Goal: Transaction & Acquisition: Purchase product/service

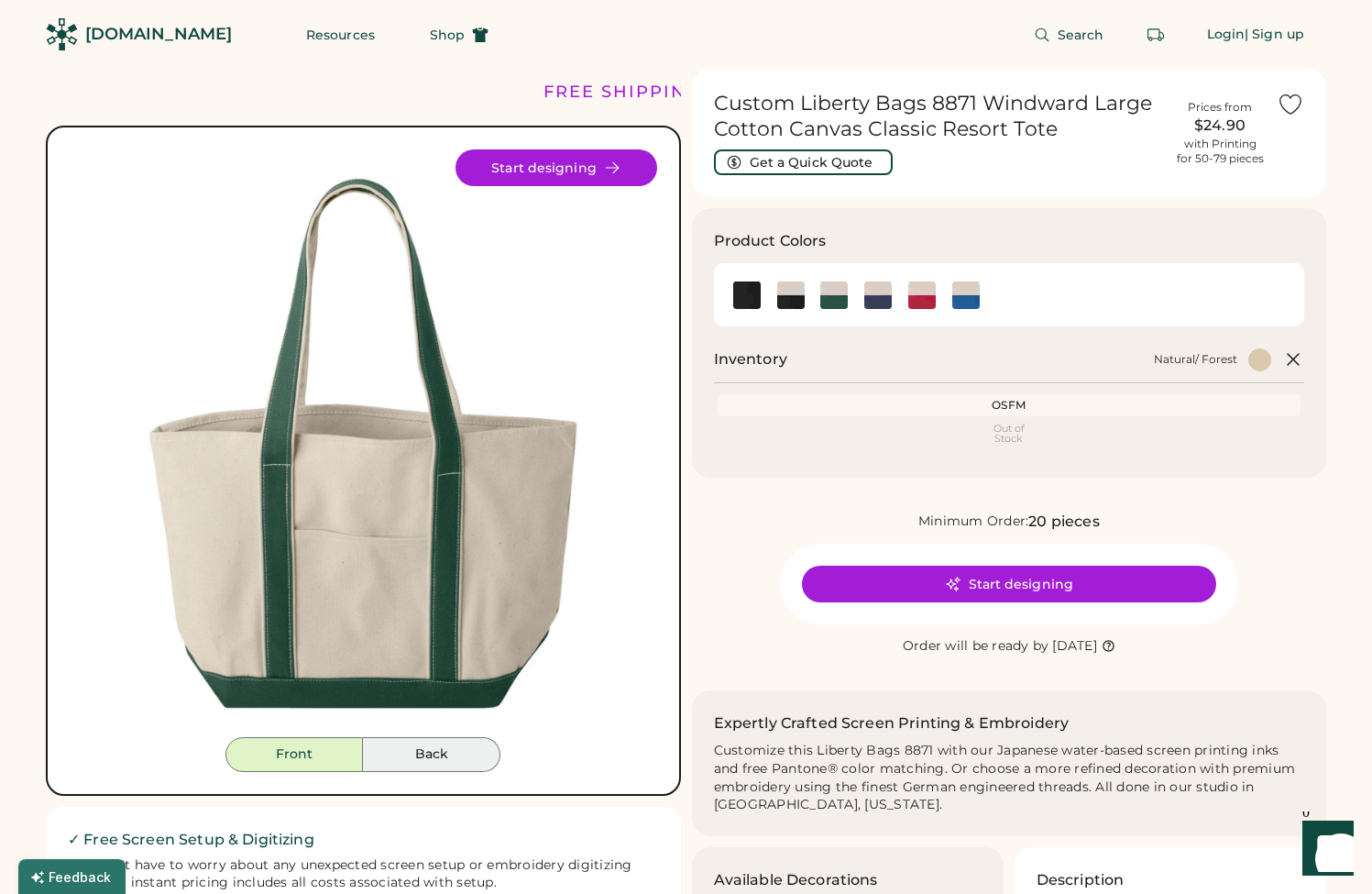
click at [412, 748] on button "Back" at bounding box center [431, 755] width 137 height 35
click at [412, 753] on button "Back" at bounding box center [431, 755] width 137 height 35
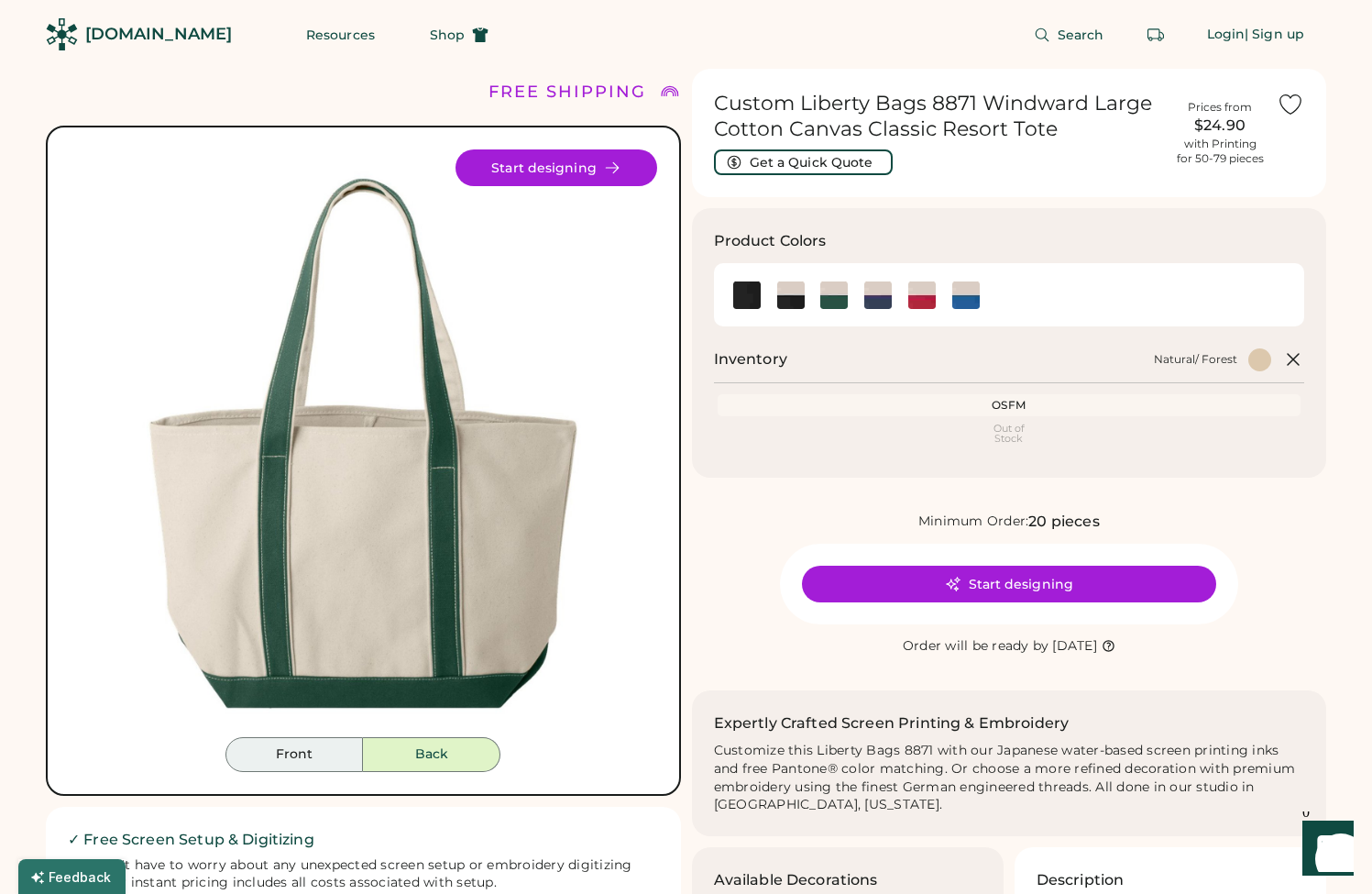
click at [298, 759] on button "Front" at bounding box center [294, 755] width 137 height 35
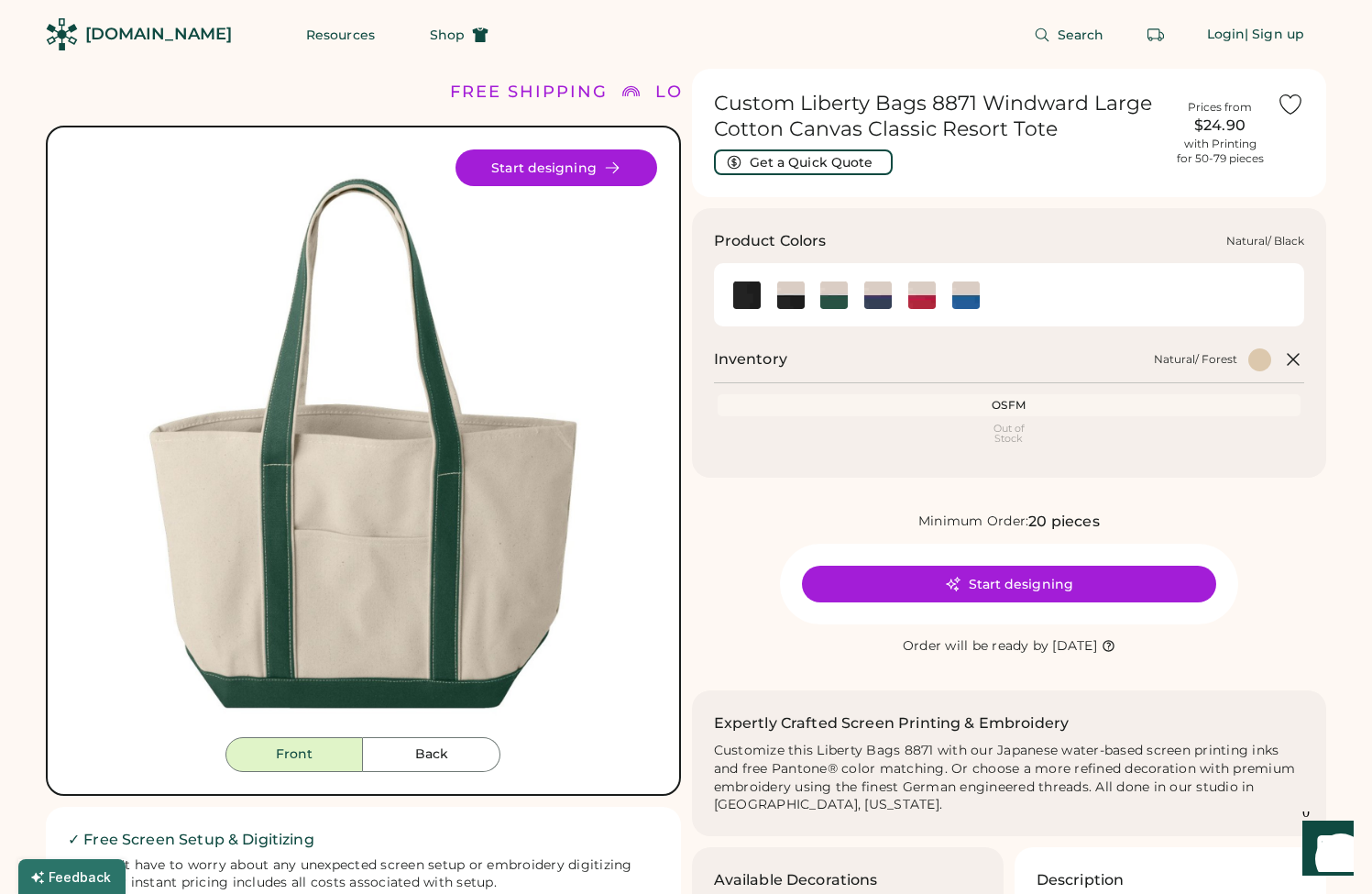
click at [790, 284] on img at bounding box center [790, 295] width 27 height 27
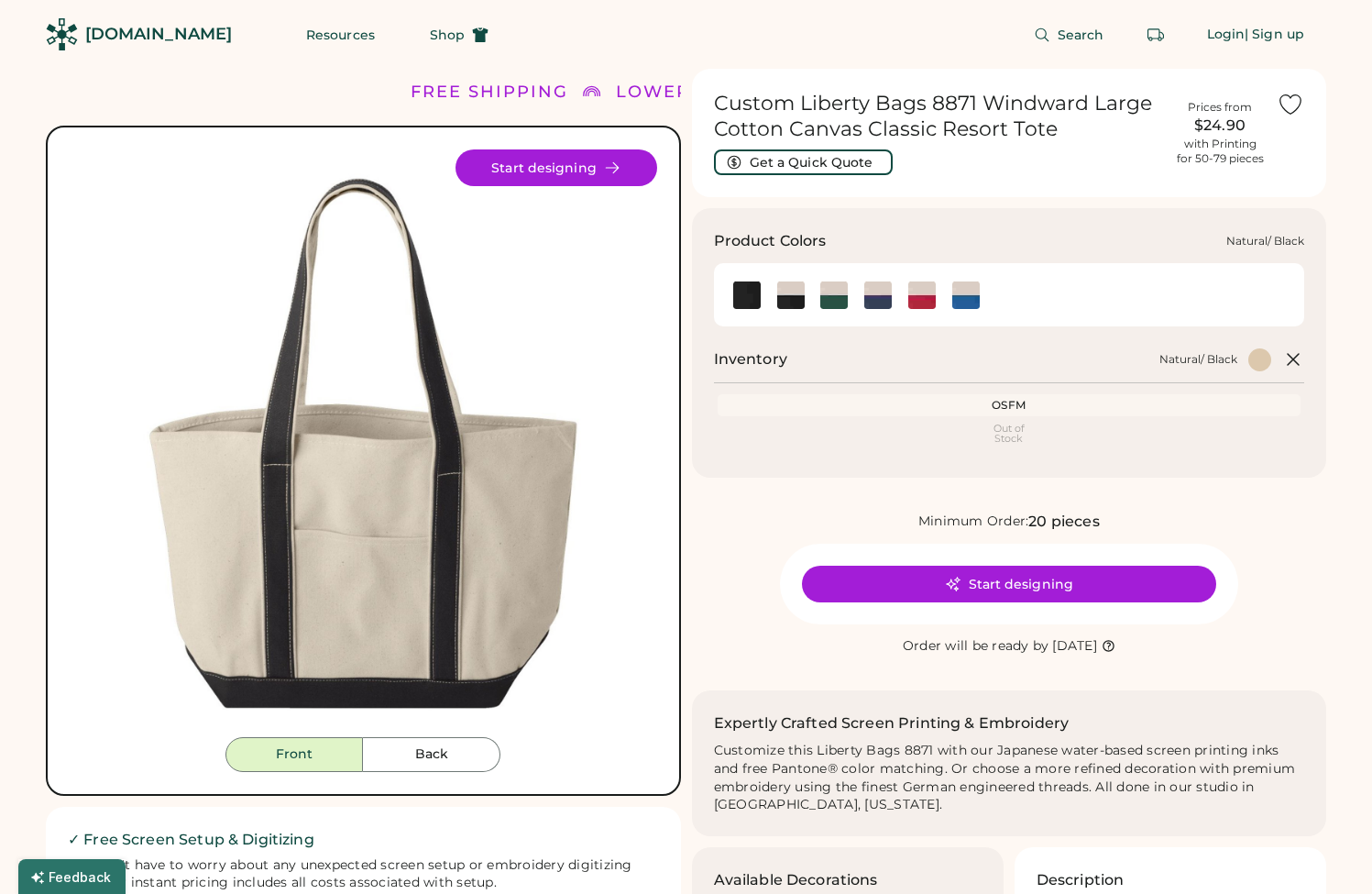
click at [785, 292] on img at bounding box center [790, 295] width 27 height 27
click at [809, 290] on div at bounding box center [790, 294] width 44 height 27
click at [826, 290] on img at bounding box center [834, 295] width 27 height 27
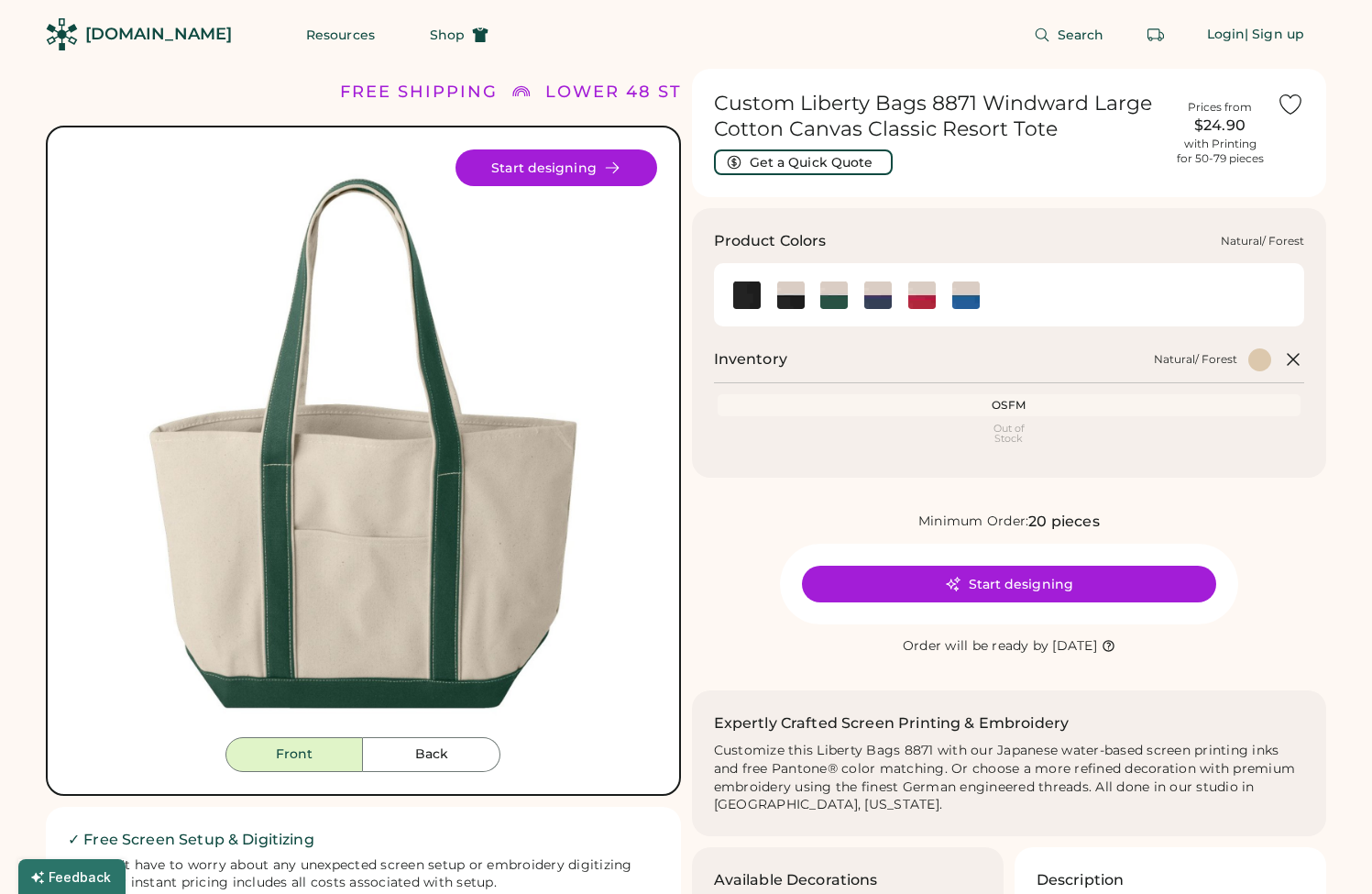
click at [849, 291] on div at bounding box center [834, 294] width 44 height 27
click at [874, 297] on img at bounding box center [877, 295] width 27 height 27
click at [925, 297] on img at bounding box center [922, 295] width 27 height 27
click at [948, 295] on div at bounding box center [966, 294] width 44 height 27
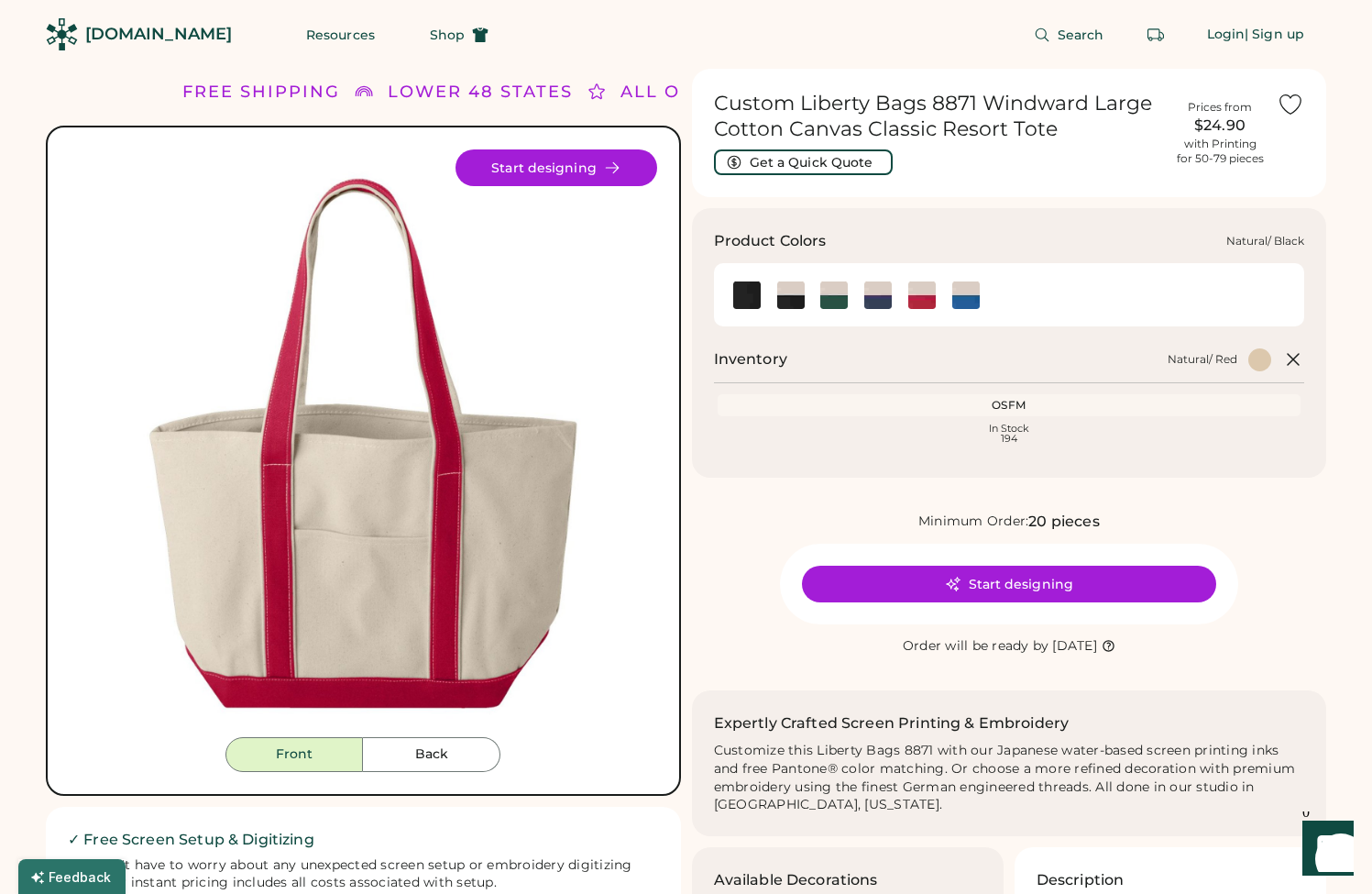
click at [789, 297] on img at bounding box center [790, 295] width 27 height 27
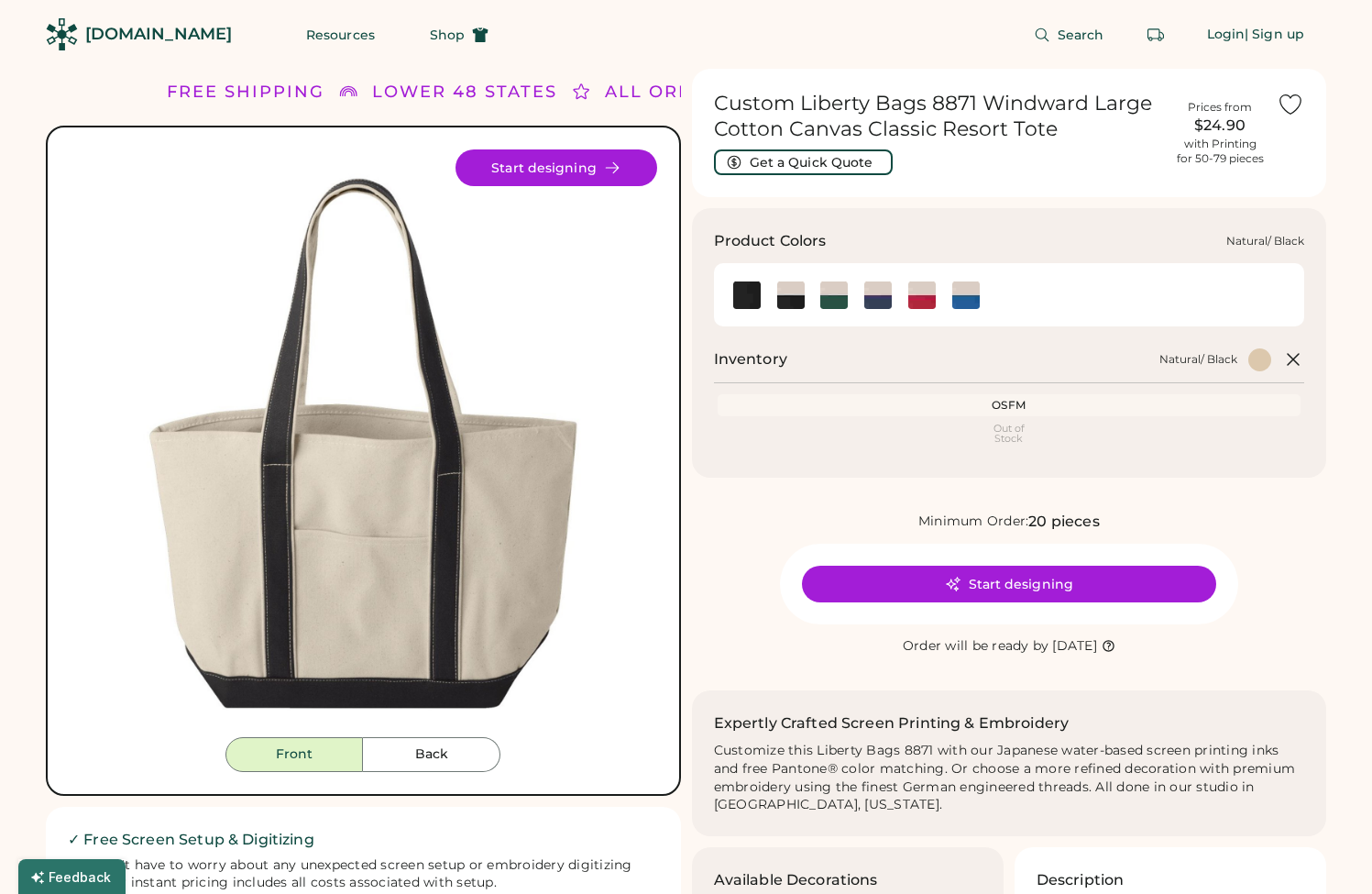
click at [766, 294] on div at bounding box center [747, 294] width 44 height 27
click at [747, 298] on img at bounding box center [747, 295] width 27 height 27
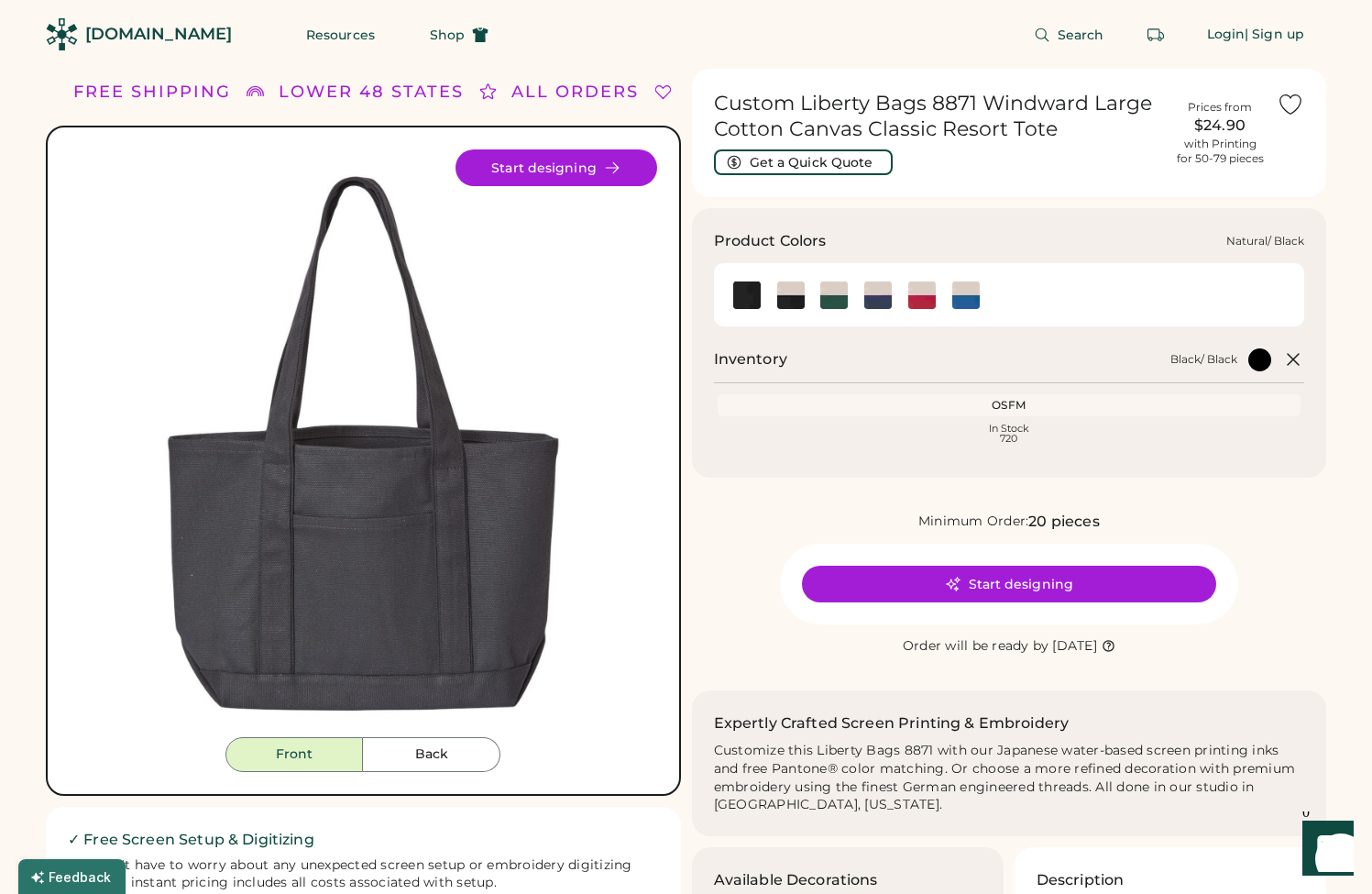
click at [790, 293] on img at bounding box center [790, 295] width 27 height 27
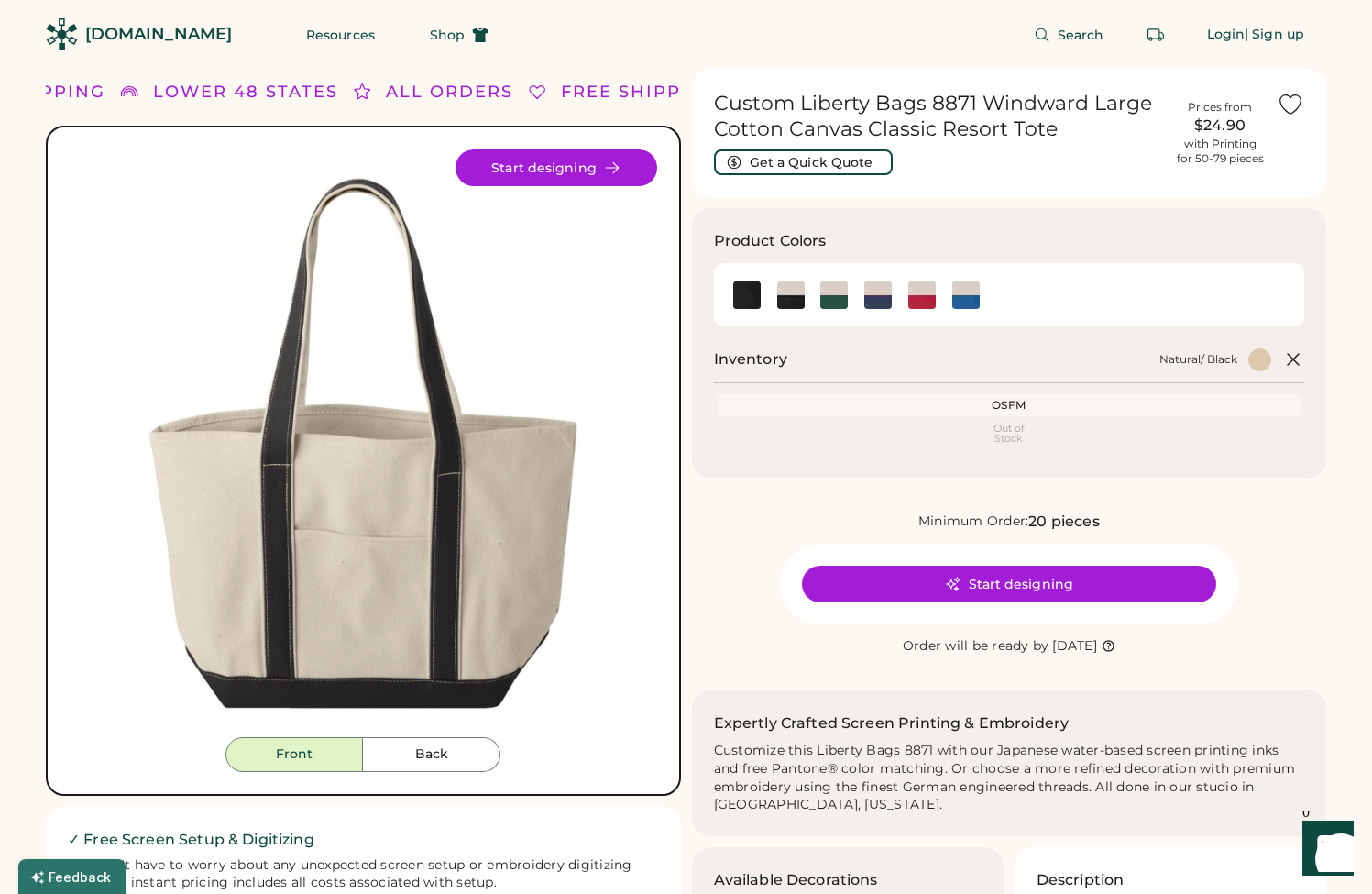
scroll to position [1, 0]
click at [1126, 580] on button "Start designing" at bounding box center [1009, 583] width 414 height 37
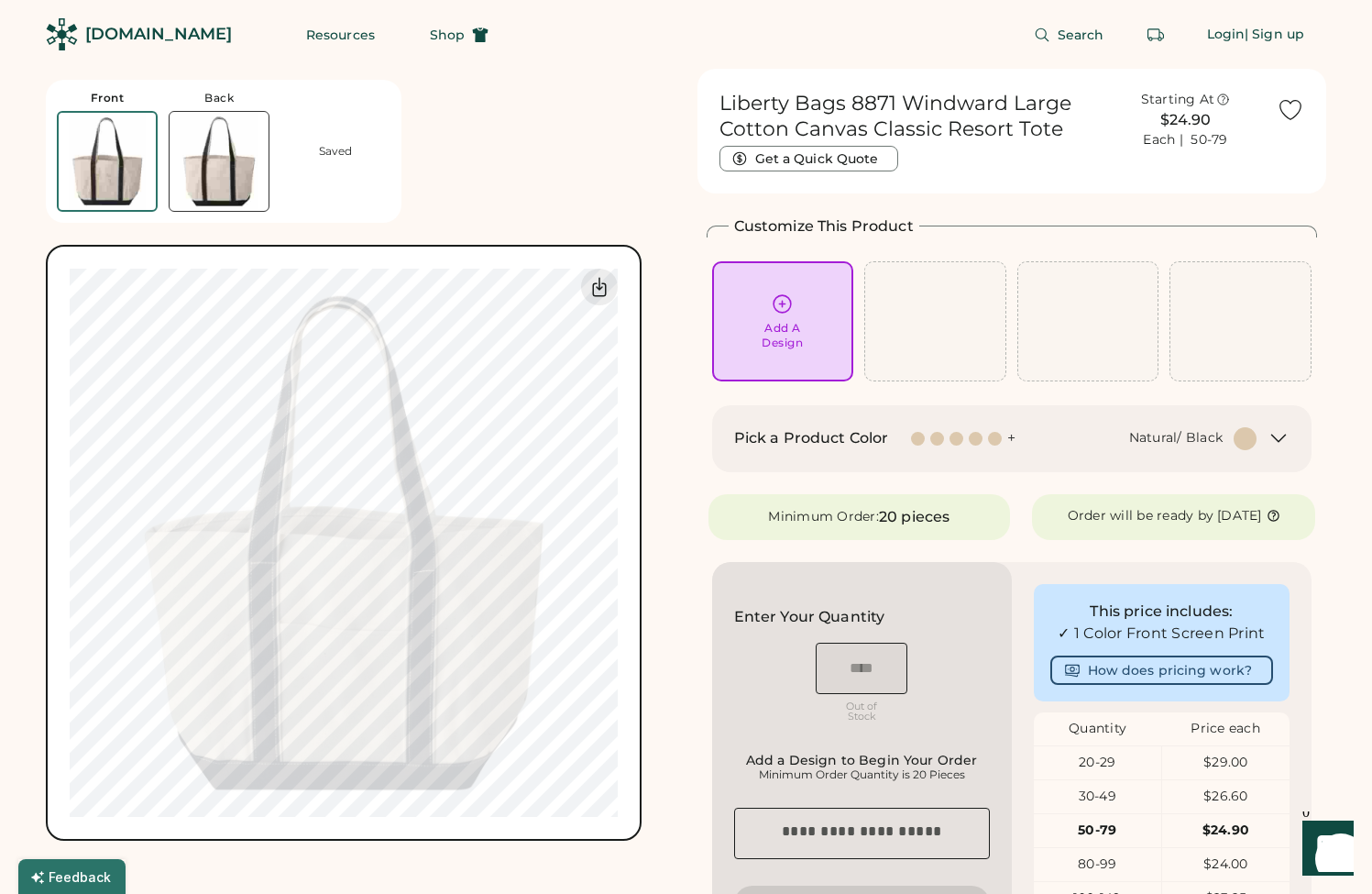
click at [788, 319] on div "Add A Design" at bounding box center [783, 321] width 117 height 58
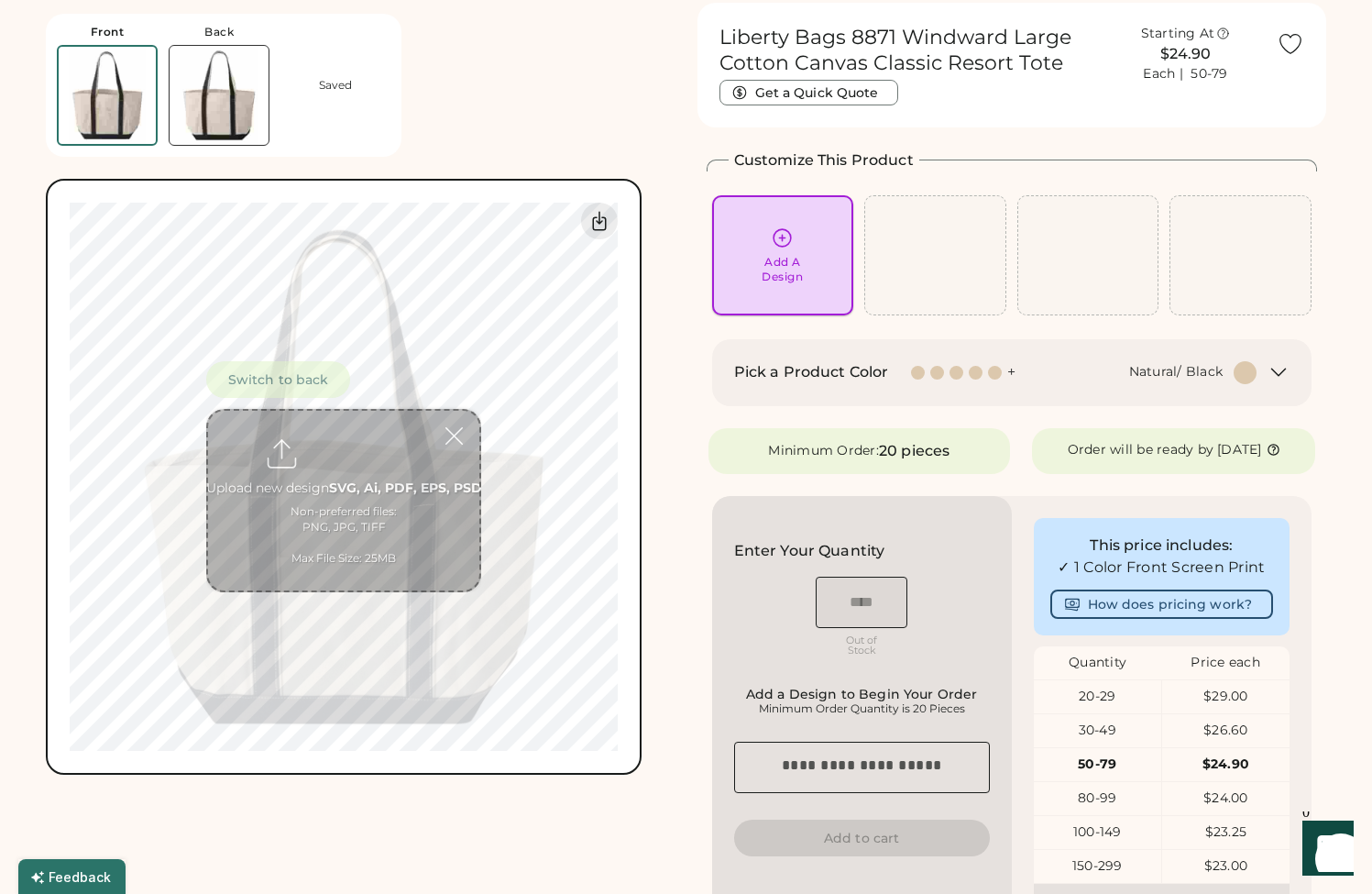
scroll to position [69, 0]
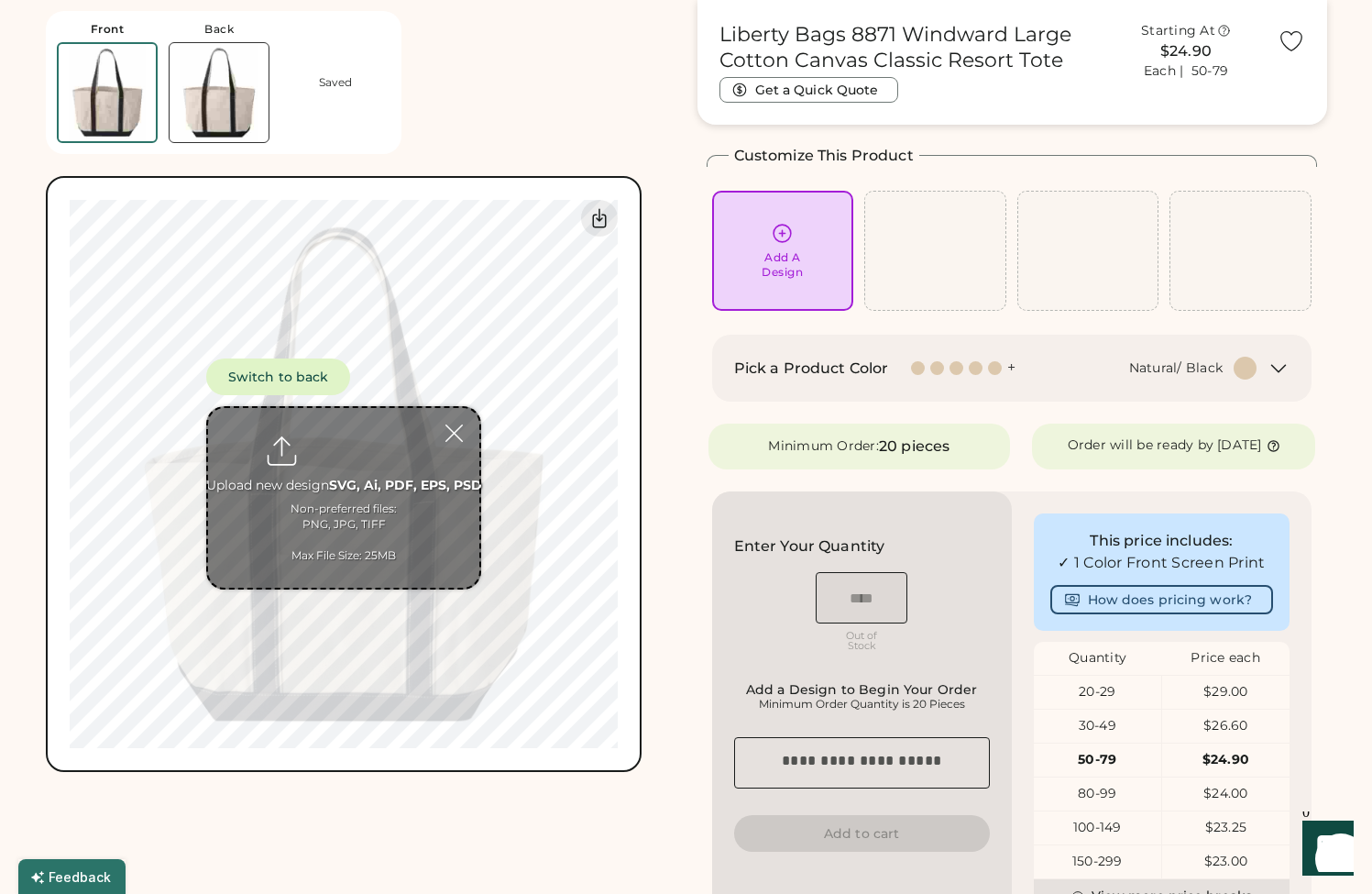
click at [298, 506] on input "file" at bounding box center [344, 499] width 271 height 180
click at [382, 546] on input "file" at bounding box center [344, 499] width 271 height 180
type input "**********"
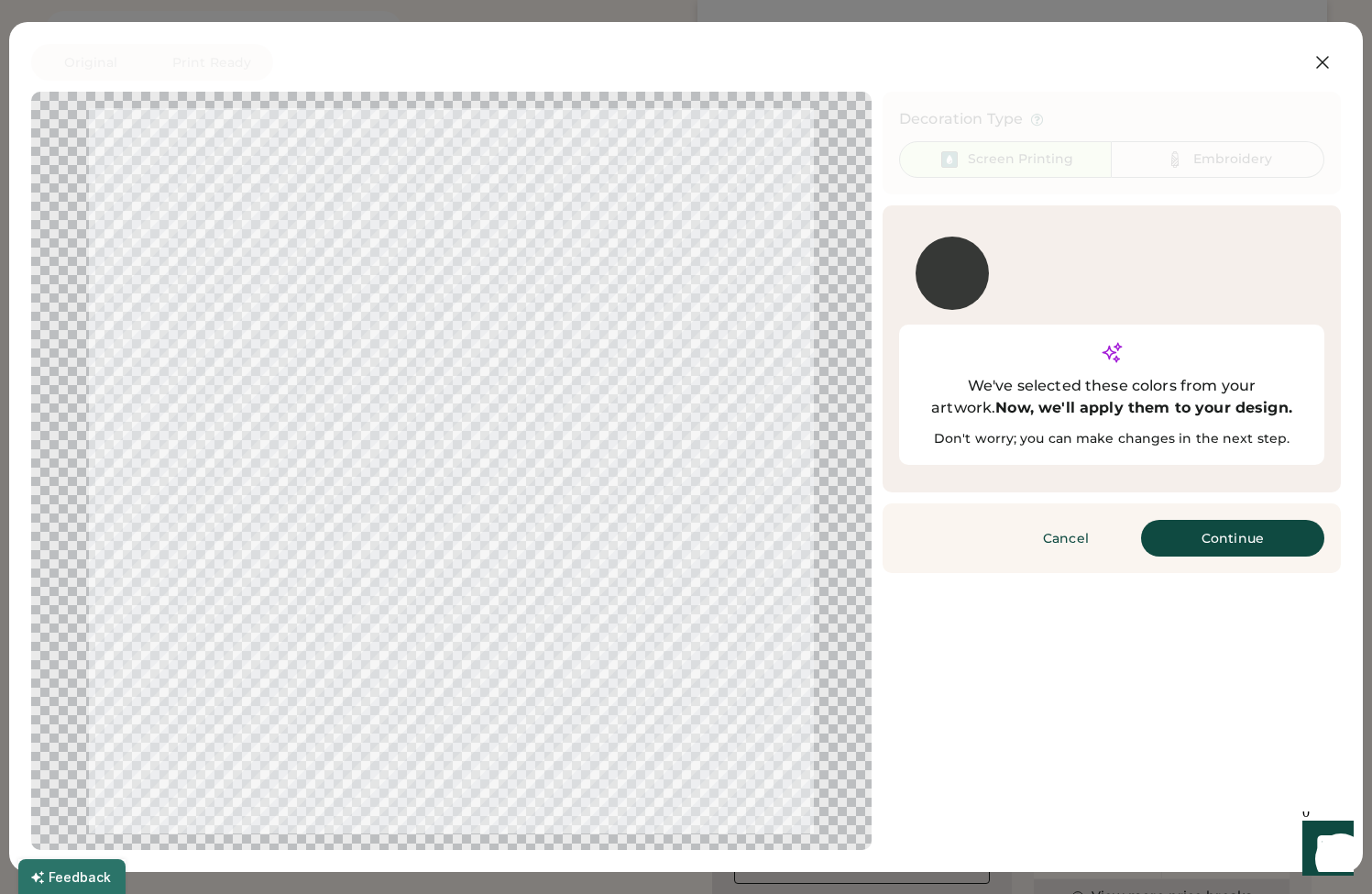
click at [1174, 520] on button "Continue" at bounding box center [1234, 538] width 184 height 37
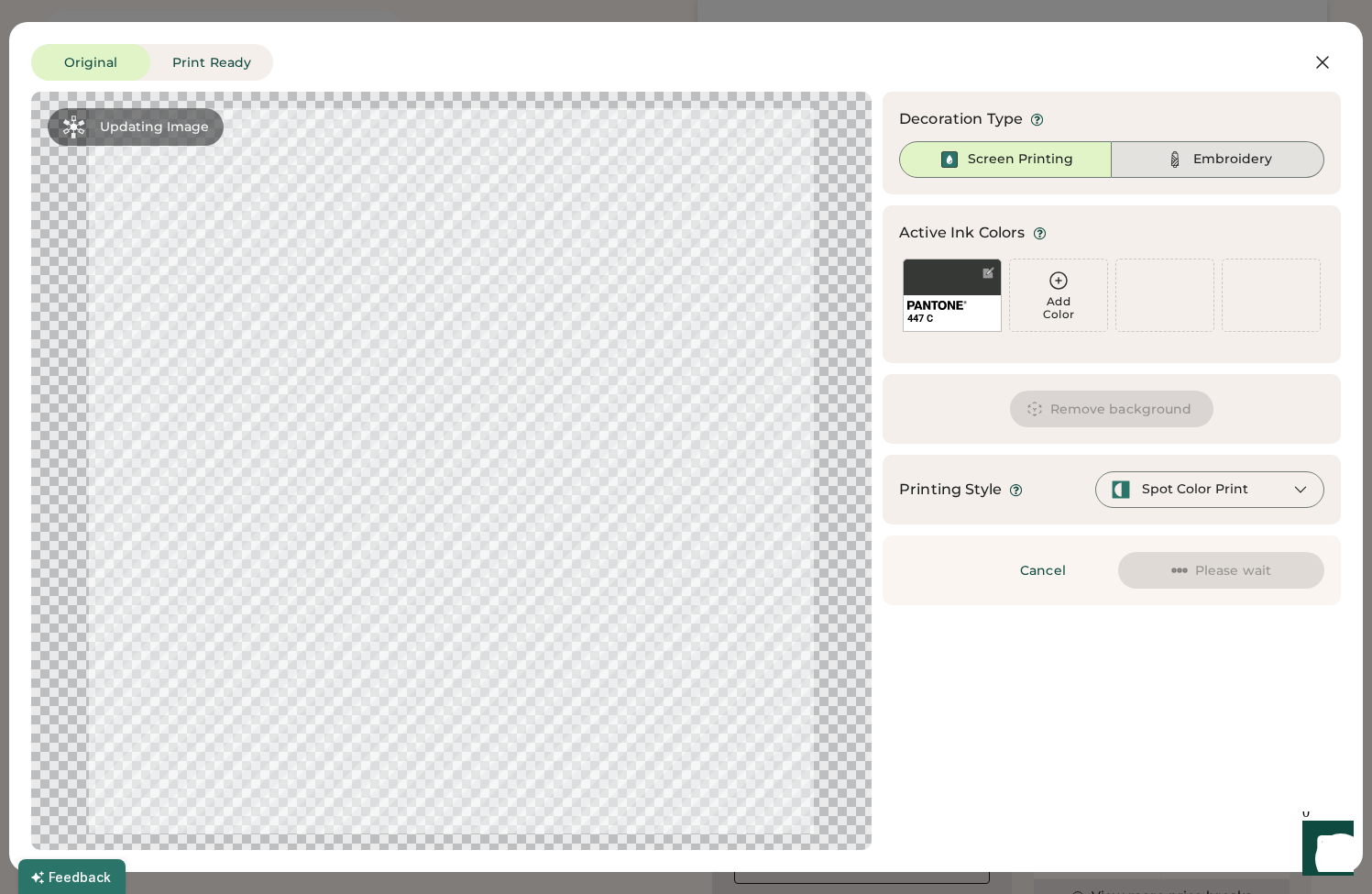
click at [1171, 169] on img at bounding box center [1175, 159] width 22 height 22
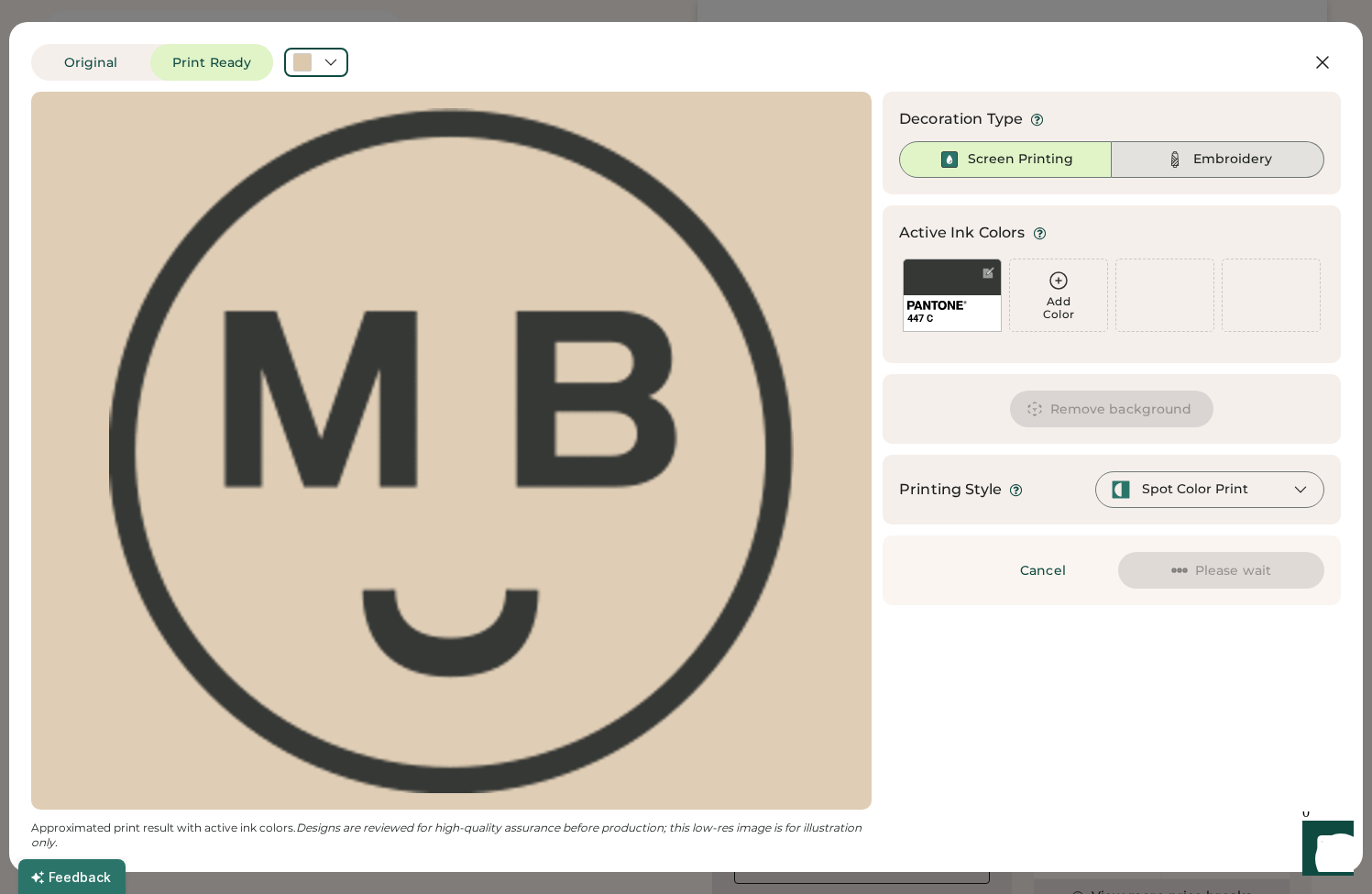
click at [1147, 163] on div "Embroidery" at bounding box center [1219, 159] width 212 height 37
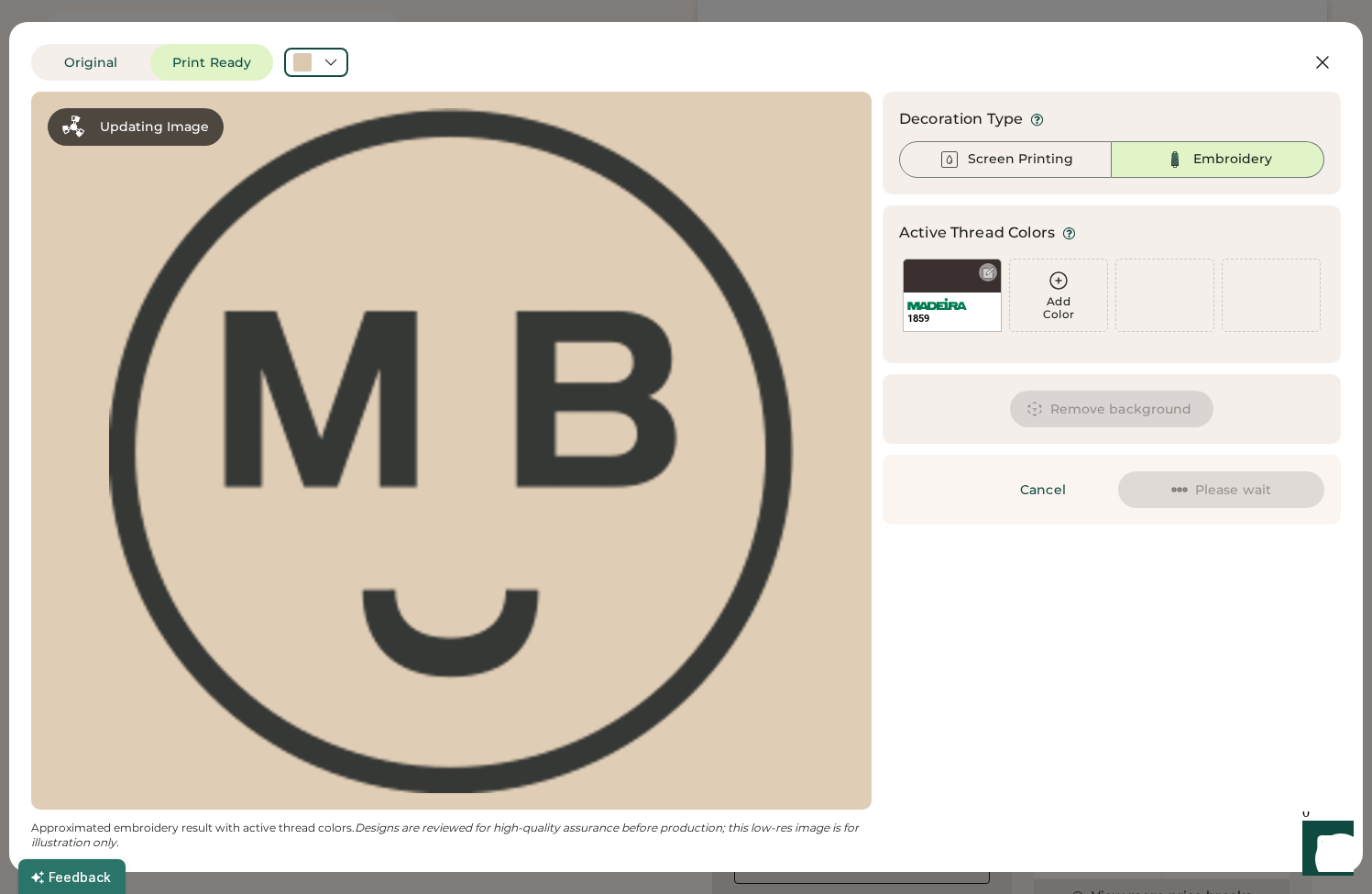
click at [987, 271] on div at bounding box center [988, 273] width 14 height 14
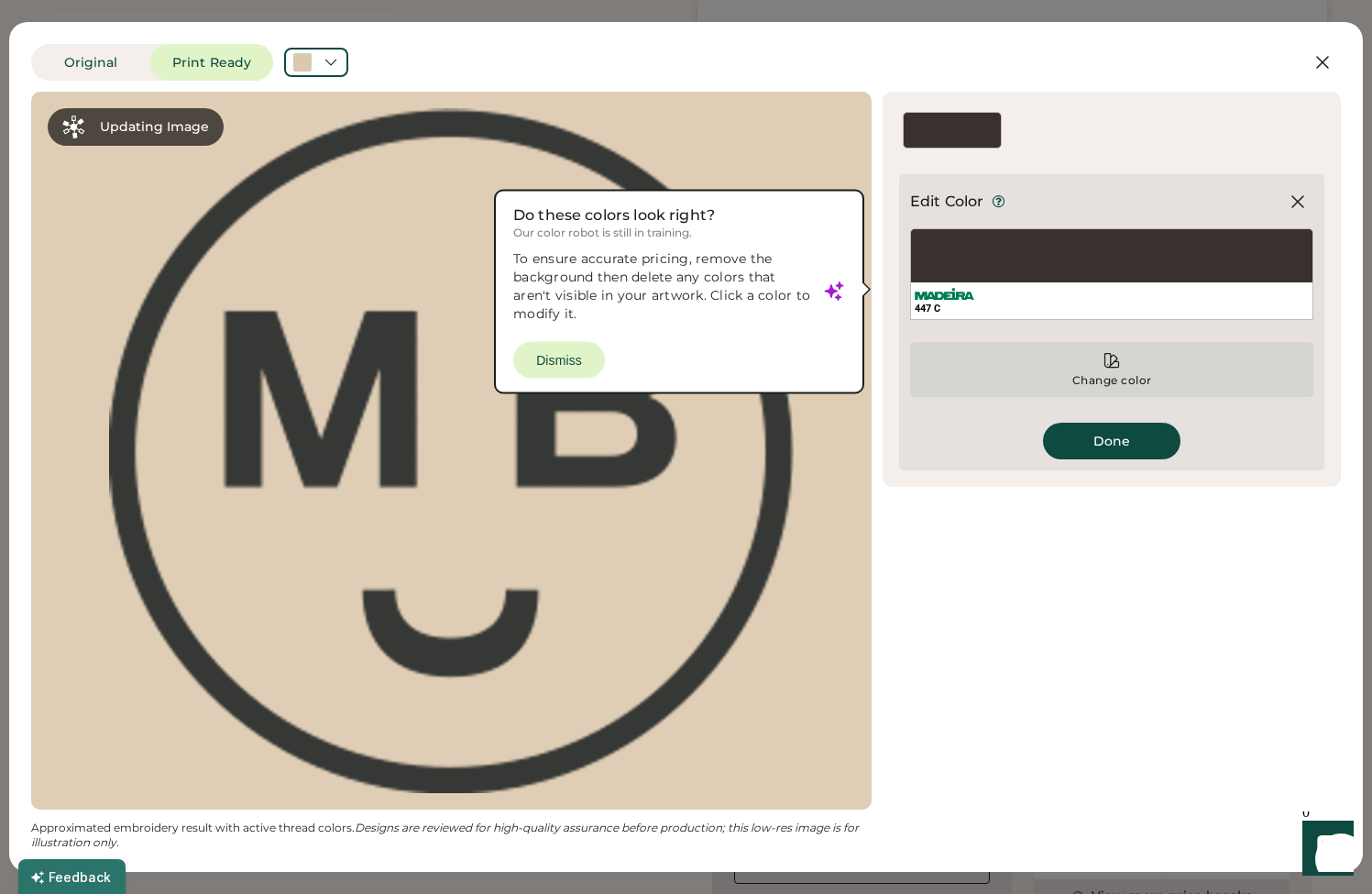
click at [1102, 355] on div "Change color" at bounding box center [1112, 370] width 404 height 55
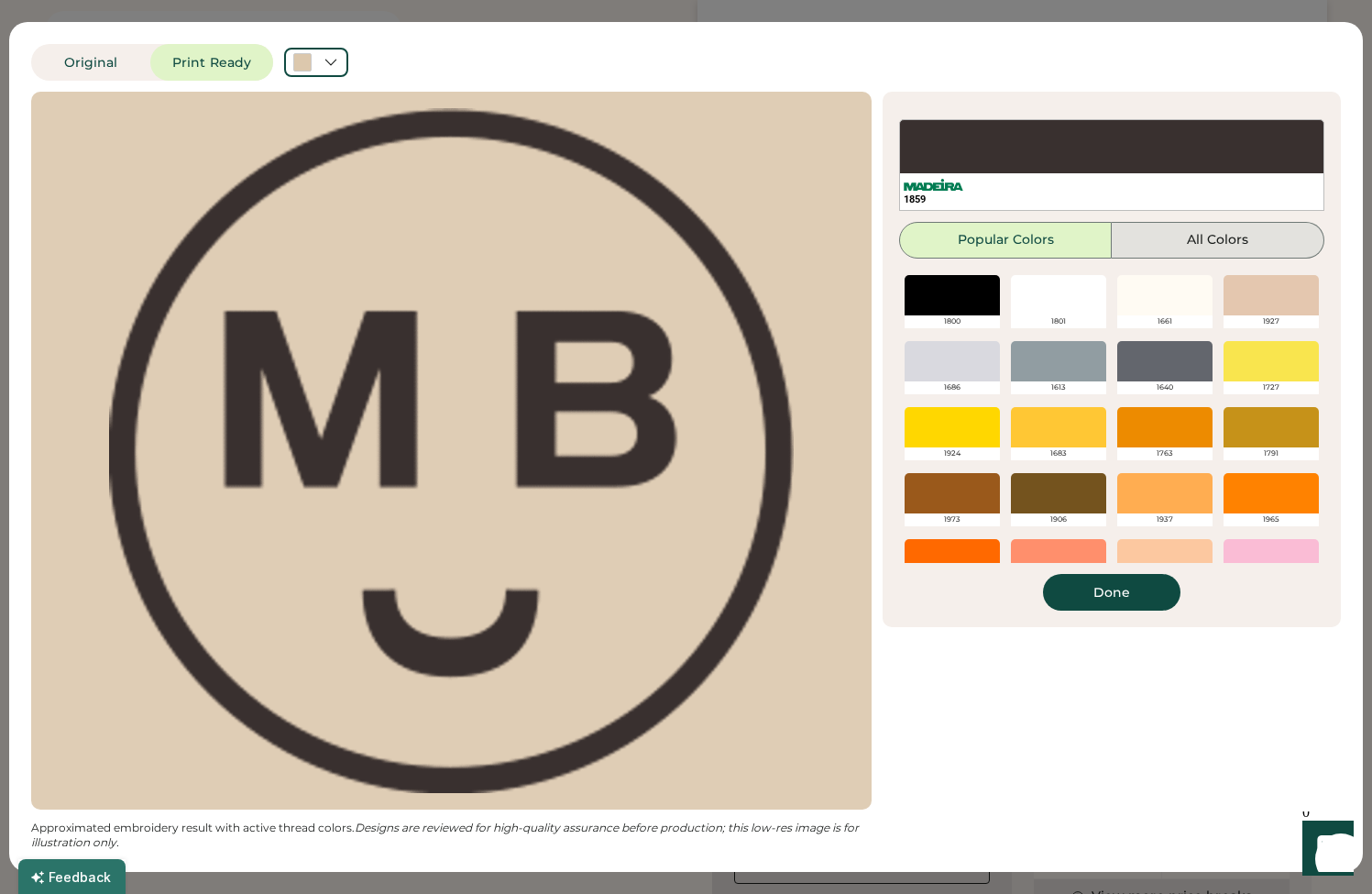
click at [1213, 238] on button "All Colors" at bounding box center [1219, 240] width 212 height 37
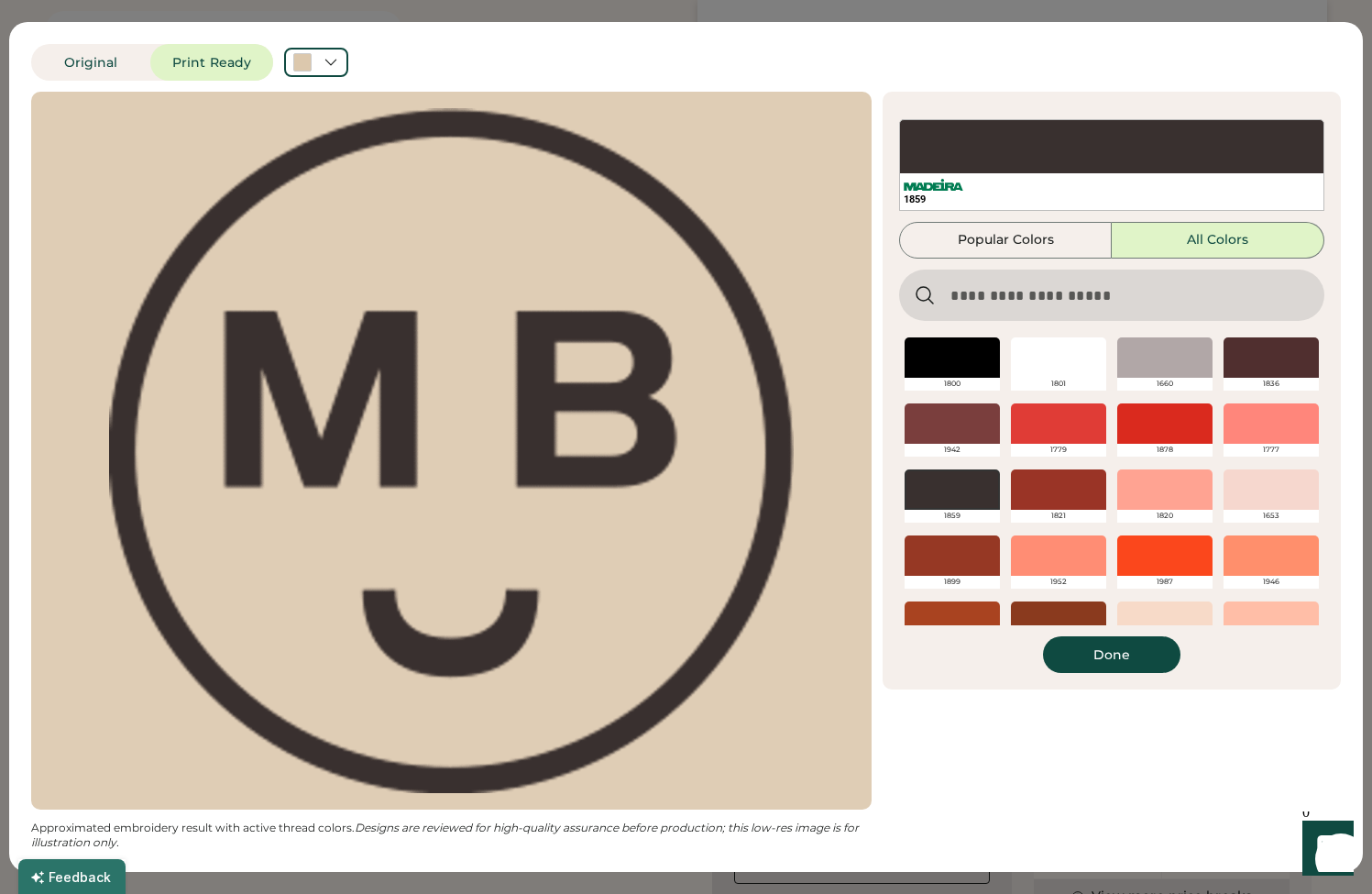
click at [1161, 292] on input "input" at bounding box center [1111, 295] width 425 height 51
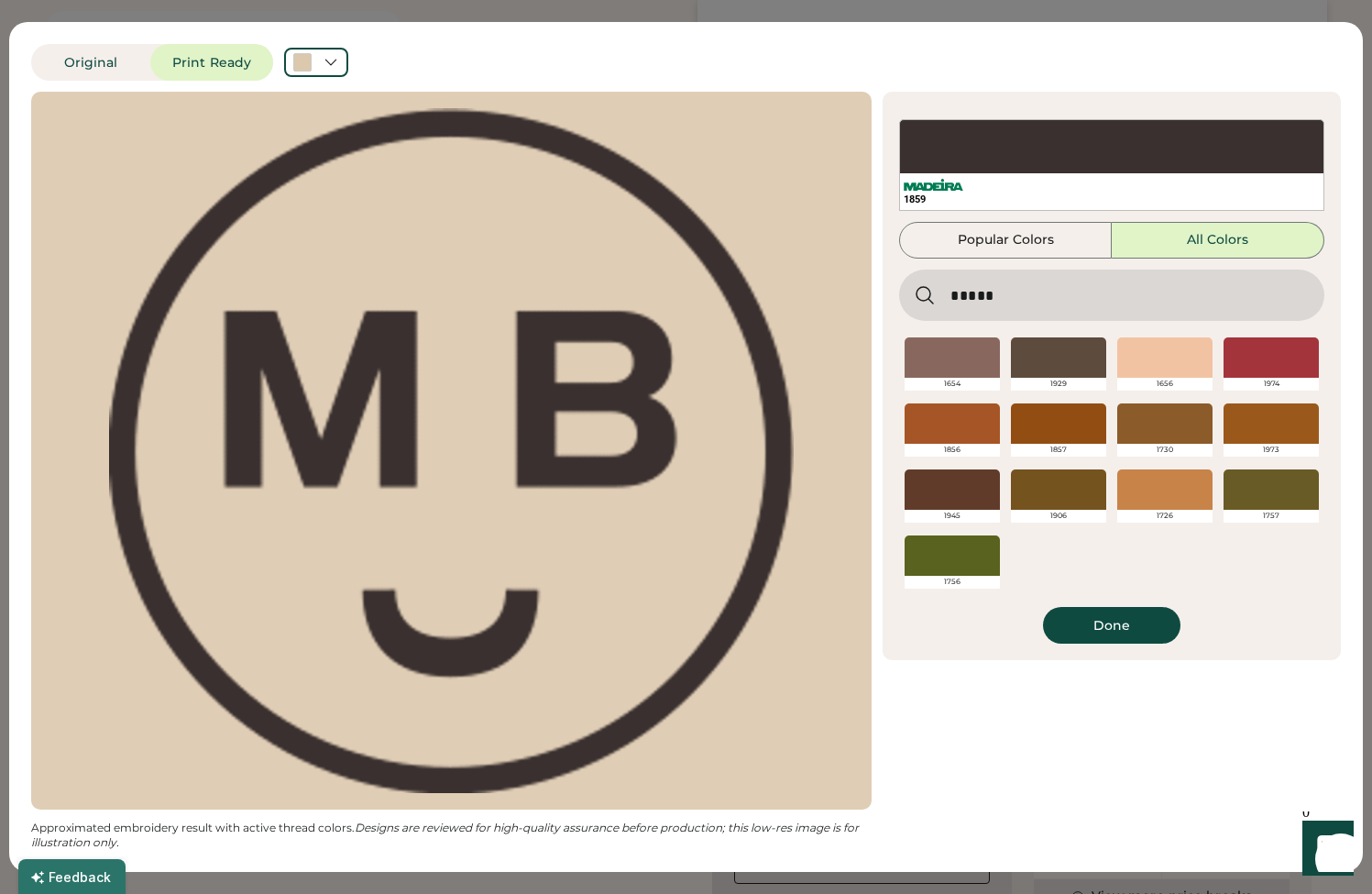
type input "*****"
click at [1059, 368] on div at bounding box center [1058, 357] width 96 height 41
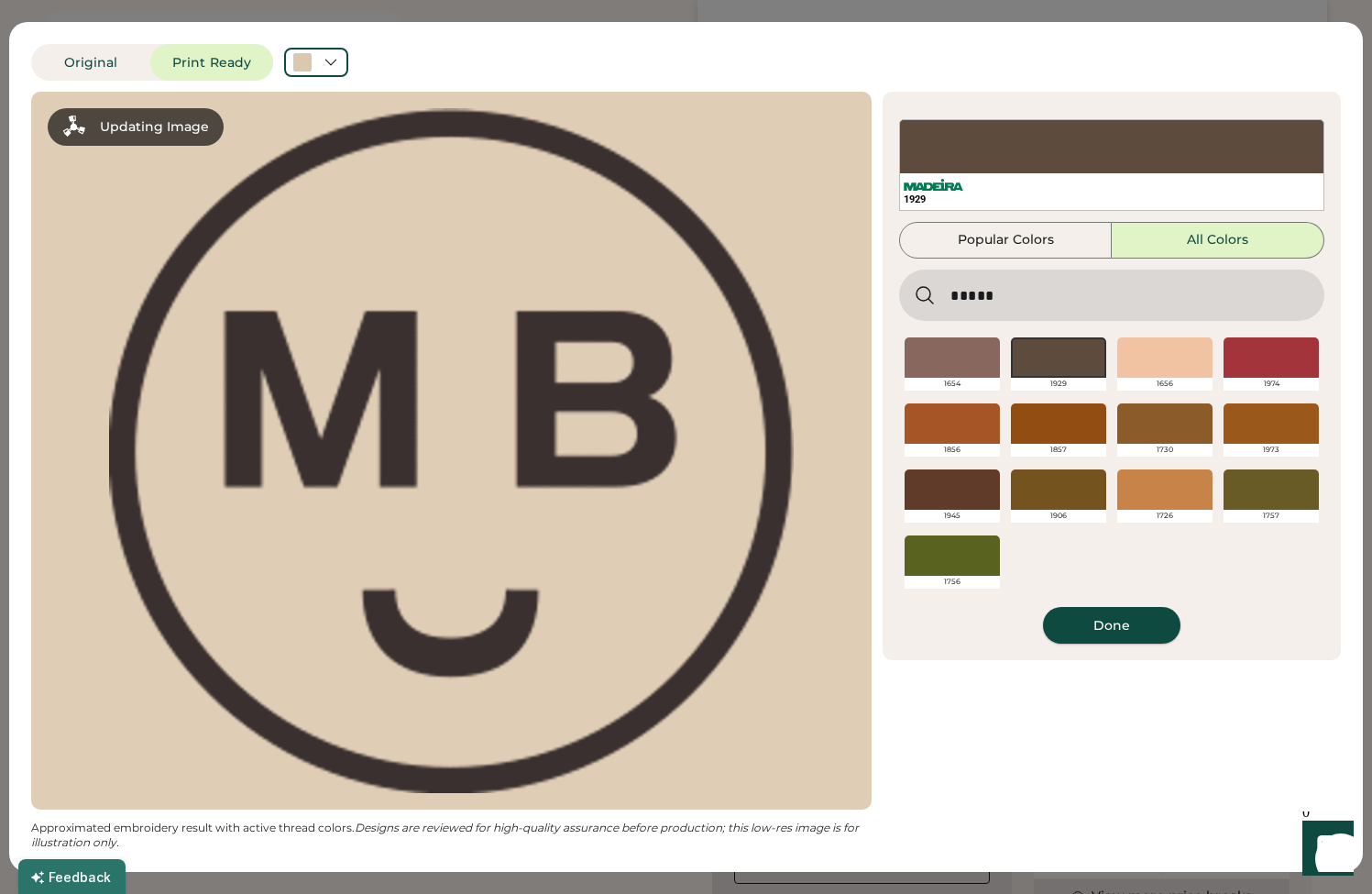
click at [1161, 635] on button "Done" at bounding box center [1111, 626] width 137 height 37
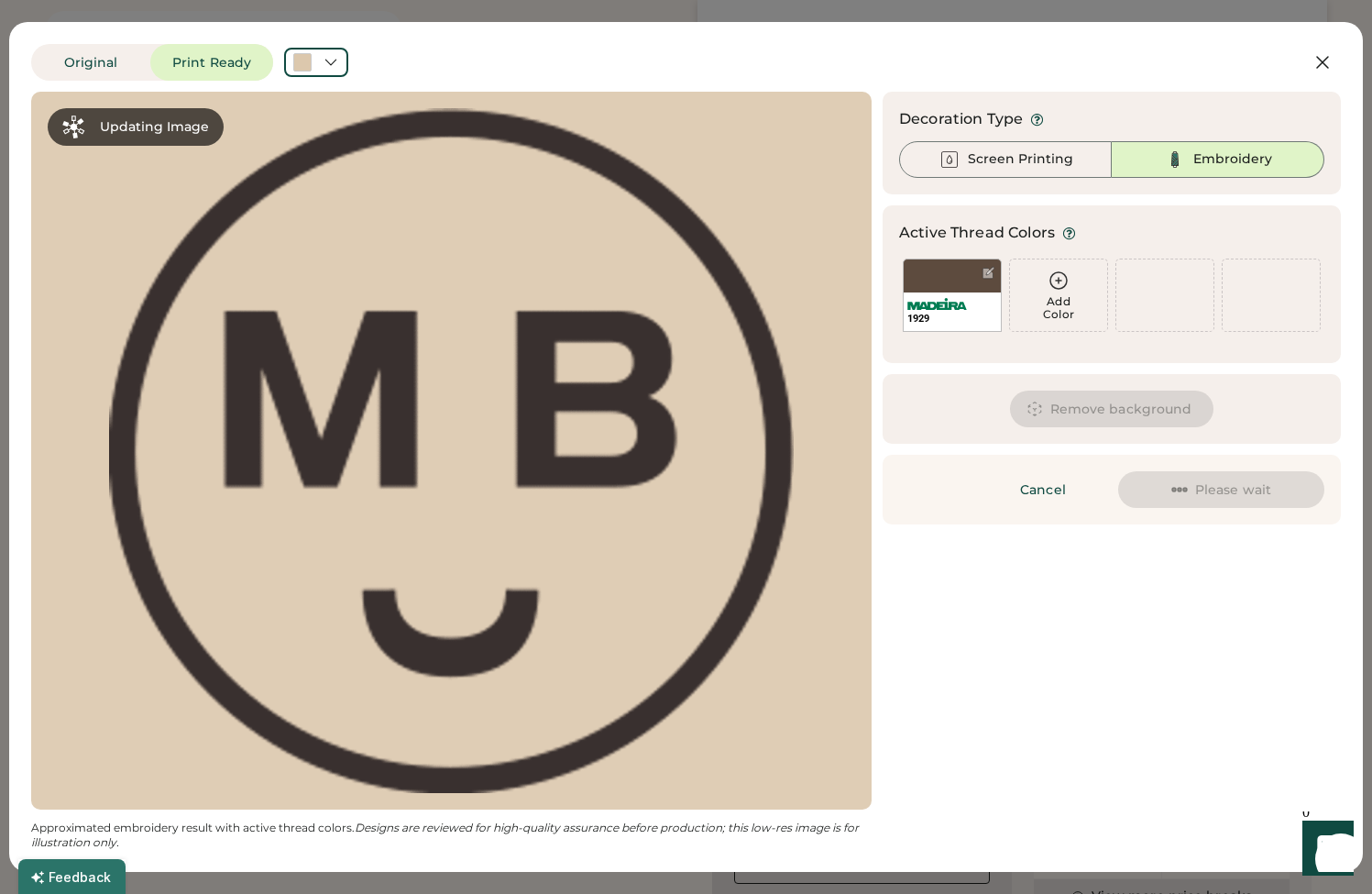
scroll to position [0, 0]
click at [1216, 160] on div "Embroidery" at bounding box center [1233, 159] width 79 height 18
click at [1048, 155] on div "Screen Printing" at bounding box center [1020, 159] width 105 height 18
click at [1325, 69] on icon at bounding box center [1323, 62] width 22 height 22
click at [1320, 50] on button "Cancel" at bounding box center [1289, 62] width 104 height 37
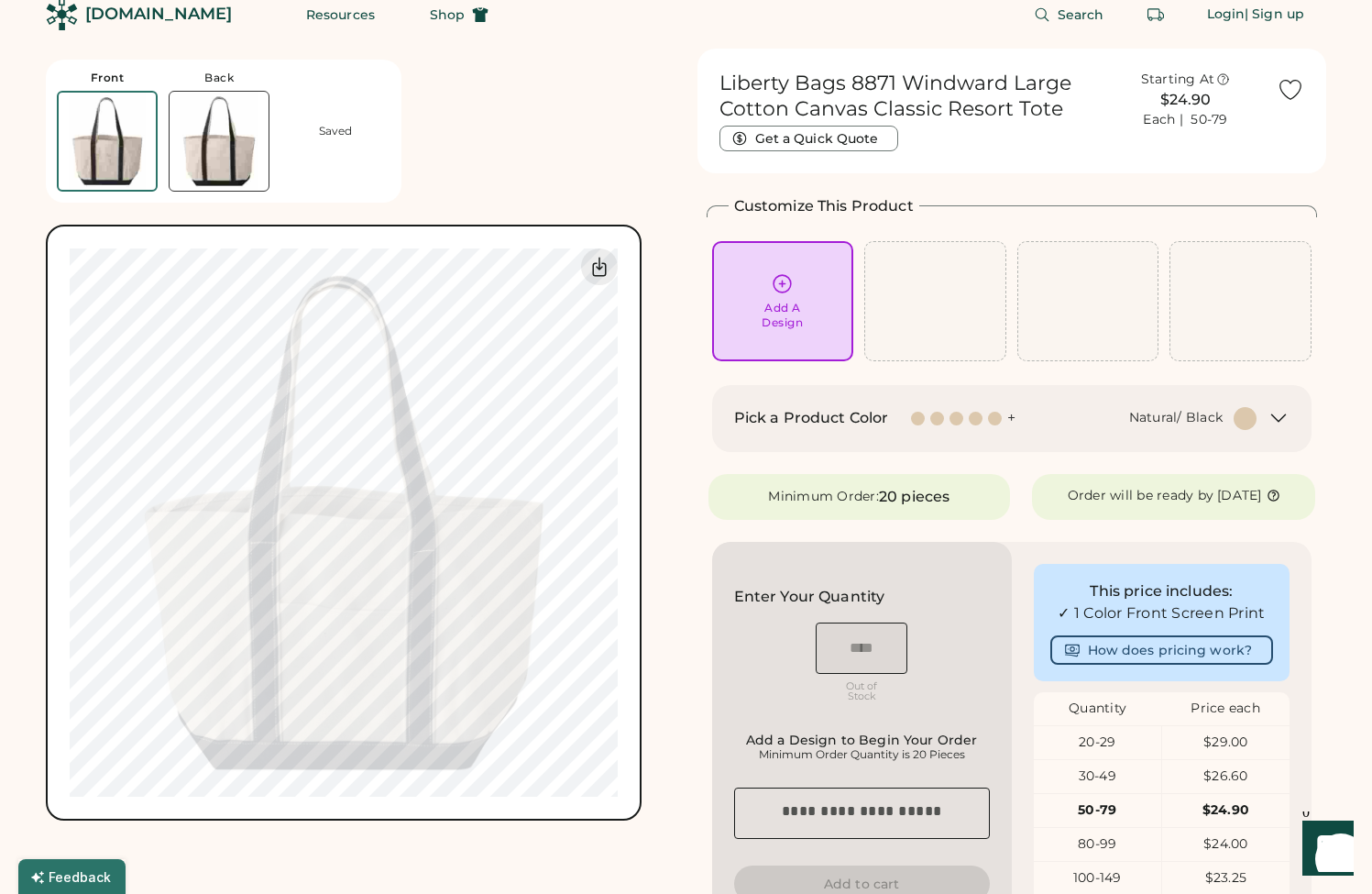
scroll to position [18, 0]
click at [1184, 390] on div "Pick a Product Color + Natural/ Black" at bounding box center [1013, 420] width 601 height 67
click at [1207, 424] on div "Natural/ Black" at bounding box center [1177, 419] width 95 height 18
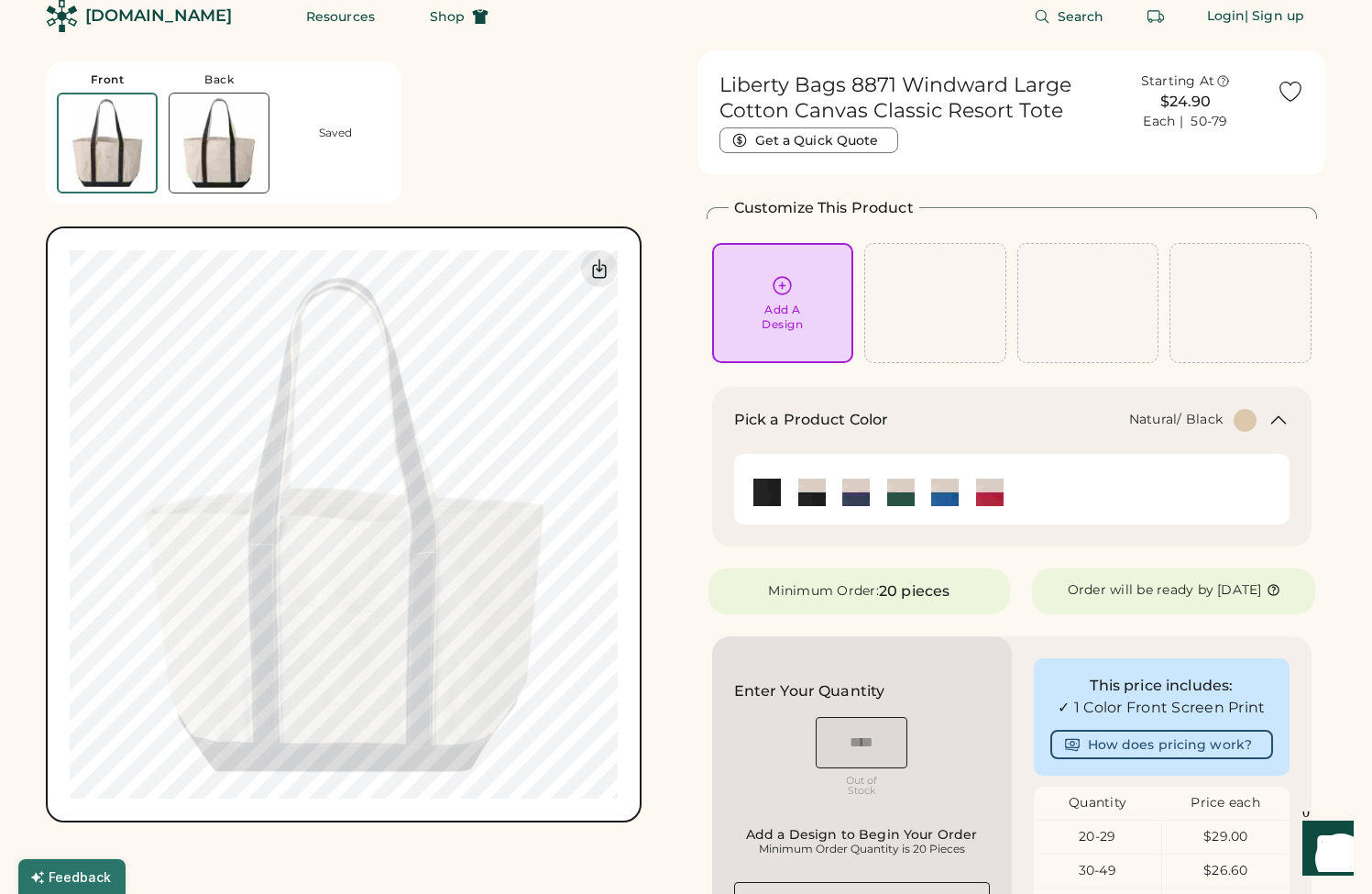
click at [824, 495] on img at bounding box center [812, 492] width 27 height 27
click at [1238, 419] on div at bounding box center [1245, 421] width 23 height 23
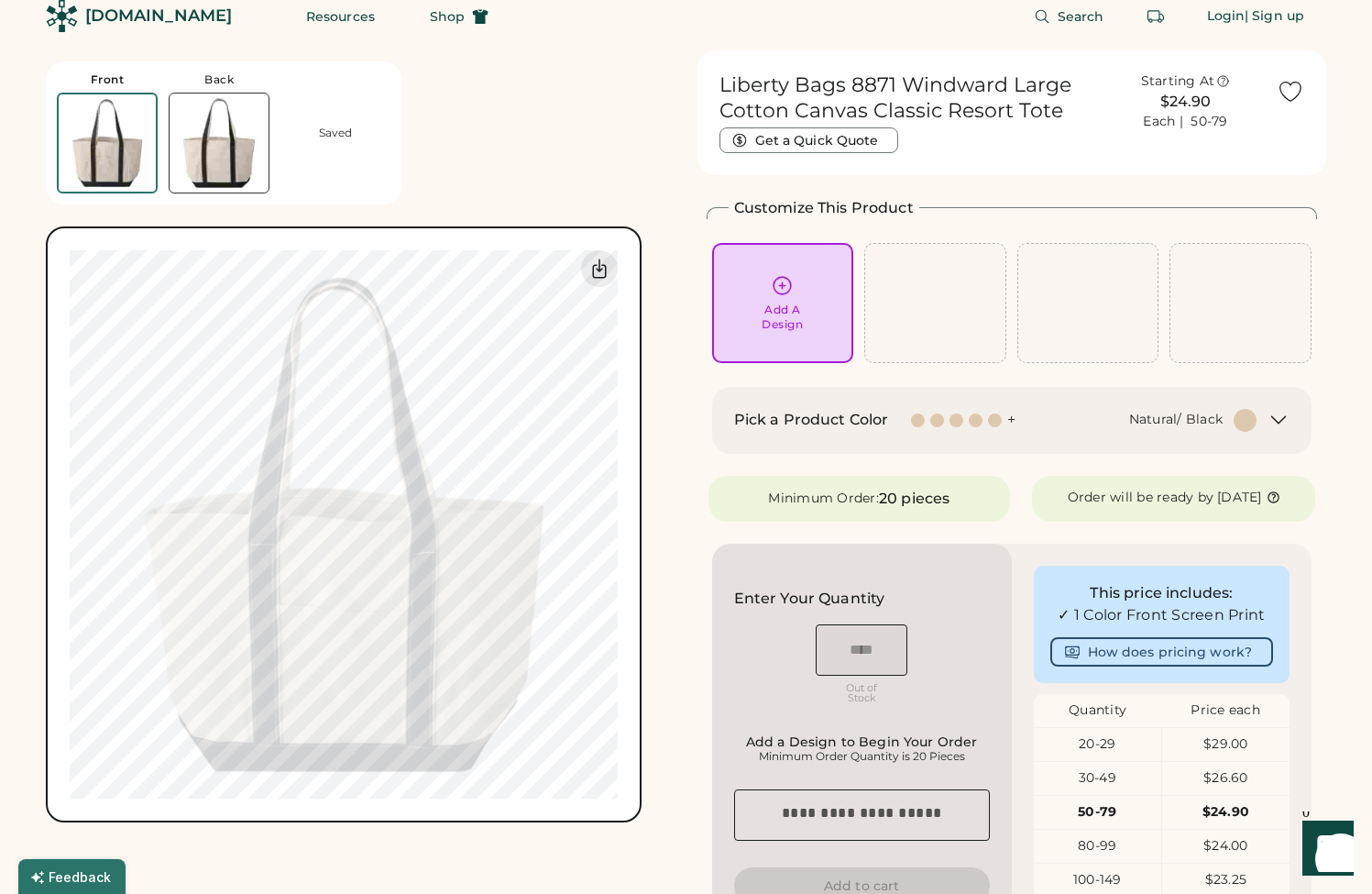
click at [975, 413] on div at bounding box center [976, 420] width 14 height 14
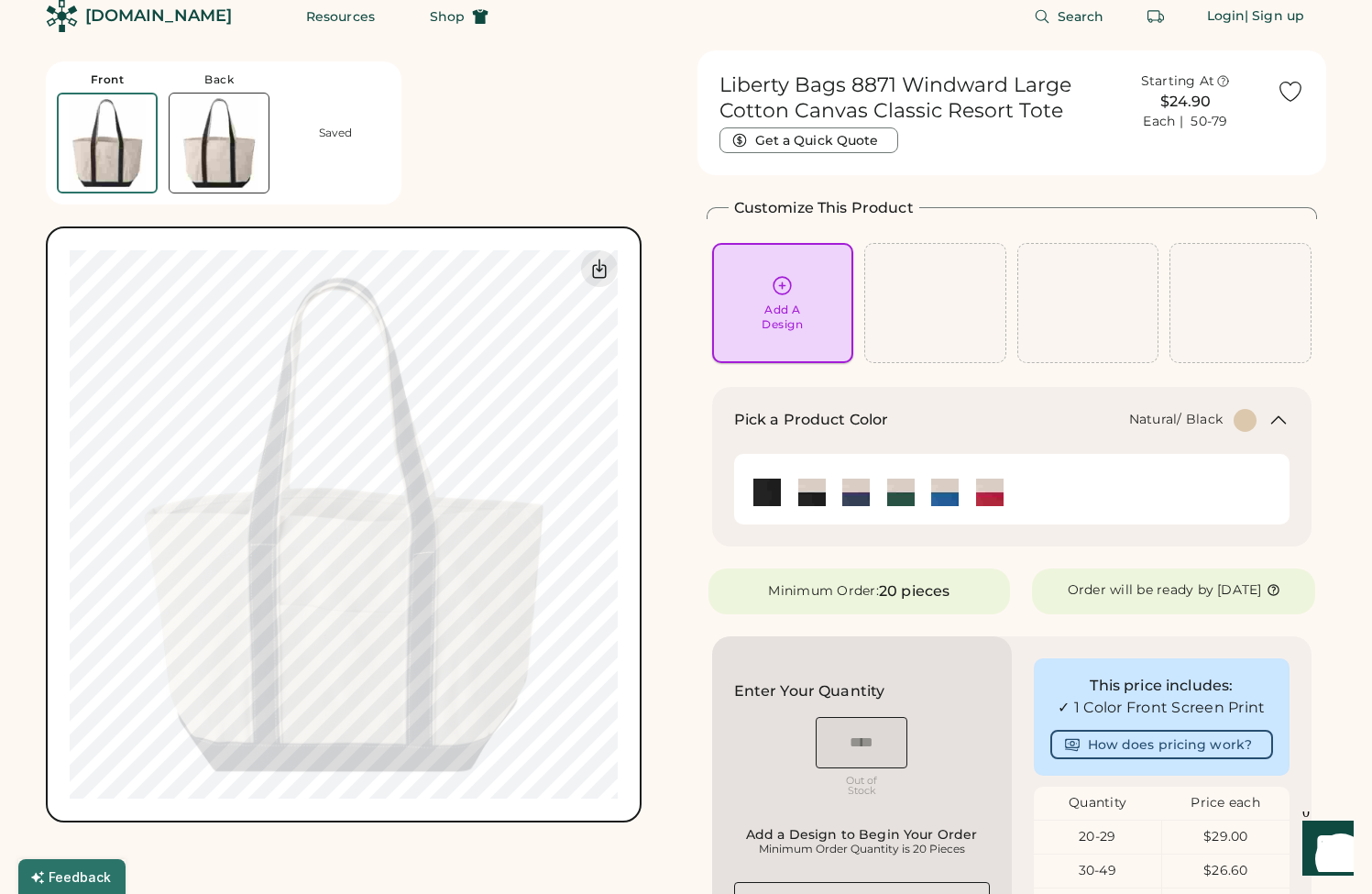
click at [777, 325] on div "Add A Design" at bounding box center [783, 317] width 42 height 29
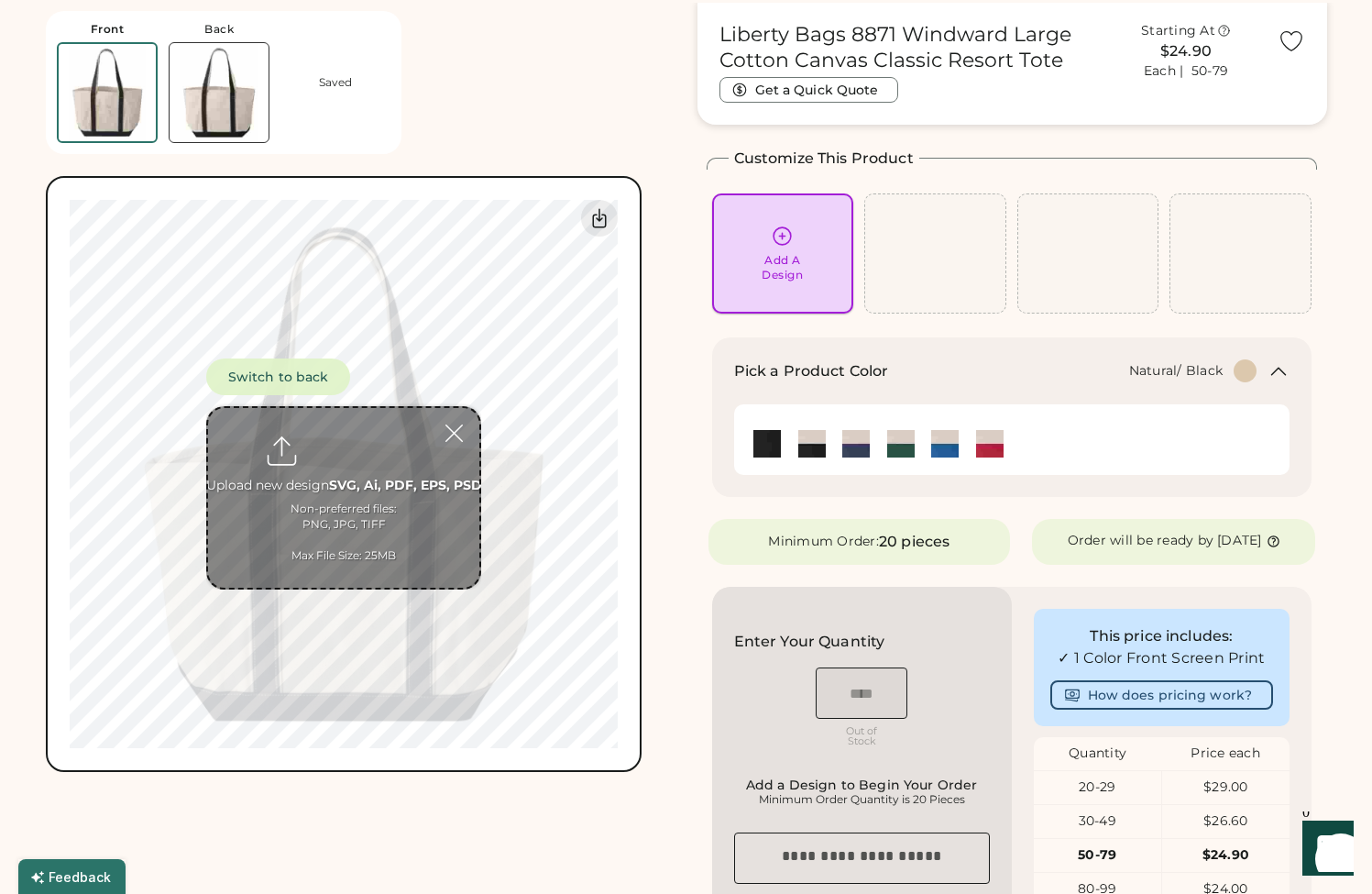
scroll to position [69, 0]
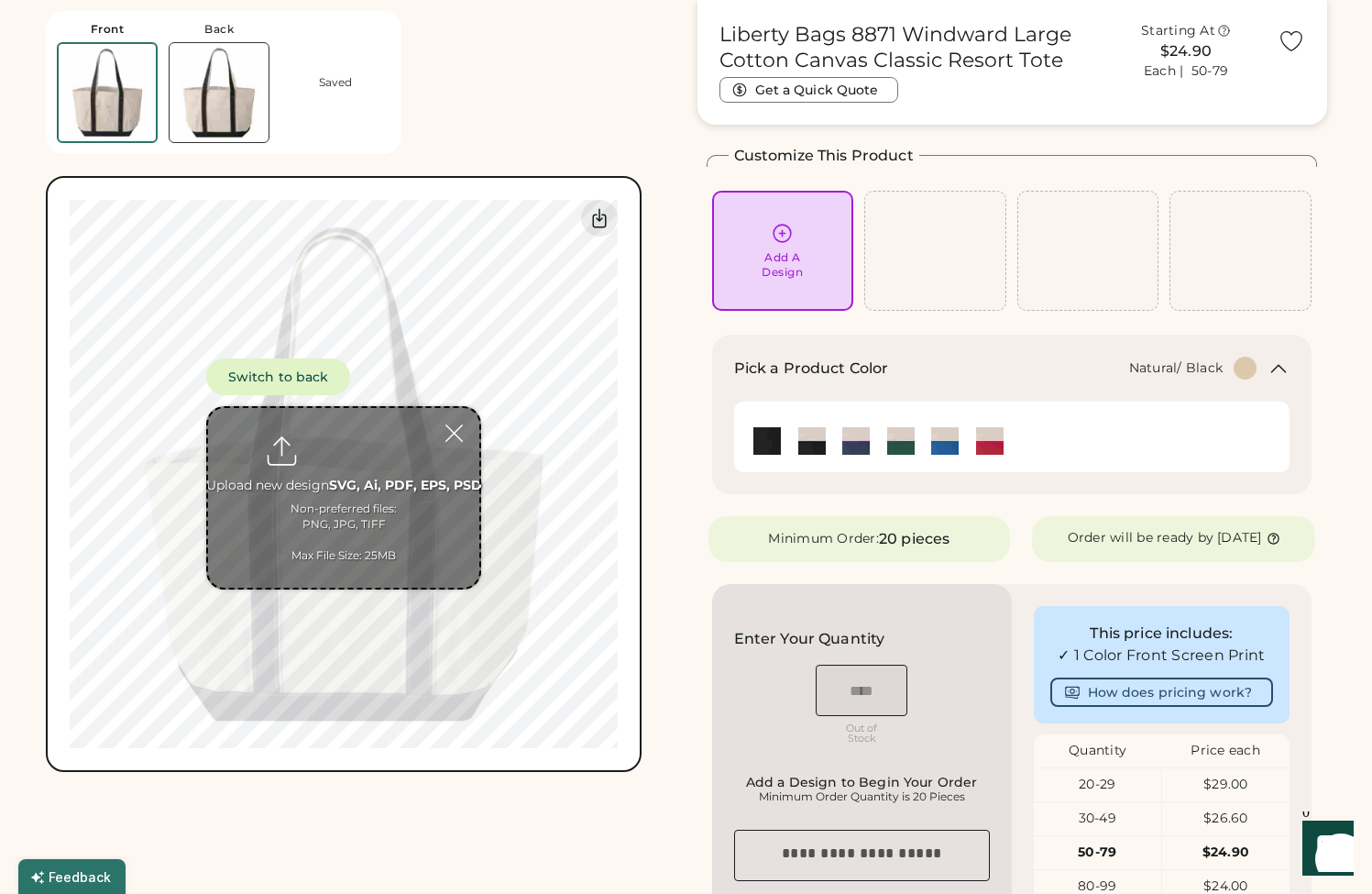
click at [905, 730] on div "OSFM Out of Stock" at bounding box center [861, 707] width 99 height 91
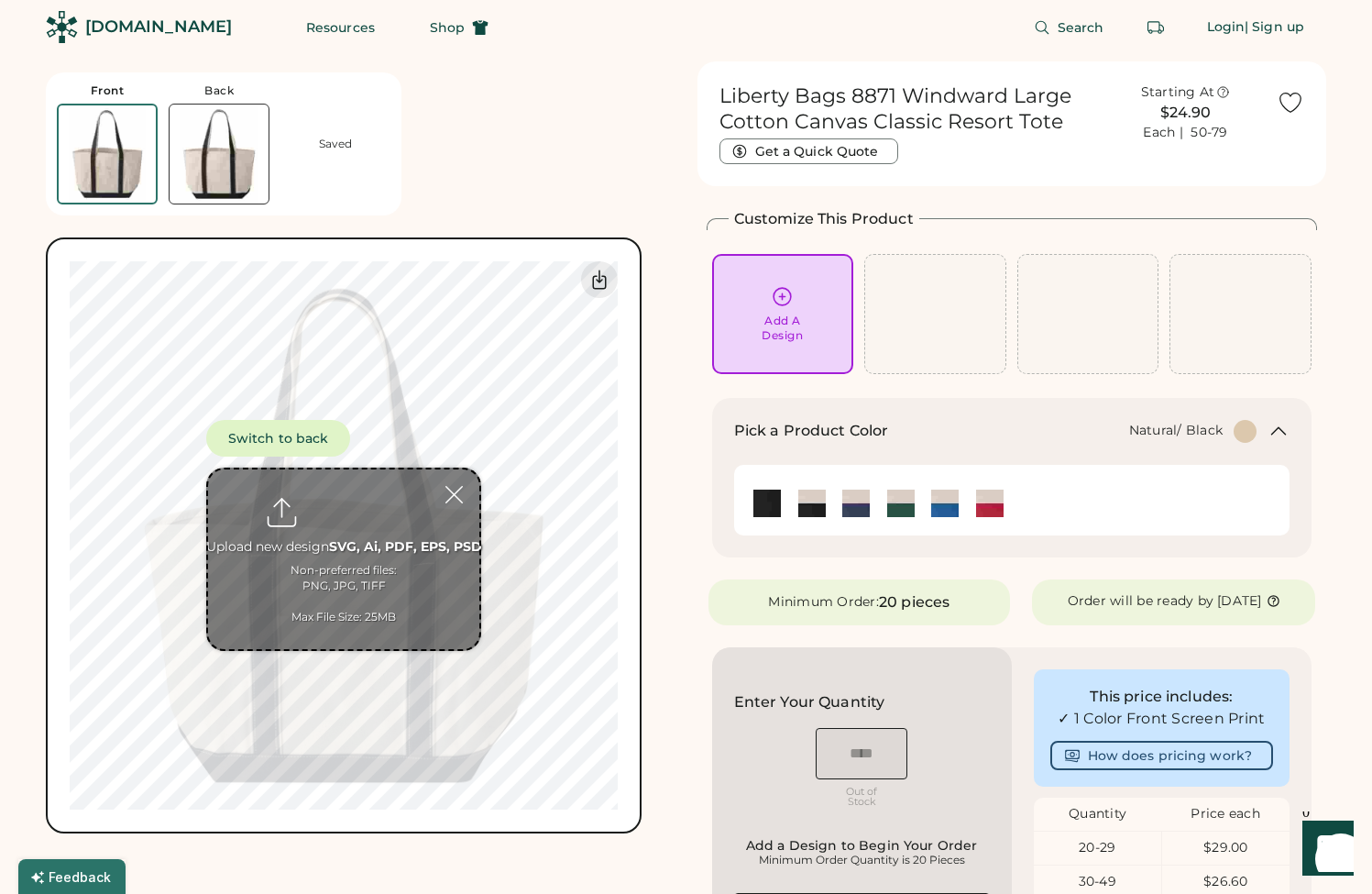
scroll to position [0, 0]
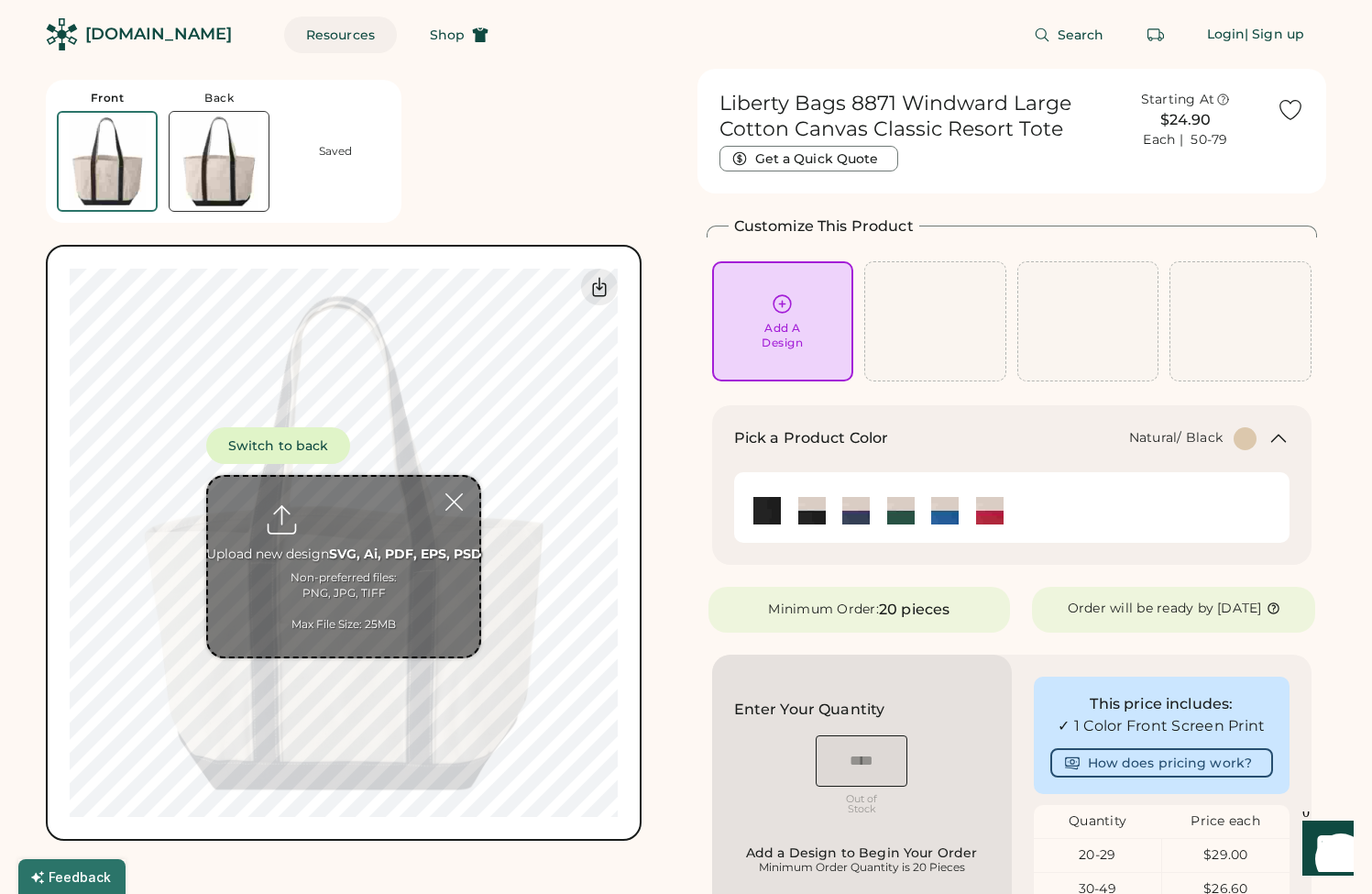
click at [322, 39] on button "Resources" at bounding box center [340, 34] width 113 height 37
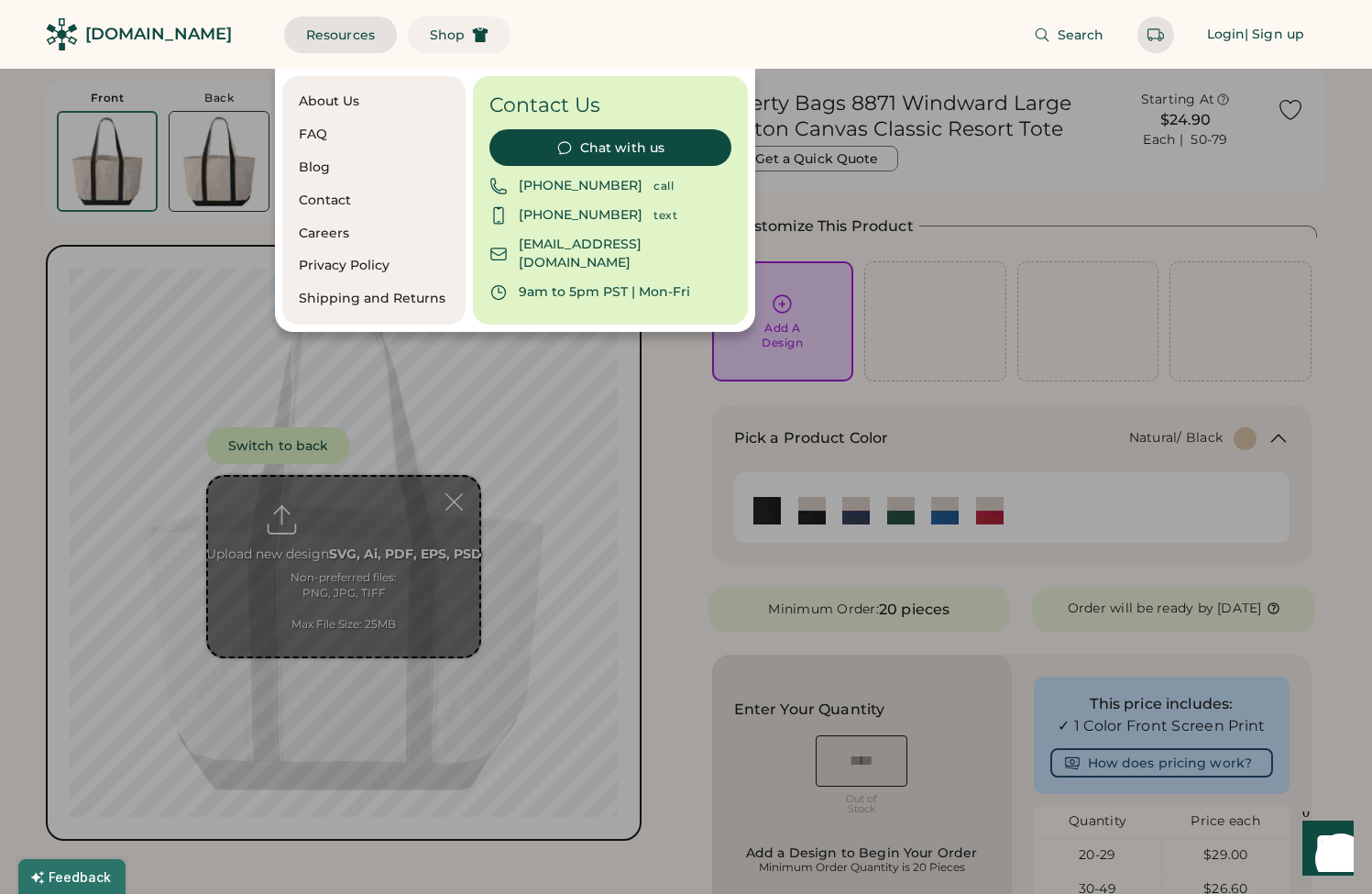
click at [459, 41] on button "Shop" at bounding box center [460, 34] width 102 height 37
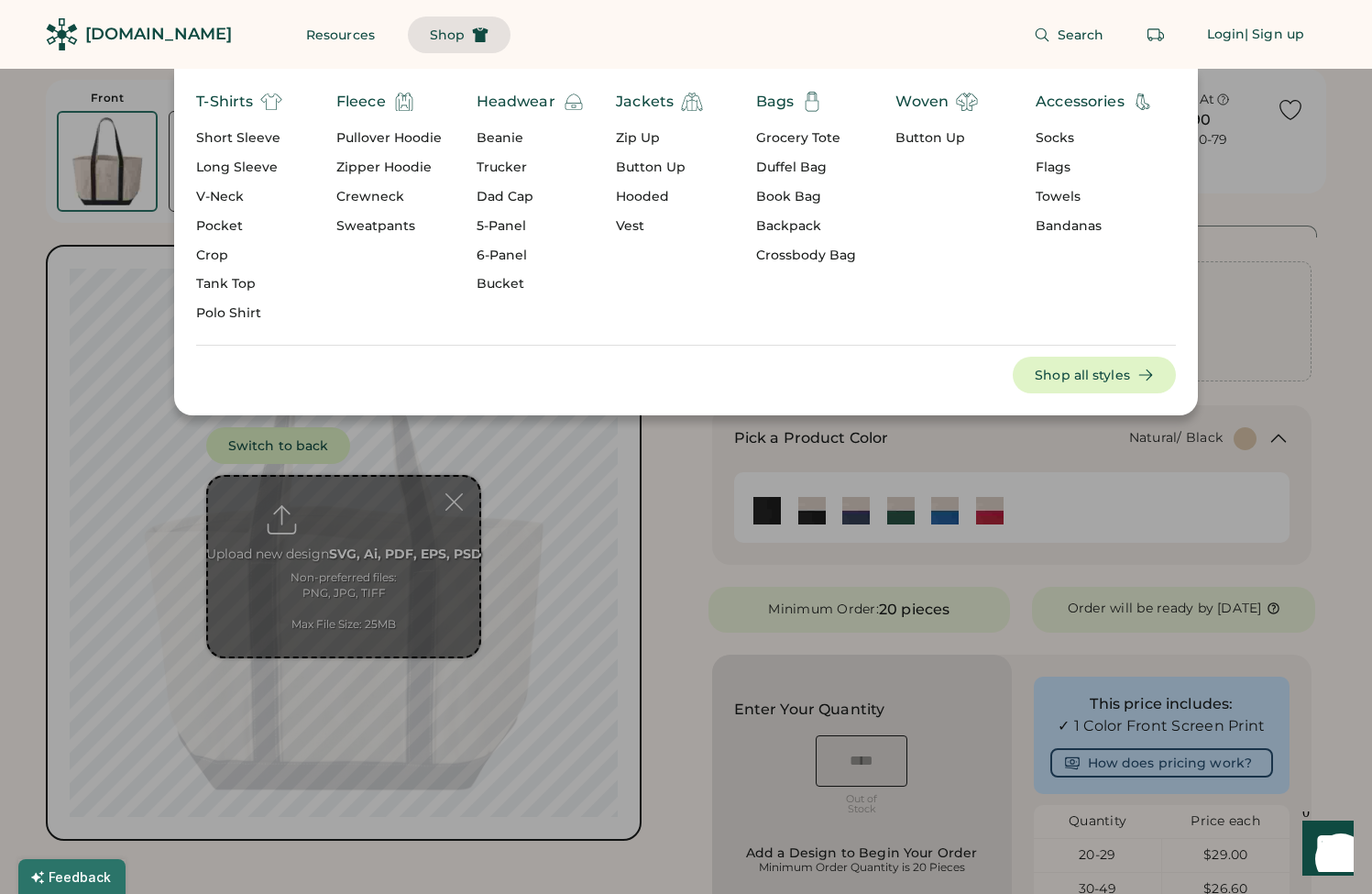
click at [368, 105] on div "Fleece" at bounding box center [361, 101] width 49 height 22
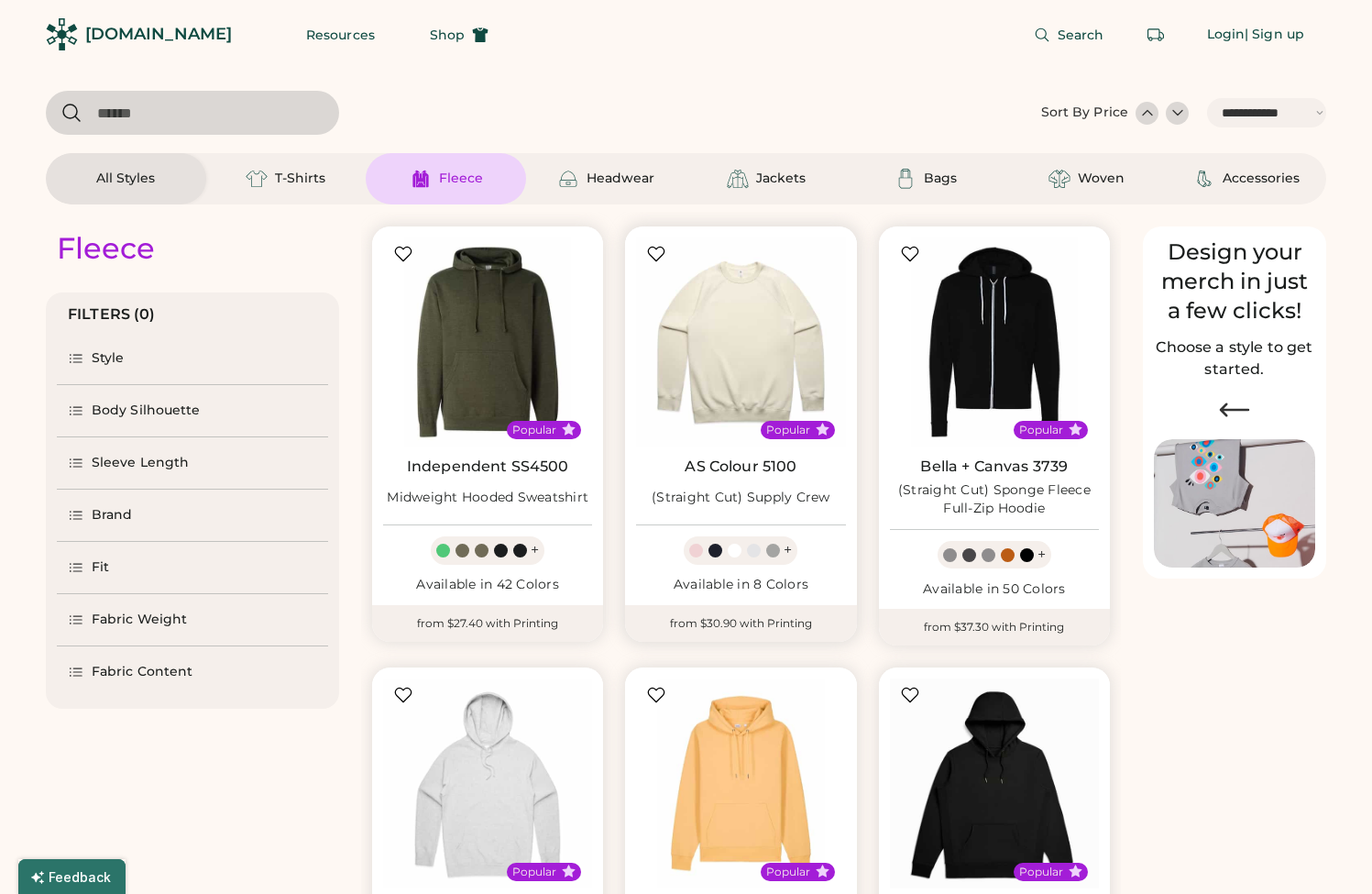
select select "*****"
select select "*"
click at [966, 180] on div "Bags" at bounding box center [926, 178] width 82 height 22
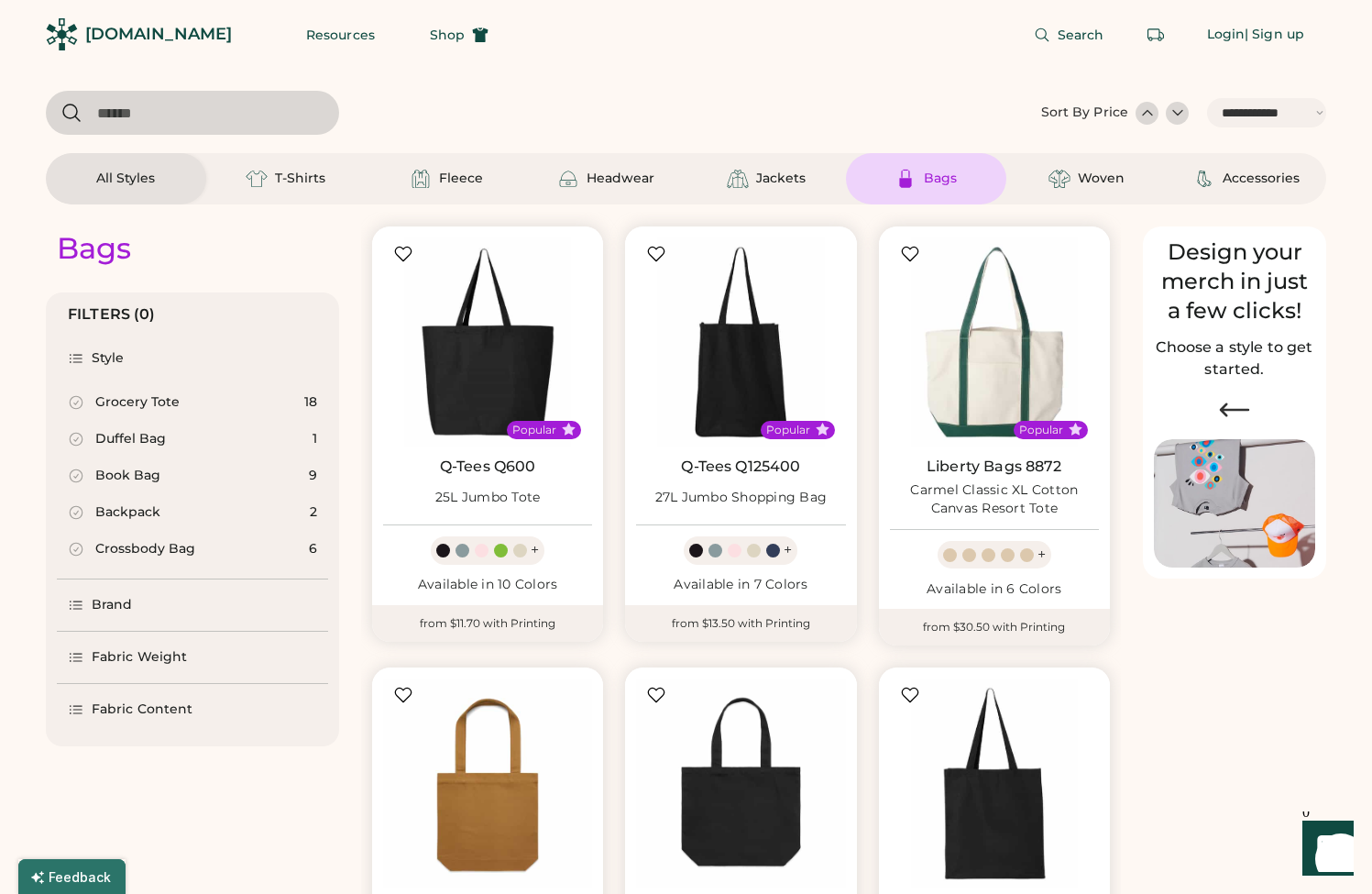
scroll to position [334, 0]
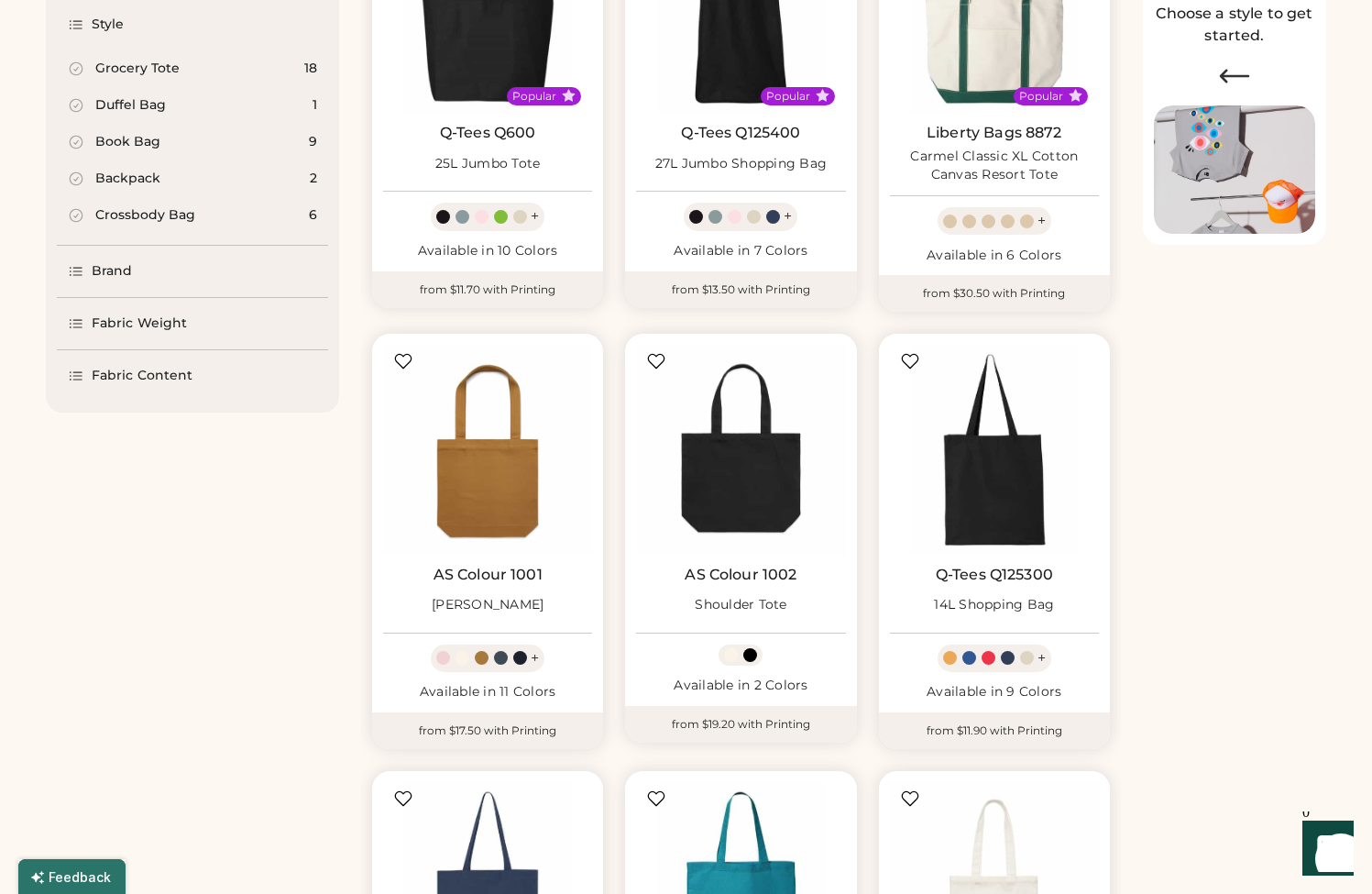
select select "*****"
select select "*"
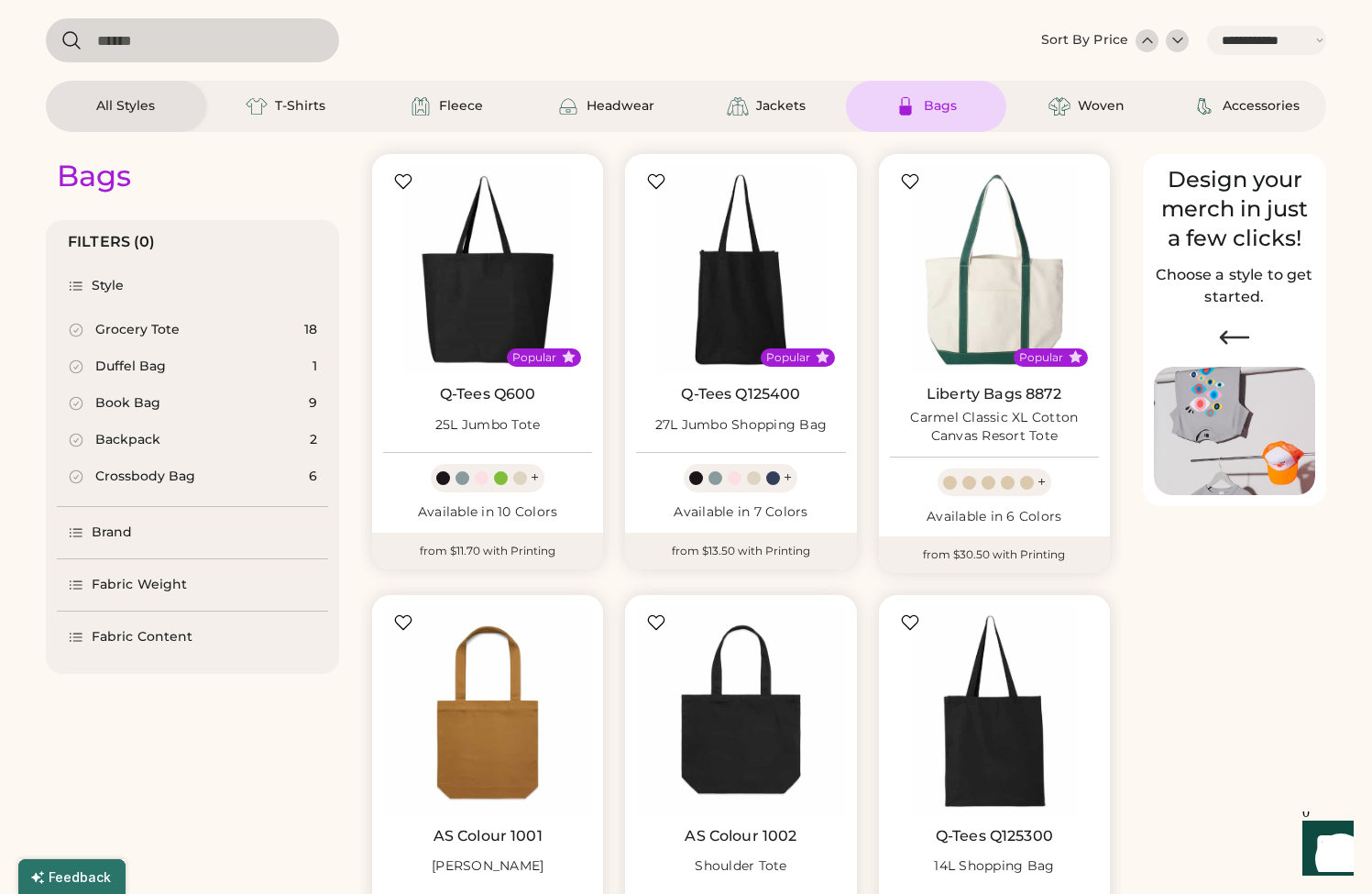
scroll to position [305, 0]
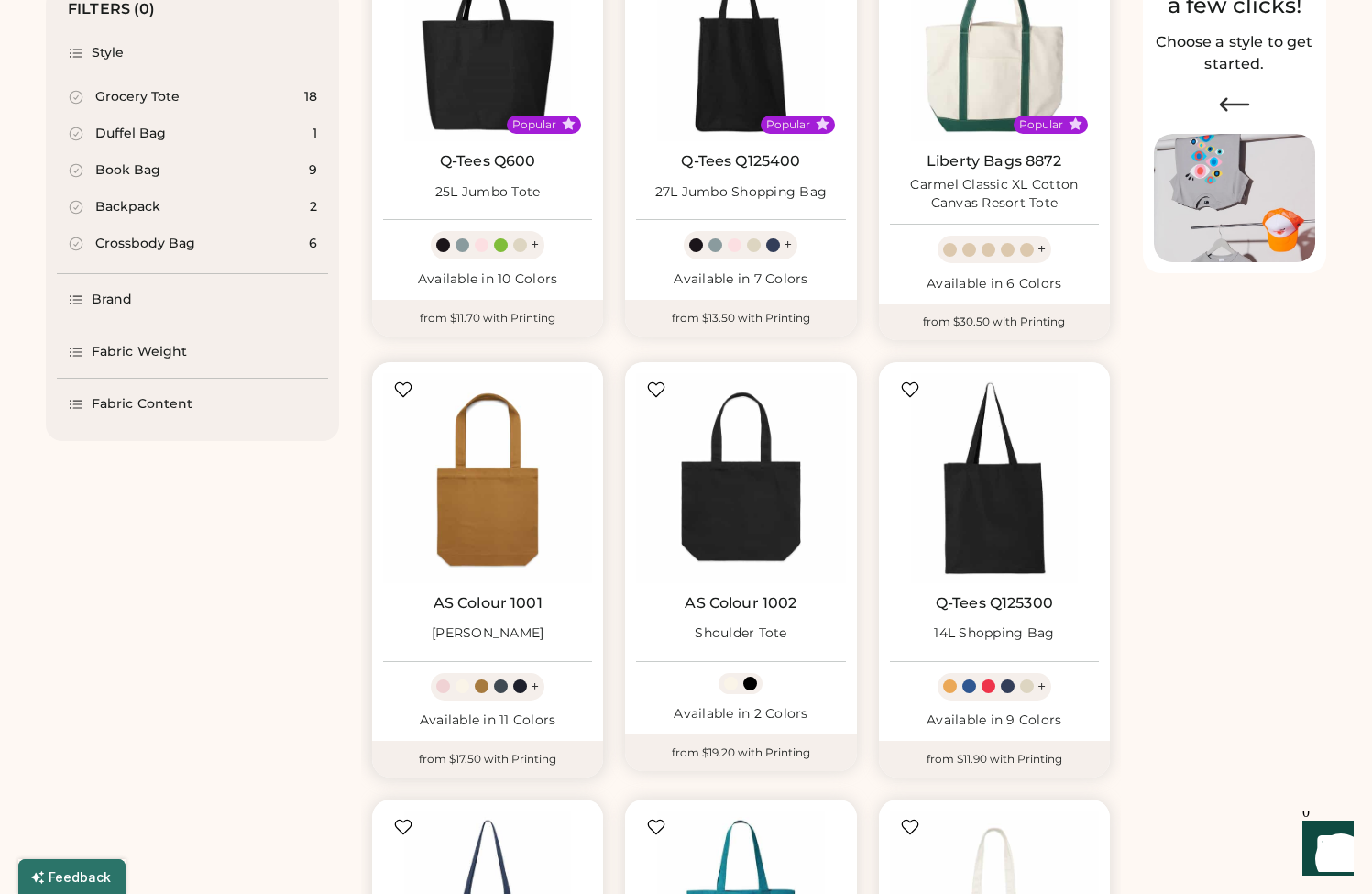
click at [496, 601] on link "AS Colour 1001" at bounding box center [488, 603] width 109 height 18
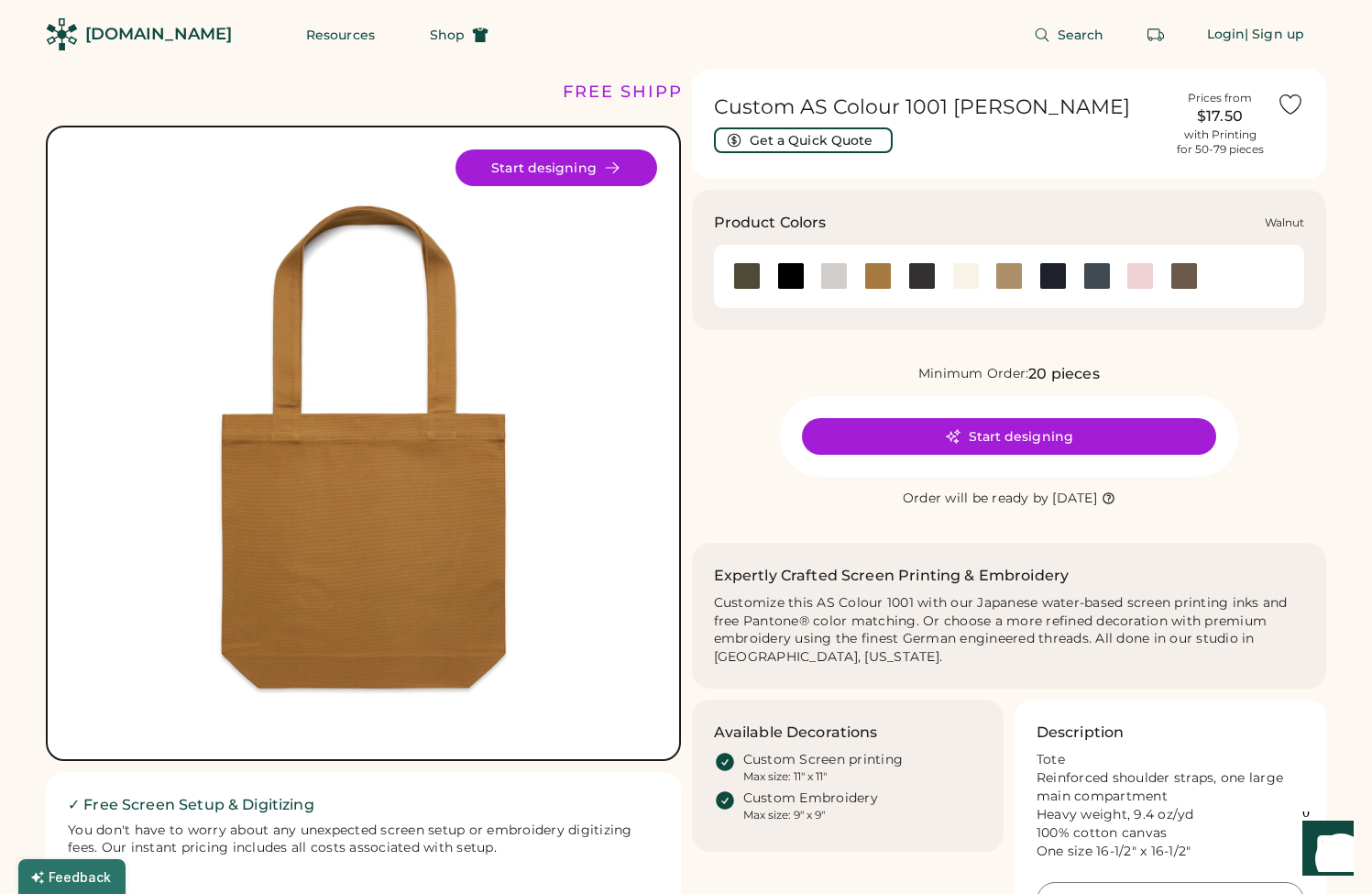
click at [1173, 269] on div at bounding box center [1184, 276] width 27 height 27
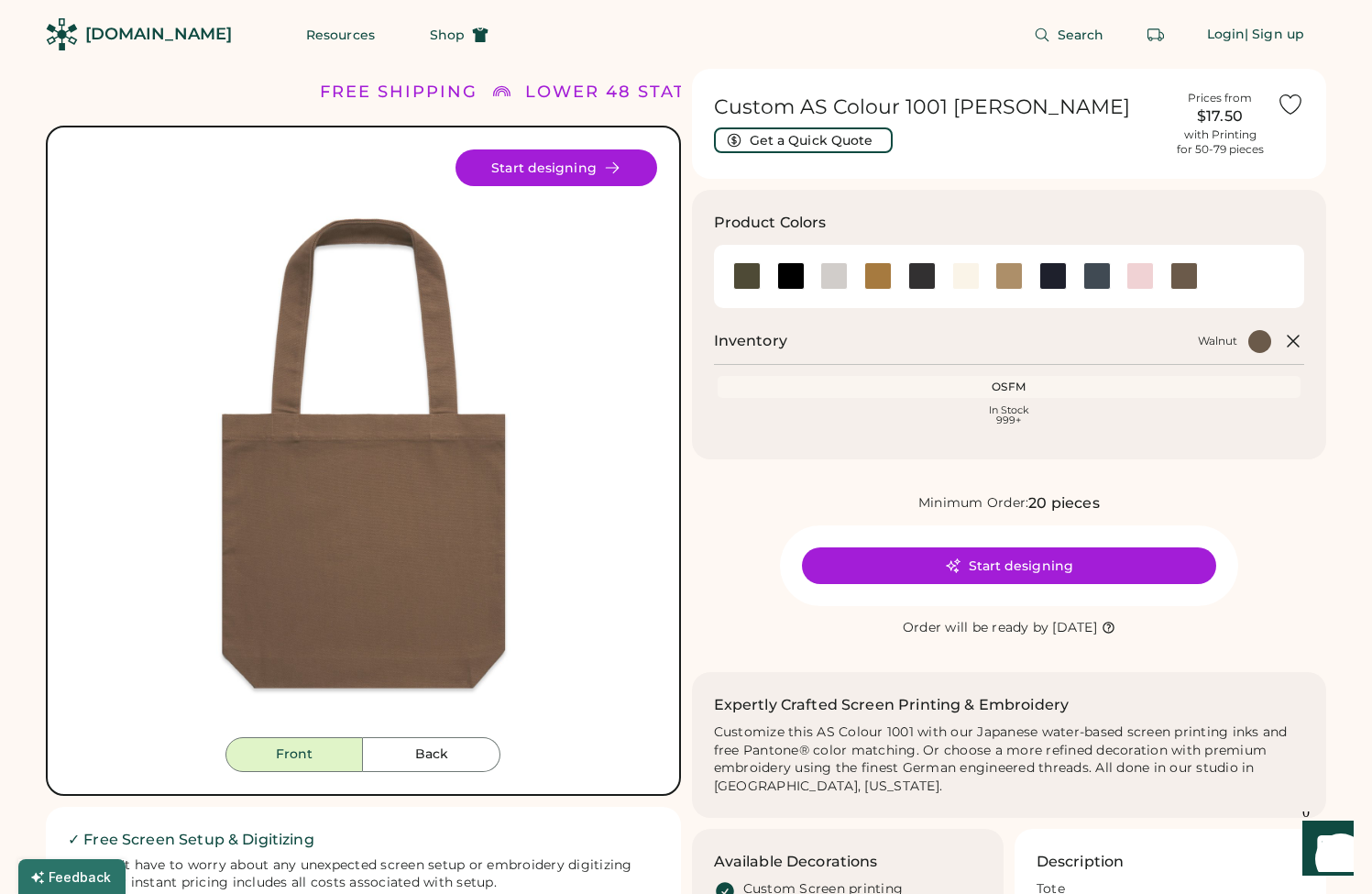
click at [975, 562] on button "Start designing" at bounding box center [1009, 566] width 414 height 37
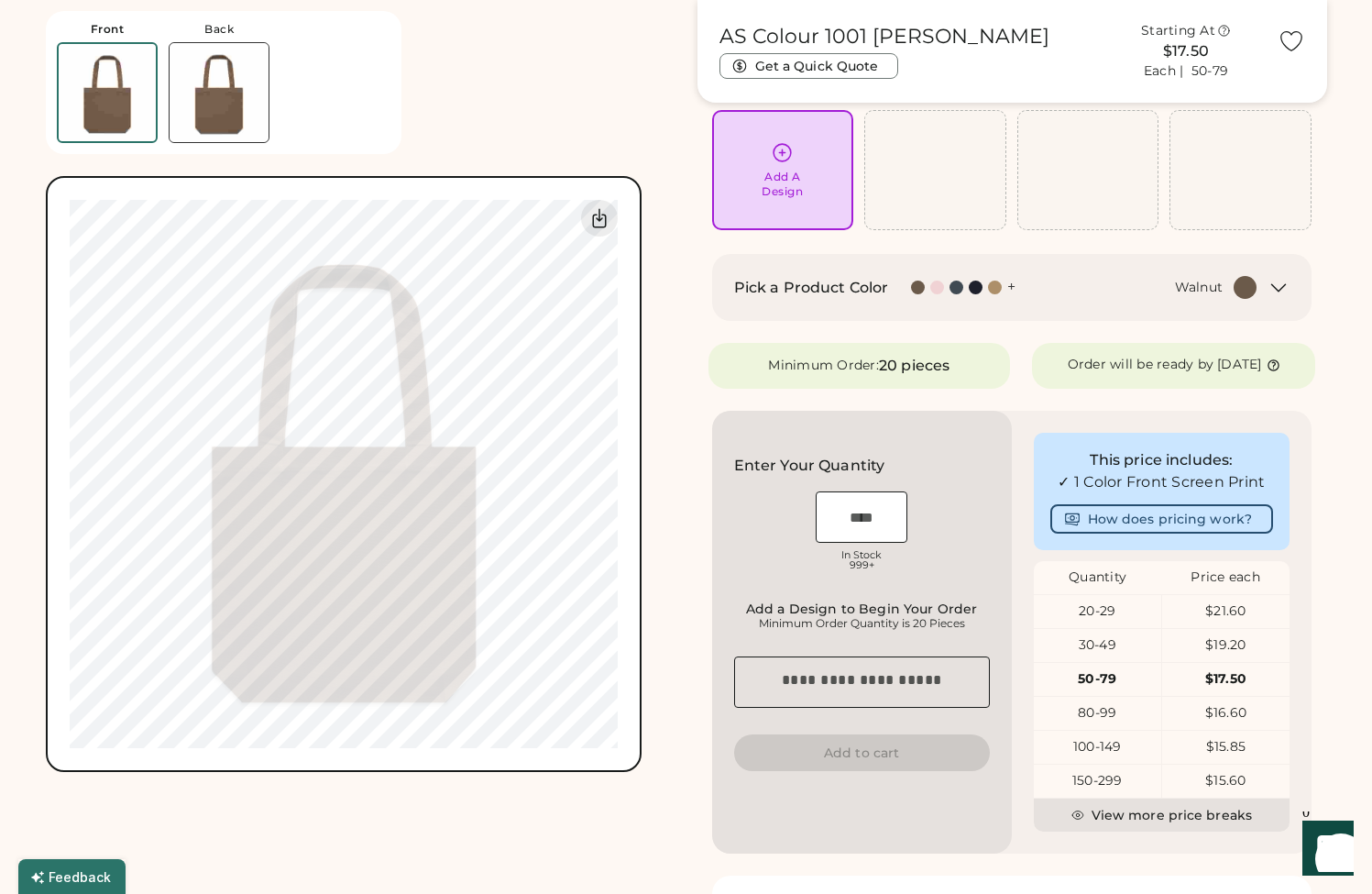
scroll to position [132, 0]
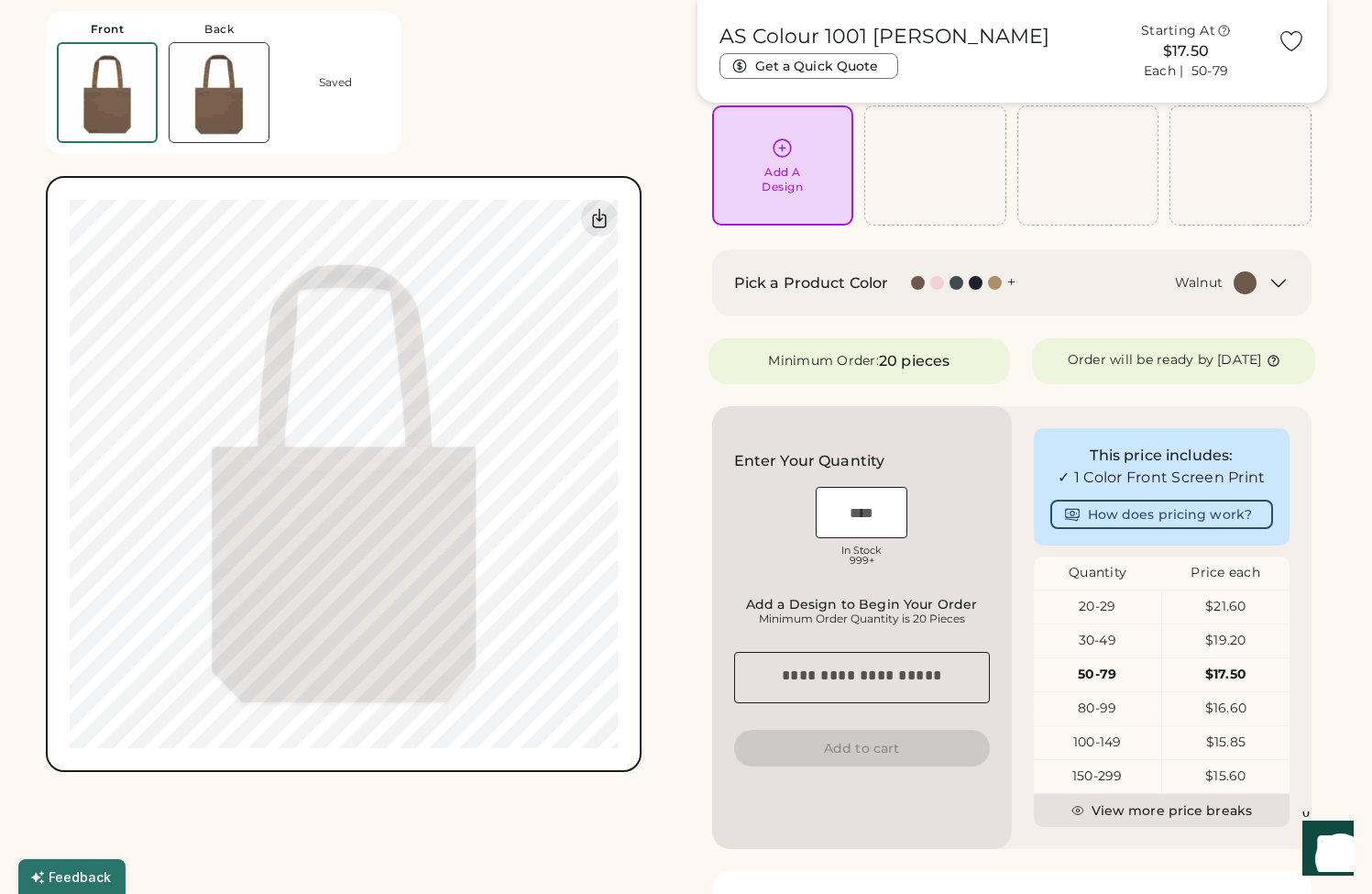
click at [913, 528] on div "OSFM In Stock 999+" at bounding box center [862, 529] width 256 height 92
click at [891, 529] on input "input" at bounding box center [861, 513] width 92 height 51
type input "***"
click at [997, 405] on div "AS Colour 1001 Carrie Tote Get a Quick Quote Starting At $15.85 Each | 100-149 …" at bounding box center [1012, 532] width 630 height 1191
click at [773, 177] on div "Add A Design" at bounding box center [783, 179] width 42 height 29
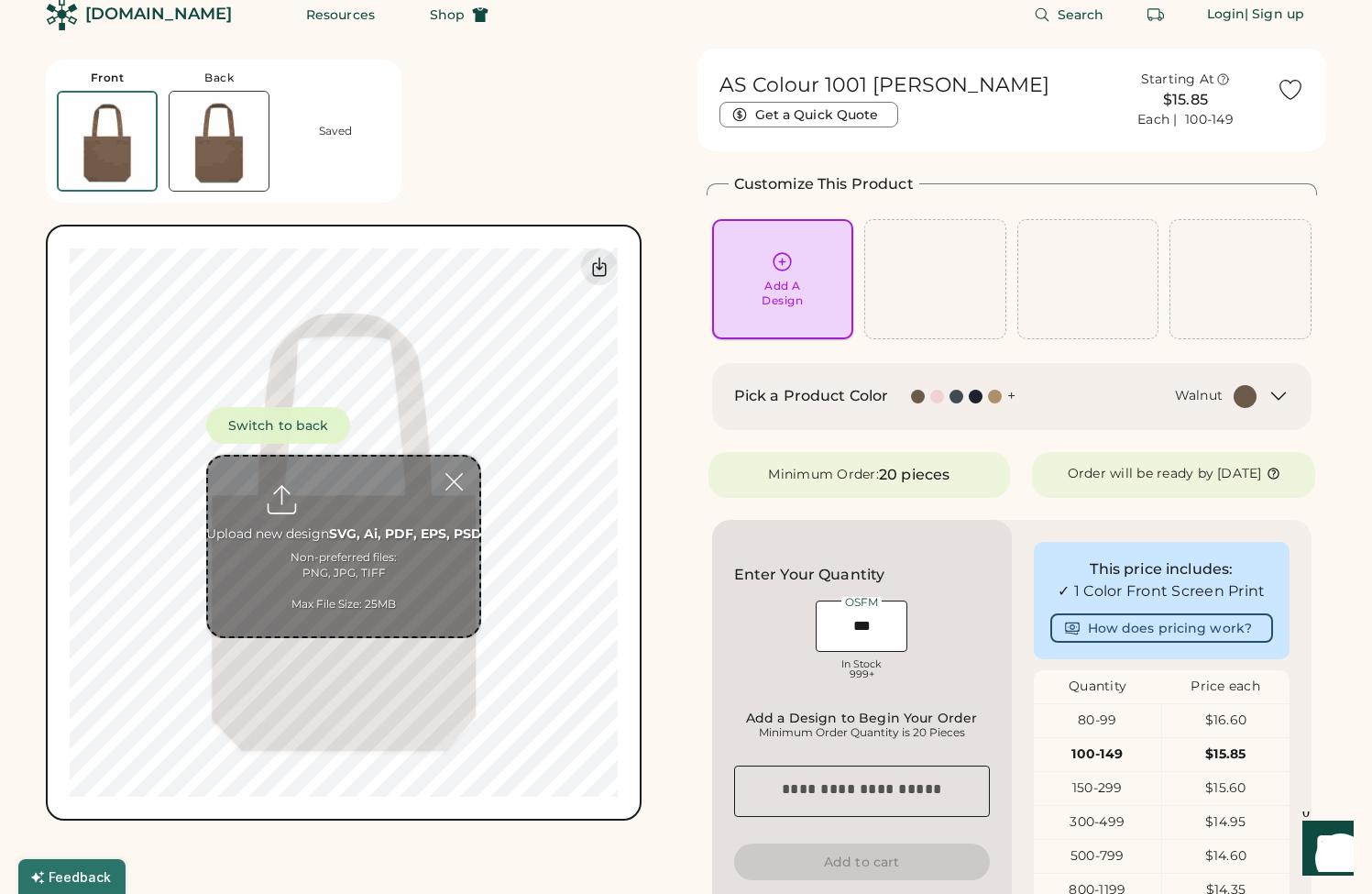
scroll to position [9, 0]
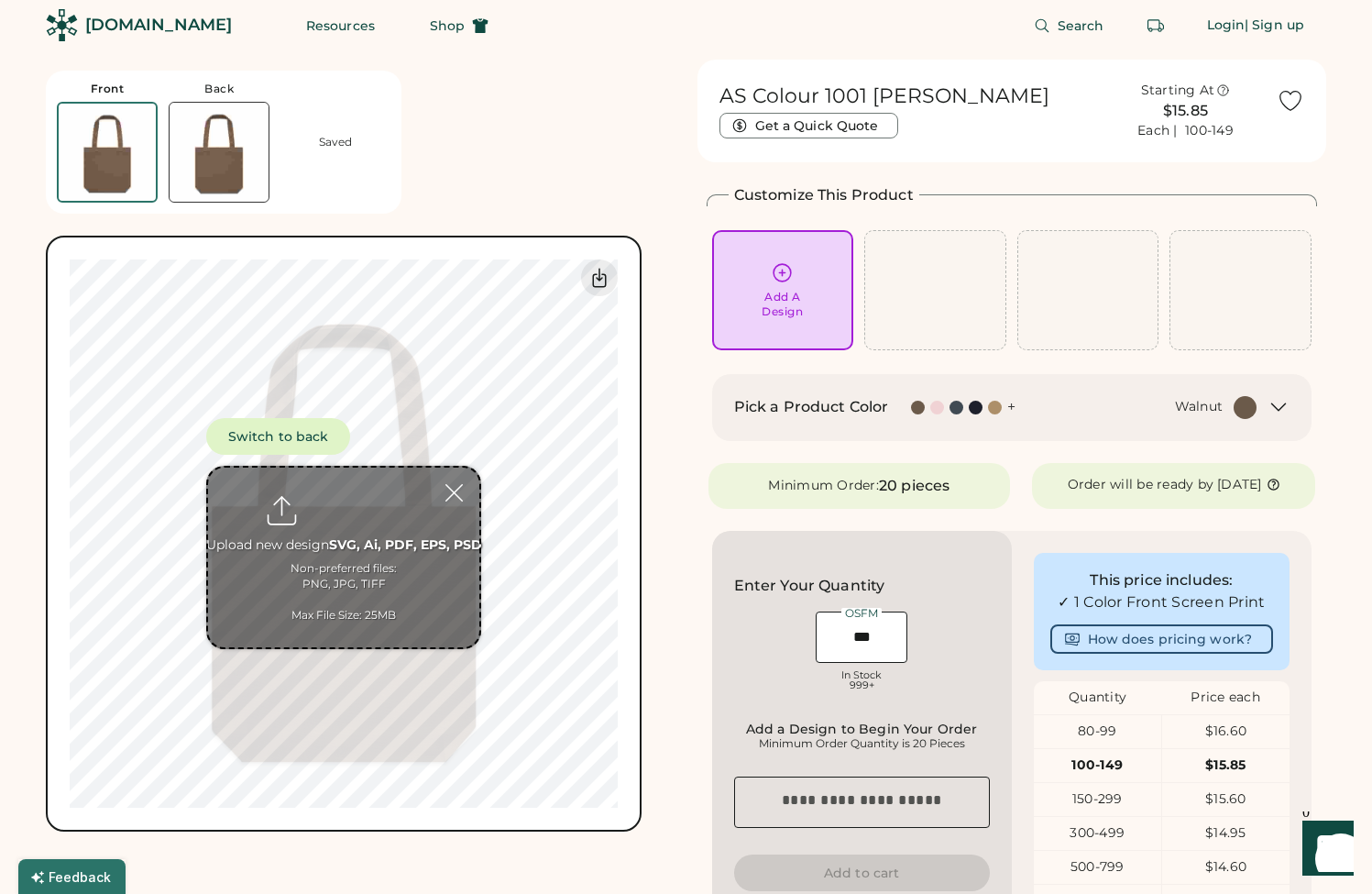
click at [394, 543] on input "file" at bounding box center [344, 557] width 271 height 180
type input "**********"
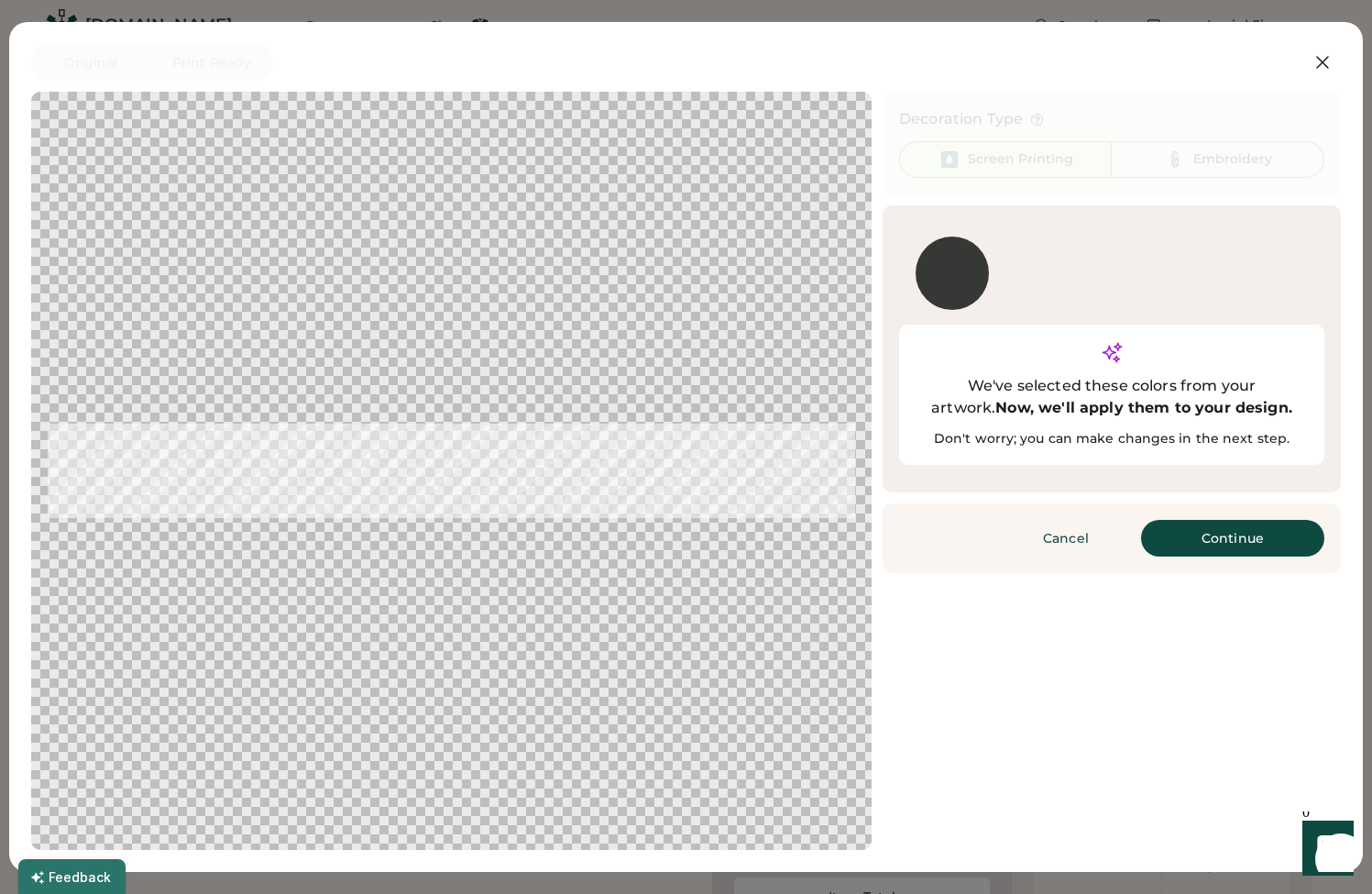
click at [954, 276] on div at bounding box center [952, 273] width 73 height 73
click at [1131, 246] on div at bounding box center [1165, 273] width 106 height 81
click at [1063, 583] on div "Updating Image Approximated print result with active ink colors. Designs are re…" at bounding box center [686, 471] width 1310 height 758
click at [1243, 520] on button "Continue" at bounding box center [1234, 538] width 184 height 37
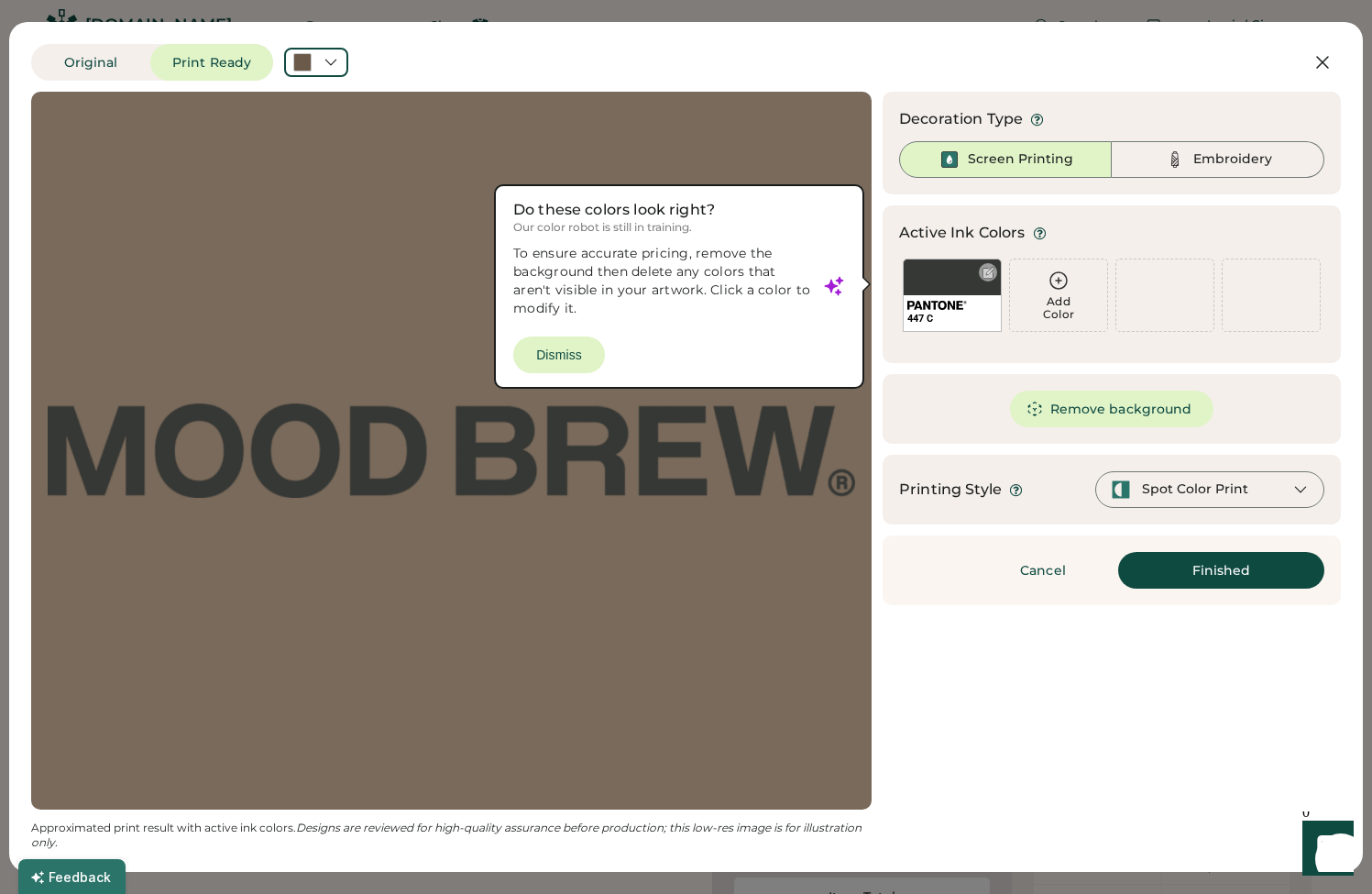
click at [989, 274] on div at bounding box center [988, 273] width 14 height 14
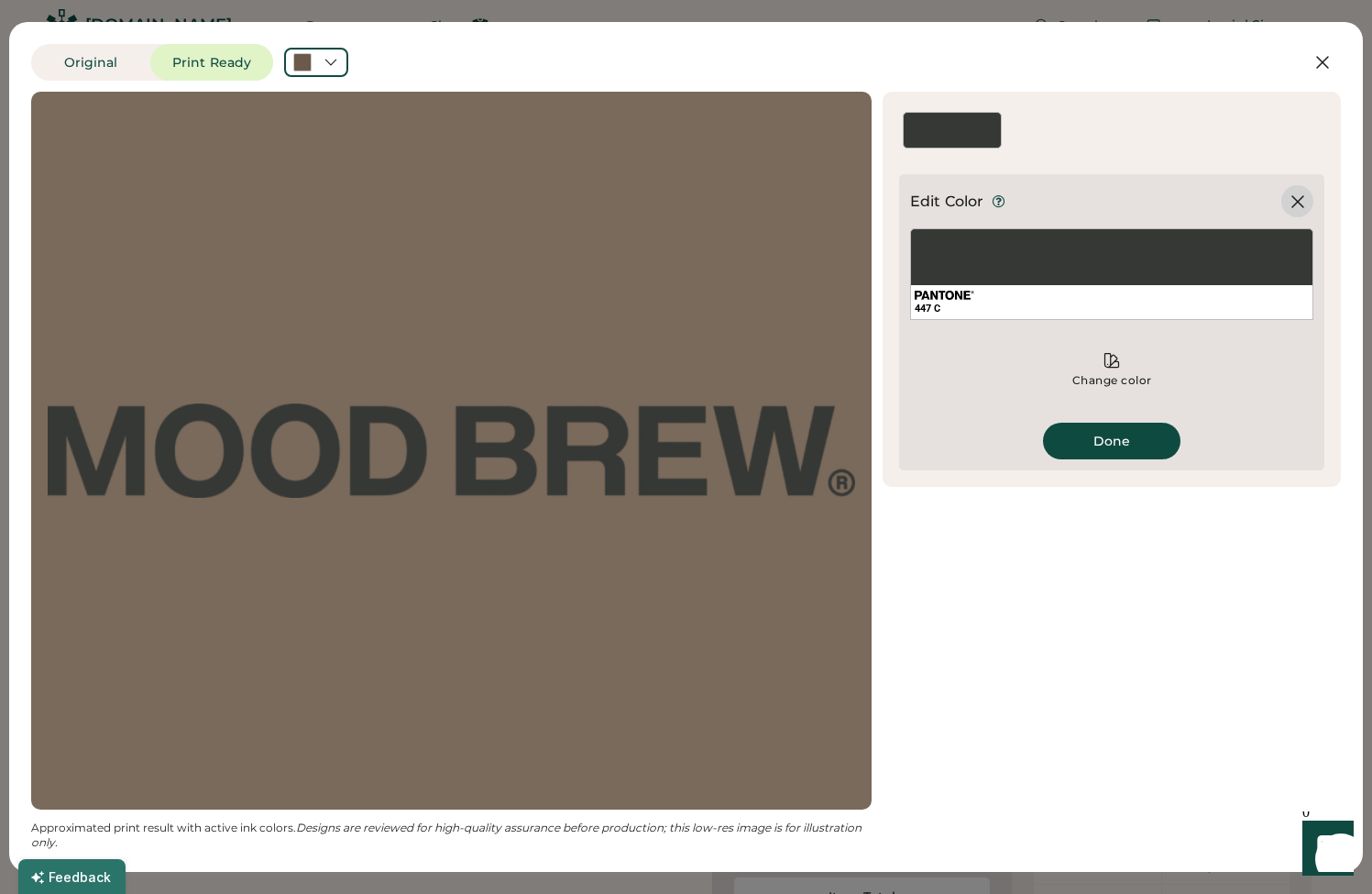
click at [1293, 199] on icon at bounding box center [1297, 201] width 22 height 22
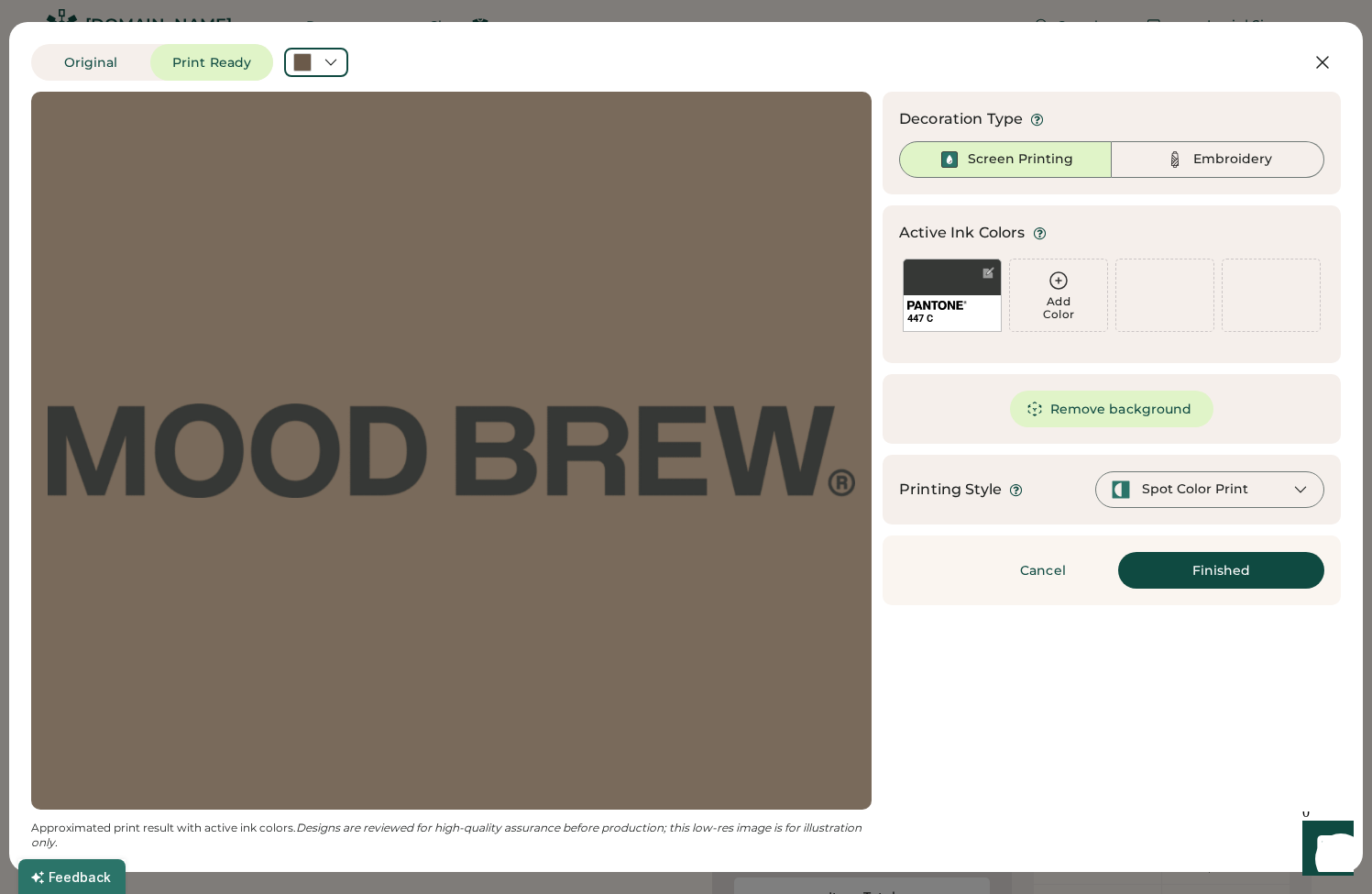
click at [1293, 199] on div "Decoration Type Screen Printing Embroidery Active Ink Colors Add Color 447 C Ad…" at bounding box center [1112, 349] width 459 height 514
click at [985, 273] on div at bounding box center [988, 273] width 14 height 14
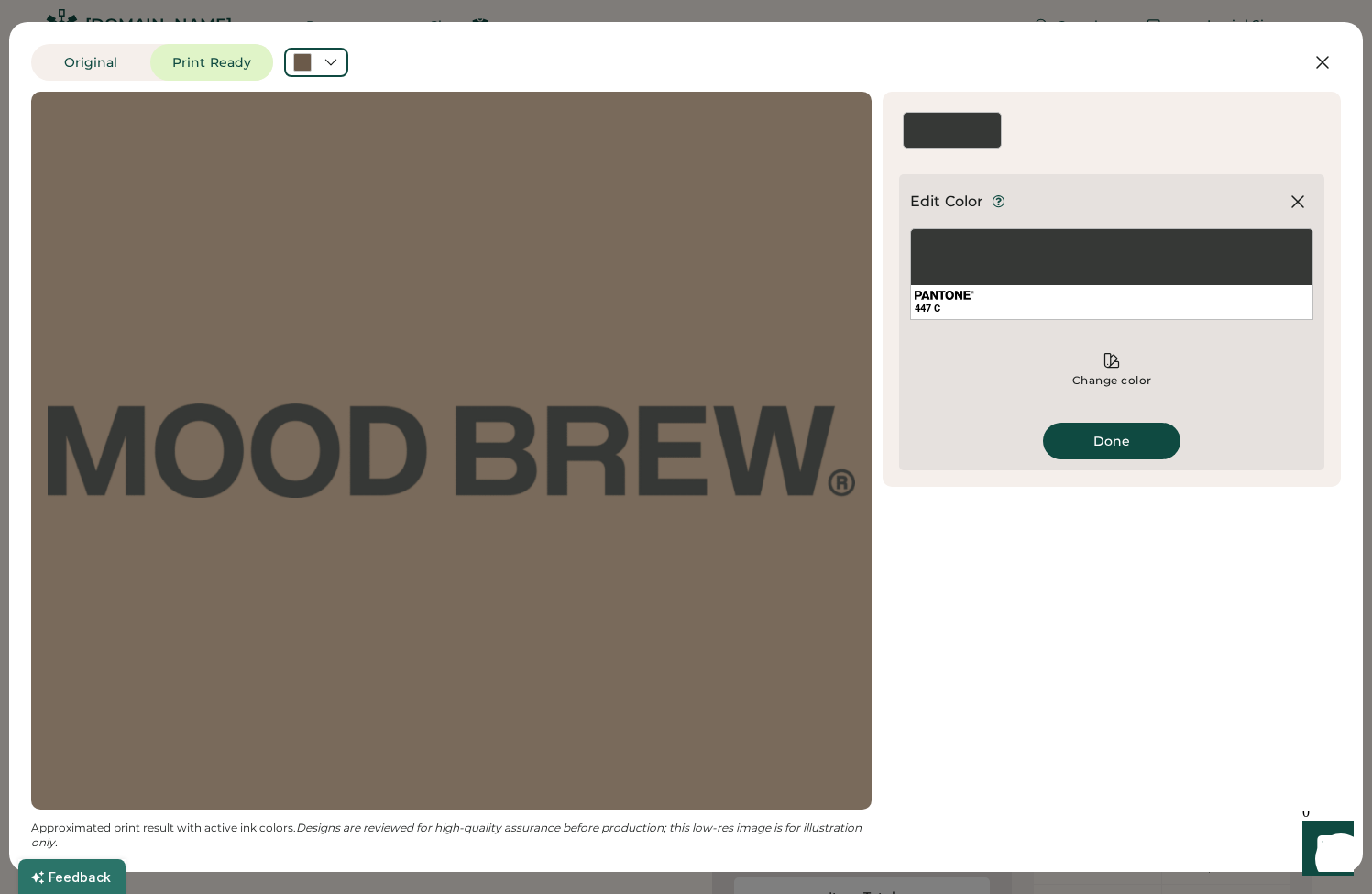
click at [1116, 410] on div "Change color" at bounding box center [1112, 371] width 404 height 81
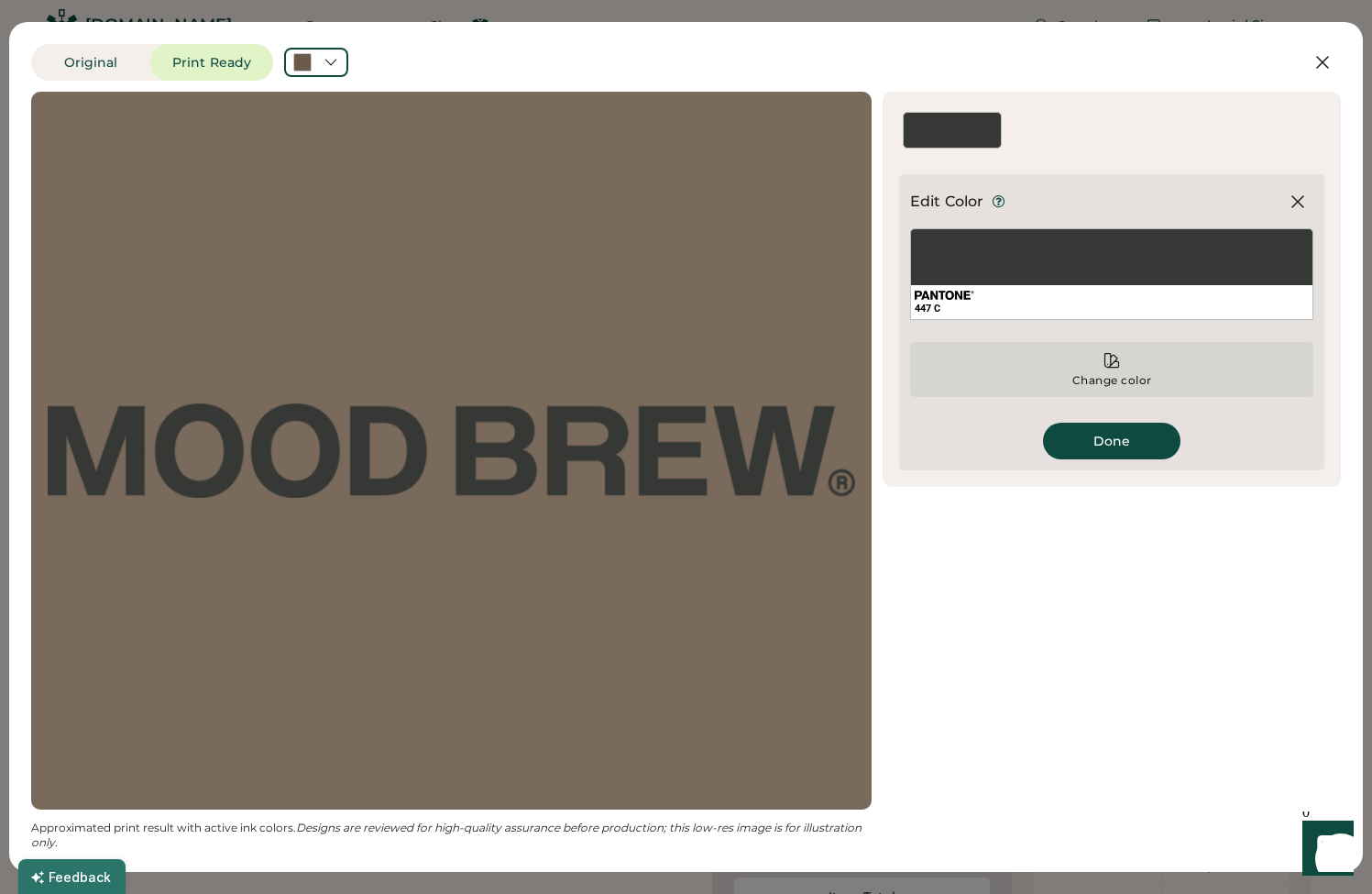
click at [1101, 370] on div "Change color" at bounding box center [1112, 370] width 404 height 55
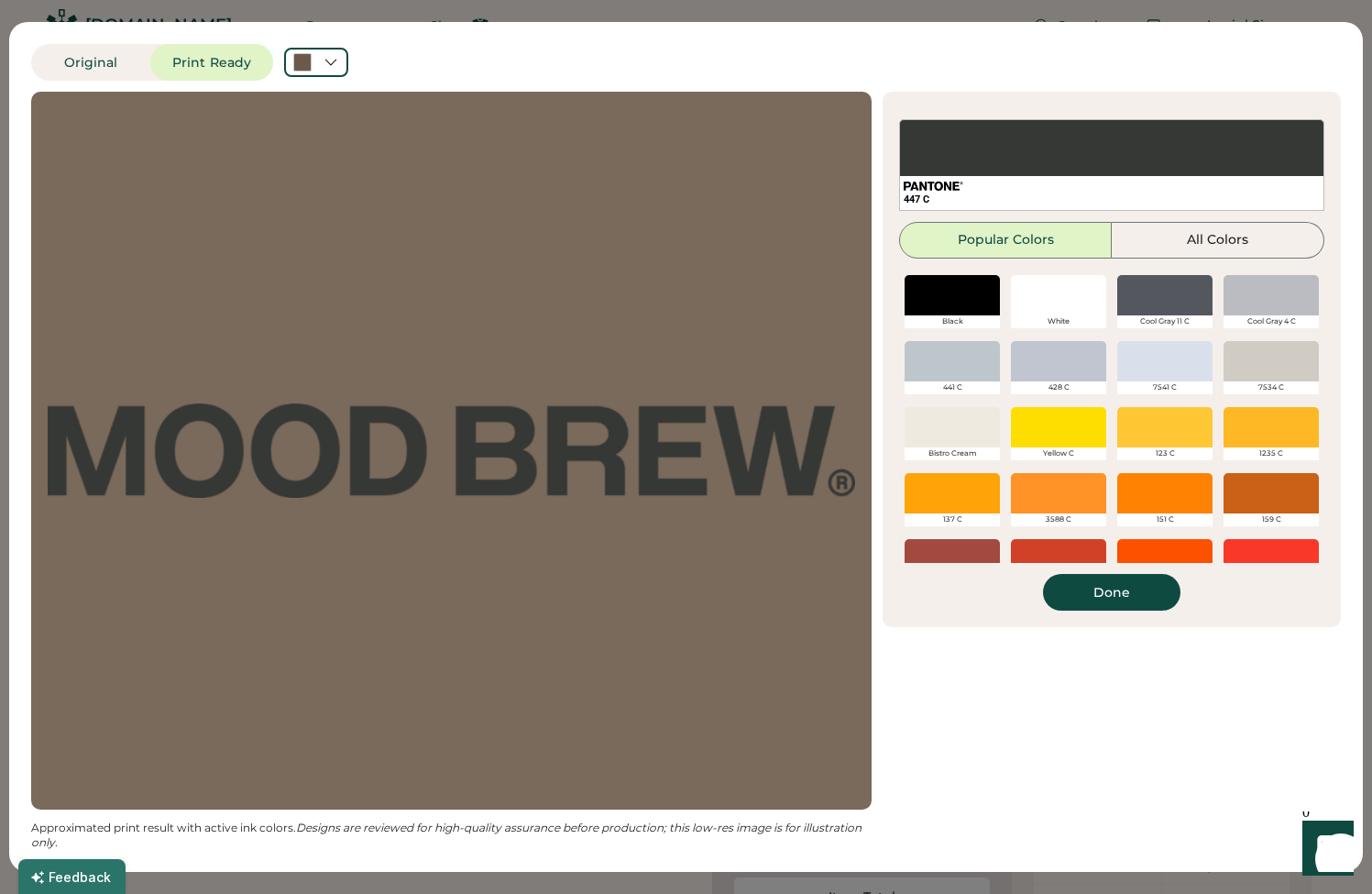
click at [1047, 318] on div "White" at bounding box center [1058, 322] width 96 height 13
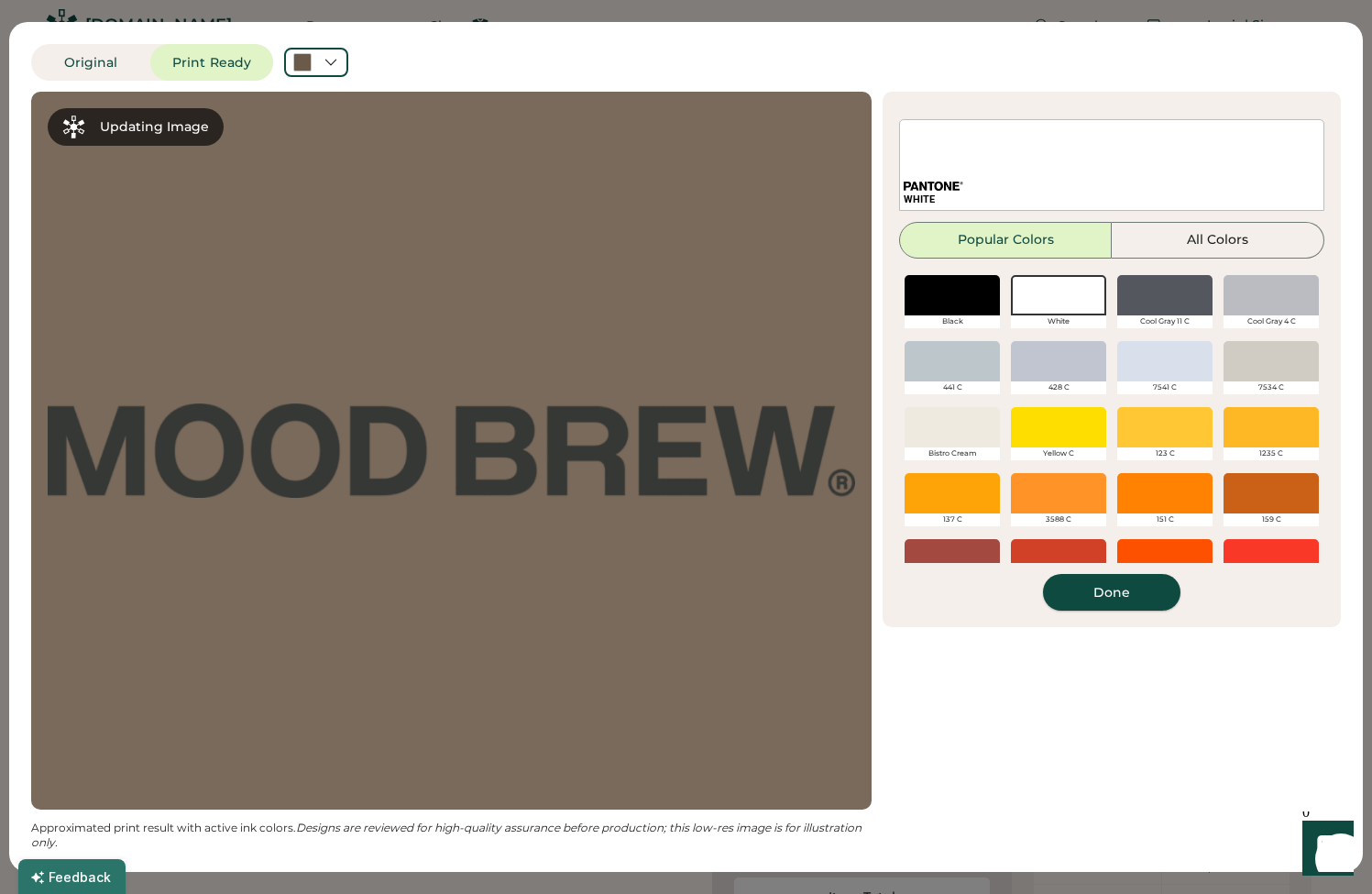
click at [1145, 593] on button "Done" at bounding box center [1111, 593] width 137 height 37
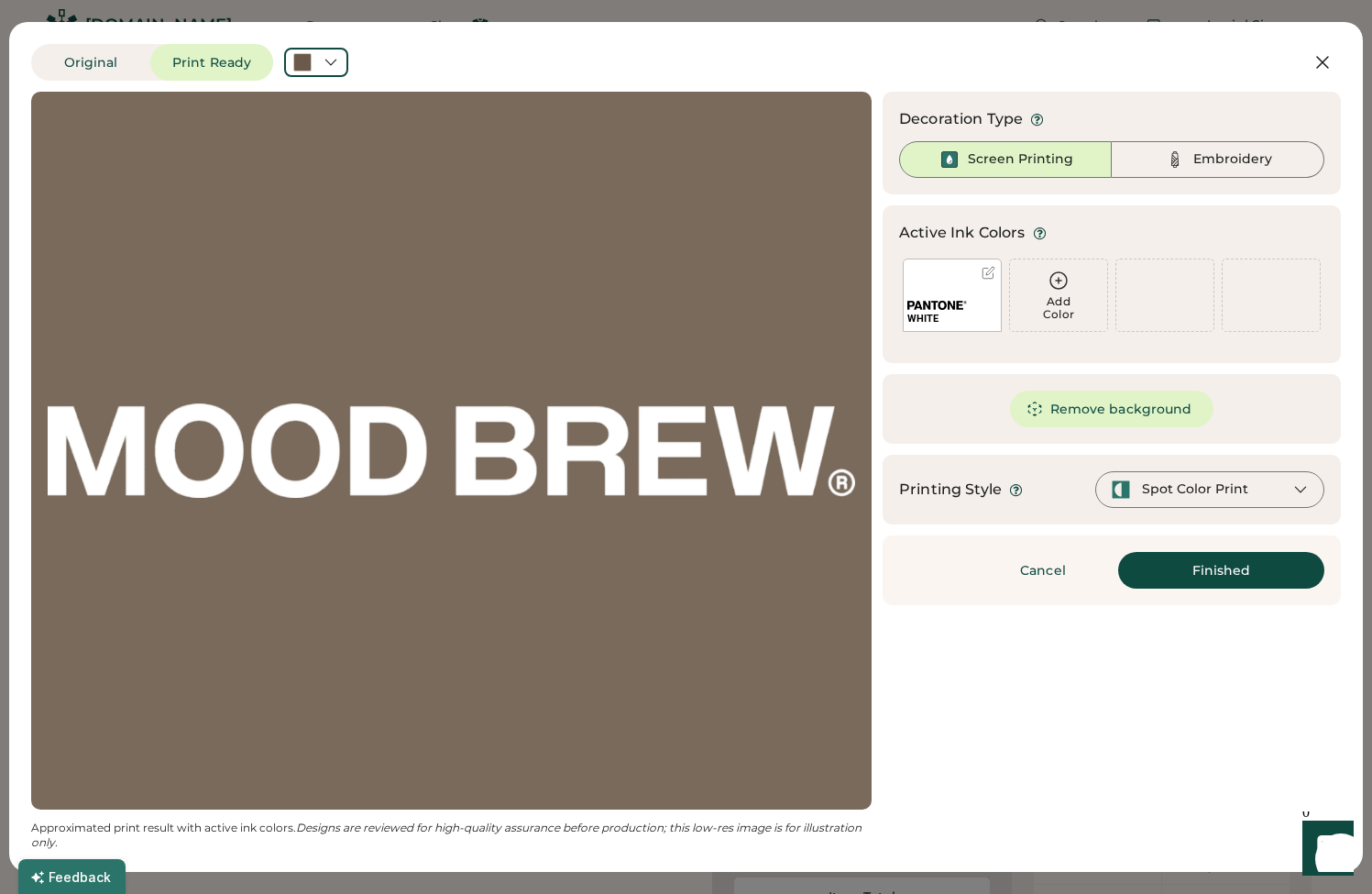
click at [1232, 572] on button "Finished" at bounding box center [1221, 570] width 207 height 37
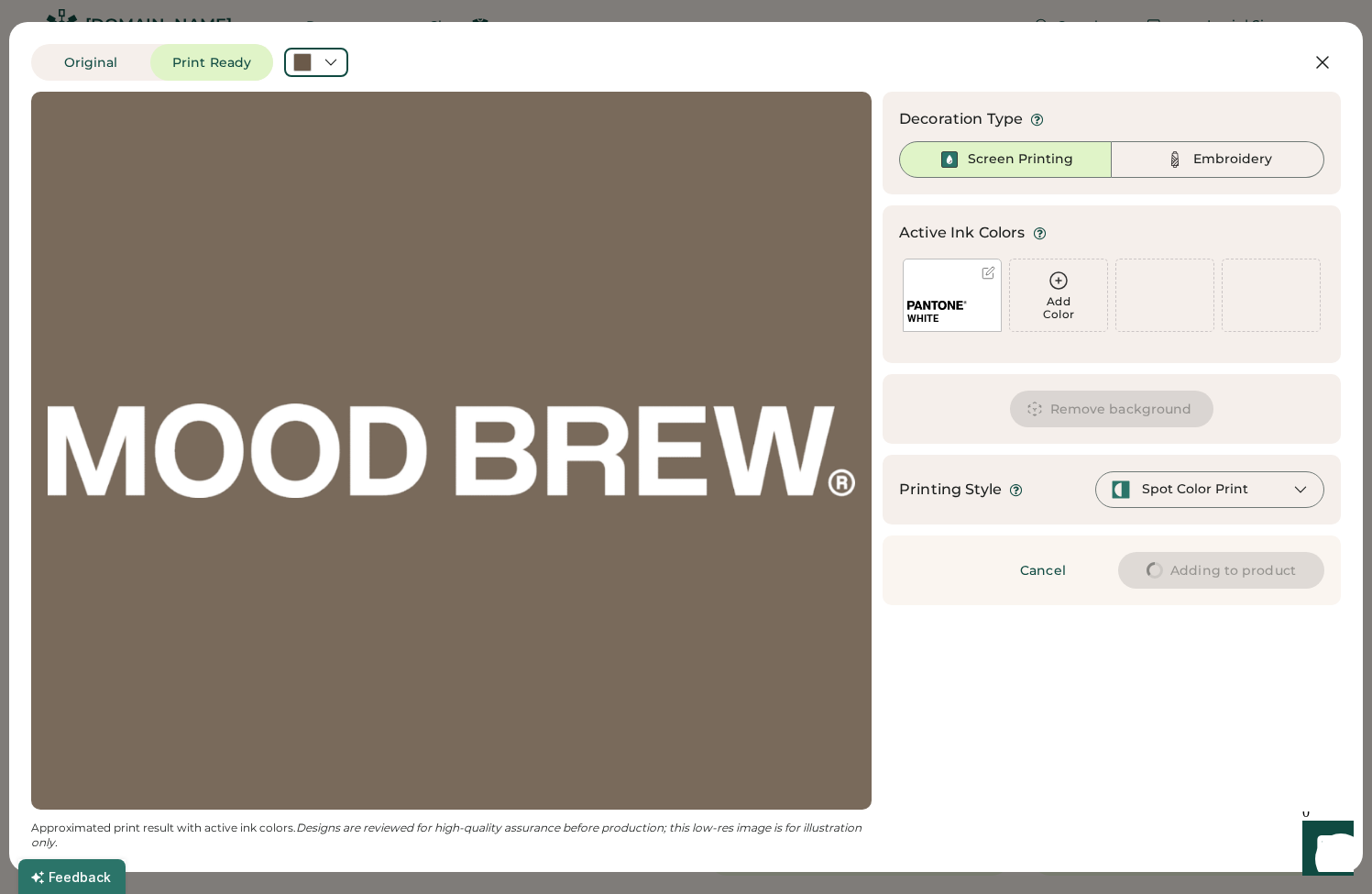
type input "****"
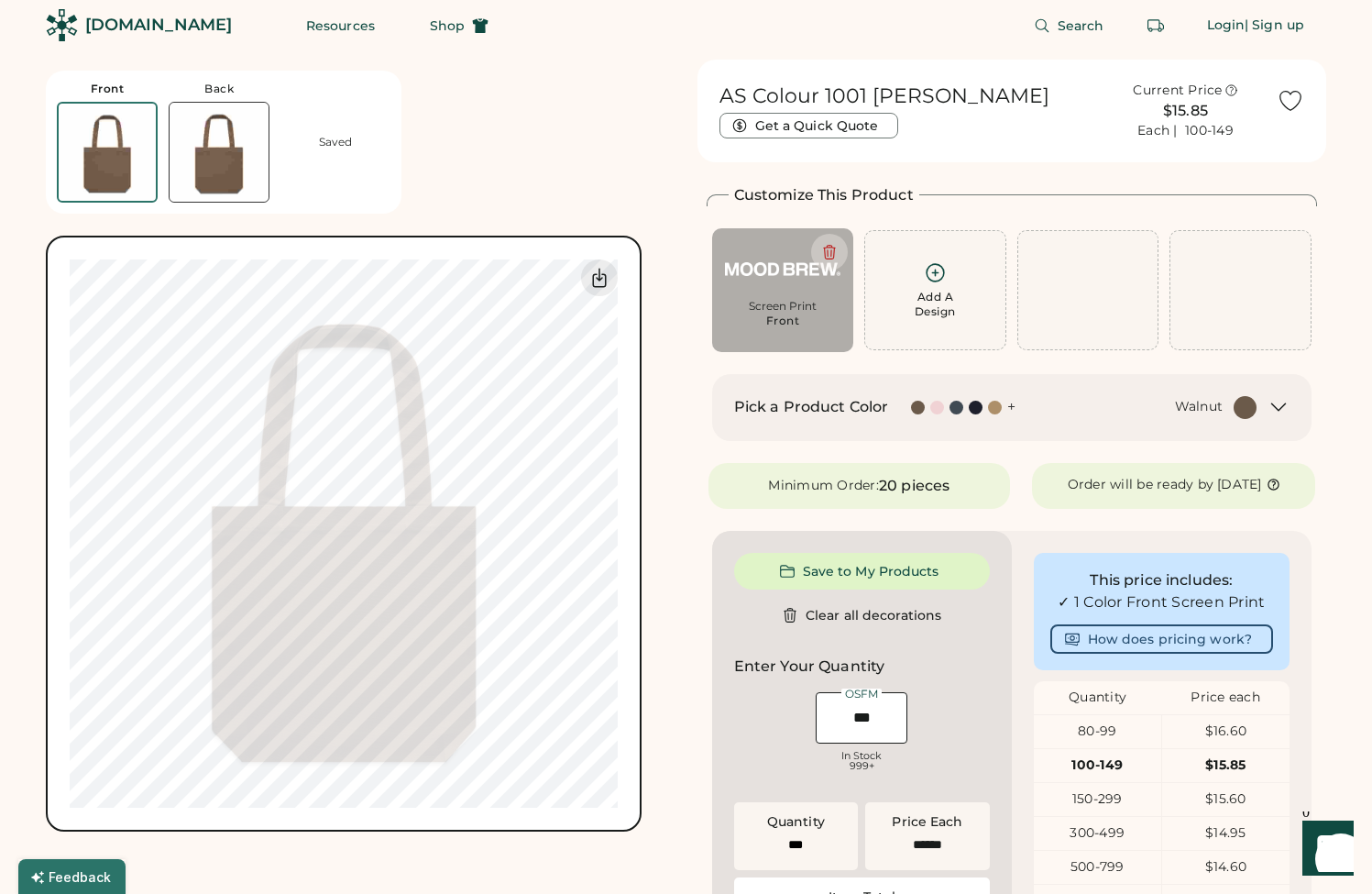
type input "****"
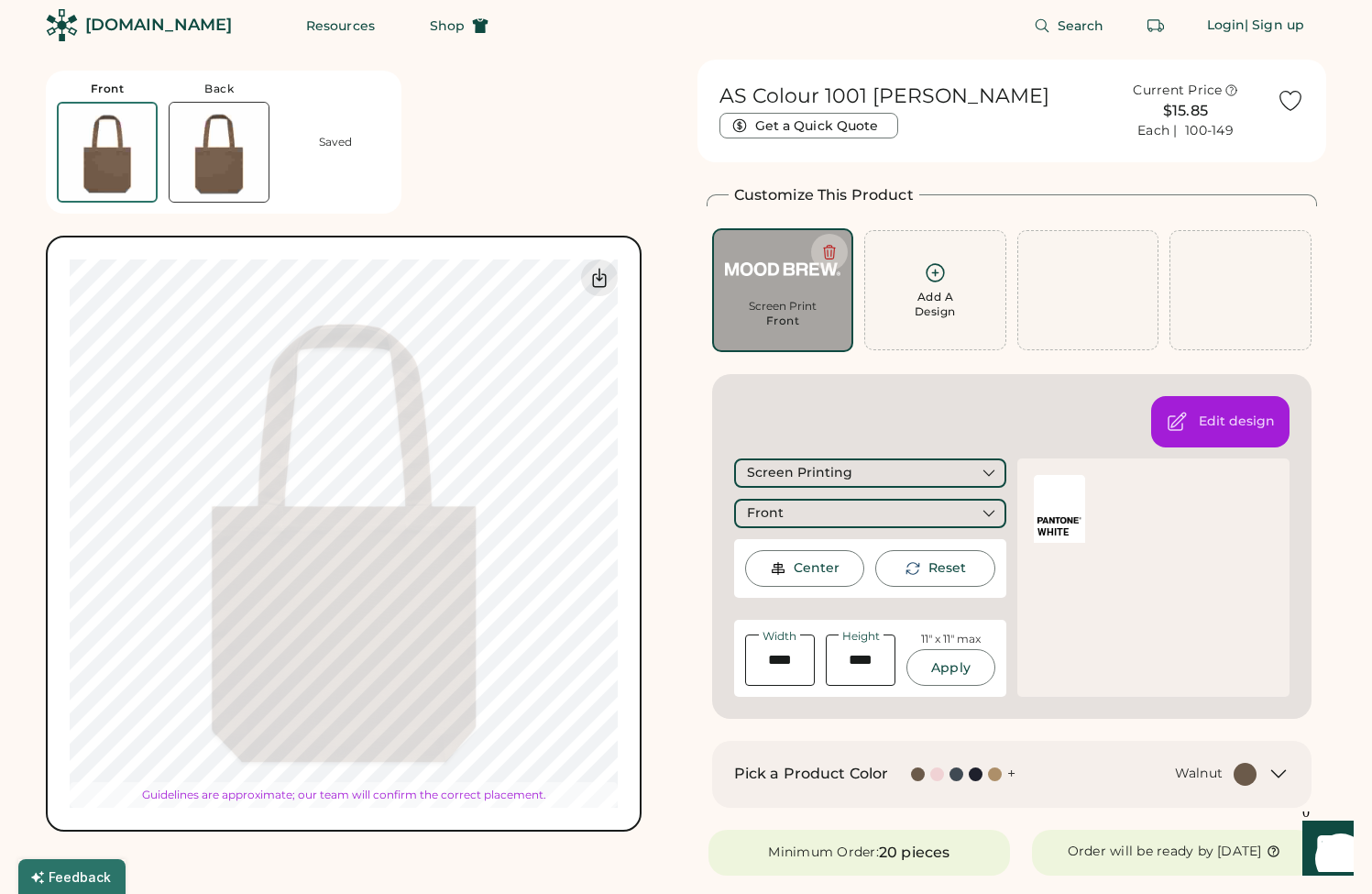
type input "****"
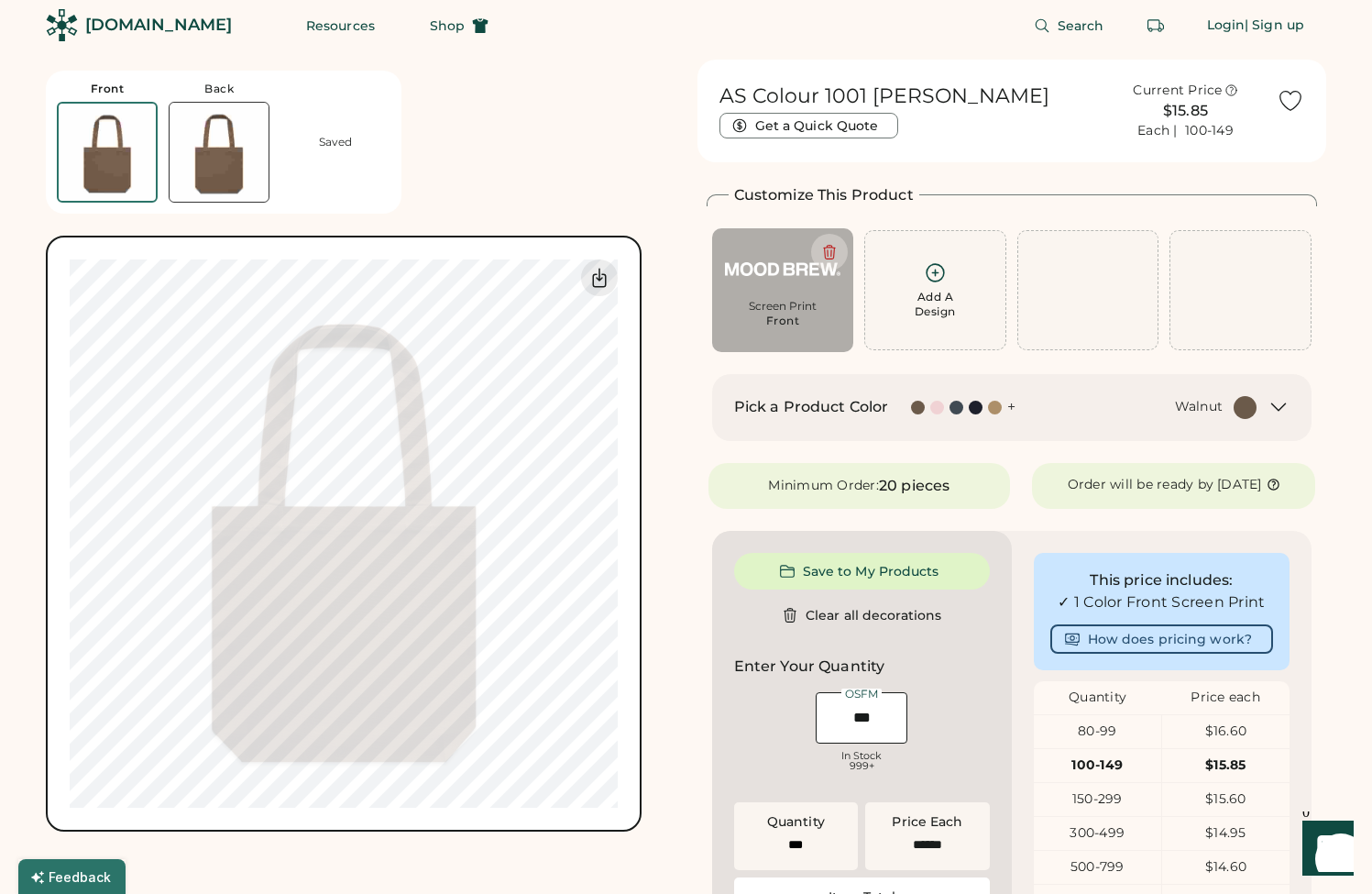
click at [249, 143] on img at bounding box center [219, 152] width 99 height 99
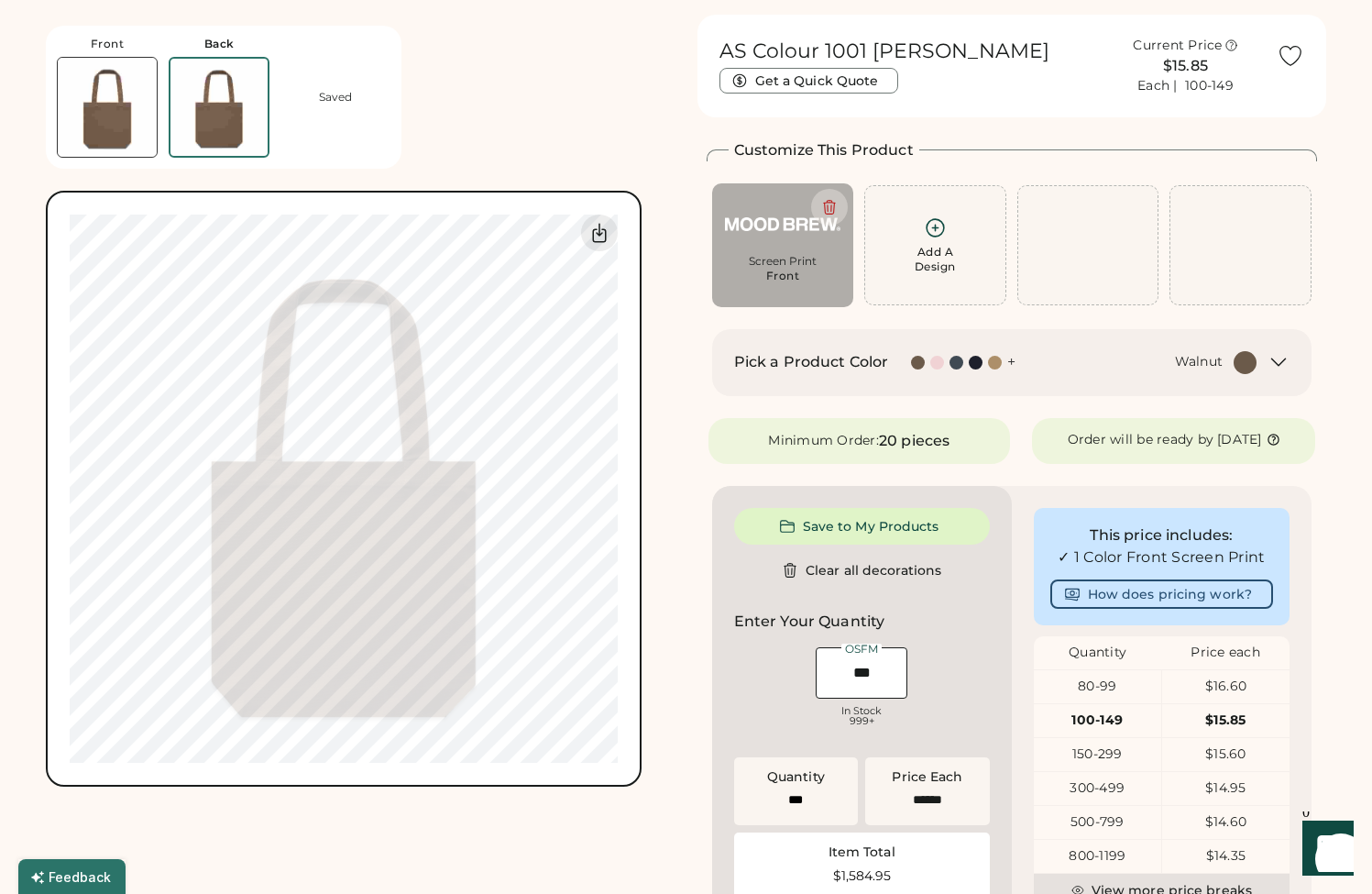
scroll to position [69, 0]
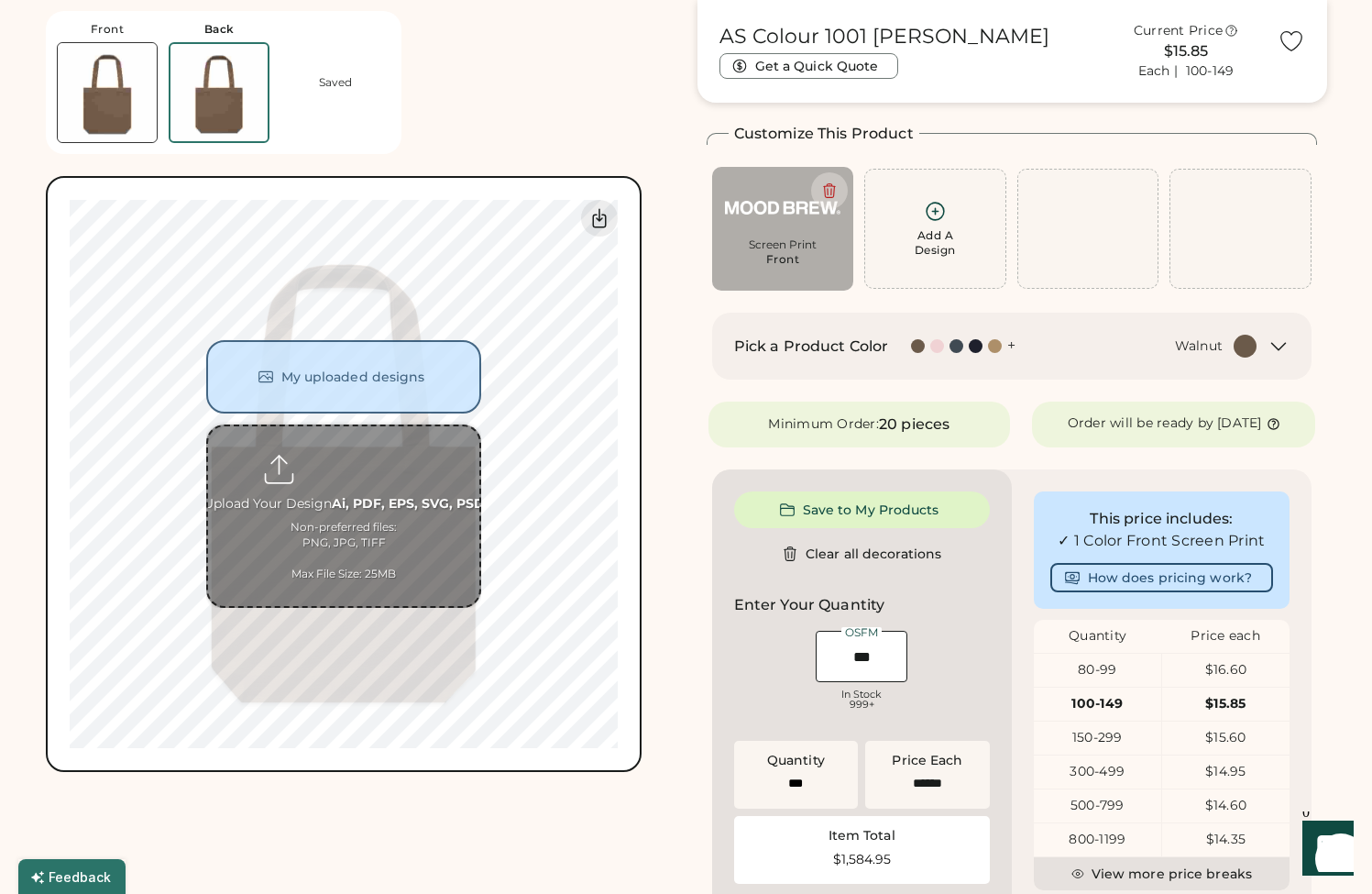
click at [379, 502] on input "file" at bounding box center [344, 517] width 271 height 180
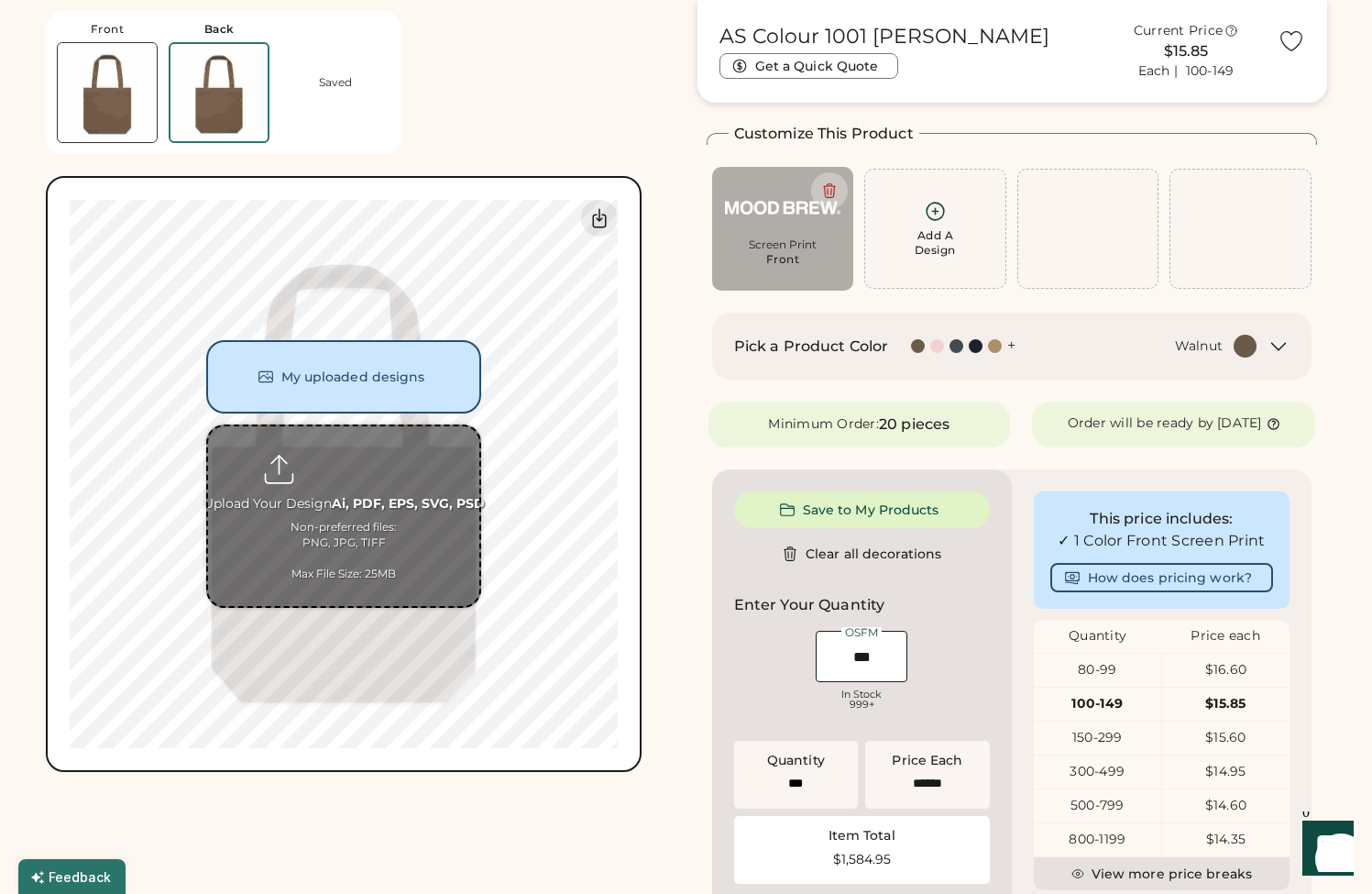
type input "**********"
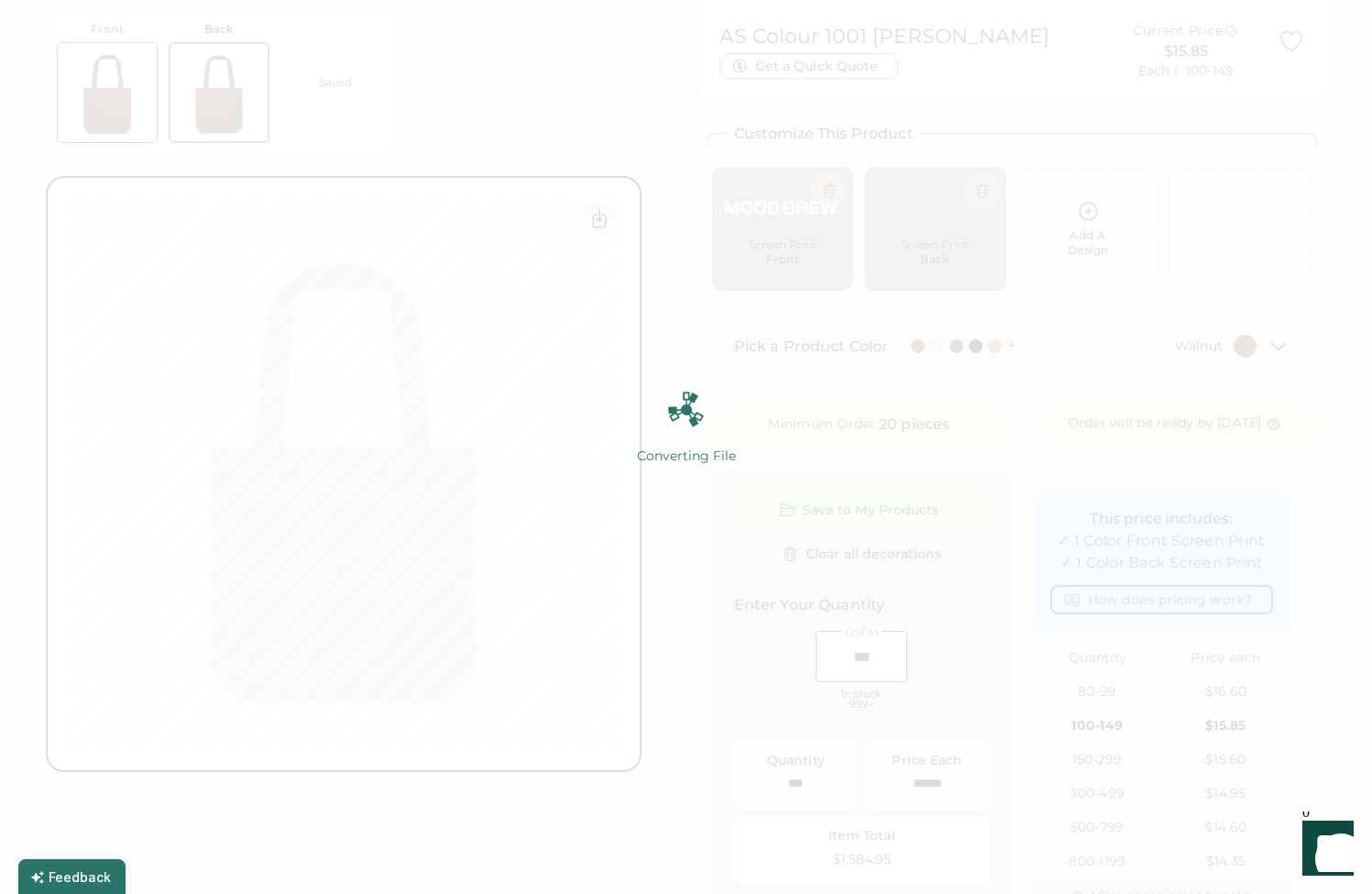
type input "******"
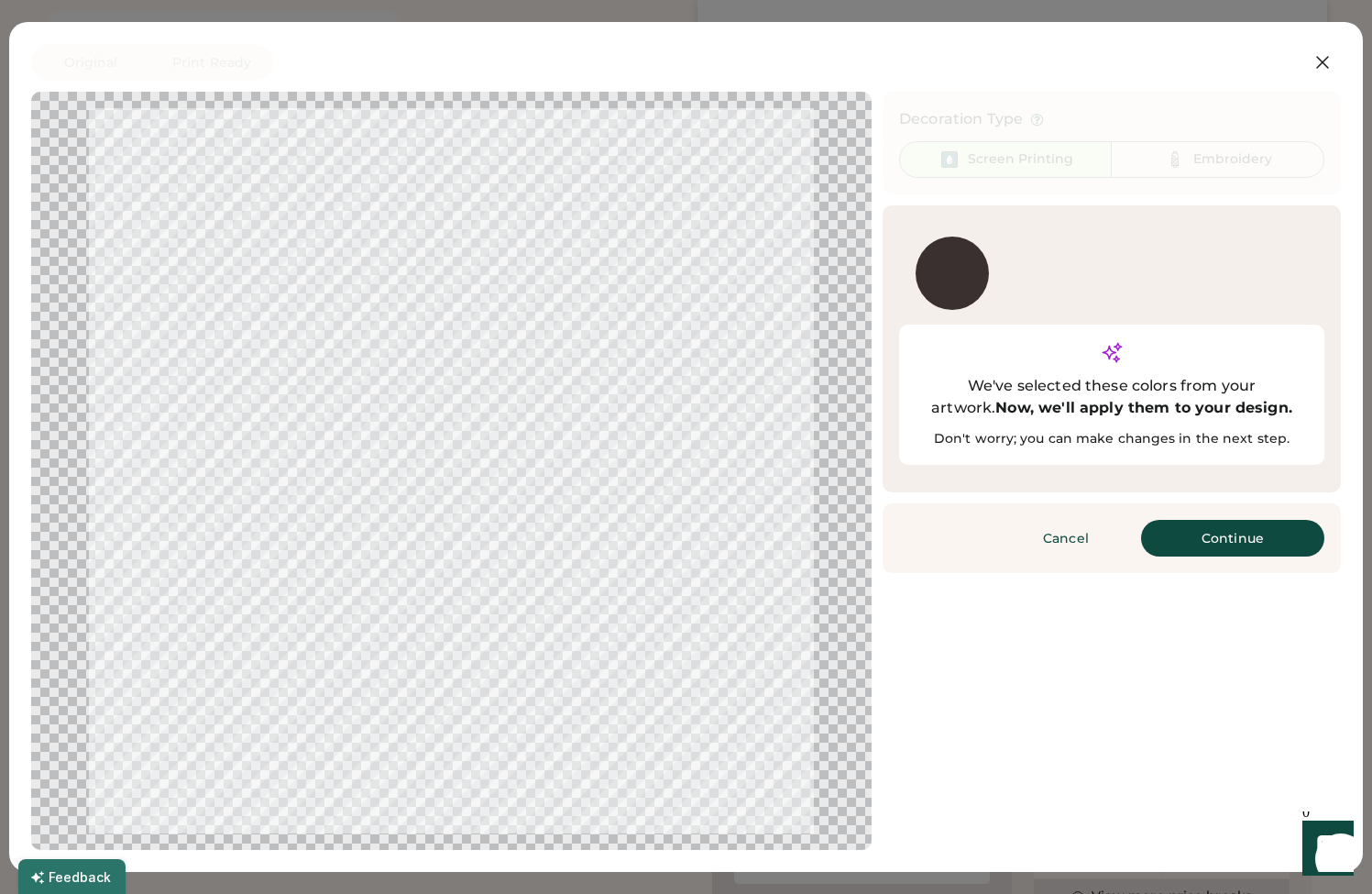
click at [1278, 520] on button "Continue" at bounding box center [1234, 538] width 184 height 37
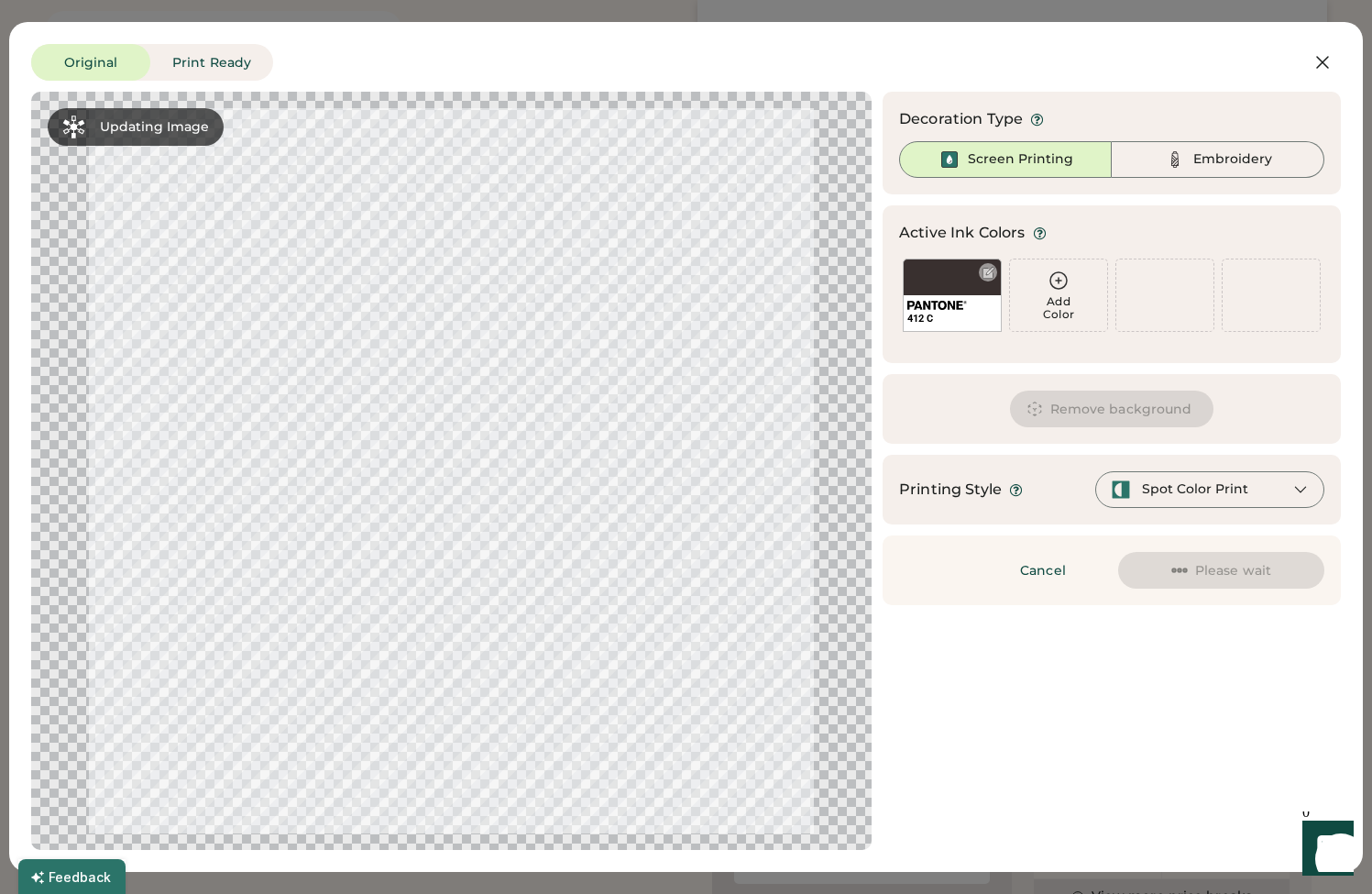
click at [997, 276] on div at bounding box center [987, 272] width 18 height 18
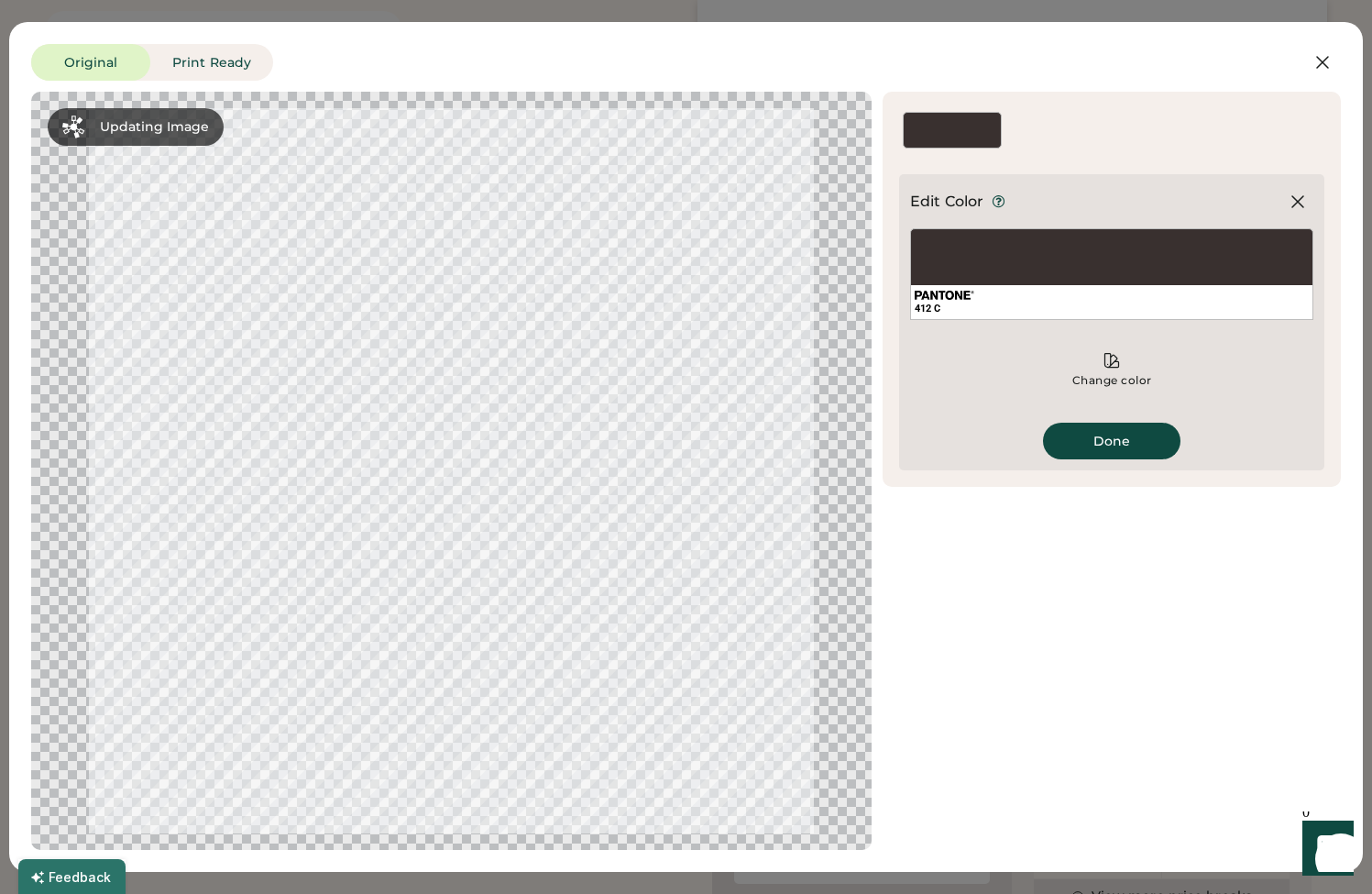
click at [1127, 372] on div "Change color" at bounding box center [1112, 370] width 404 height 55
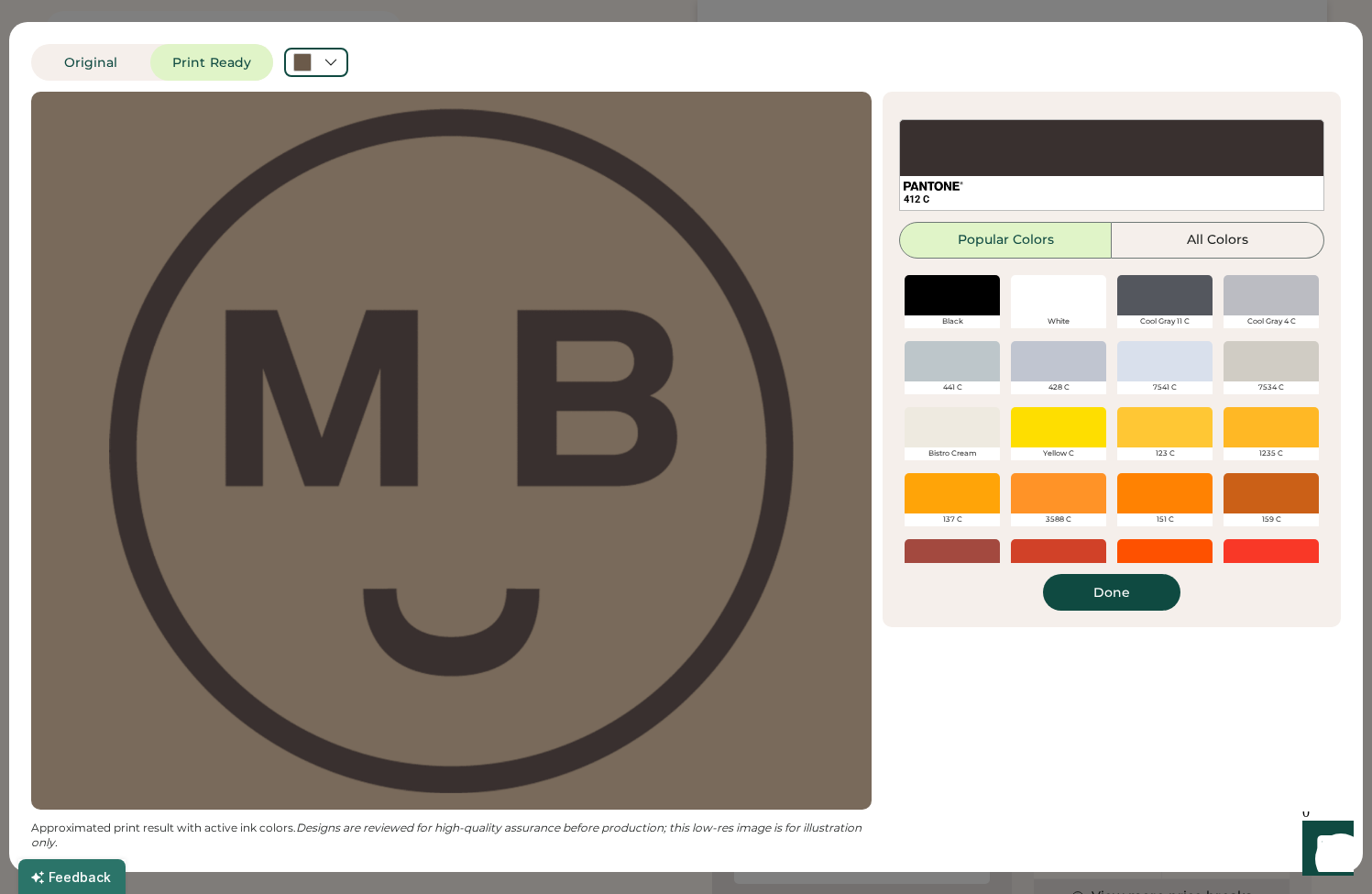
drag, startPoint x: 1036, startPoint y: 276, endPoint x: 1063, endPoint y: 304, distance: 38.9
click at [1038, 284] on div at bounding box center [1058, 295] width 96 height 41
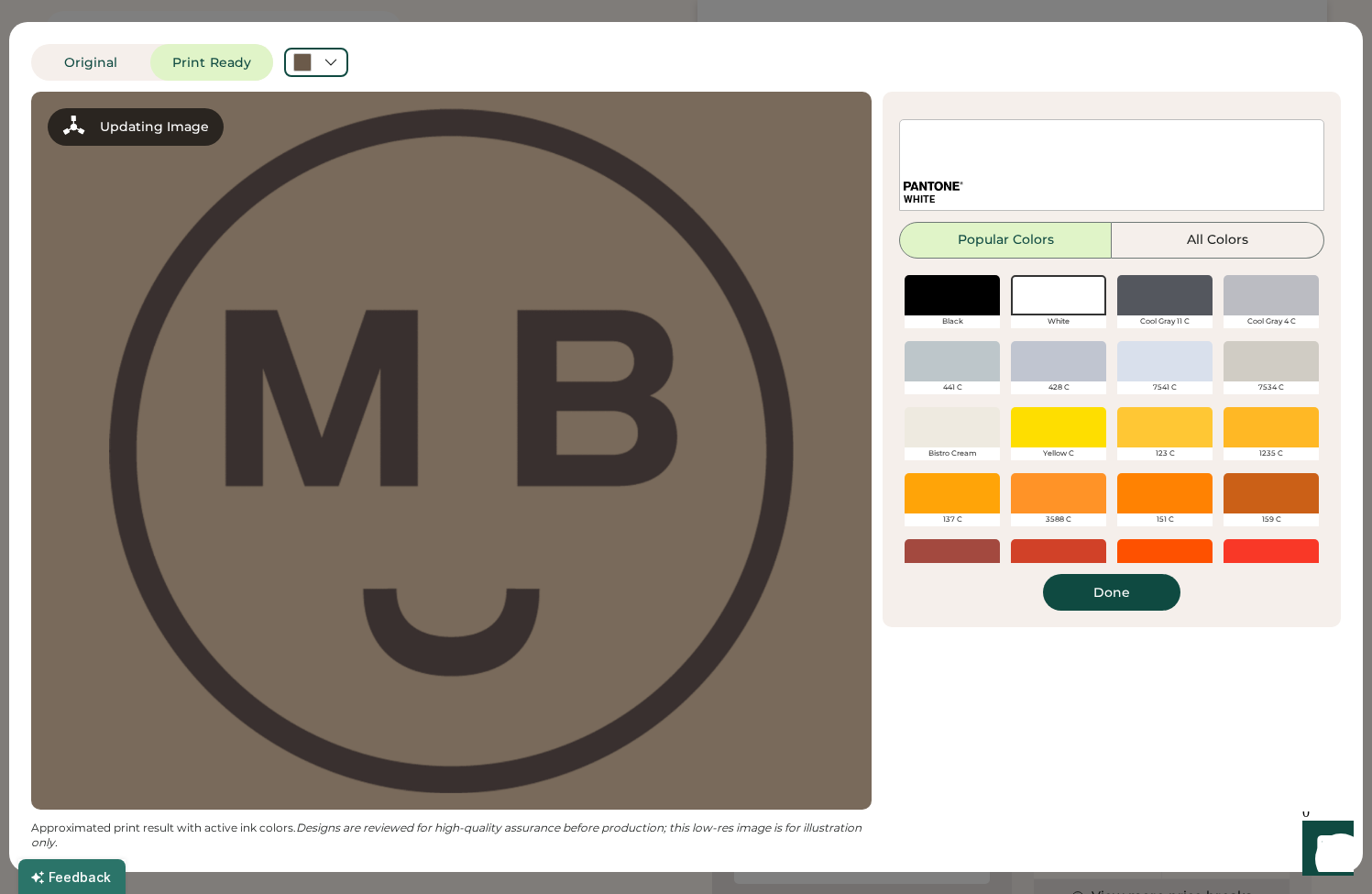
click at [1149, 585] on button "Done" at bounding box center [1111, 593] width 137 height 37
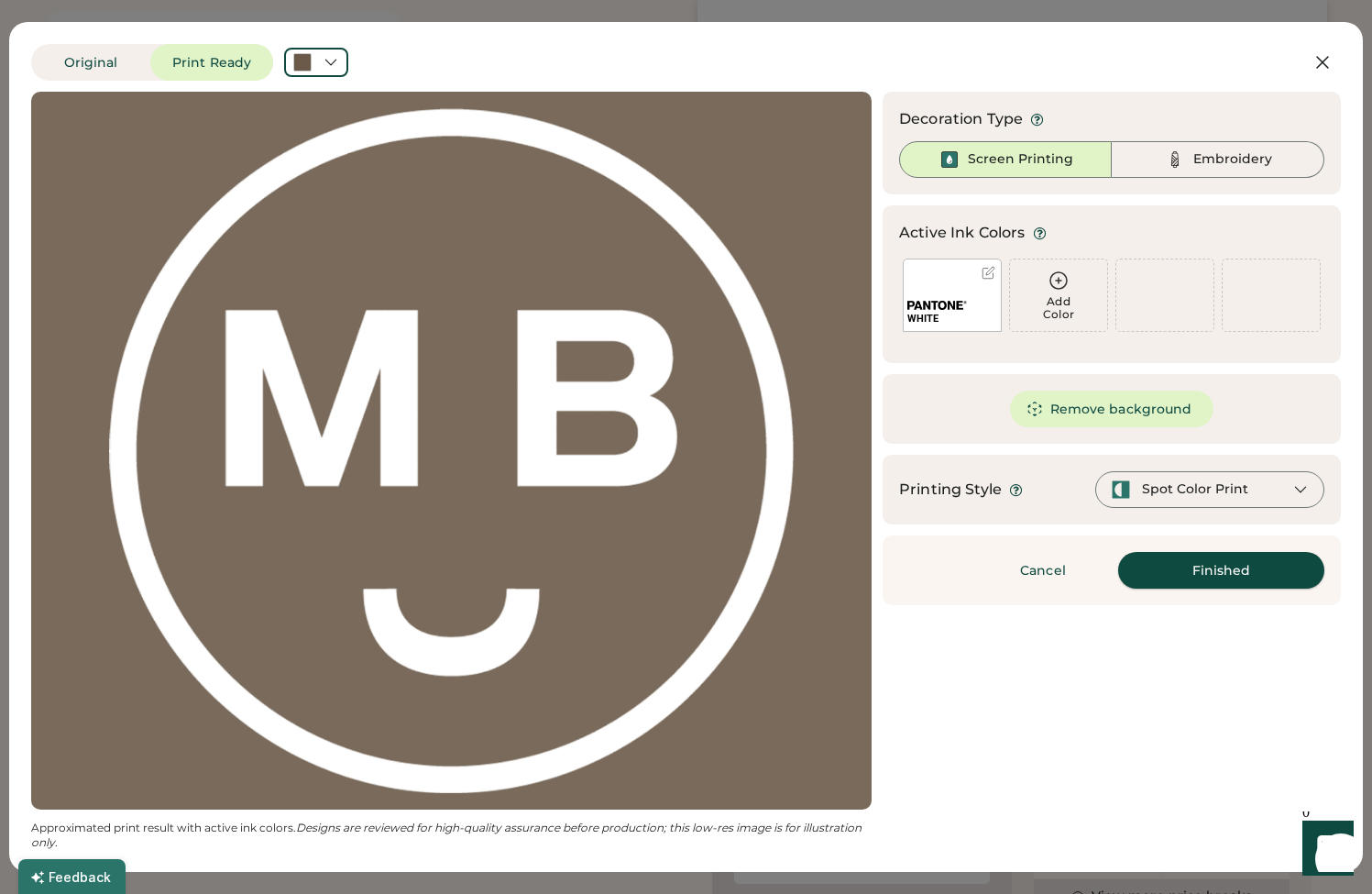
click at [1236, 580] on button "Finished" at bounding box center [1221, 570] width 207 height 37
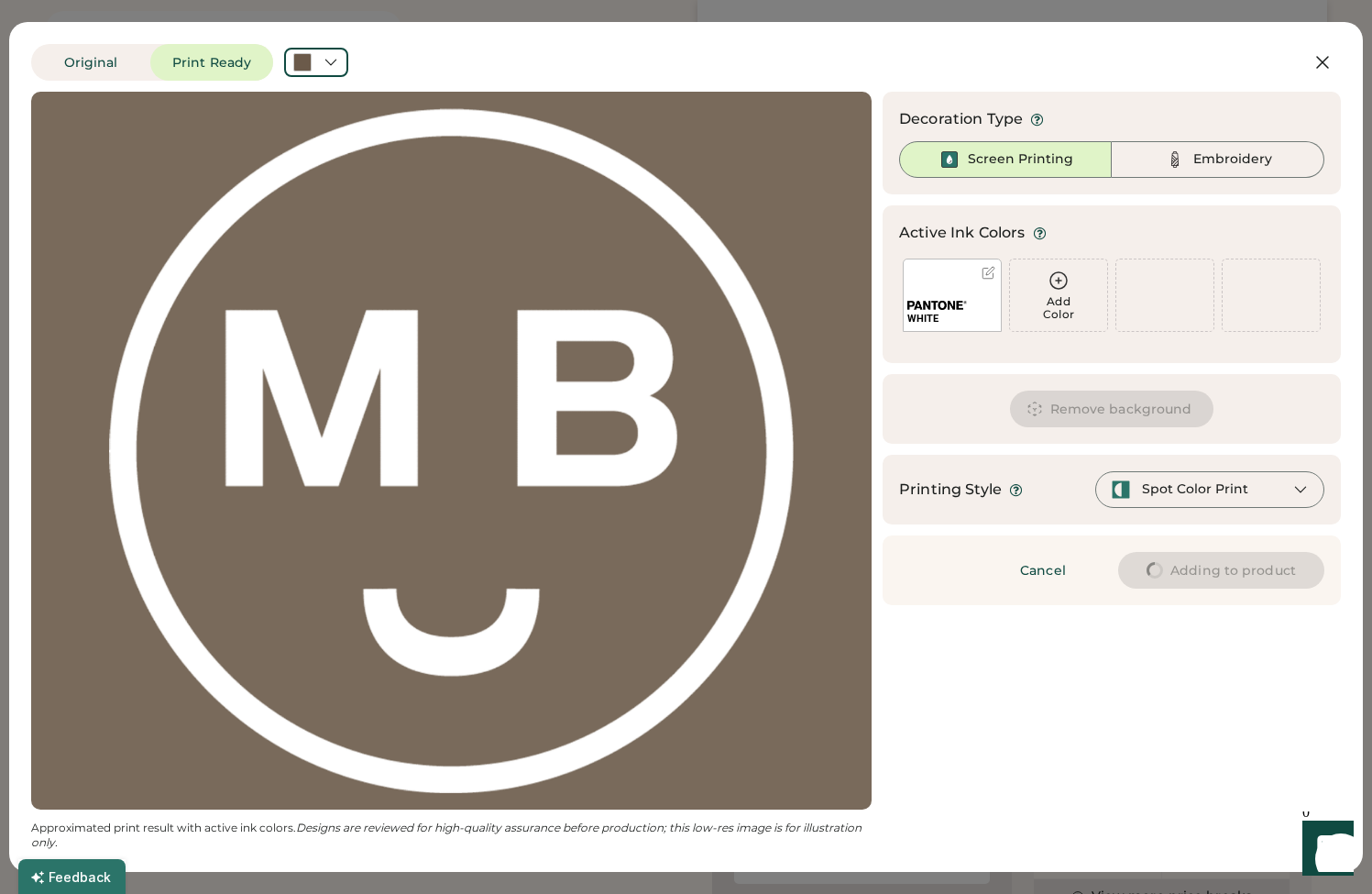
type input "****"
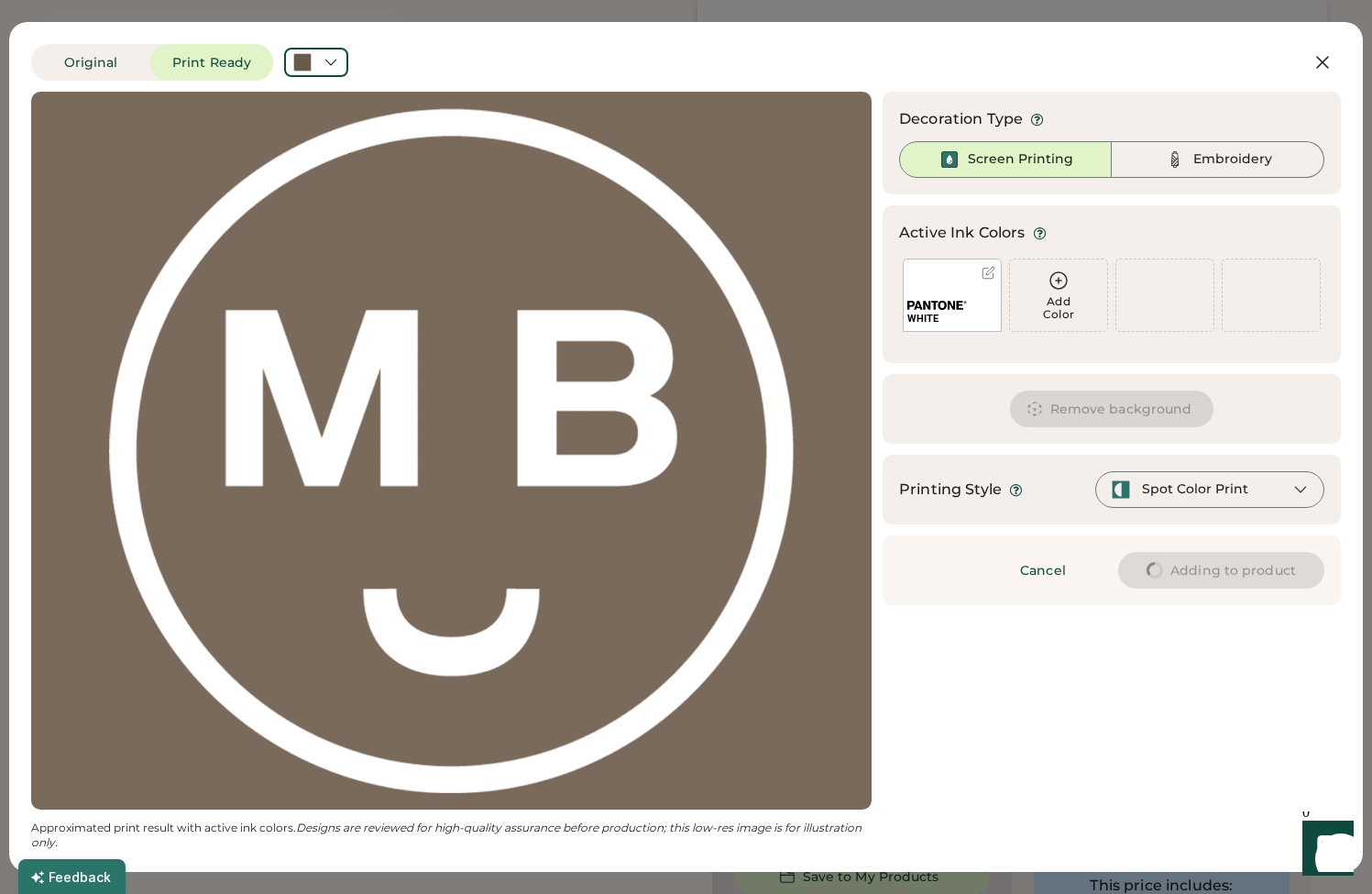
type input "****"
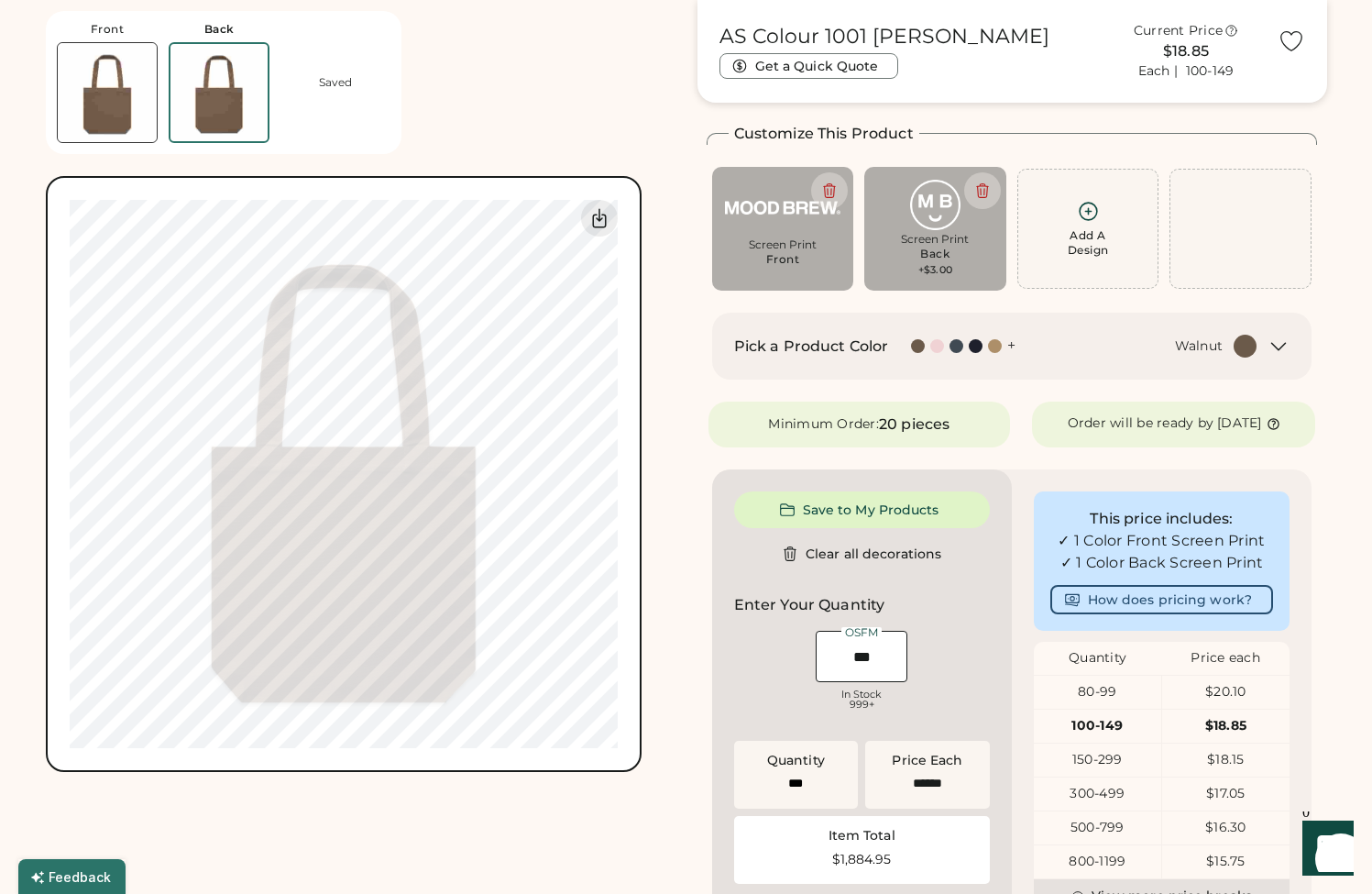
type input "****"
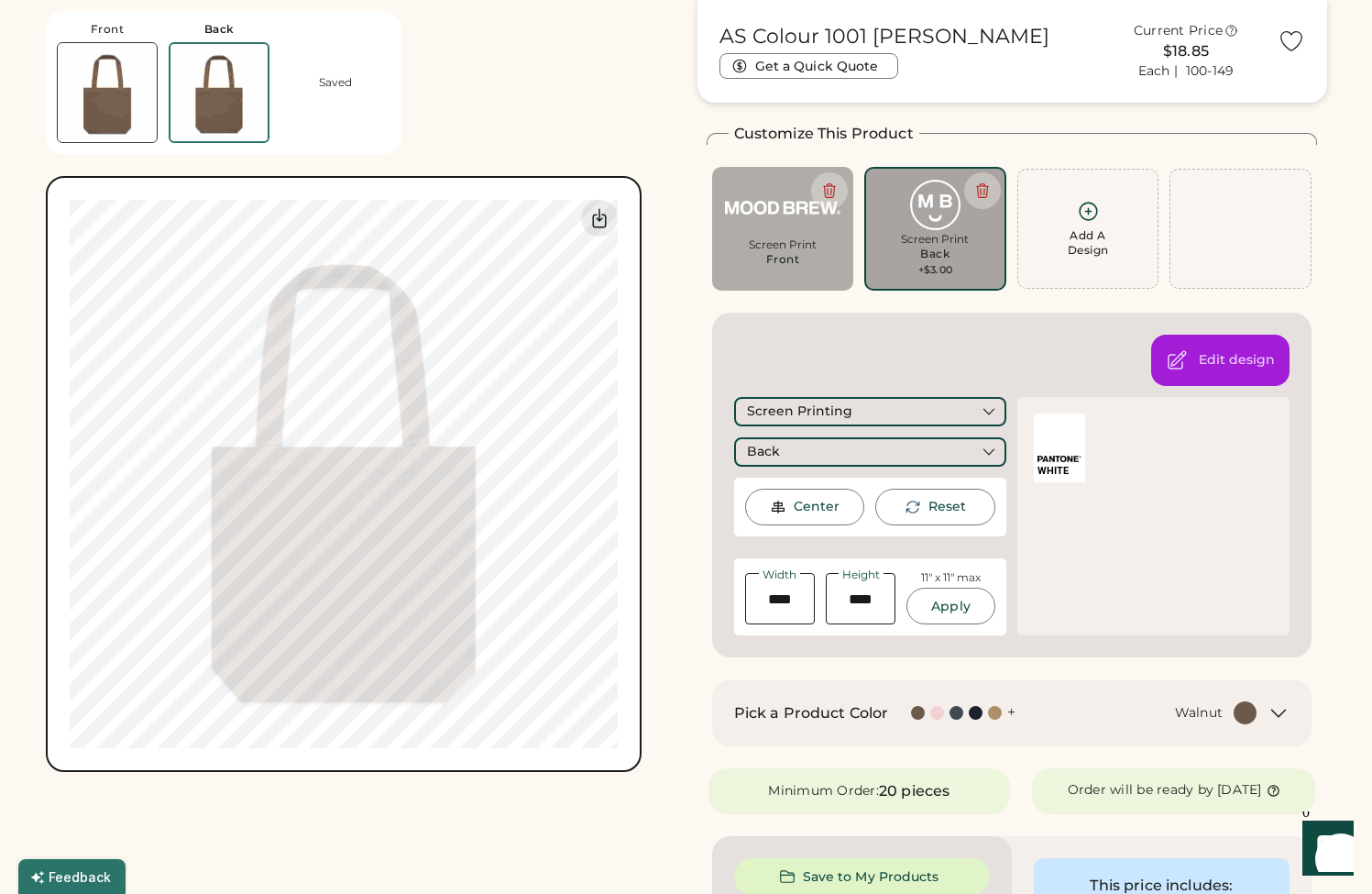
type input "****"
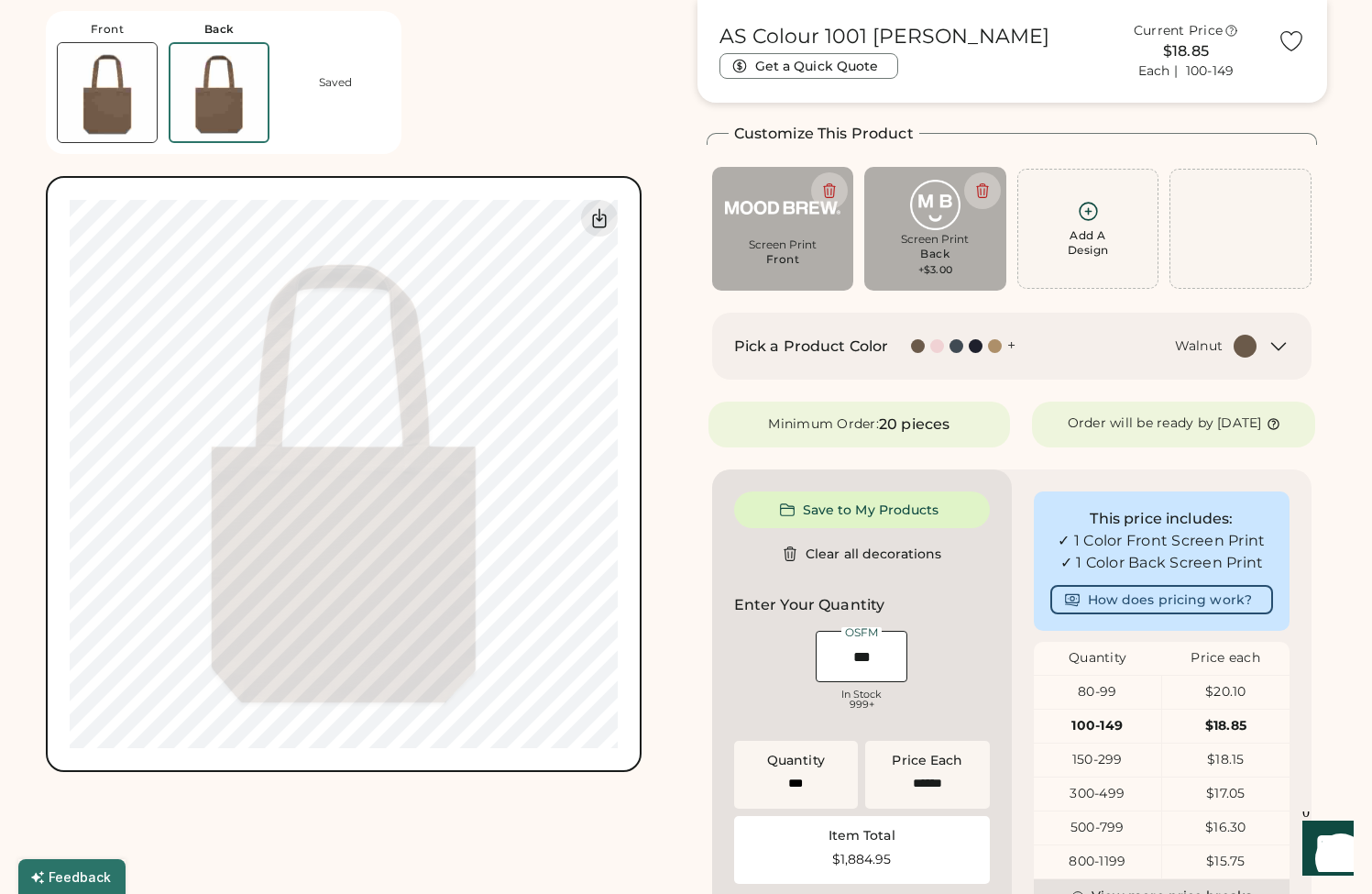
type input "****"
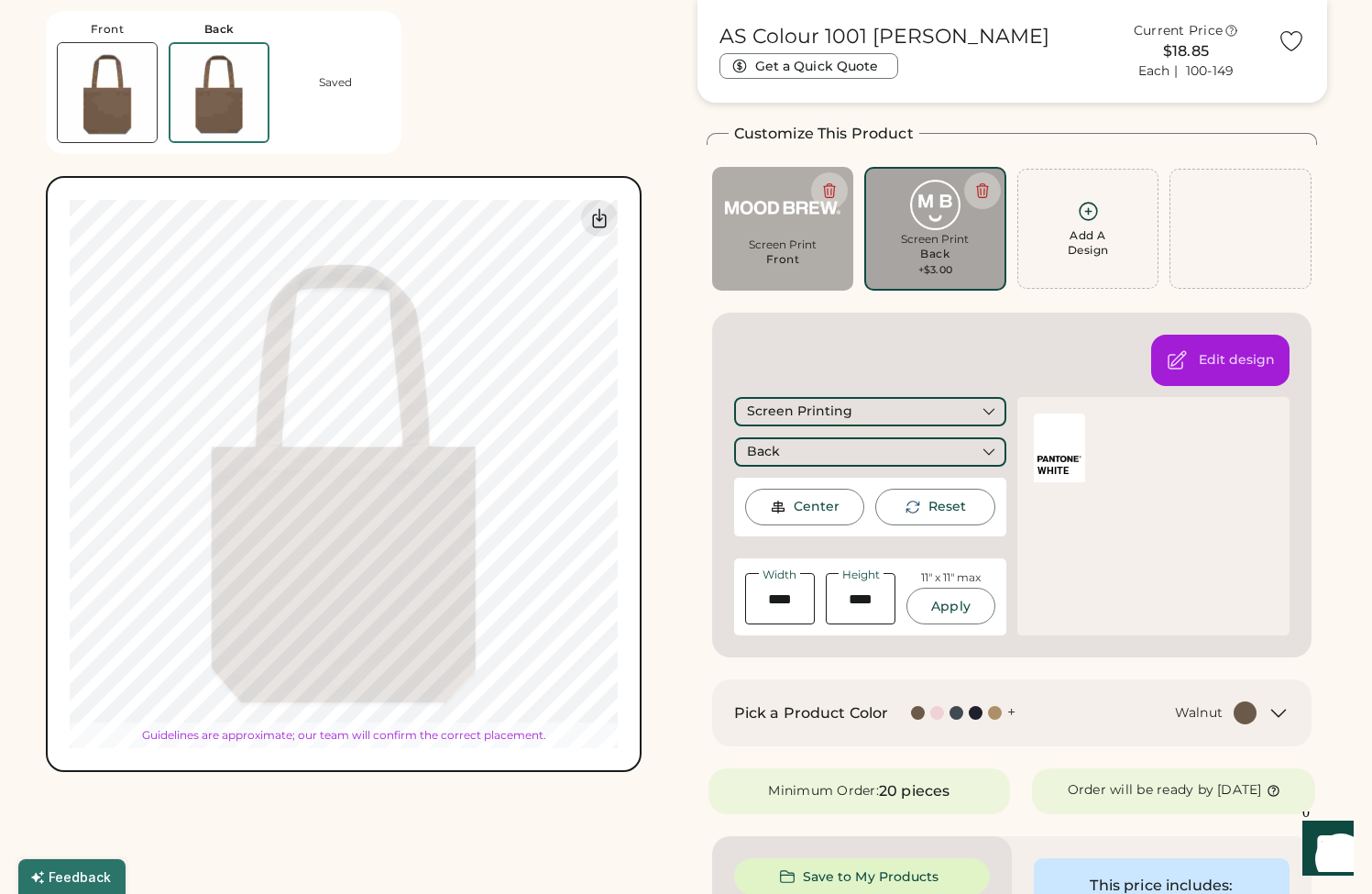
type input "****"
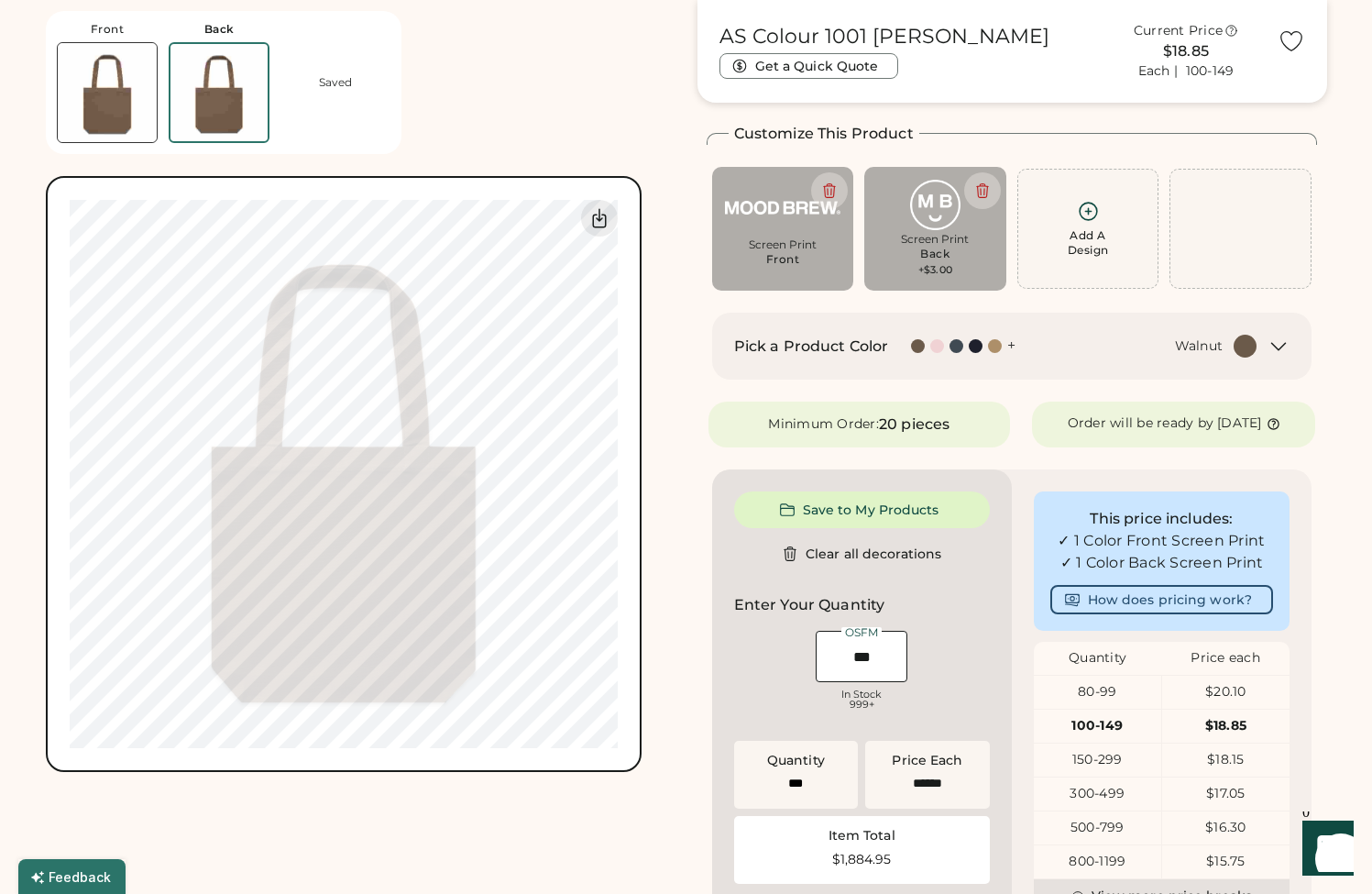
click at [97, 95] on img at bounding box center [107, 92] width 99 height 99
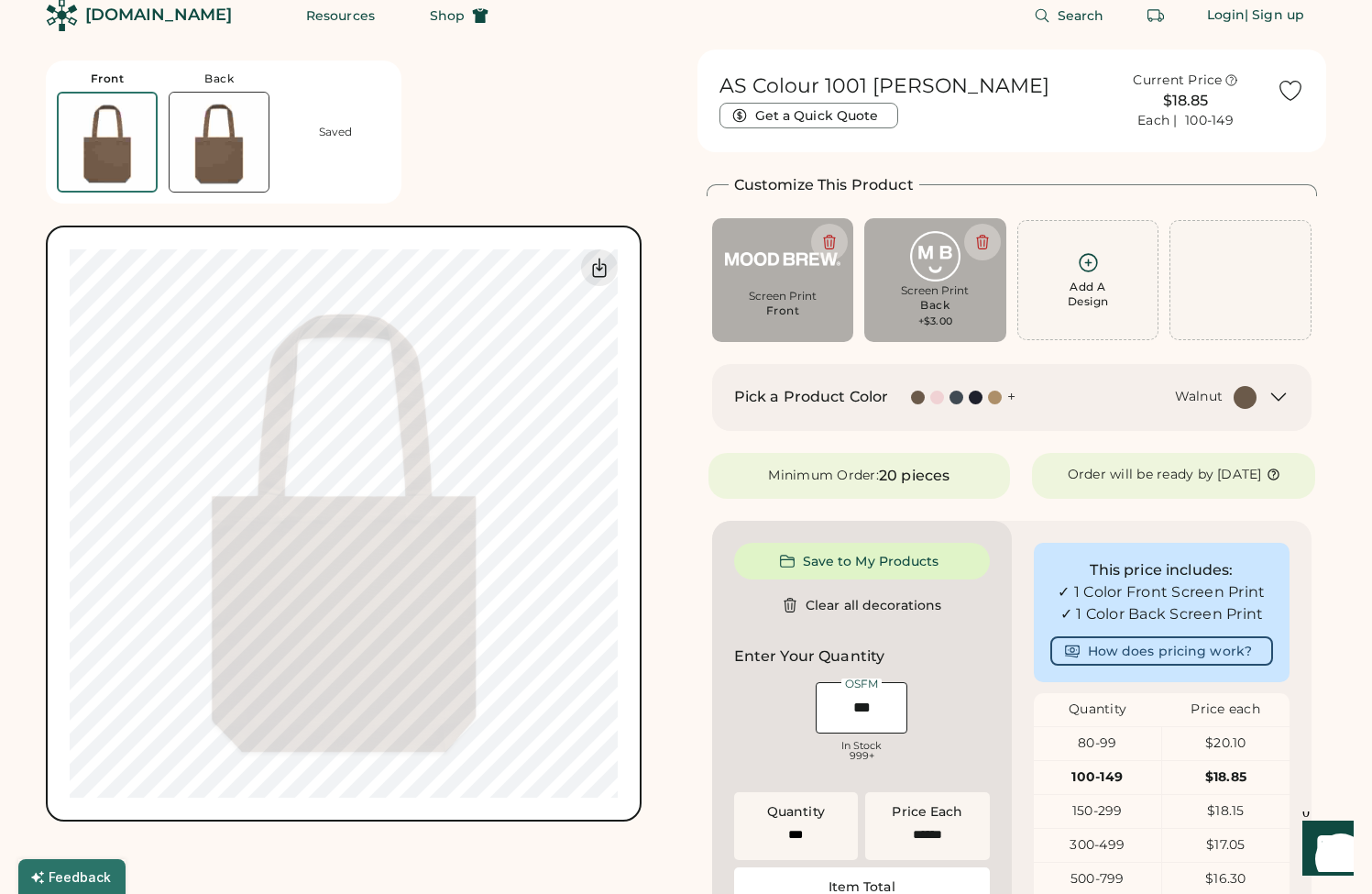
scroll to position [0, 0]
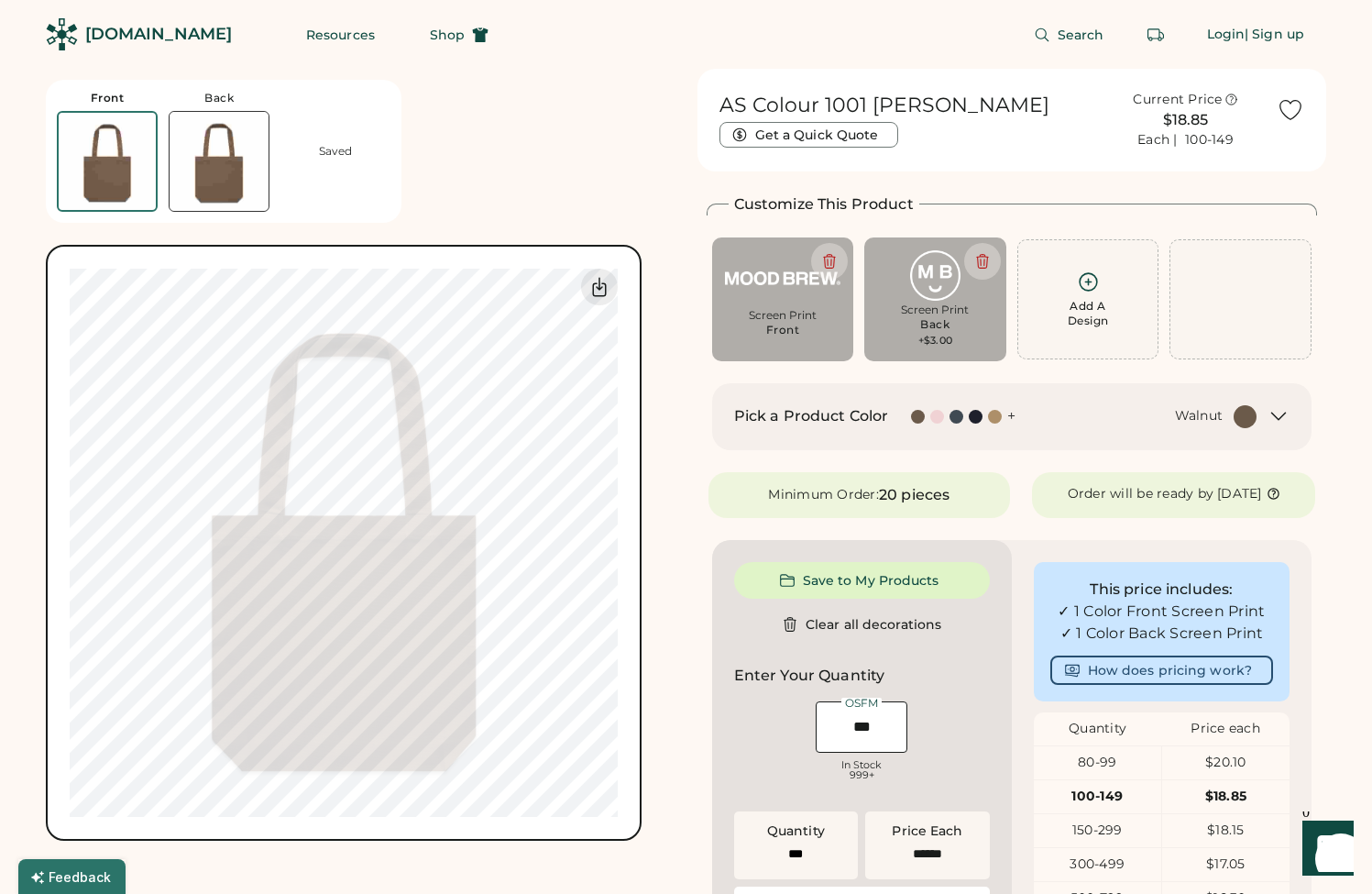
click at [213, 161] on img at bounding box center [219, 161] width 99 height 99
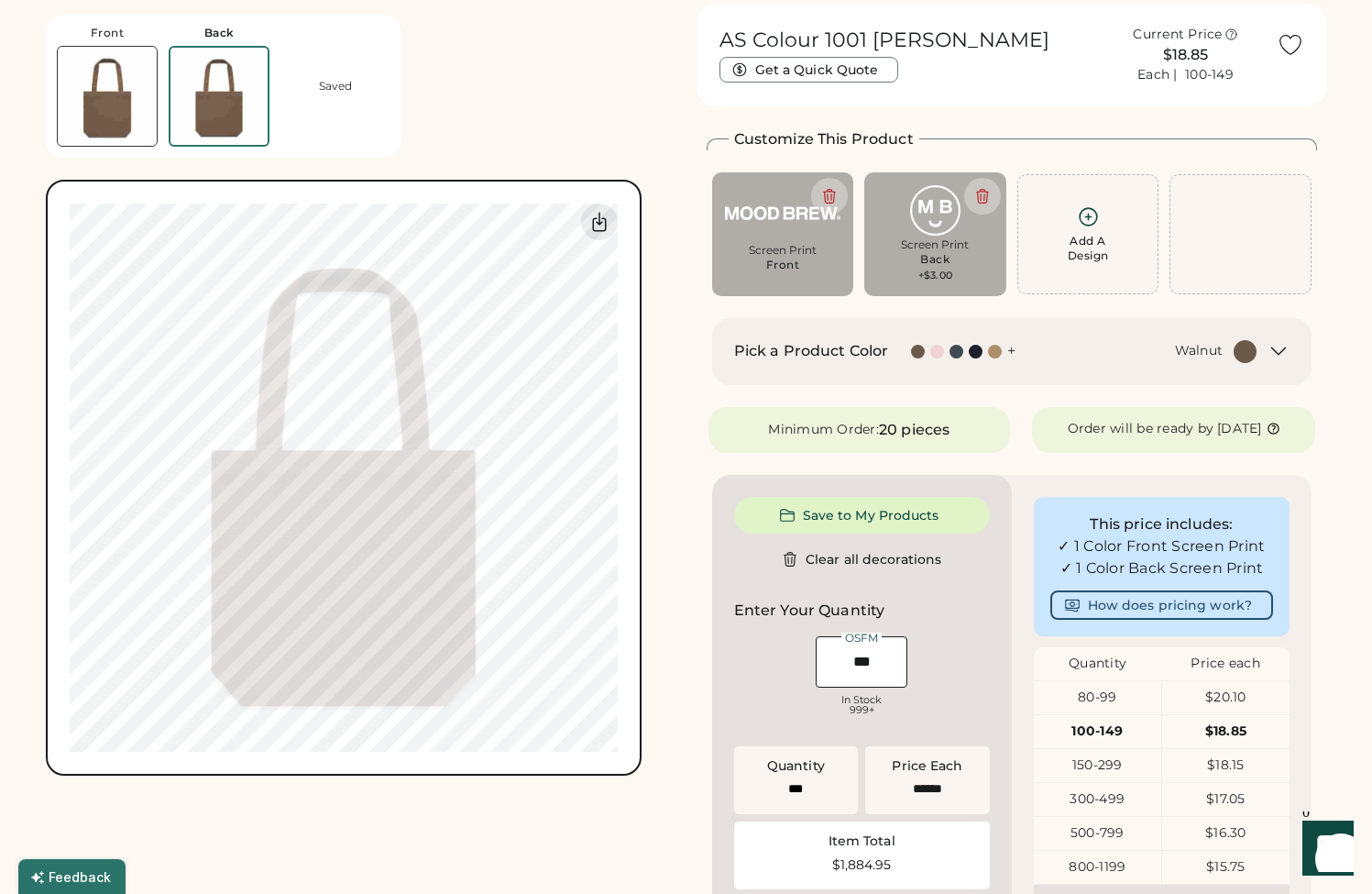
scroll to position [69, 0]
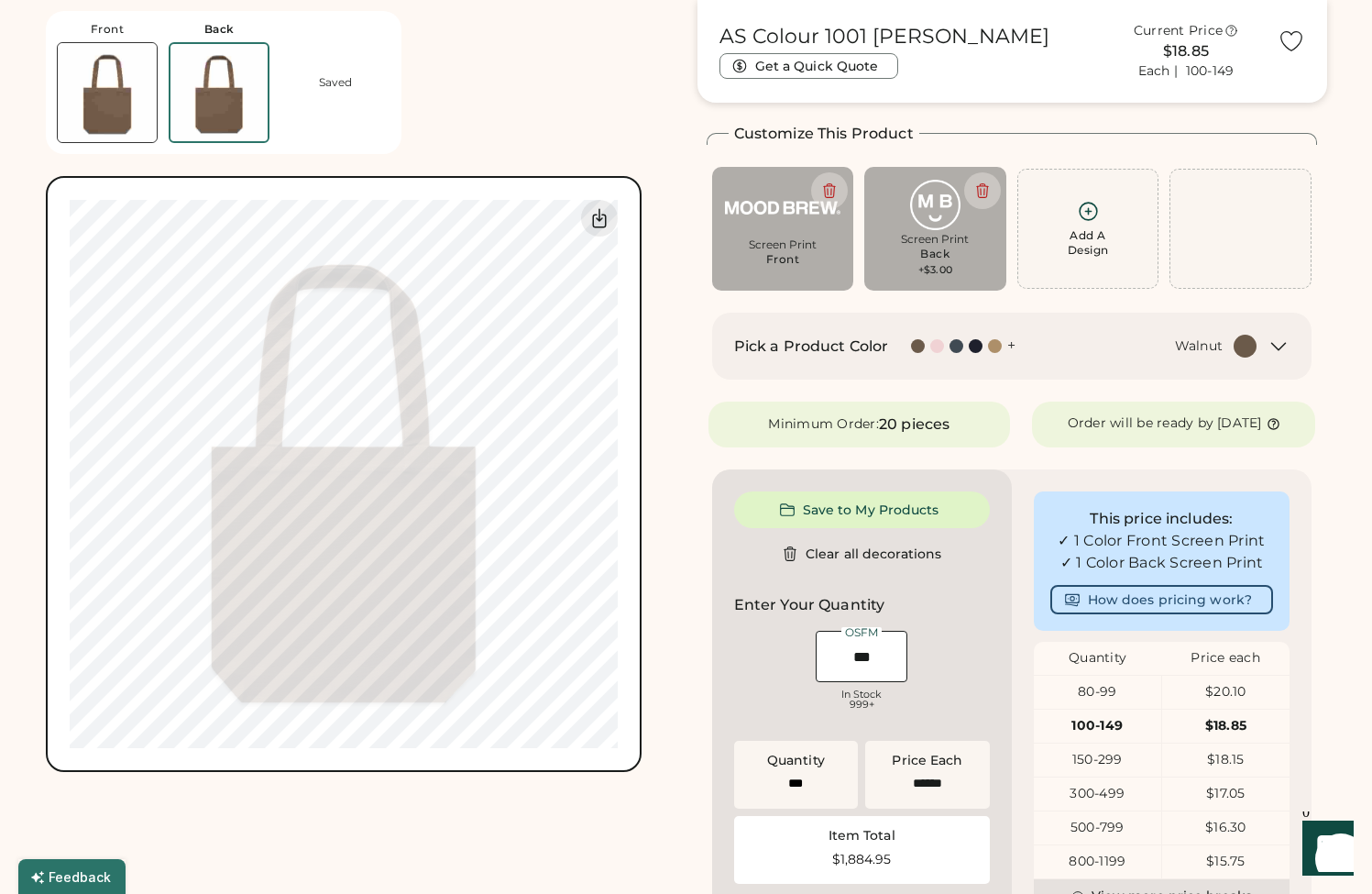
type input "****"
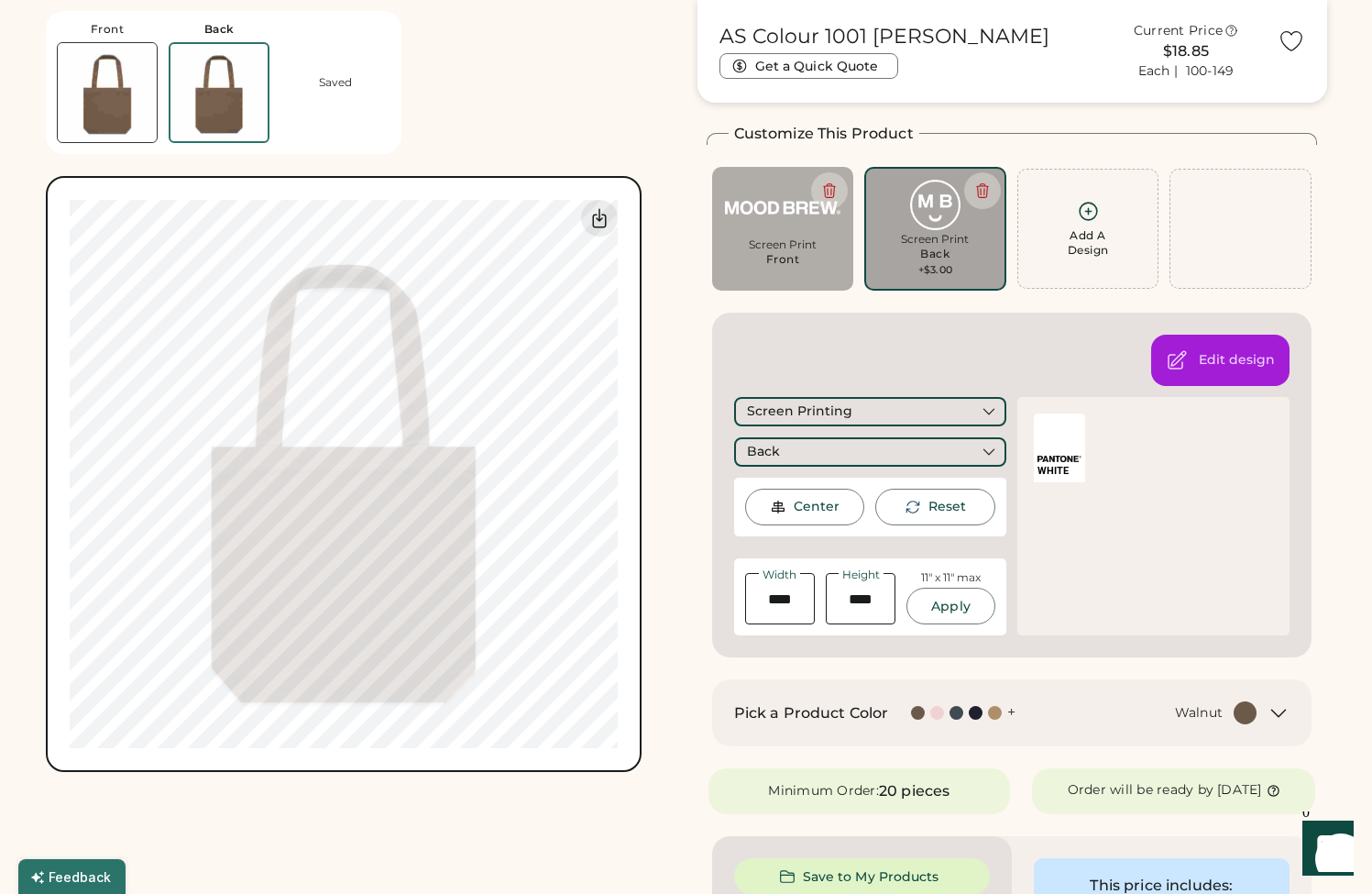
click at [482, 99] on div "Front Back Saved Switch to back Upload new design SVG, Ai, PDF, EPS, PSD Non-pr…" at bounding box center [360, 386] width 630 height 773
click at [682, 533] on div "Front Back Saved Switch to back Upload new design SVG, Ai, PDF, EPS, PSD Non-pr…" at bounding box center [686, 846] width 1281 height 1691
click at [683, 643] on div "Front Back Saved Switch to back Upload new design SVG, Ai, PDF, EPS, PSD Non-pr…" at bounding box center [686, 846] width 1281 height 1691
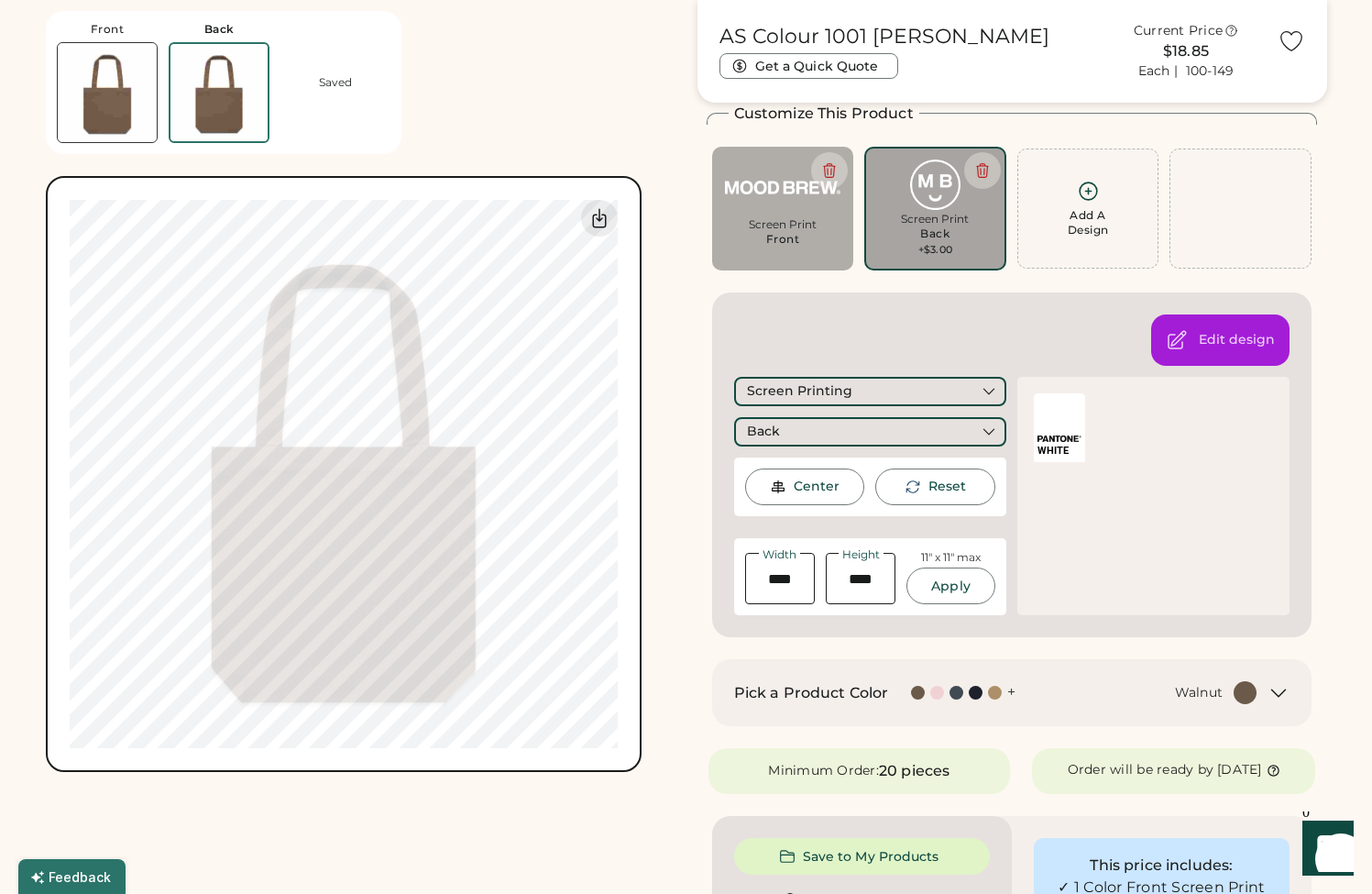
scroll to position [0, 0]
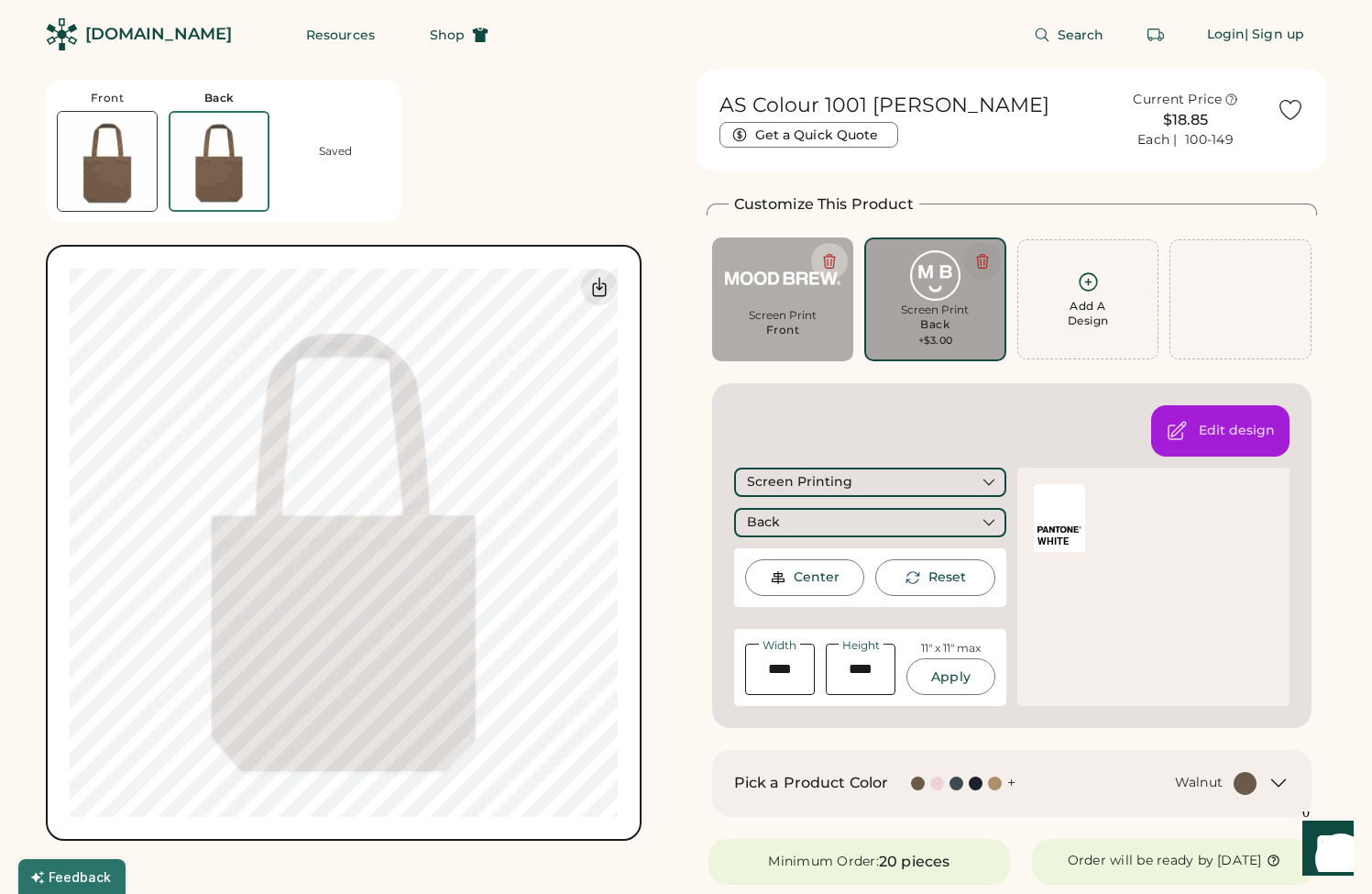
click at [983, 254] on icon at bounding box center [983, 261] width 16 height 16
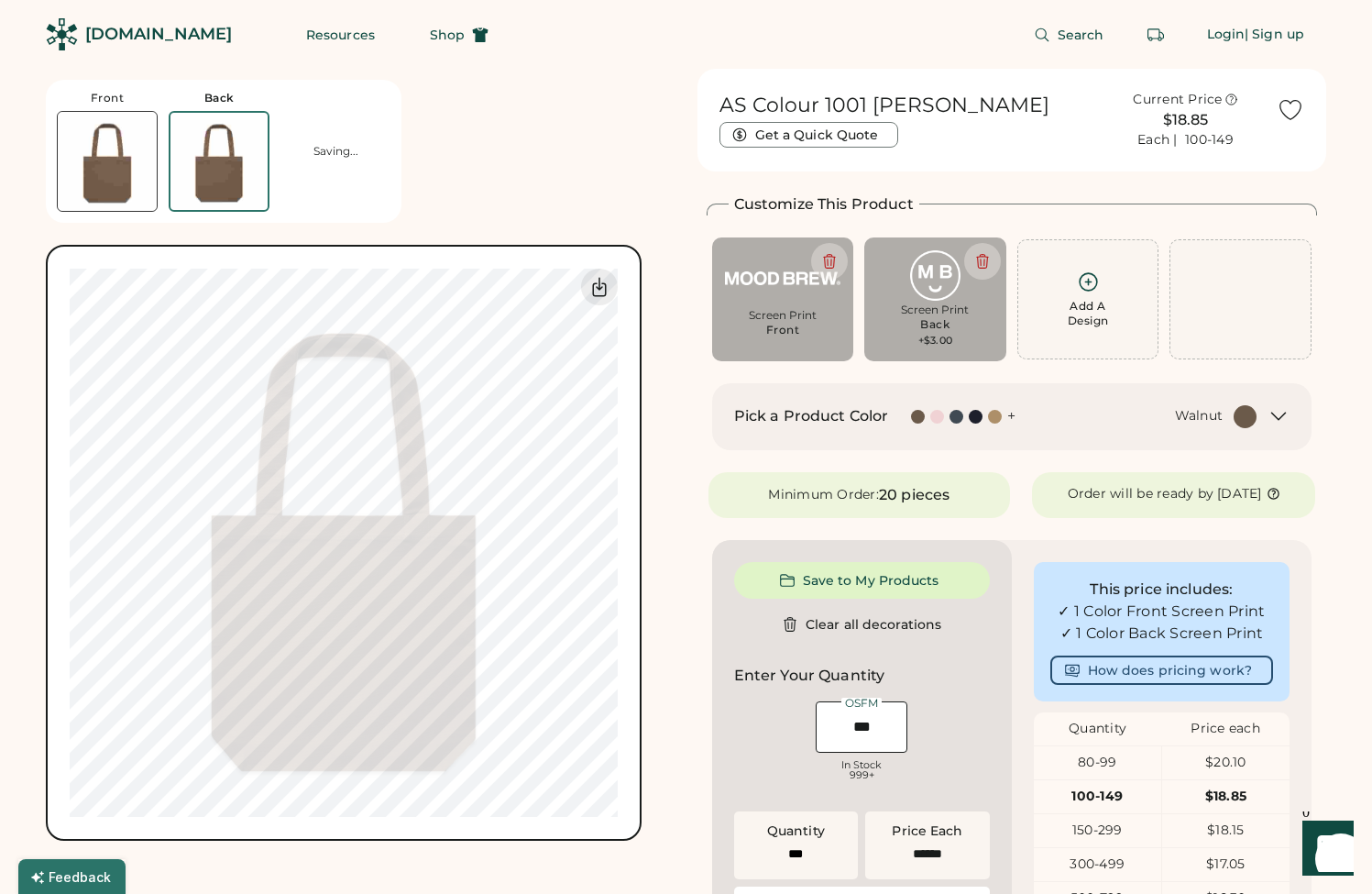
type input "******"
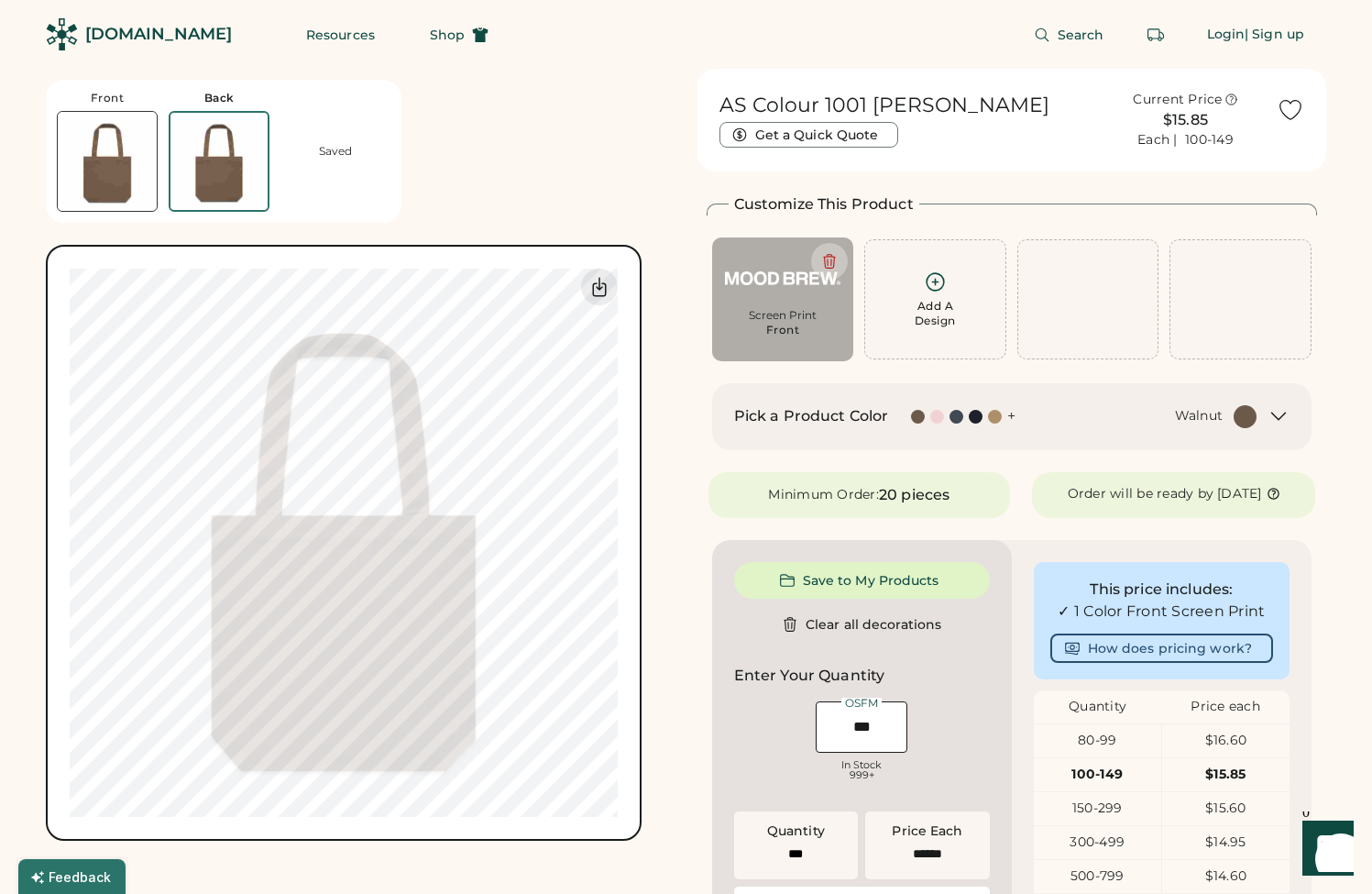
click at [142, 192] on img at bounding box center [107, 161] width 99 height 99
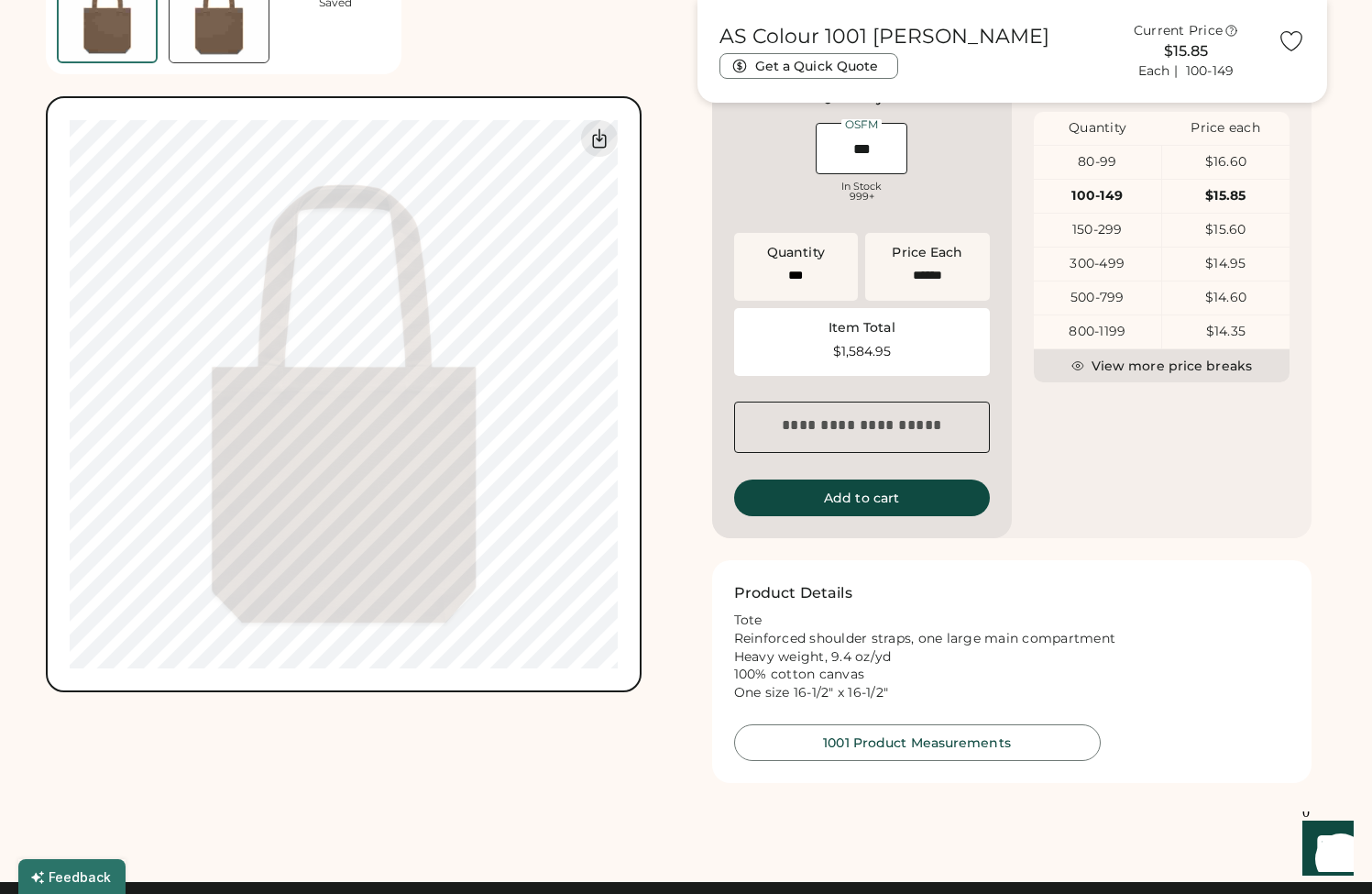
scroll to position [708, 0]
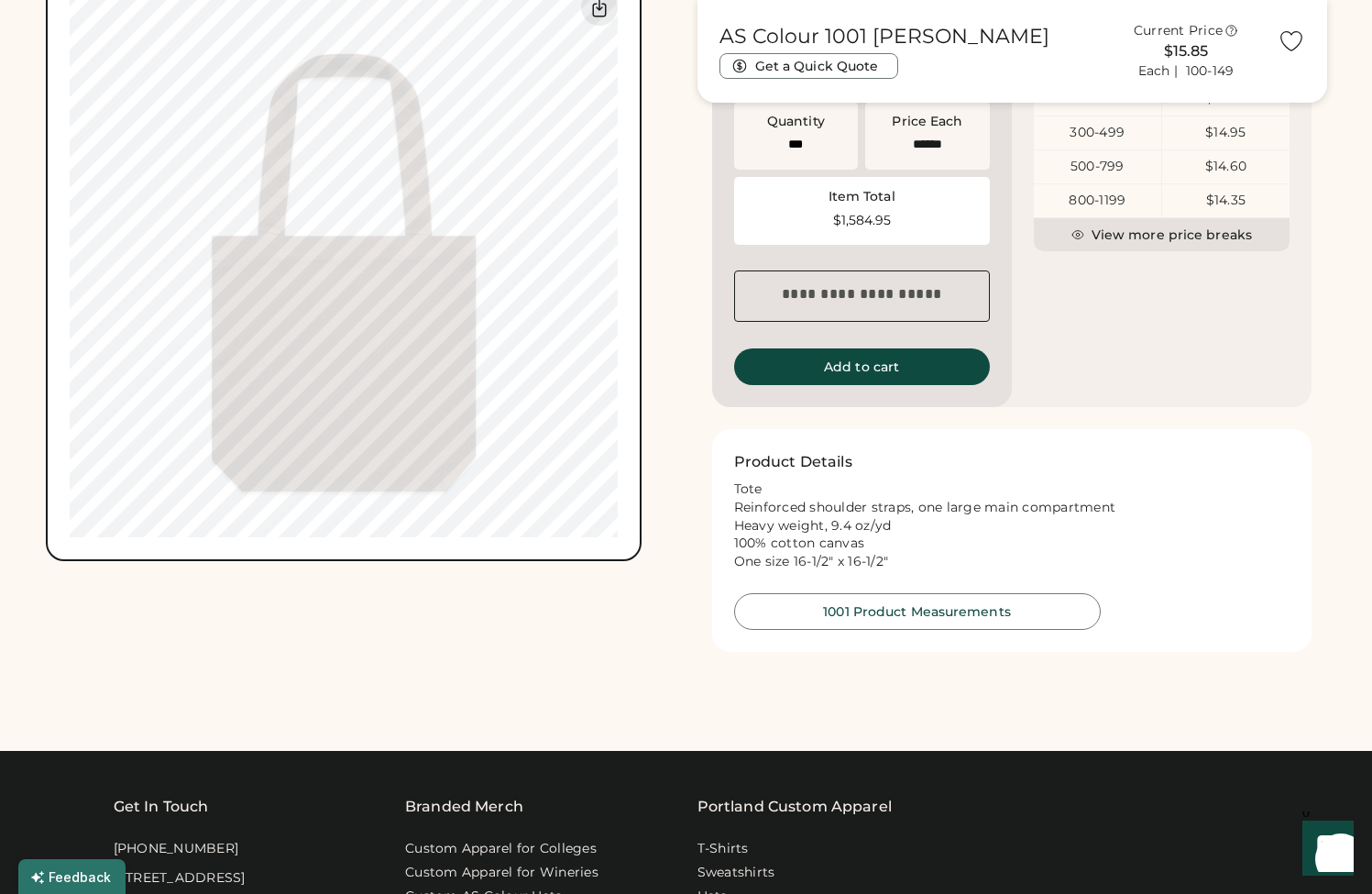
click at [859, 381] on button "Add to cart" at bounding box center [862, 367] width 256 height 37
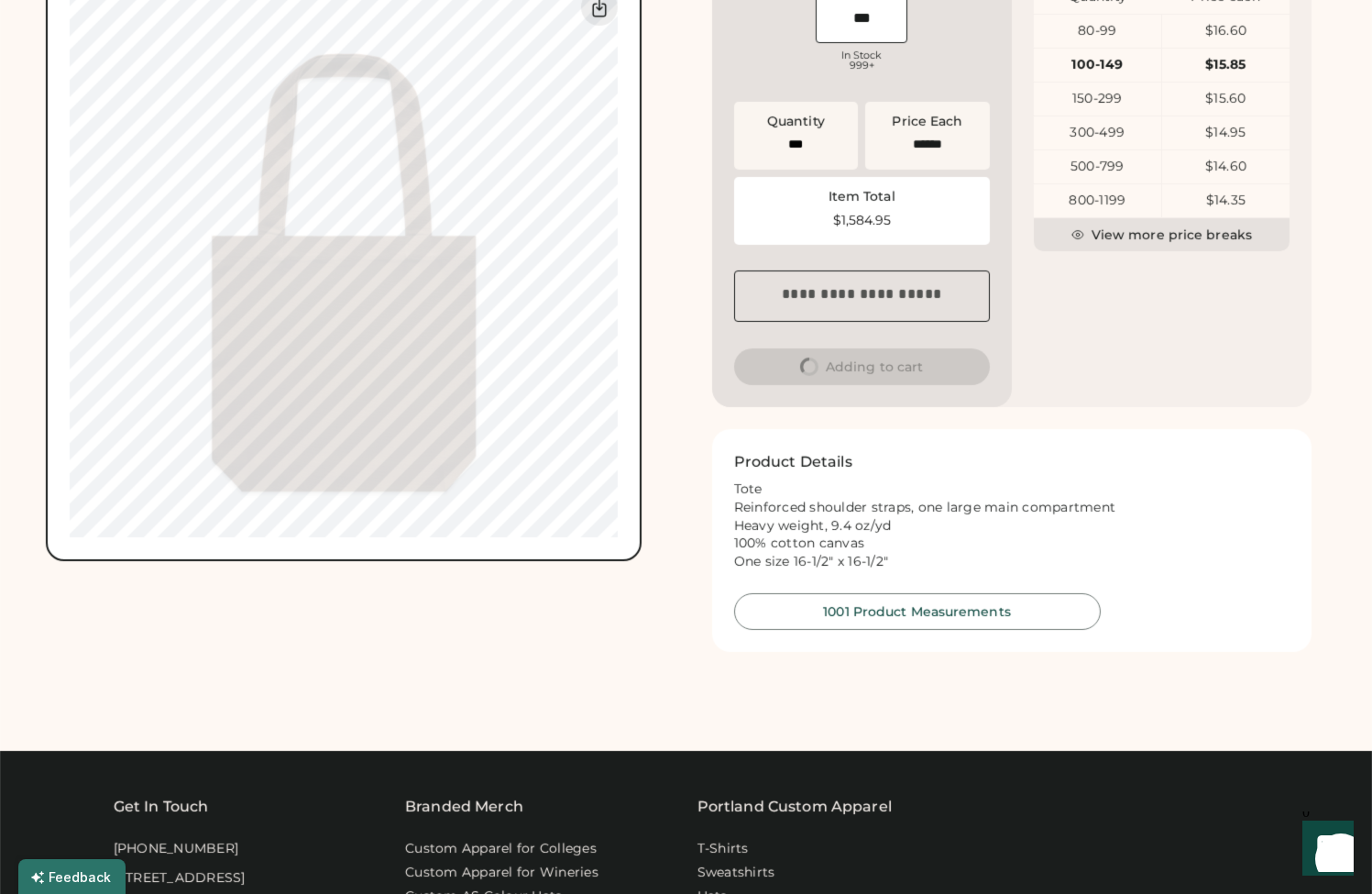
scroll to position [0, 0]
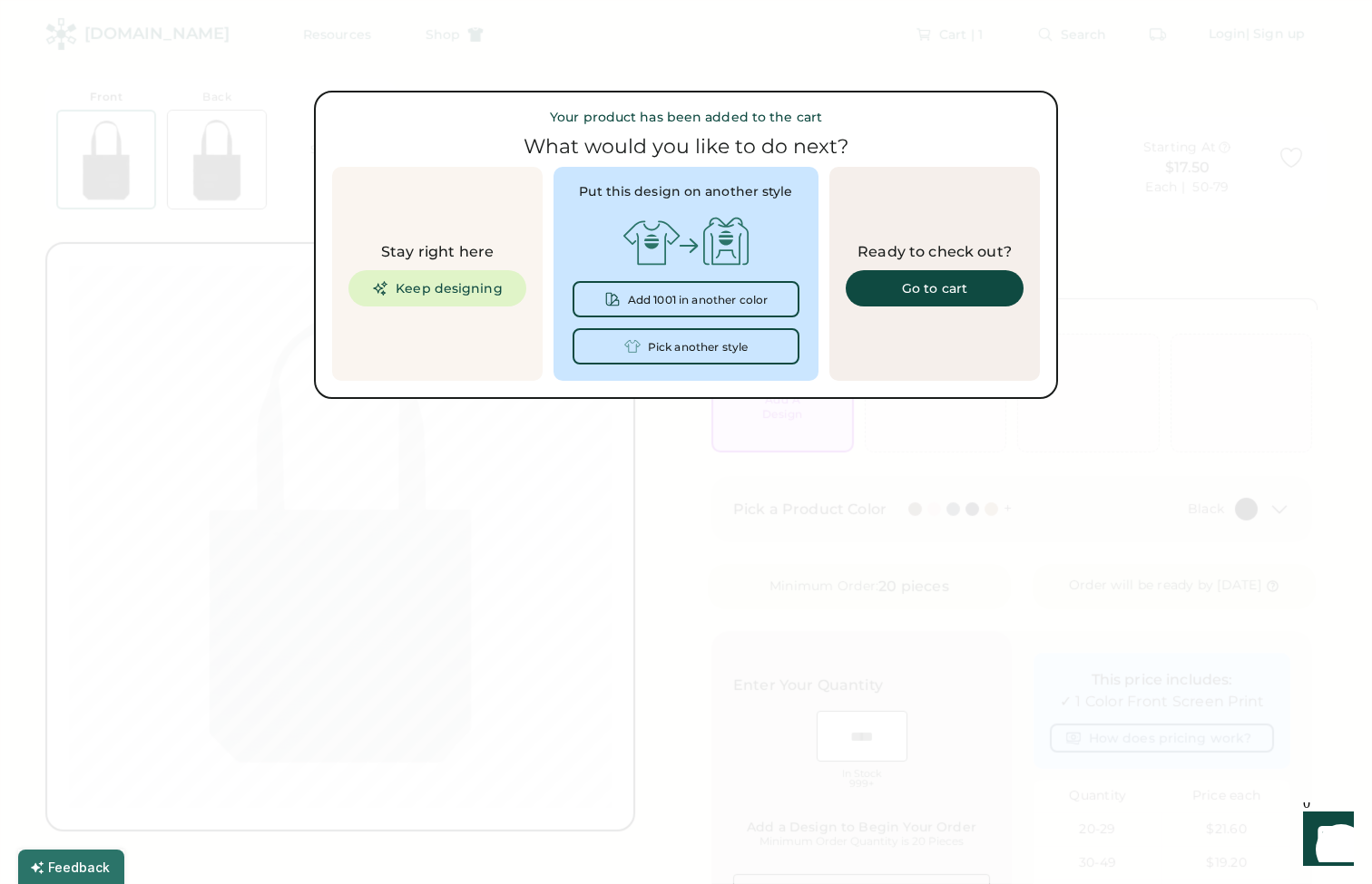
click at [1080, 160] on div at bounding box center [686, 442] width 1372 height 884
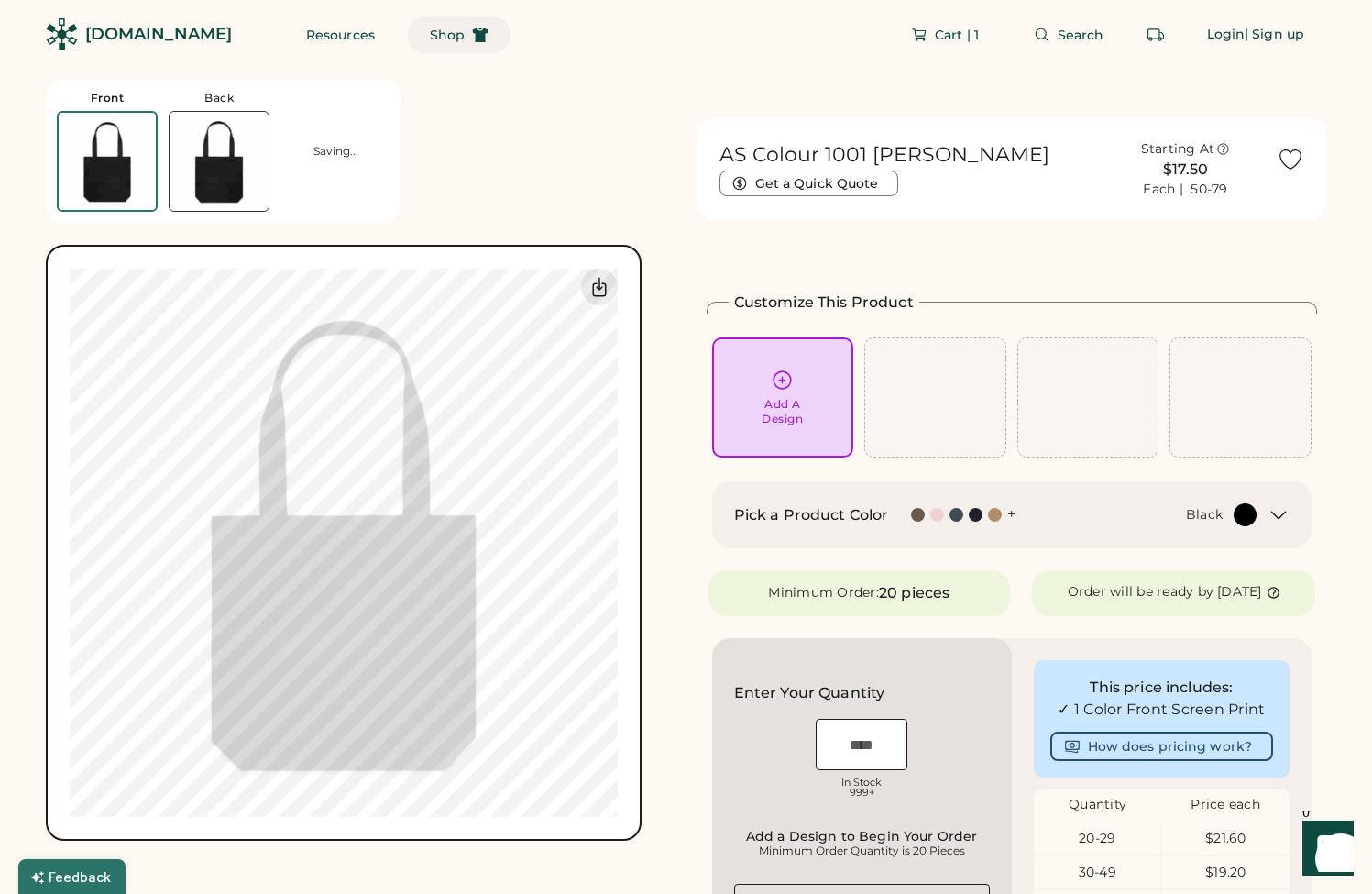
click at [408, 21] on button "Shop" at bounding box center [460, 34] width 102 height 37
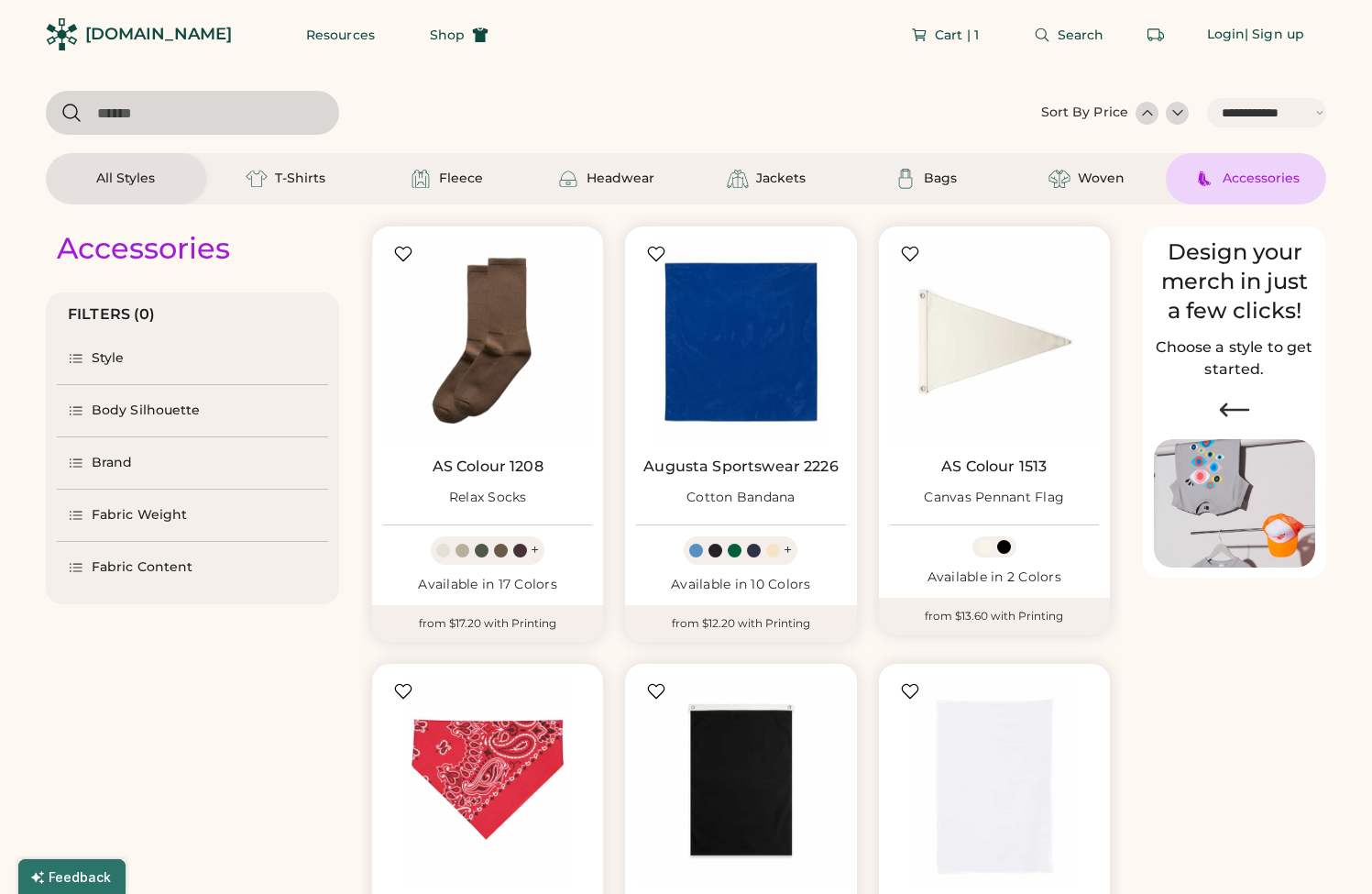
select select "*****"
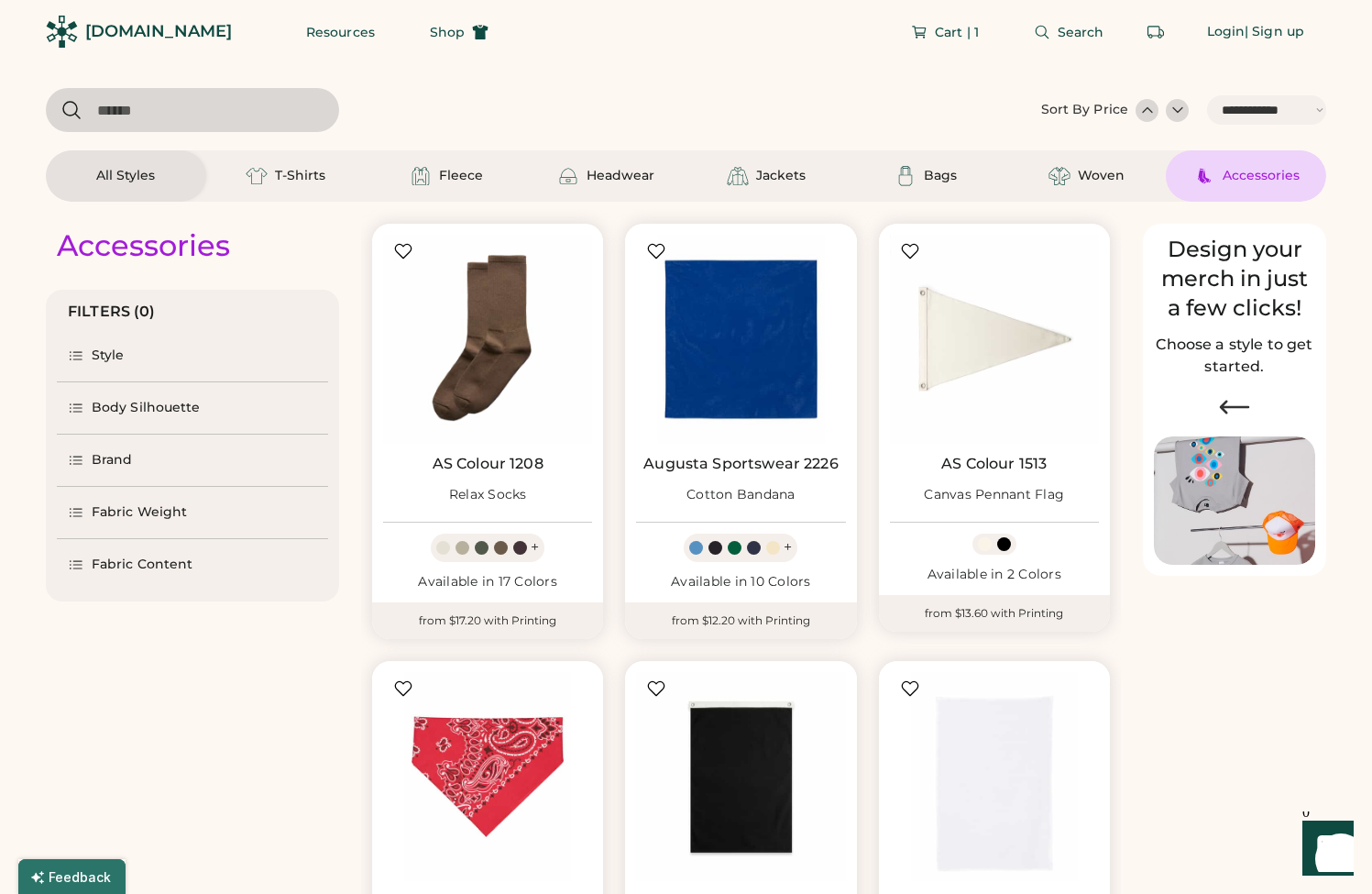
select select "*****"
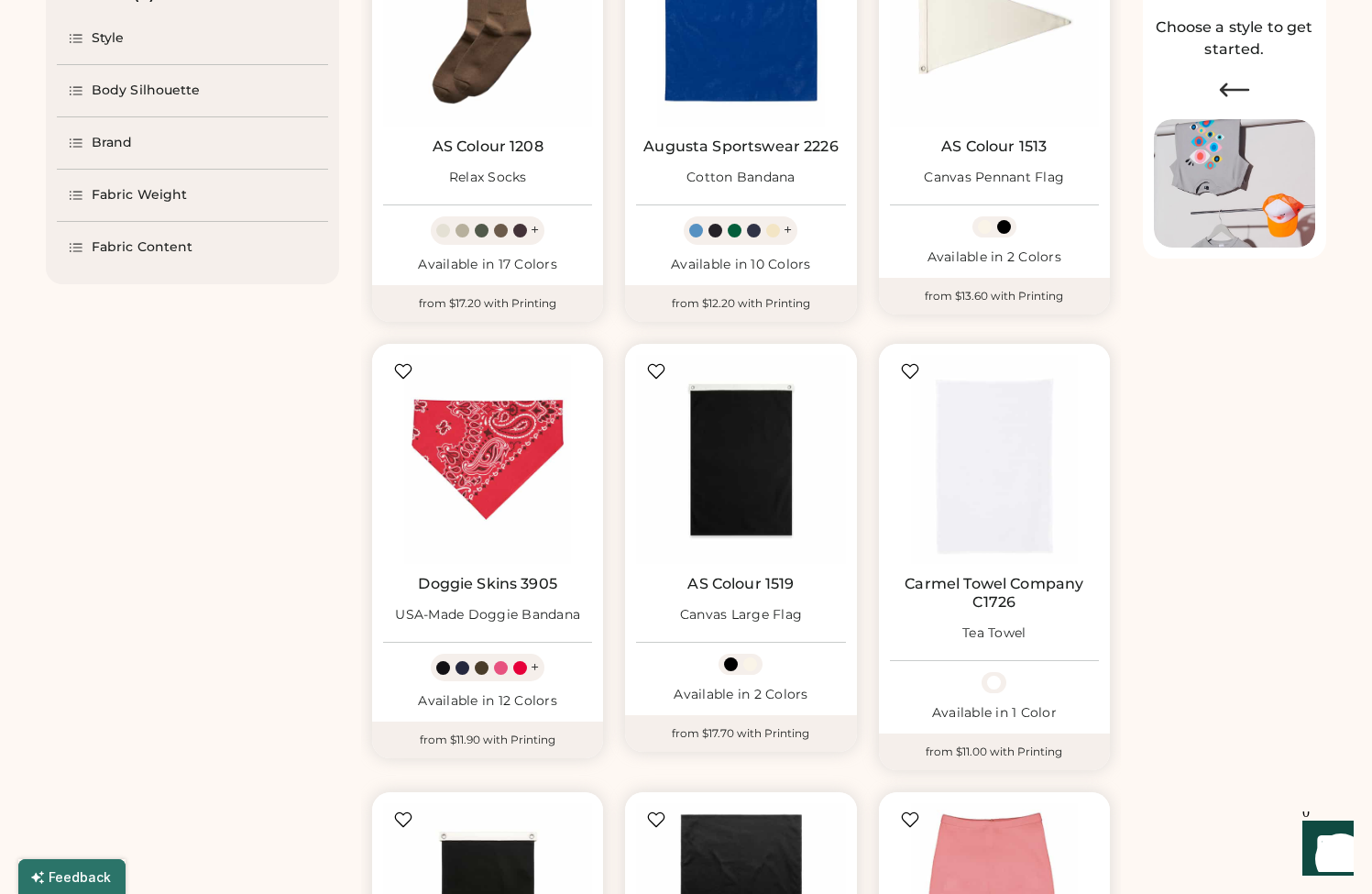
scroll to position [335, 0]
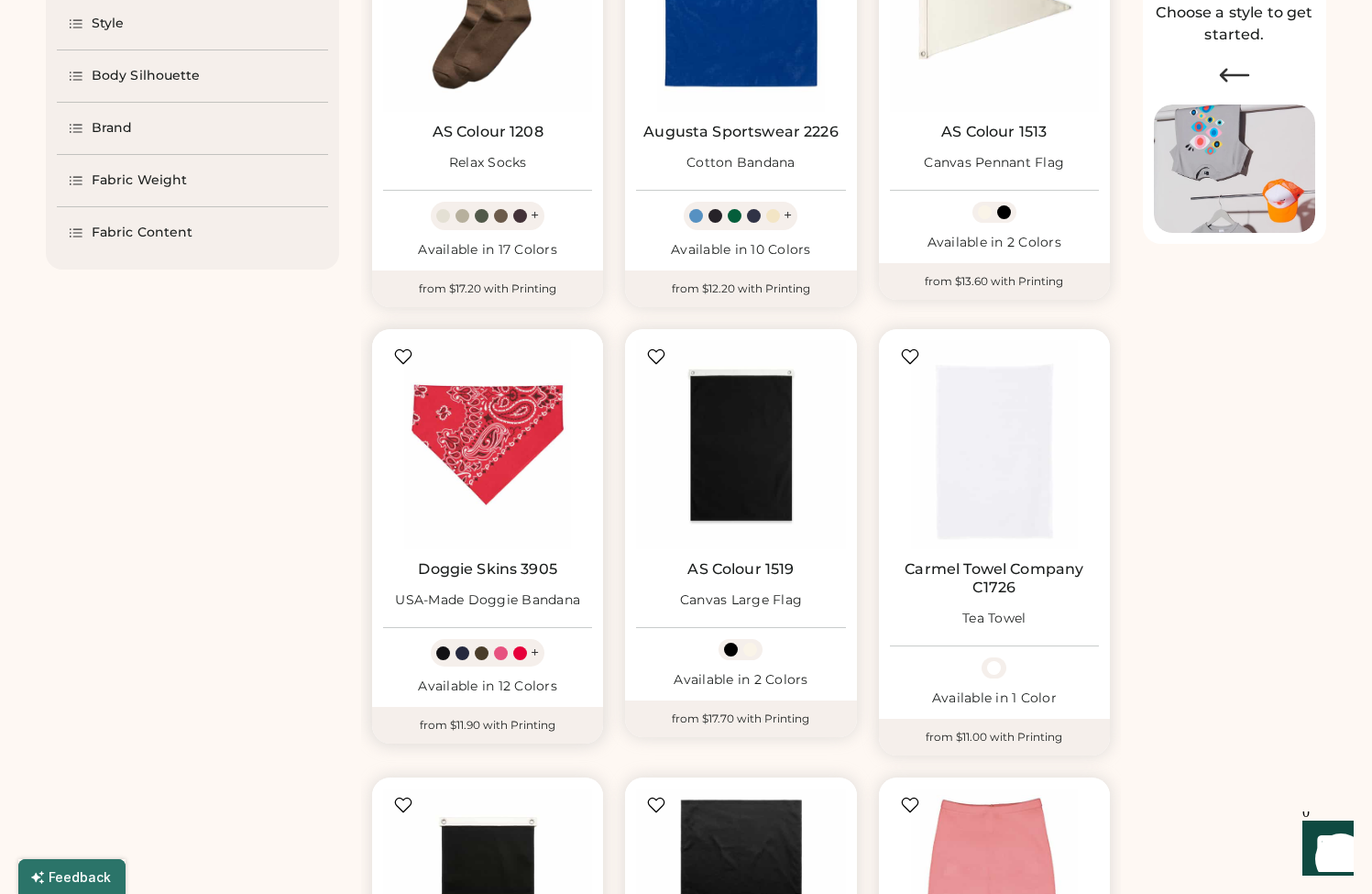
click at [476, 574] on link "Doggie Skins 3905" at bounding box center [487, 569] width 139 height 18
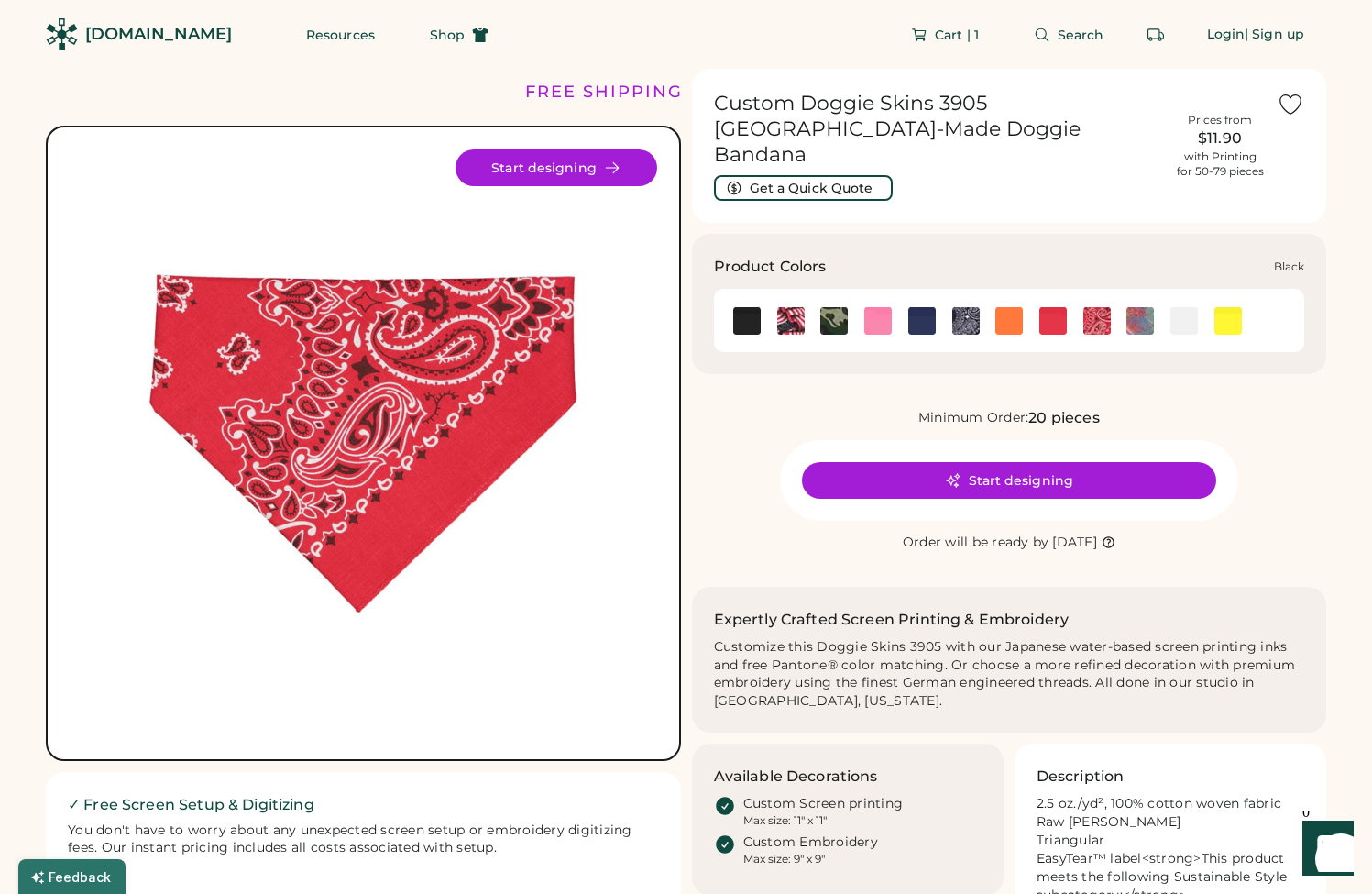
click at [750, 307] on img at bounding box center [747, 320] width 27 height 27
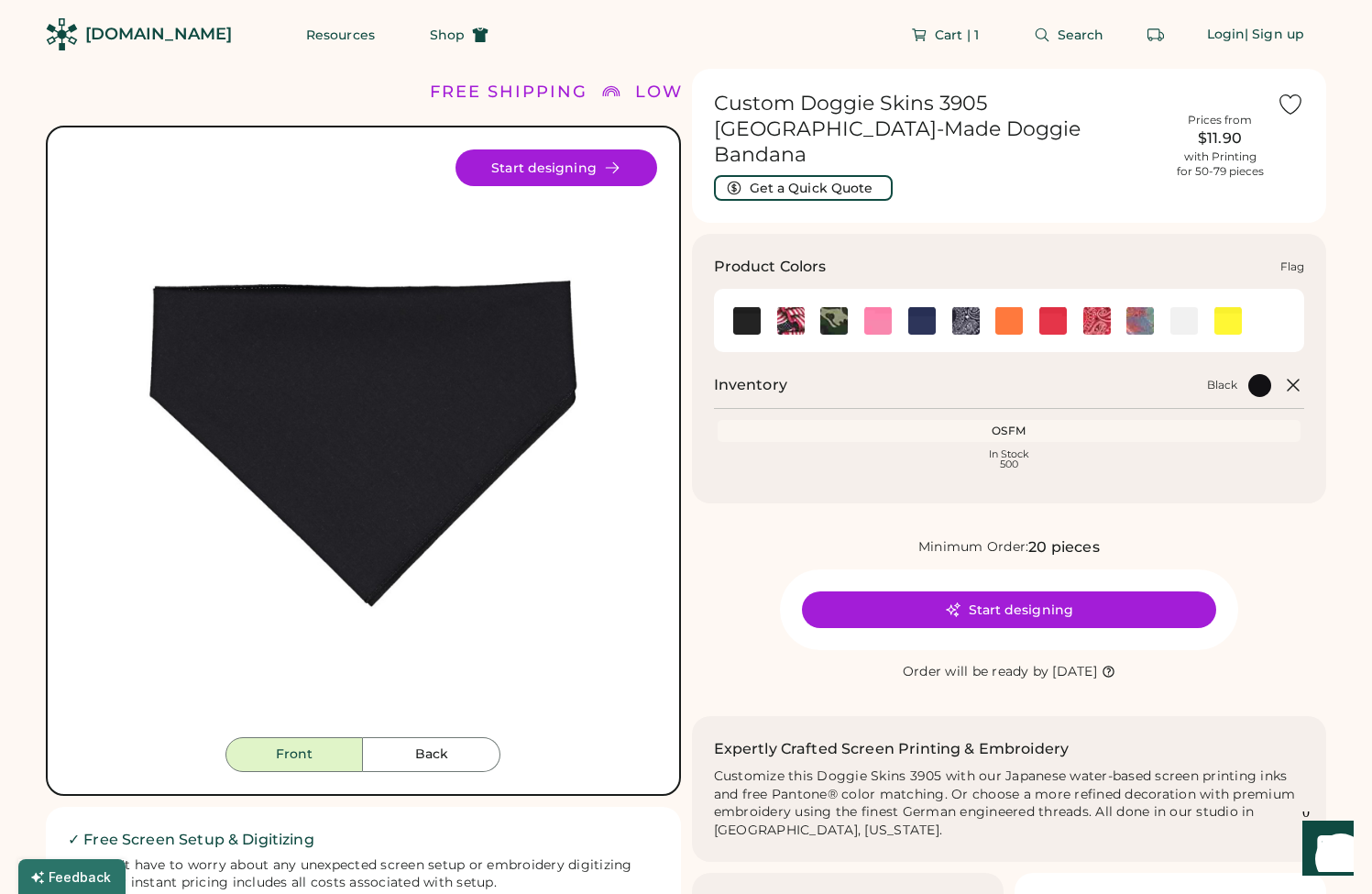
click at [784, 307] on img at bounding box center [790, 320] width 27 height 27
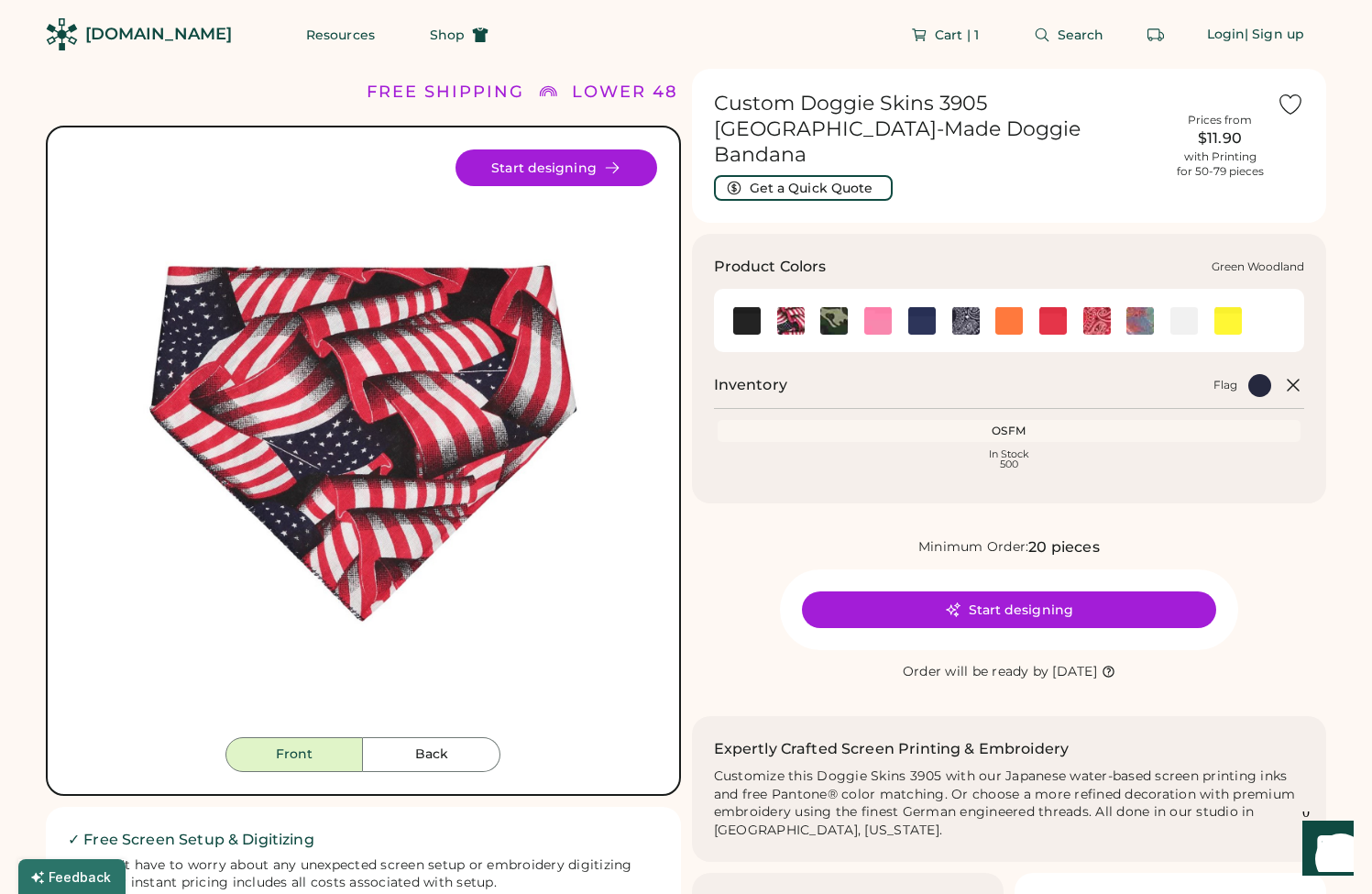
click at [842, 307] on img at bounding box center [834, 320] width 27 height 27
click at [869, 307] on img at bounding box center [877, 320] width 27 height 27
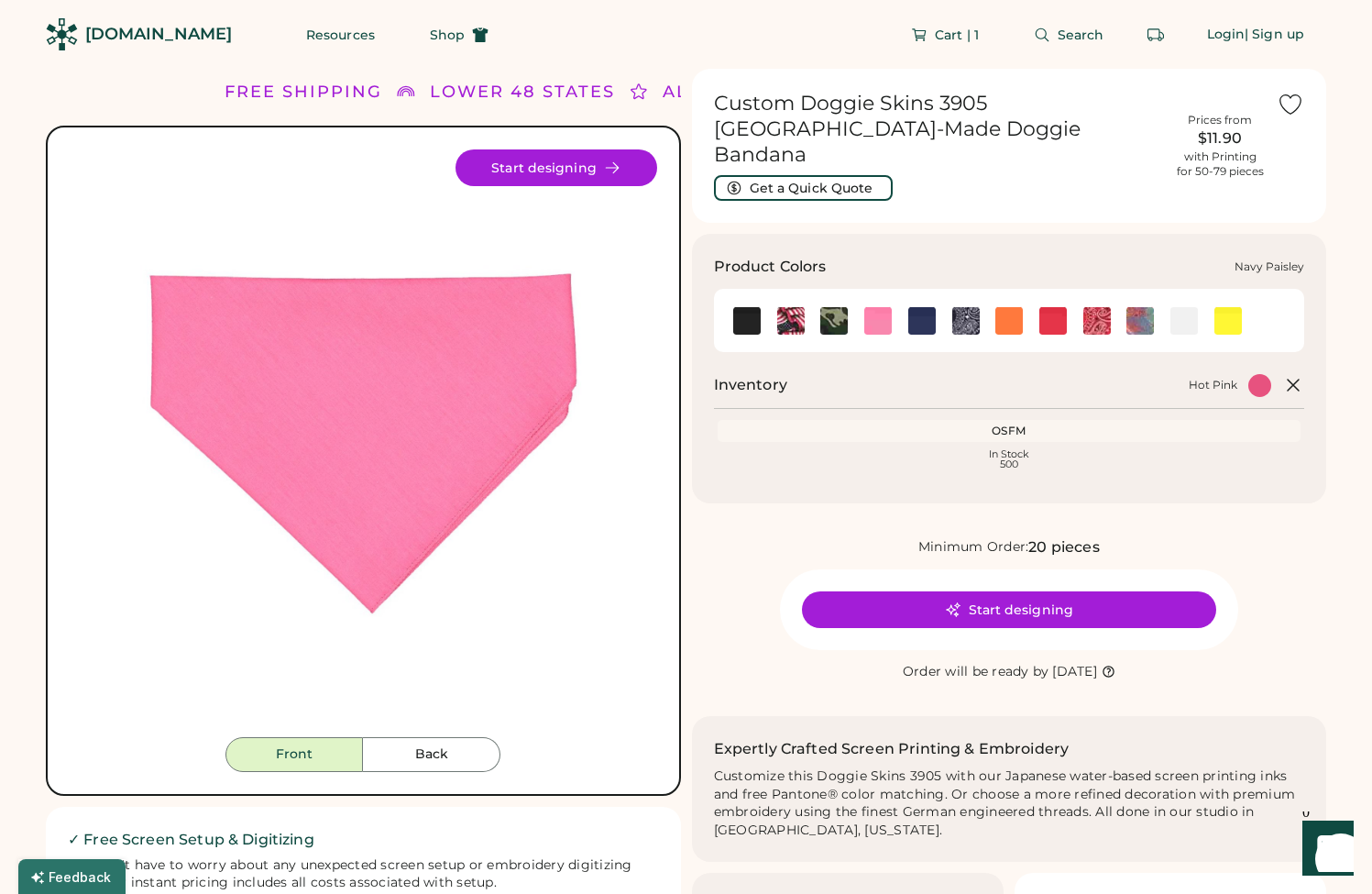
click at [963, 307] on img at bounding box center [966, 320] width 27 height 27
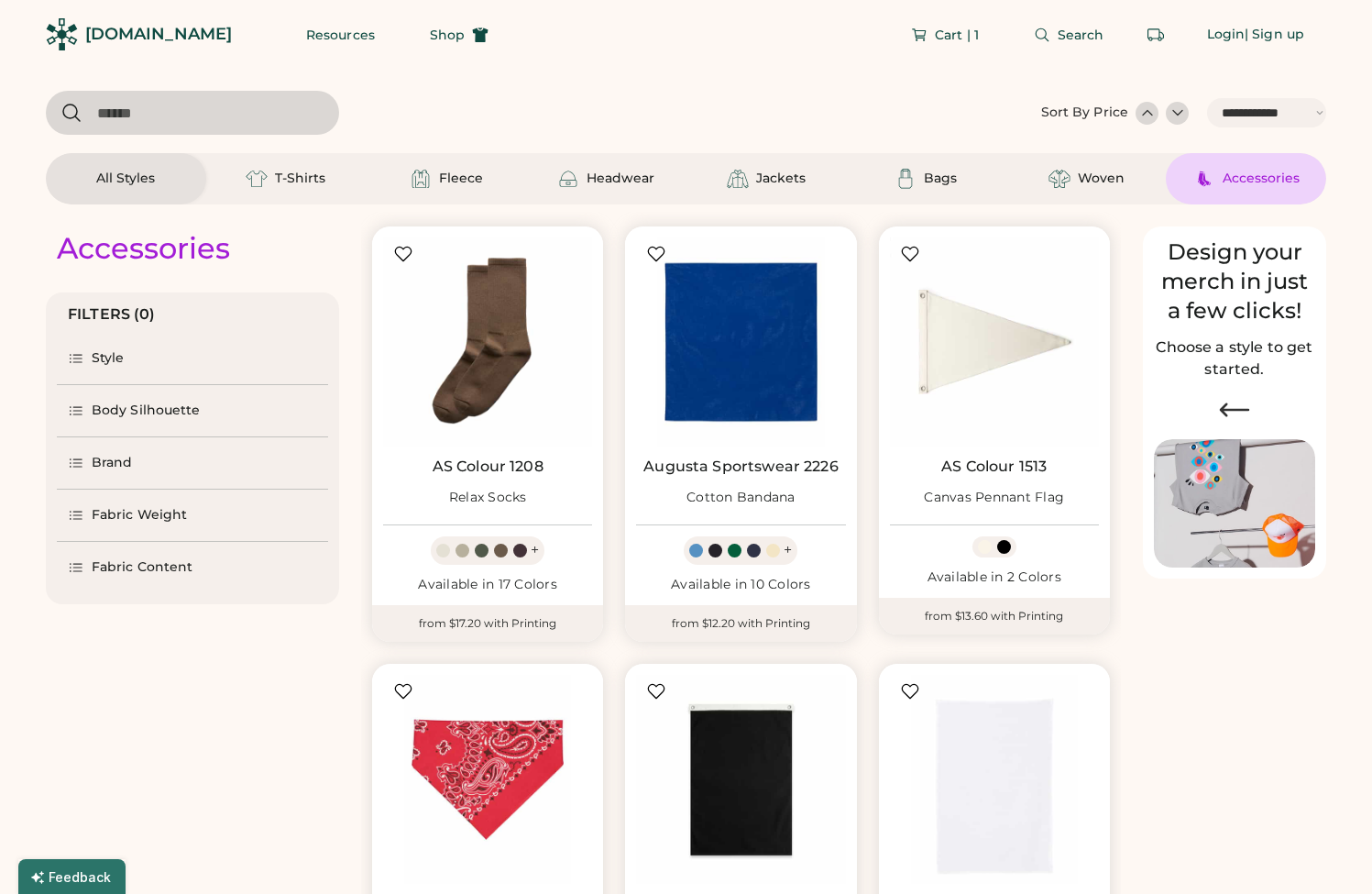
select select "*****"
click at [597, 181] on div "Headwear" at bounding box center [621, 178] width 68 height 18
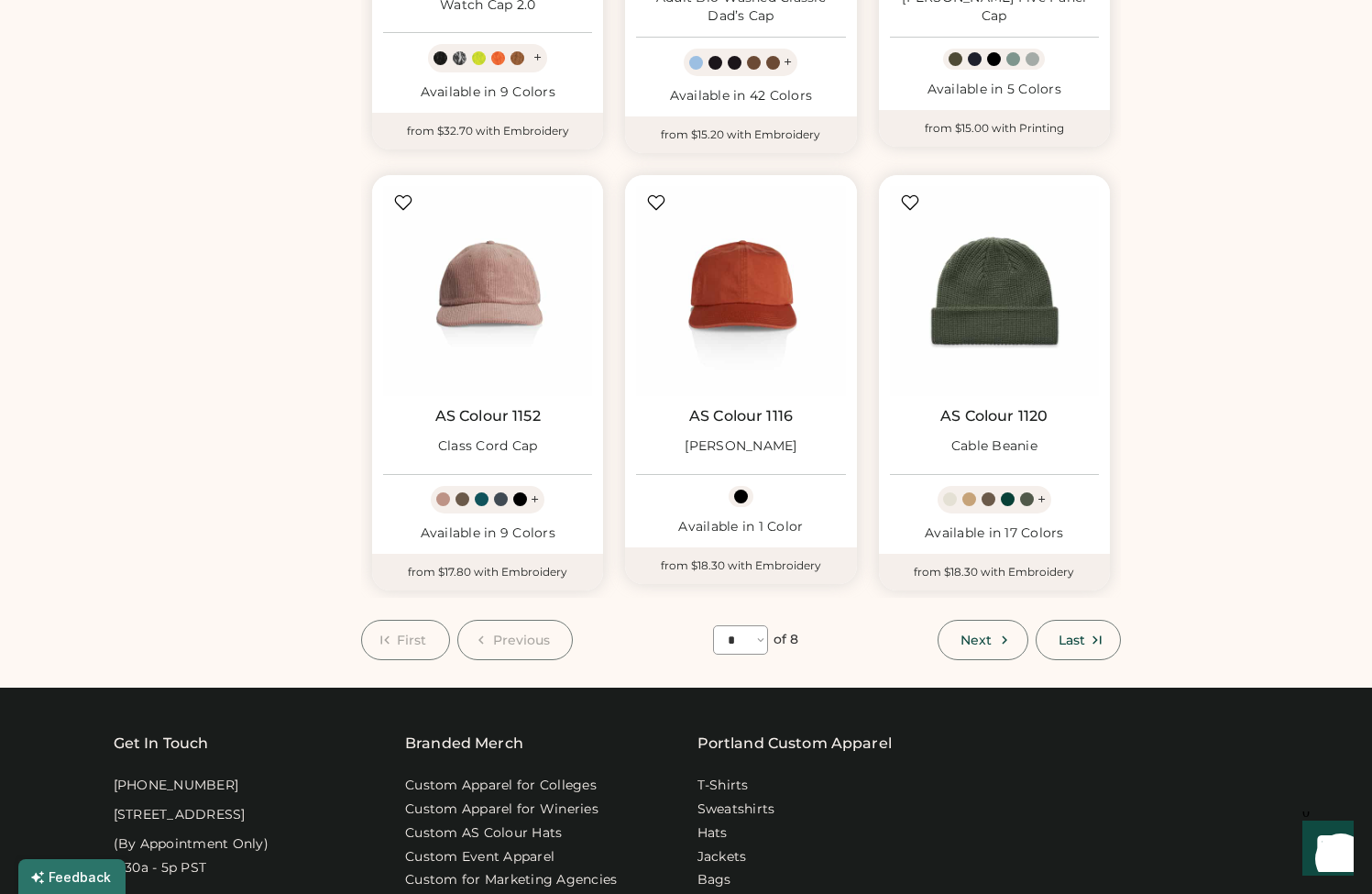
scroll to position [1485, 0]
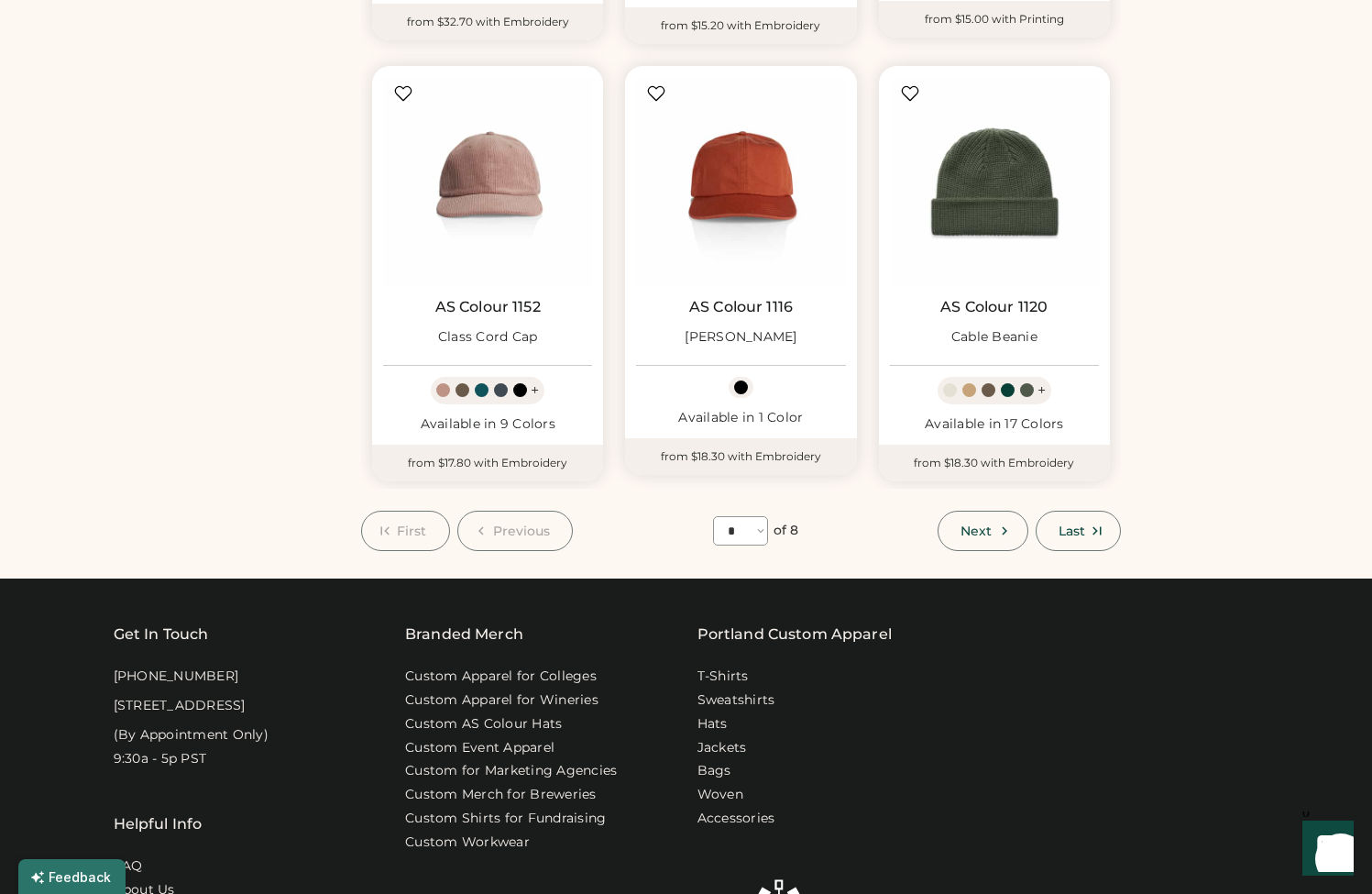
click at [953, 516] on button "Next" at bounding box center [983, 531] width 90 height 41
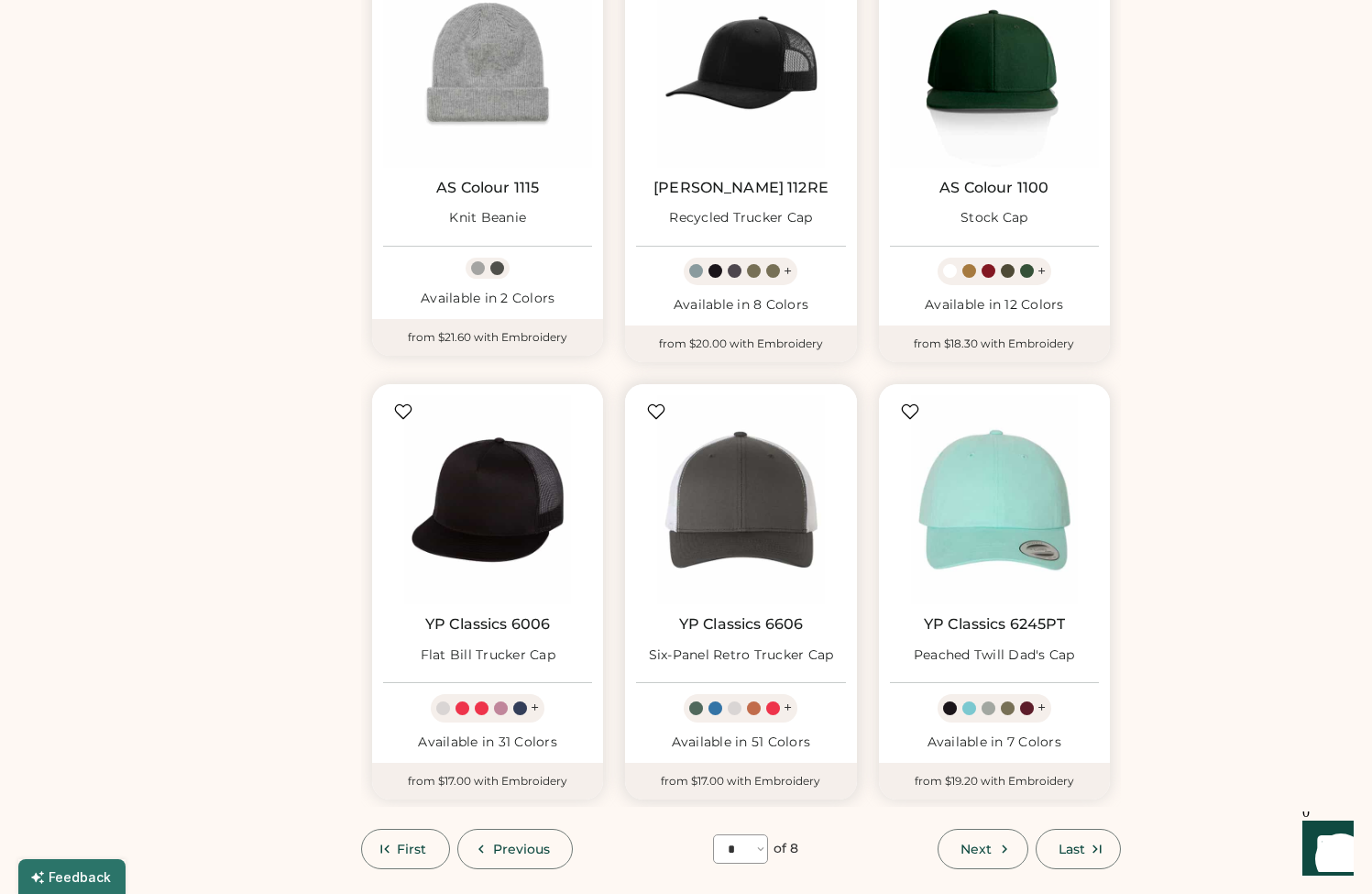
scroll to position [1379, 0]
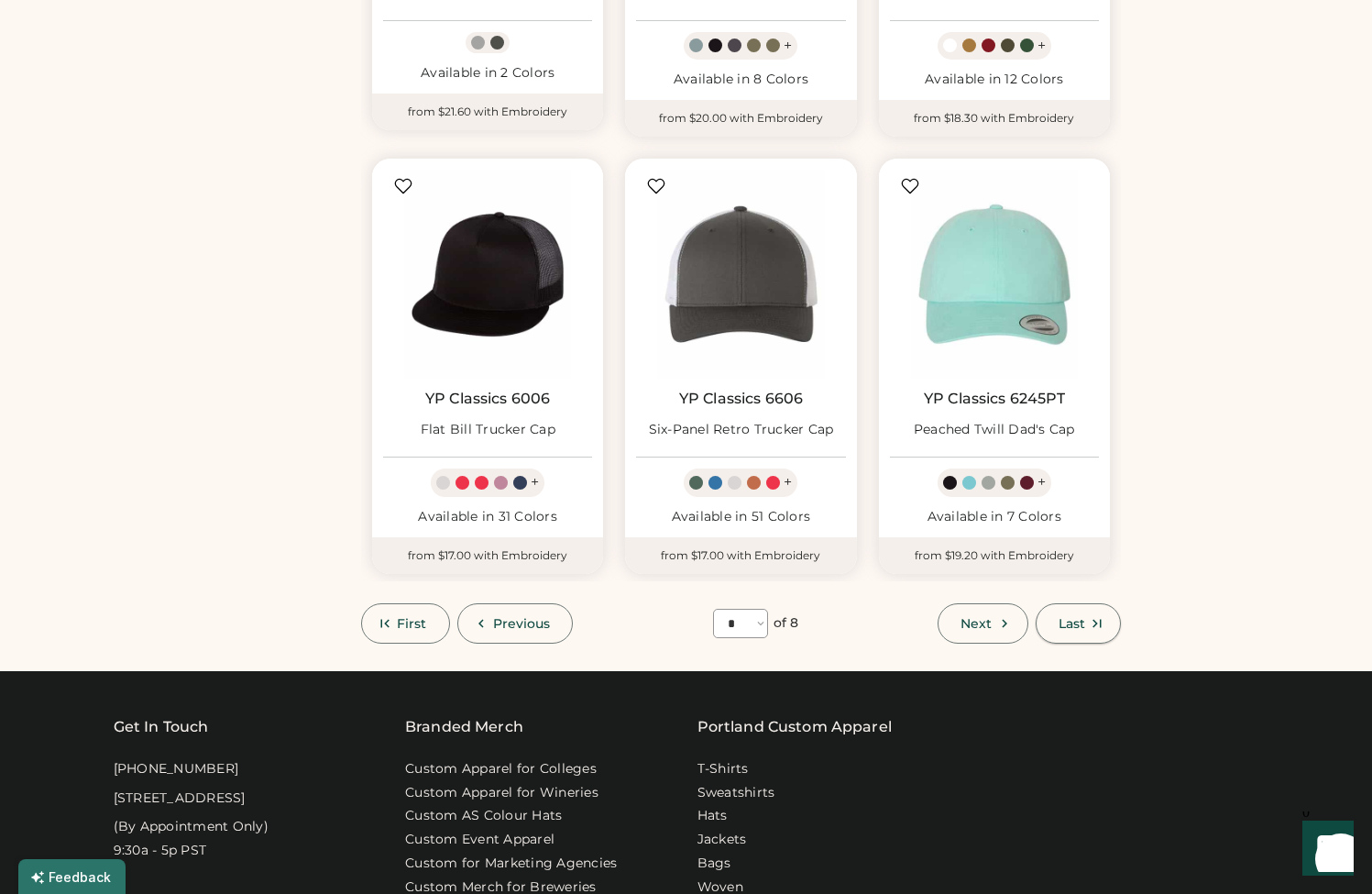
click at [1087, 613] on button "Last" at bounding box center [1078, 624] width 85 height 41
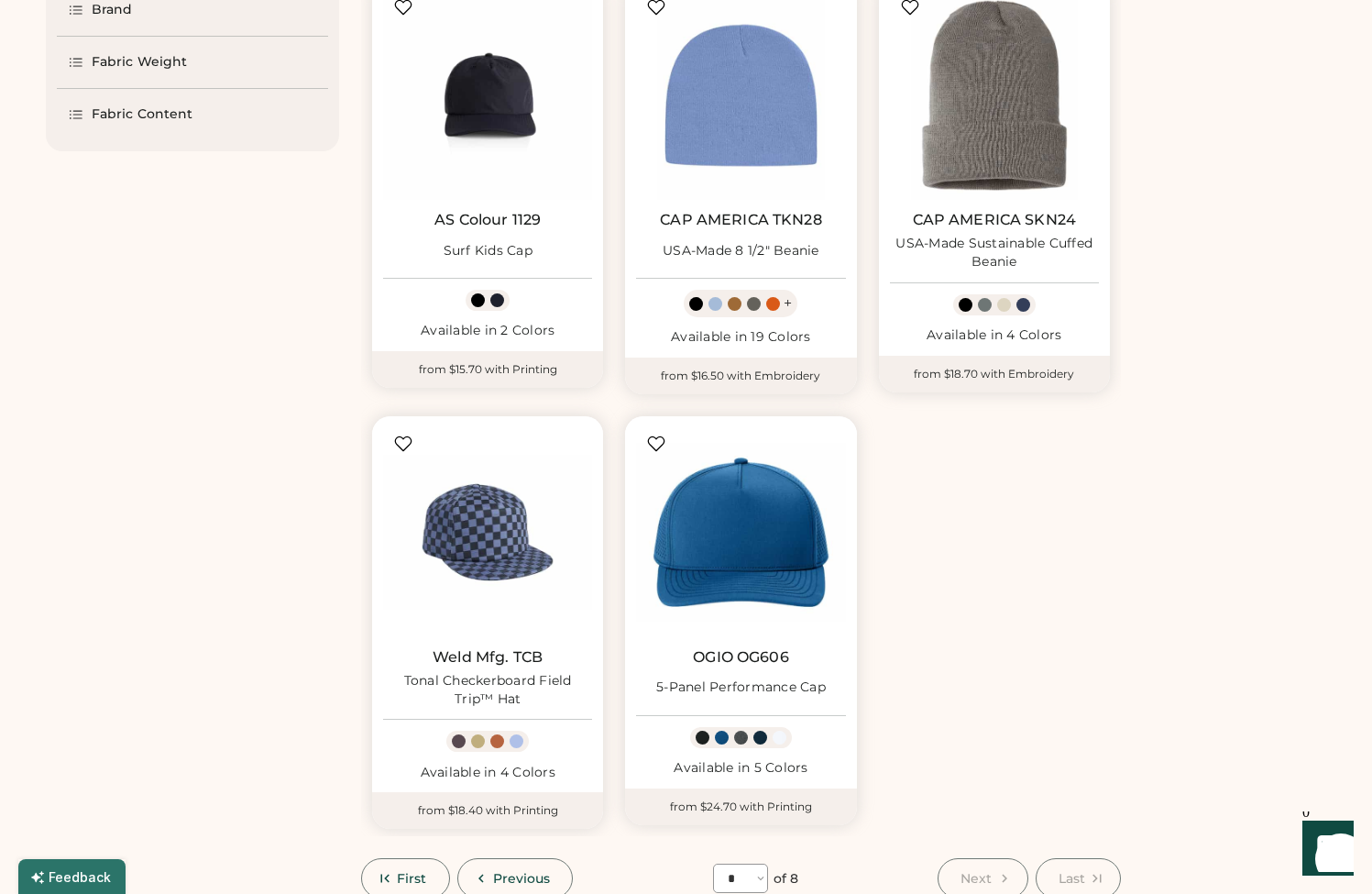
scroll to position [931, 0]
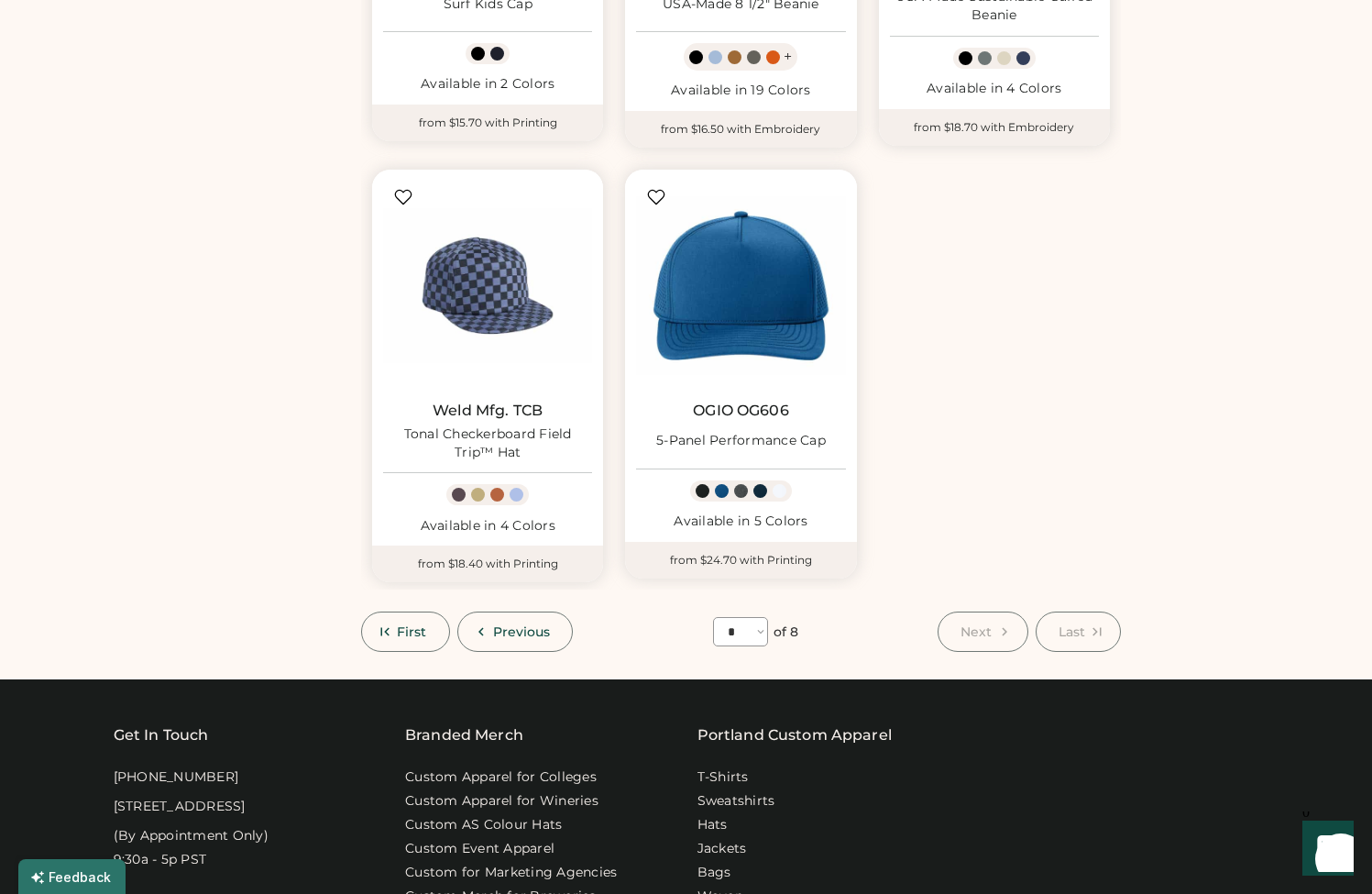
click at [507, 626] on span "Previous" at bounding box center [522, 632] width 58 height 13
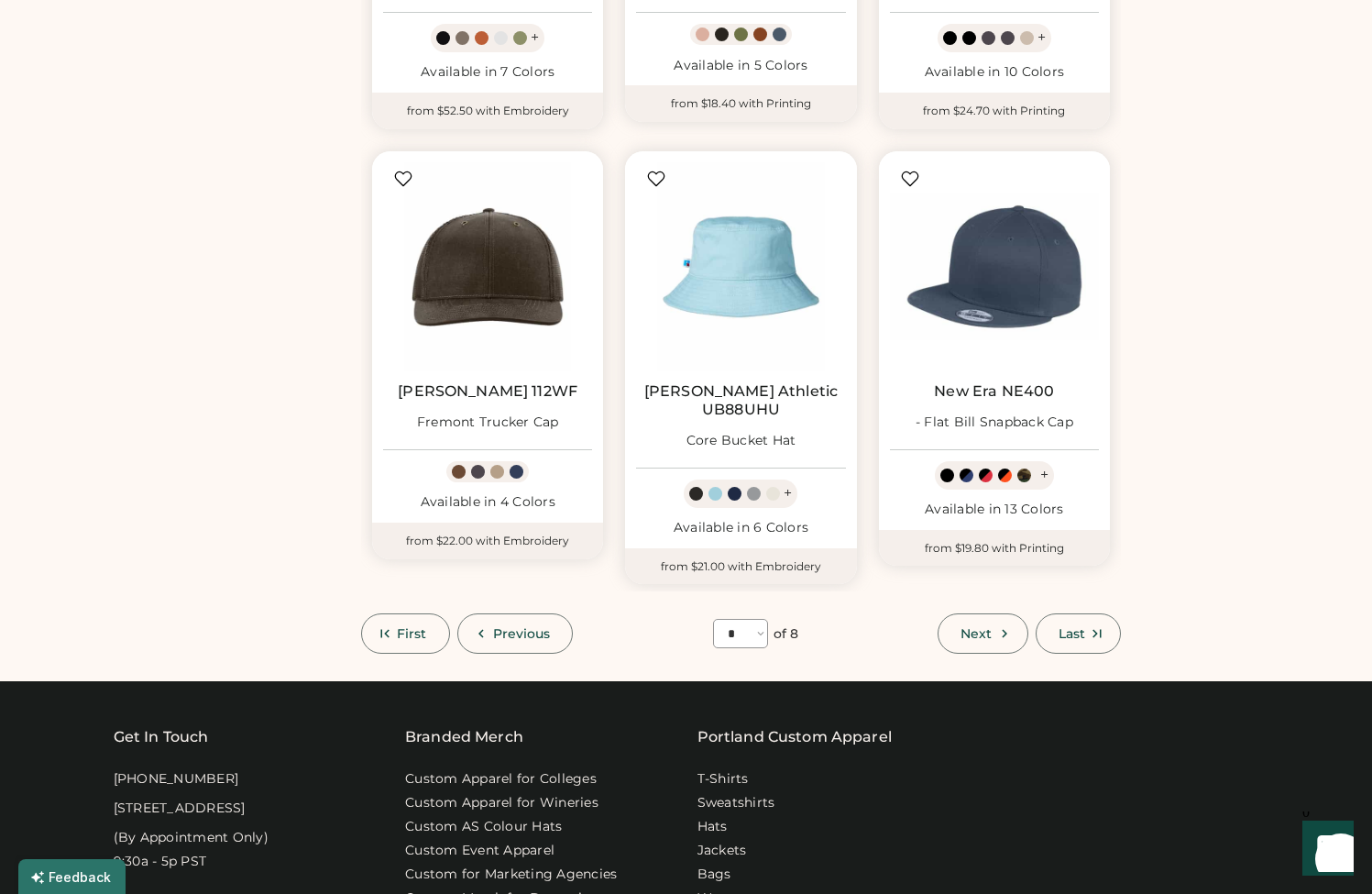
scroll to position [1408, 0]
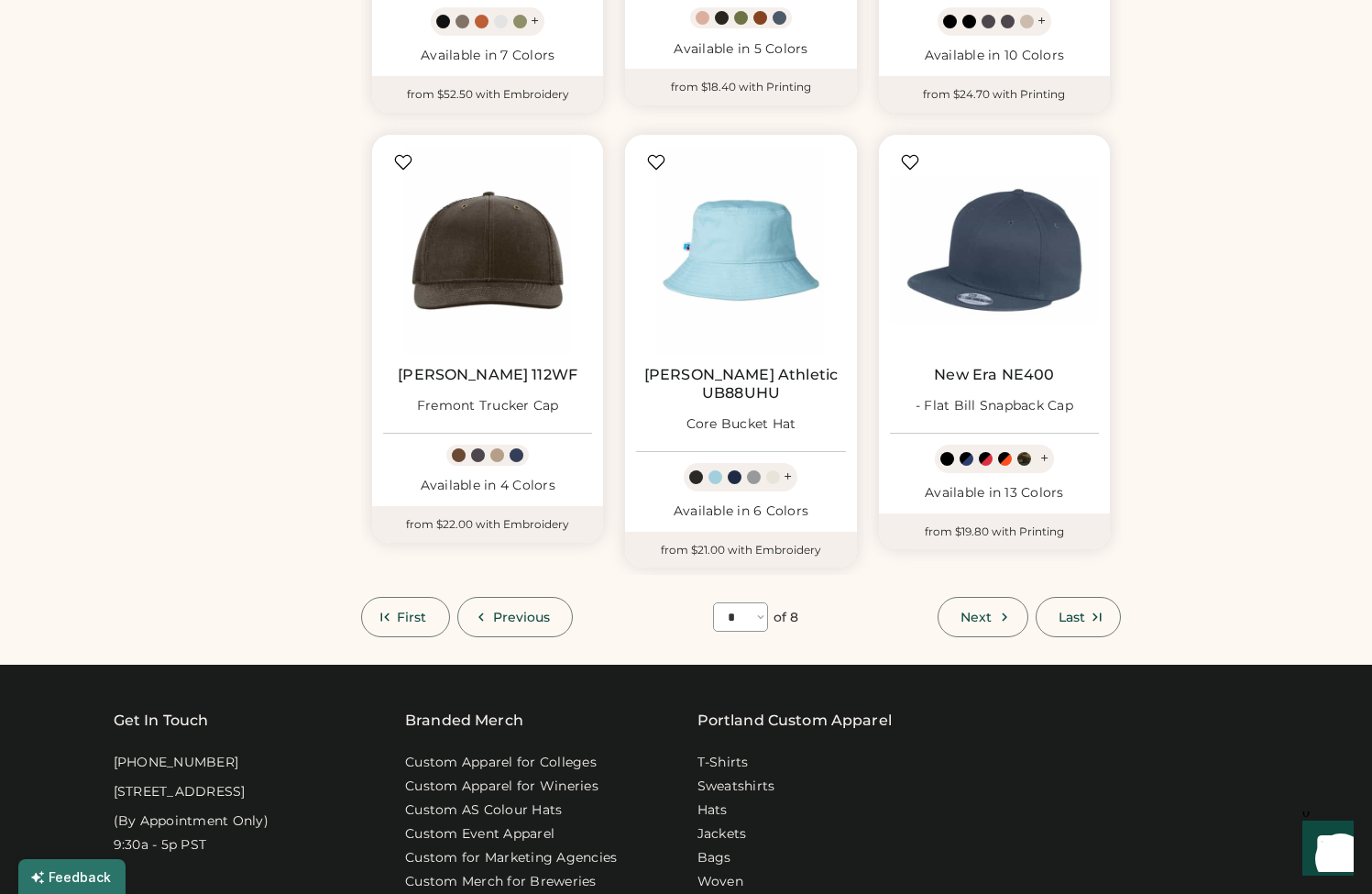
click at [503, 611] on span "Previous" at bounding box center [522, 617] width 58 height 13
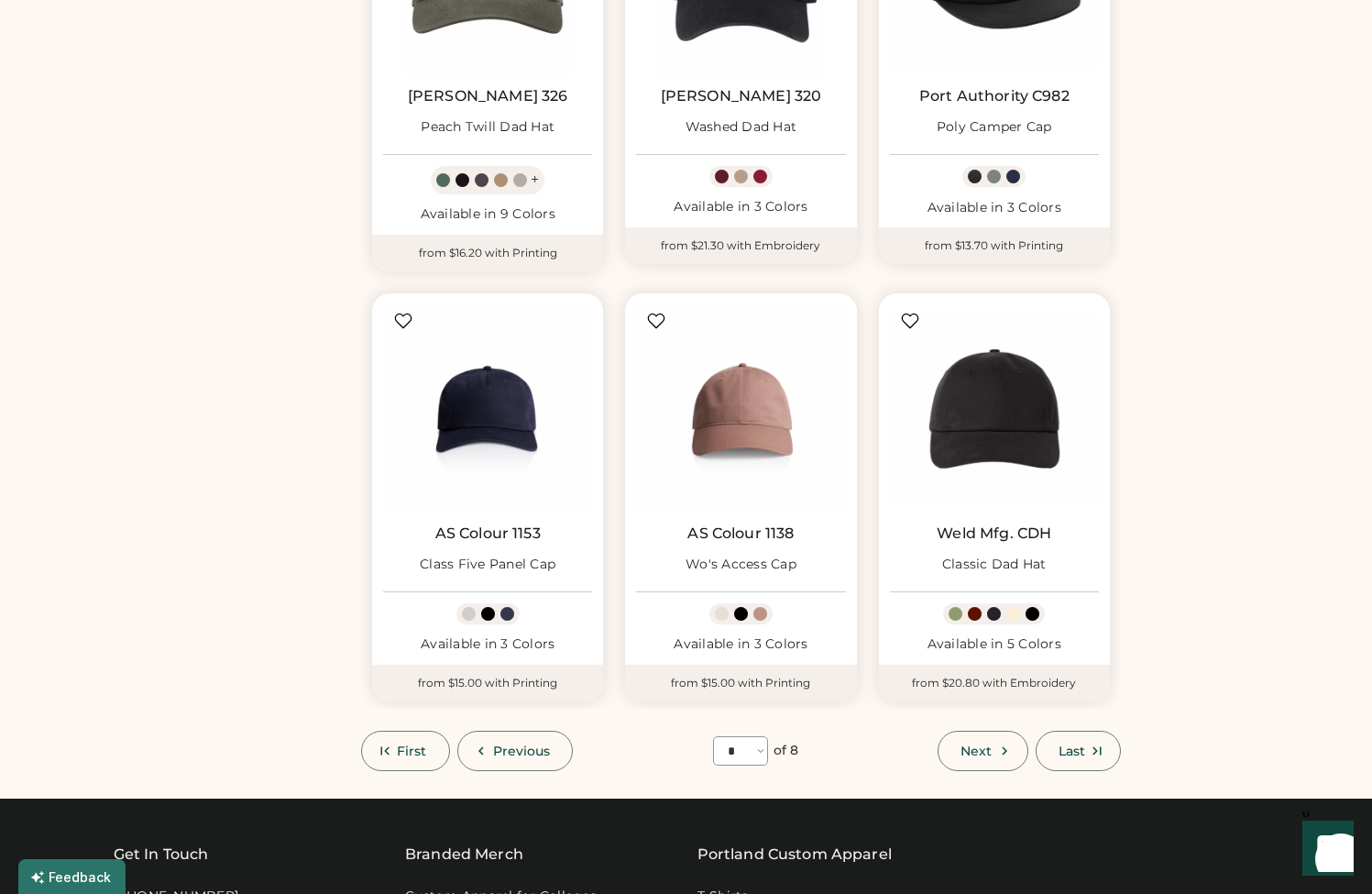
scroll to position [1251, 0]
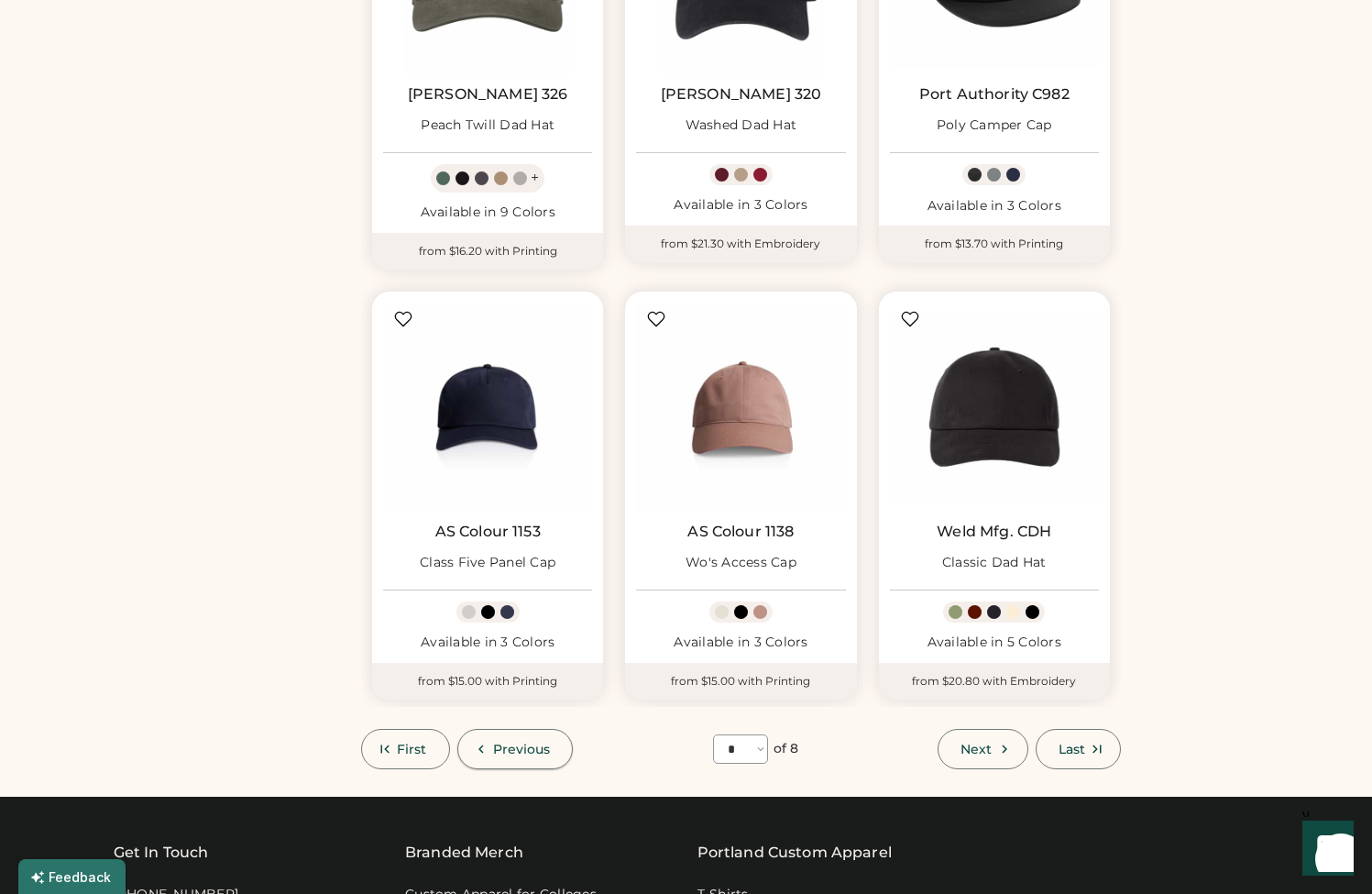
click at [473, 741] on icon at bounding box center [480, 749] width 16 height 16
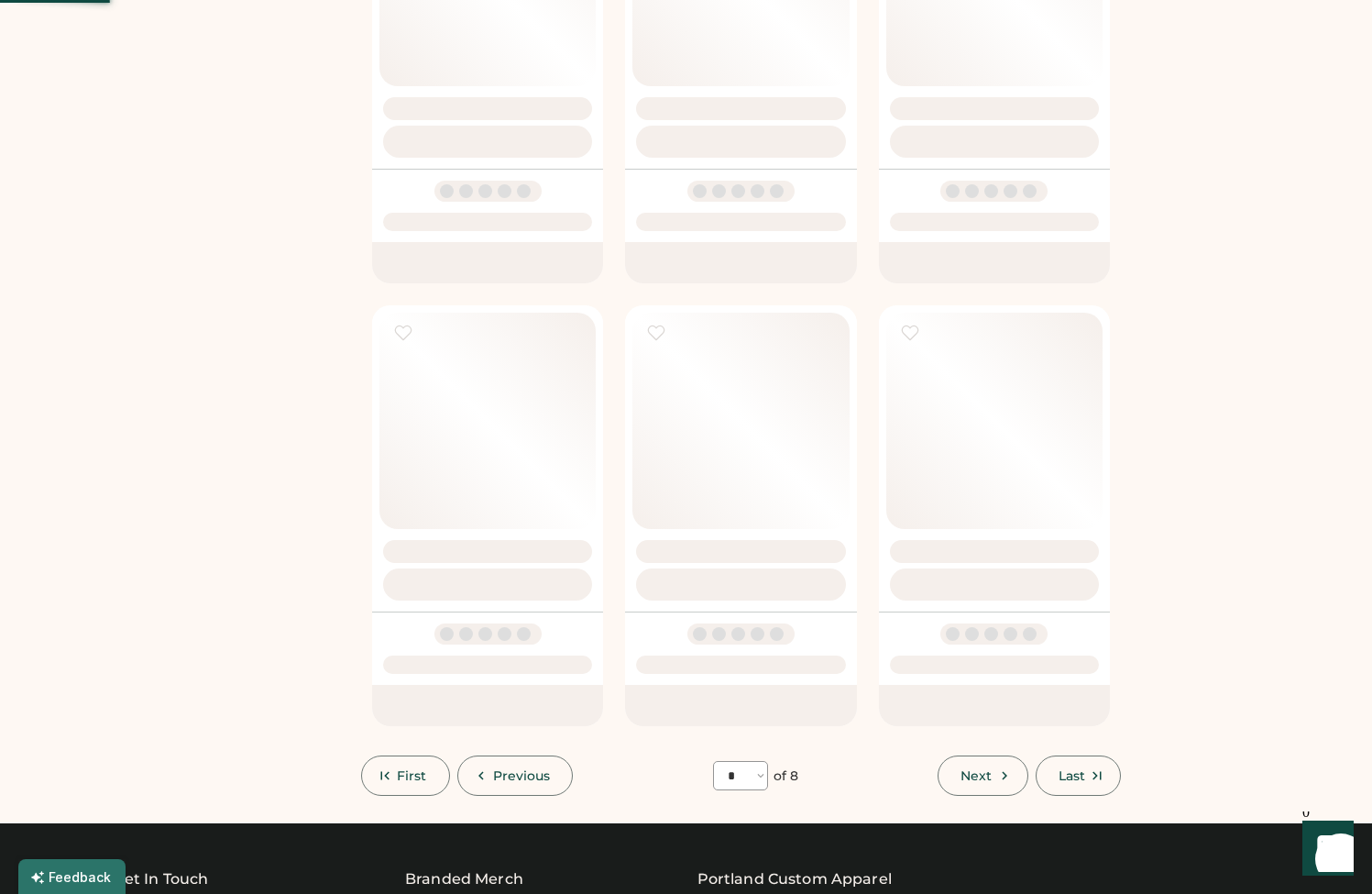
select select "*"
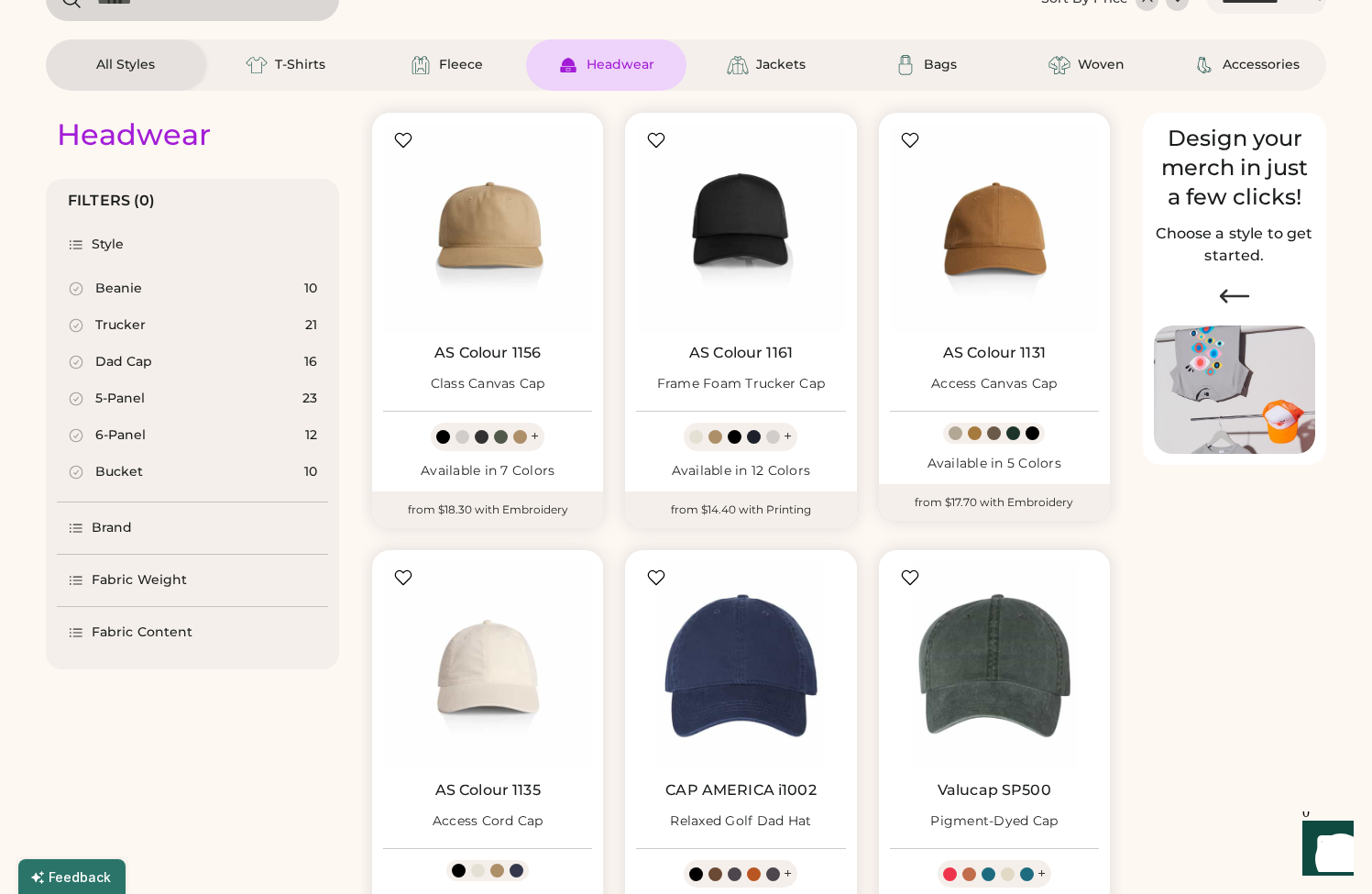
scroll to position [4, 0]
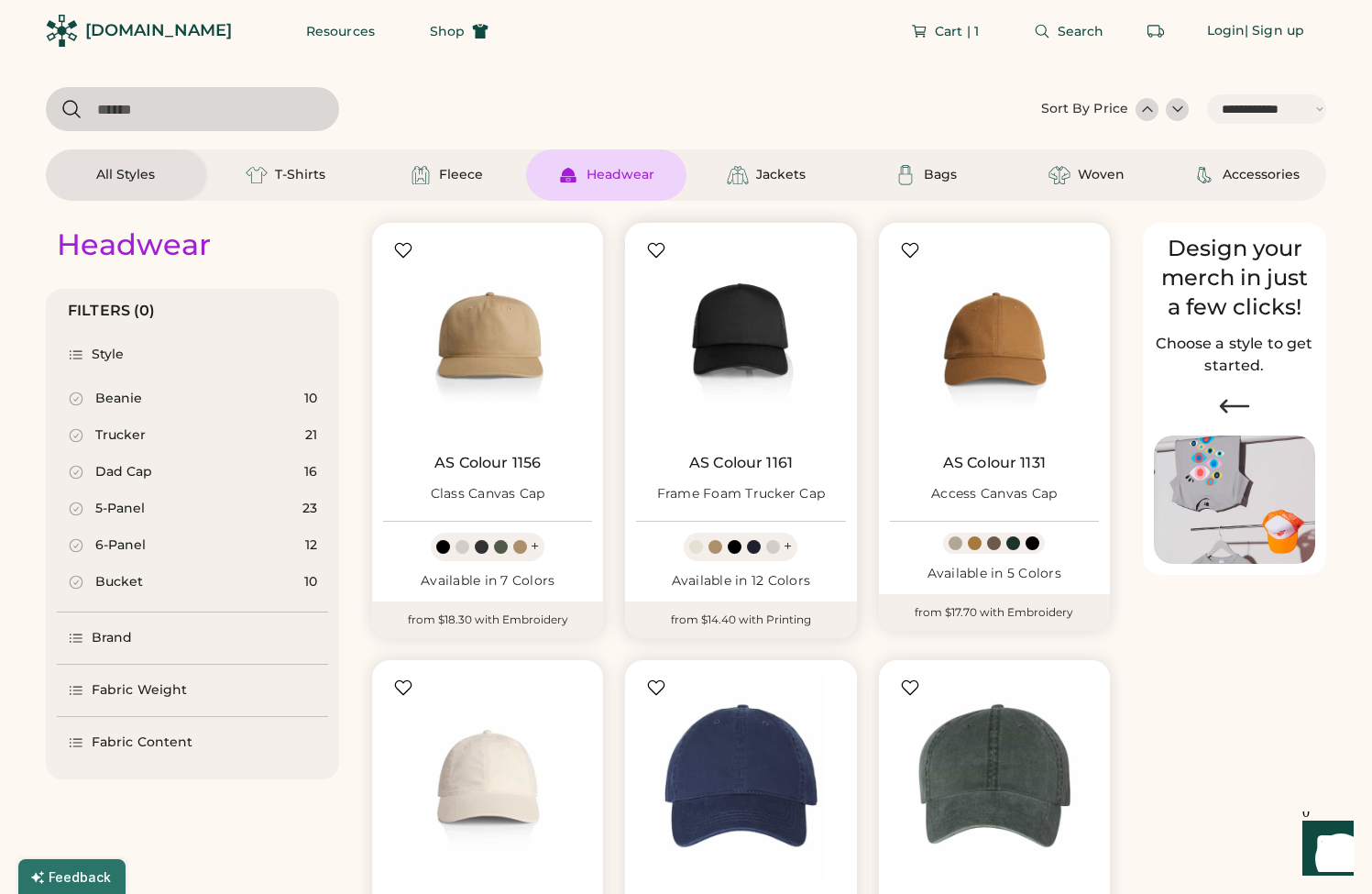
click at [716, 548] on div at bounding box center [715, 547] width 14 height 14
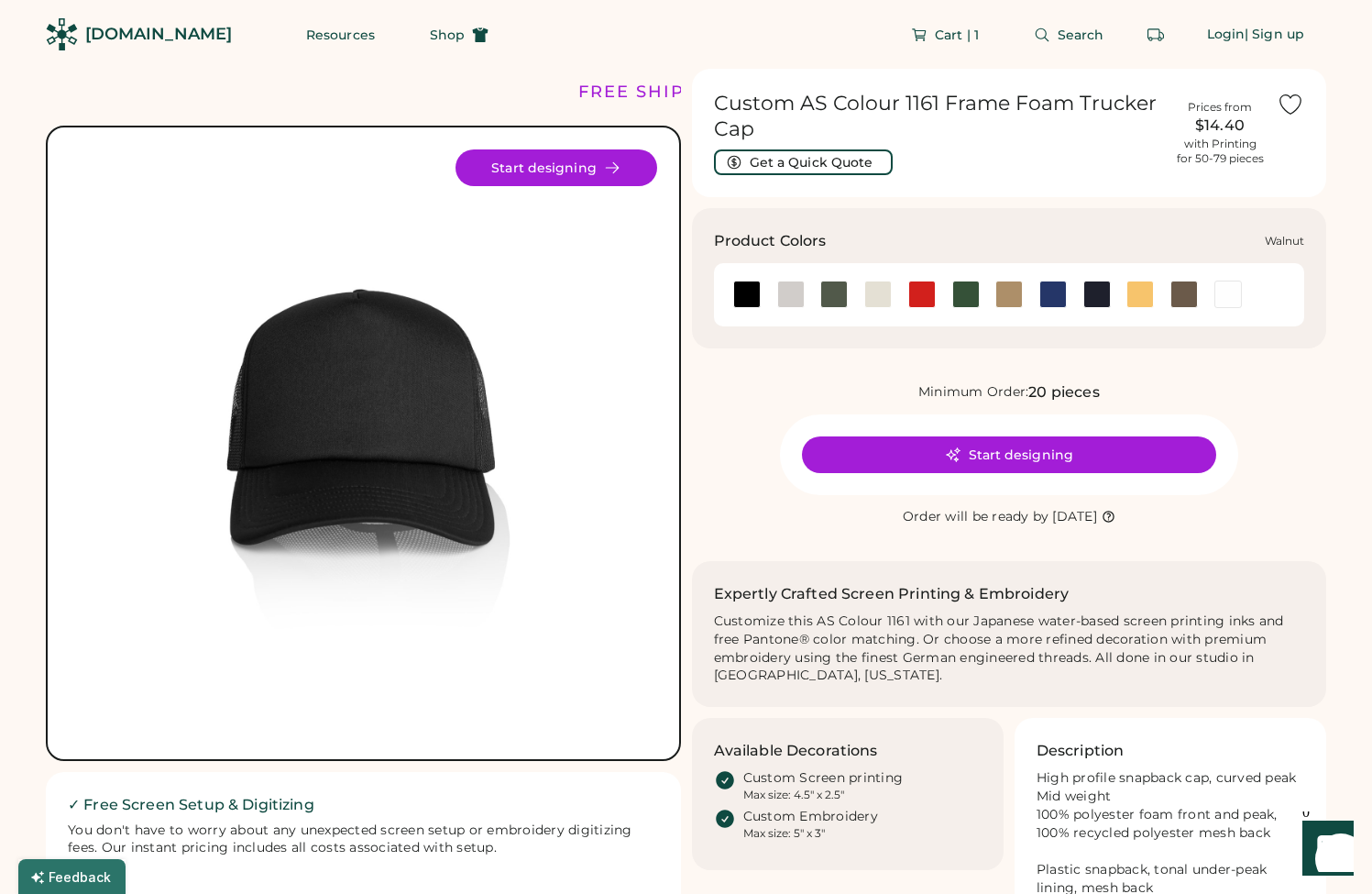
click at [1182, 289] on div at bounding box center [1184, 294] width 27 height 27
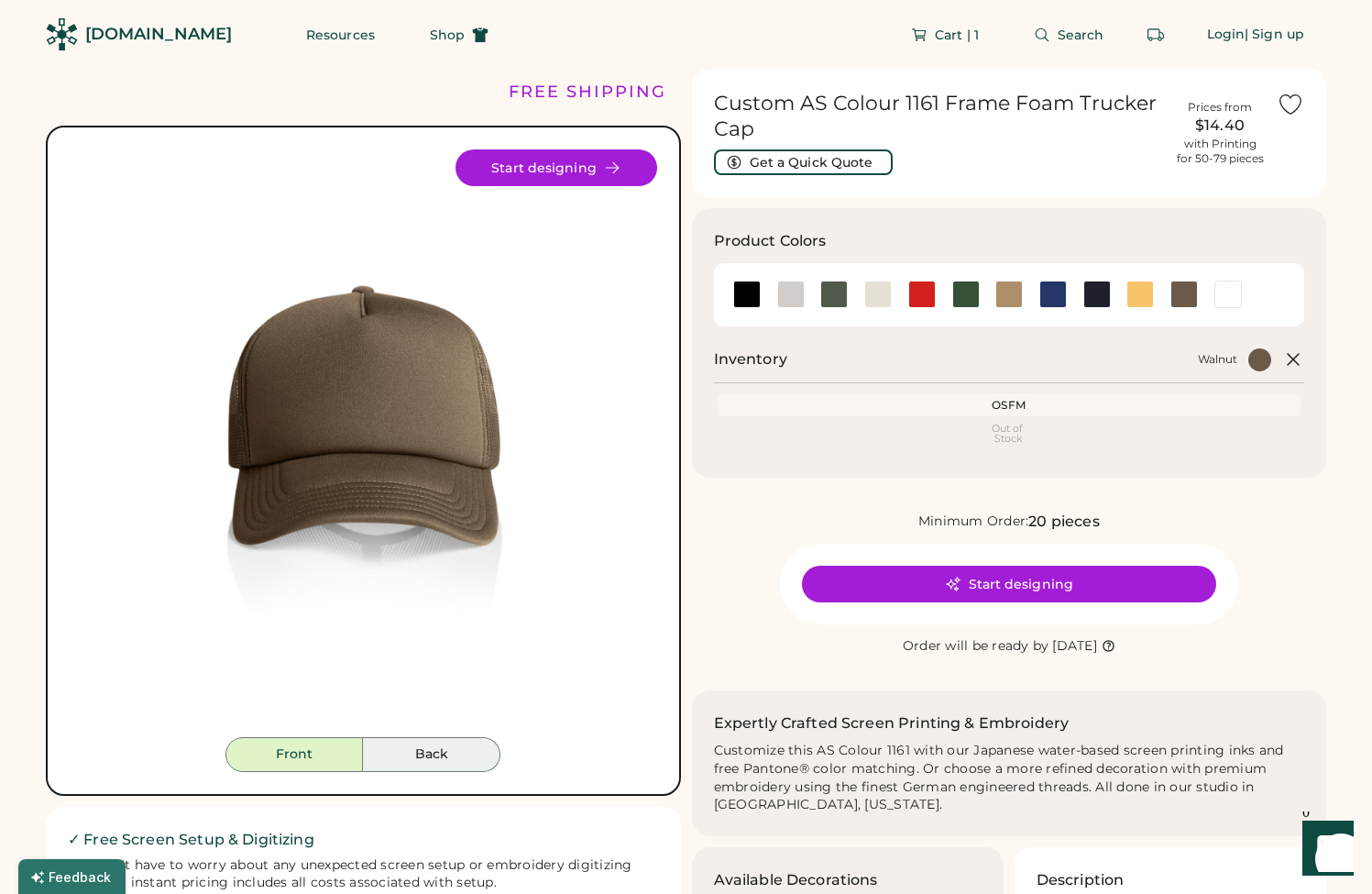
click at [422, 768] on button "Back" at bounding box center [431, 755] width 137 height 35
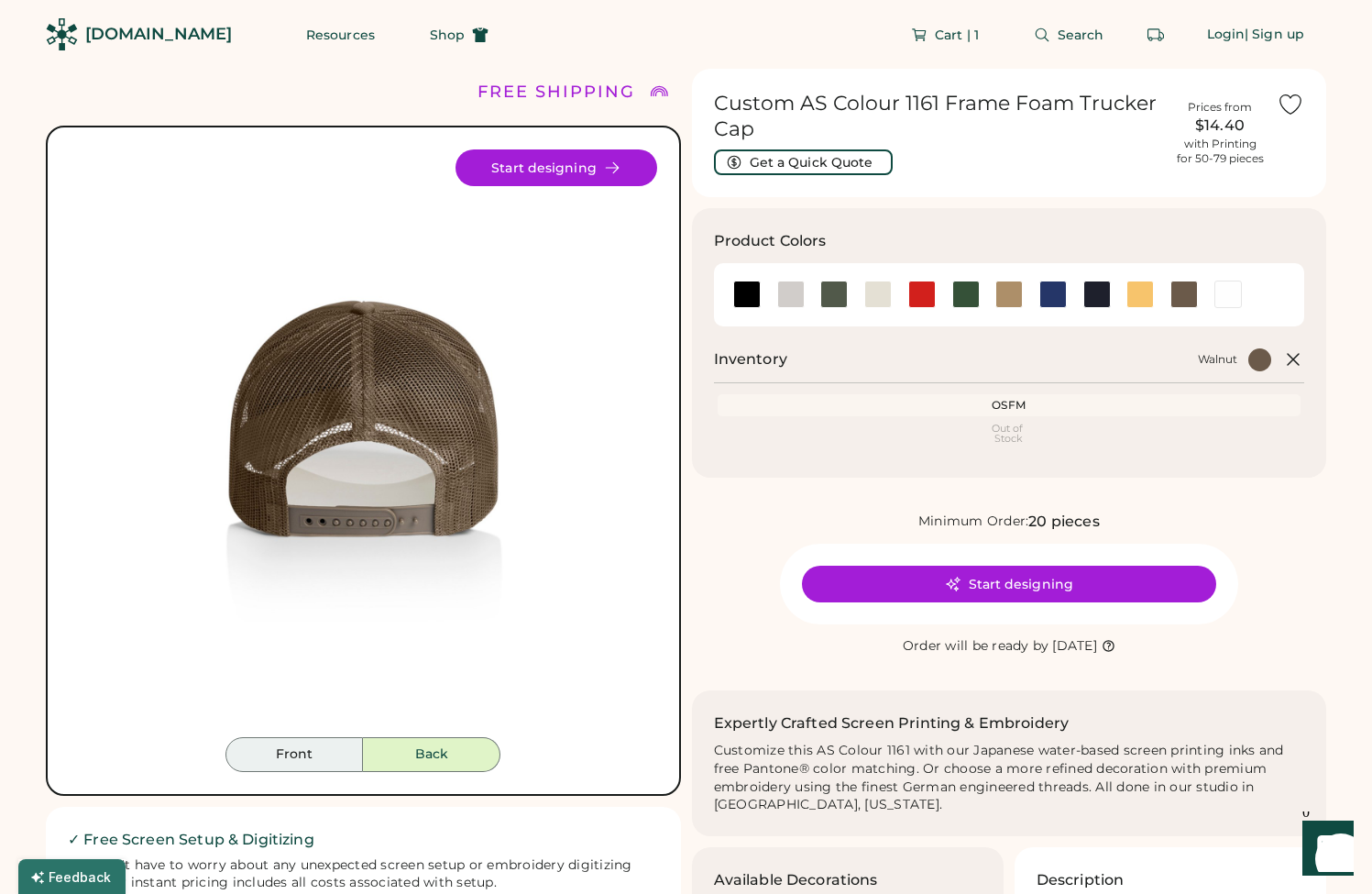
click at [327, 758] on button "Front" at bounding box center [294, 755] width 137 height 35
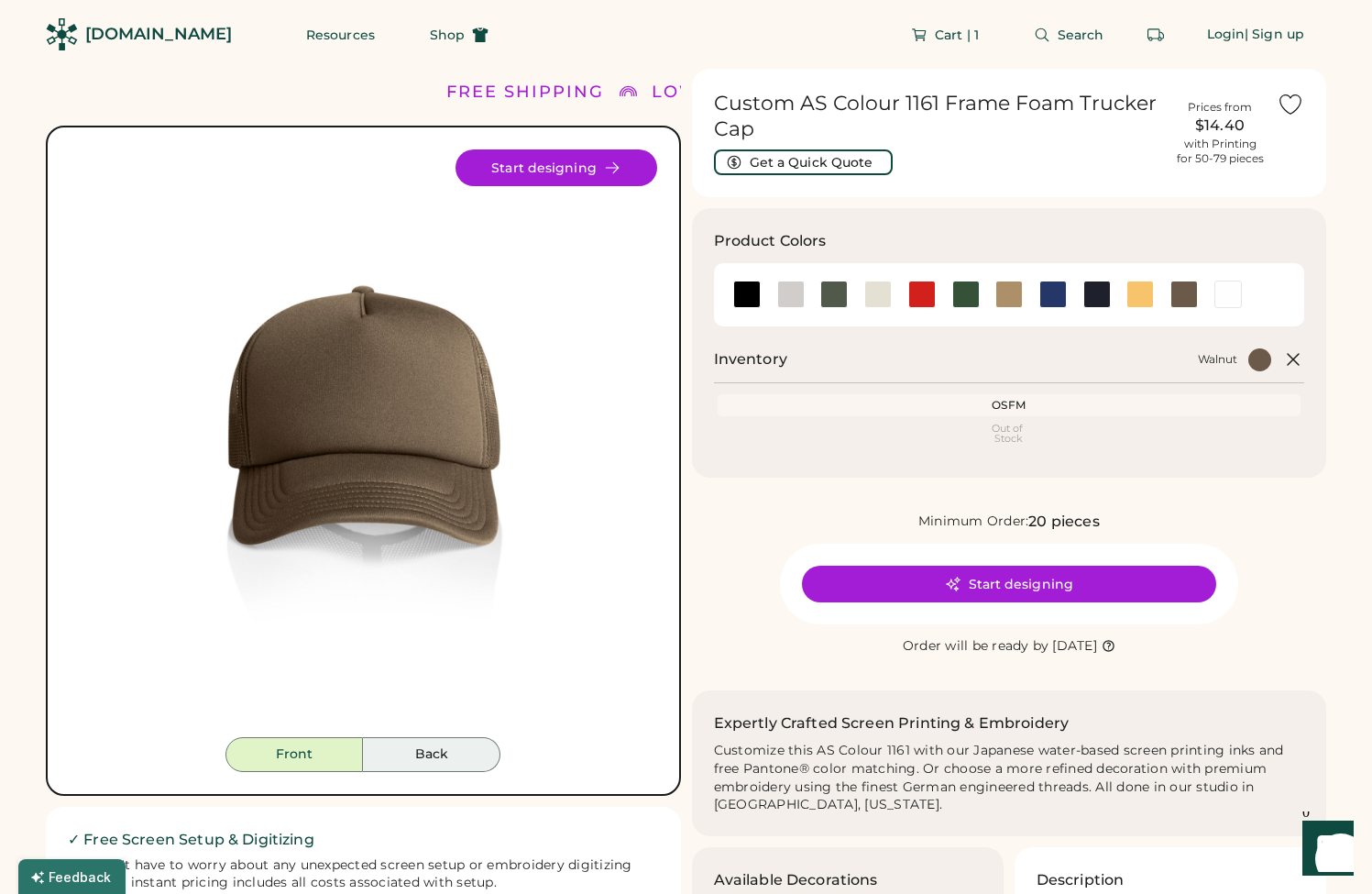
click at [419, 753] on button "Back" at bounding box center [431, 755] width 137 height 35
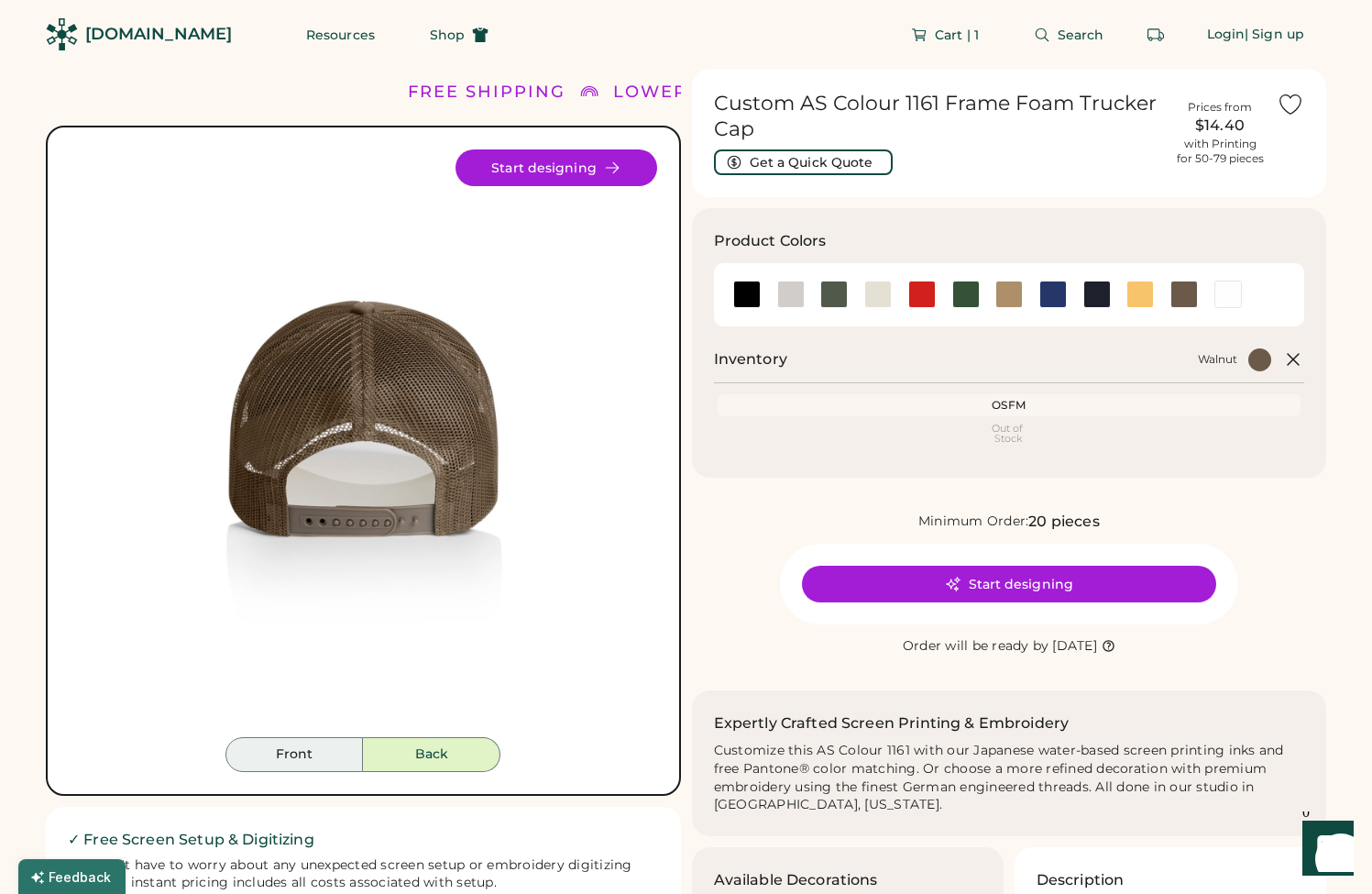
click at [353, 749] on button "Front" at bounding box center [294, 755] width 137 height 35
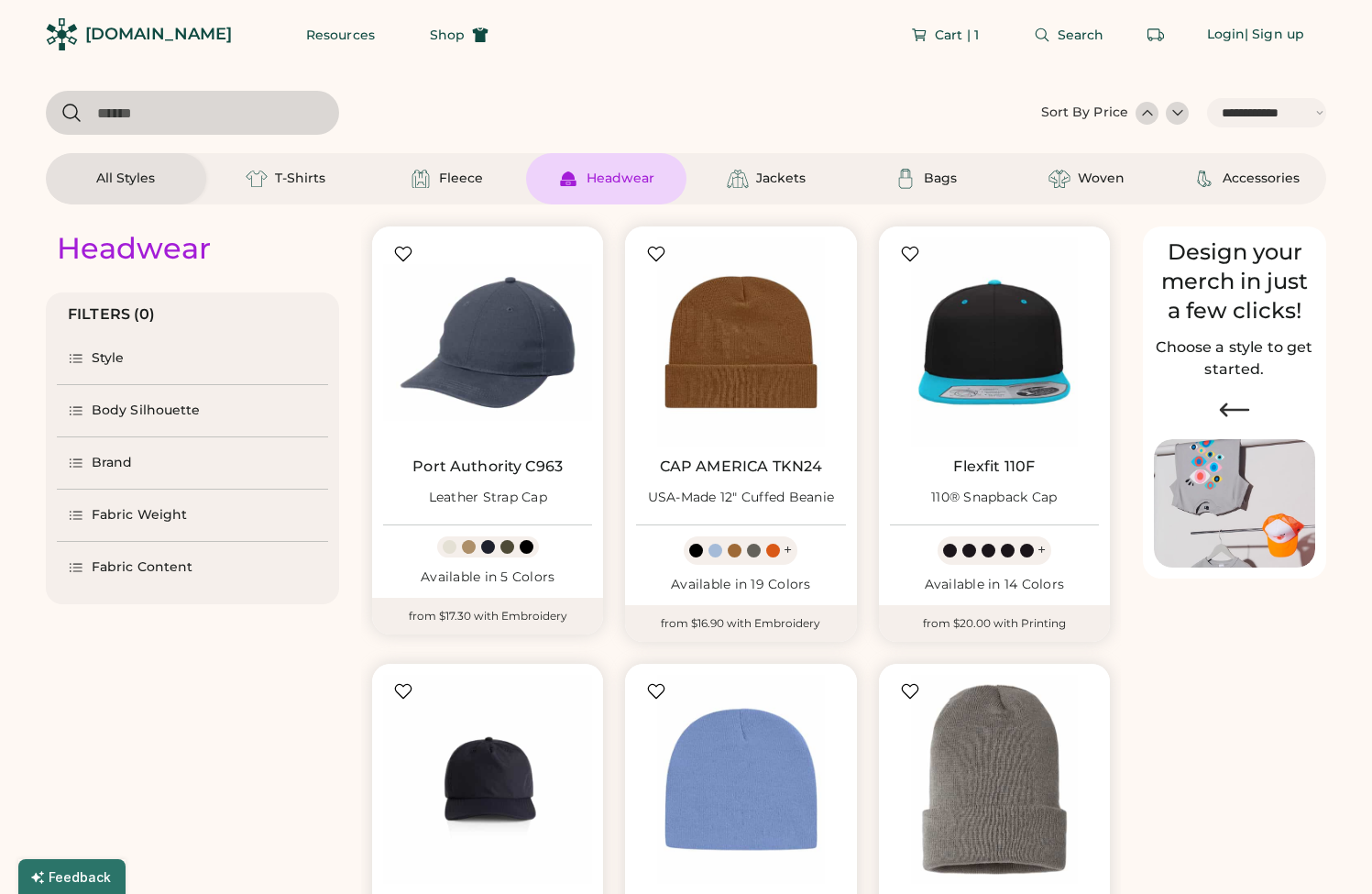
select select "*****"
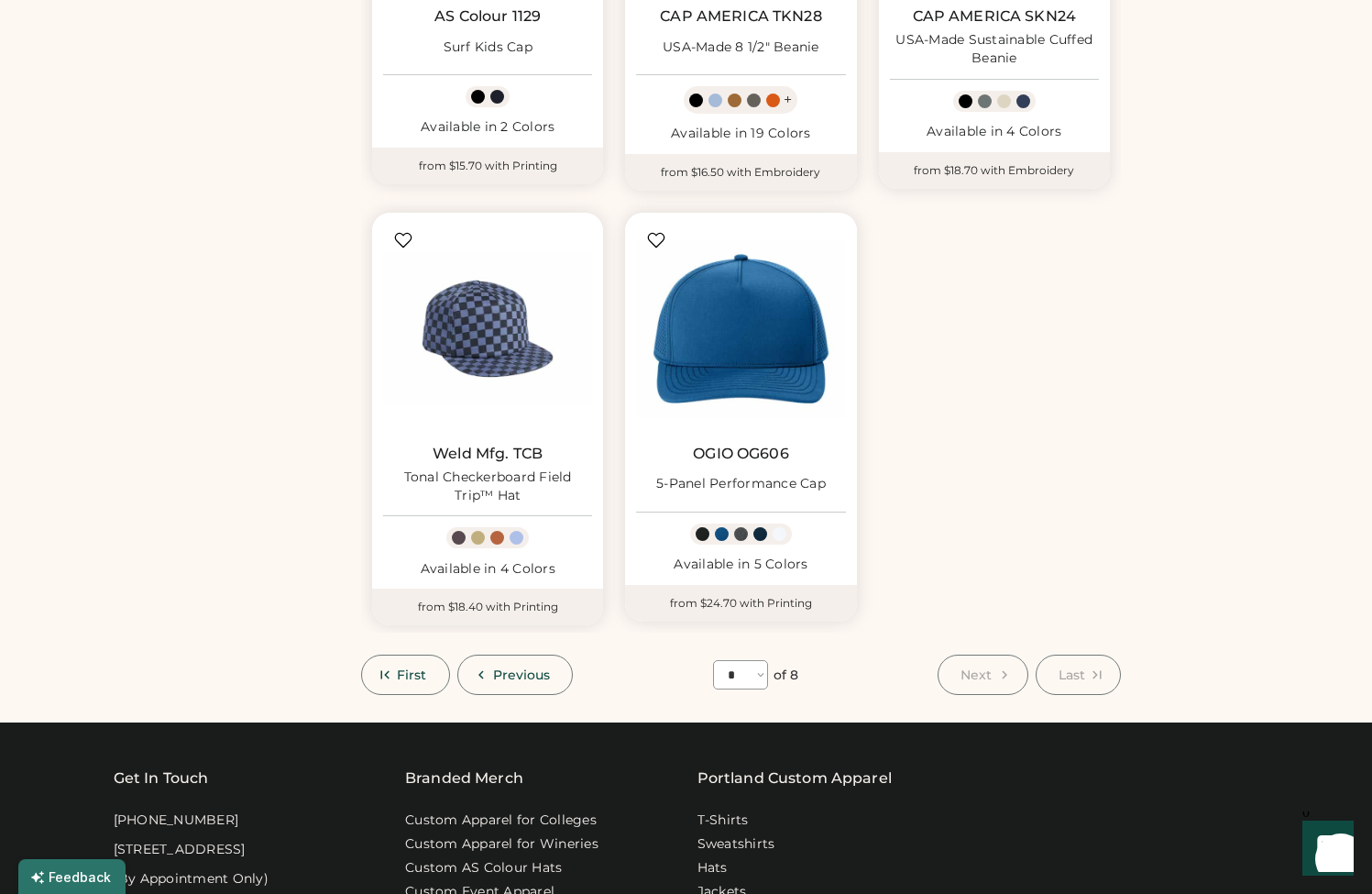
scroll to position [970, 0]
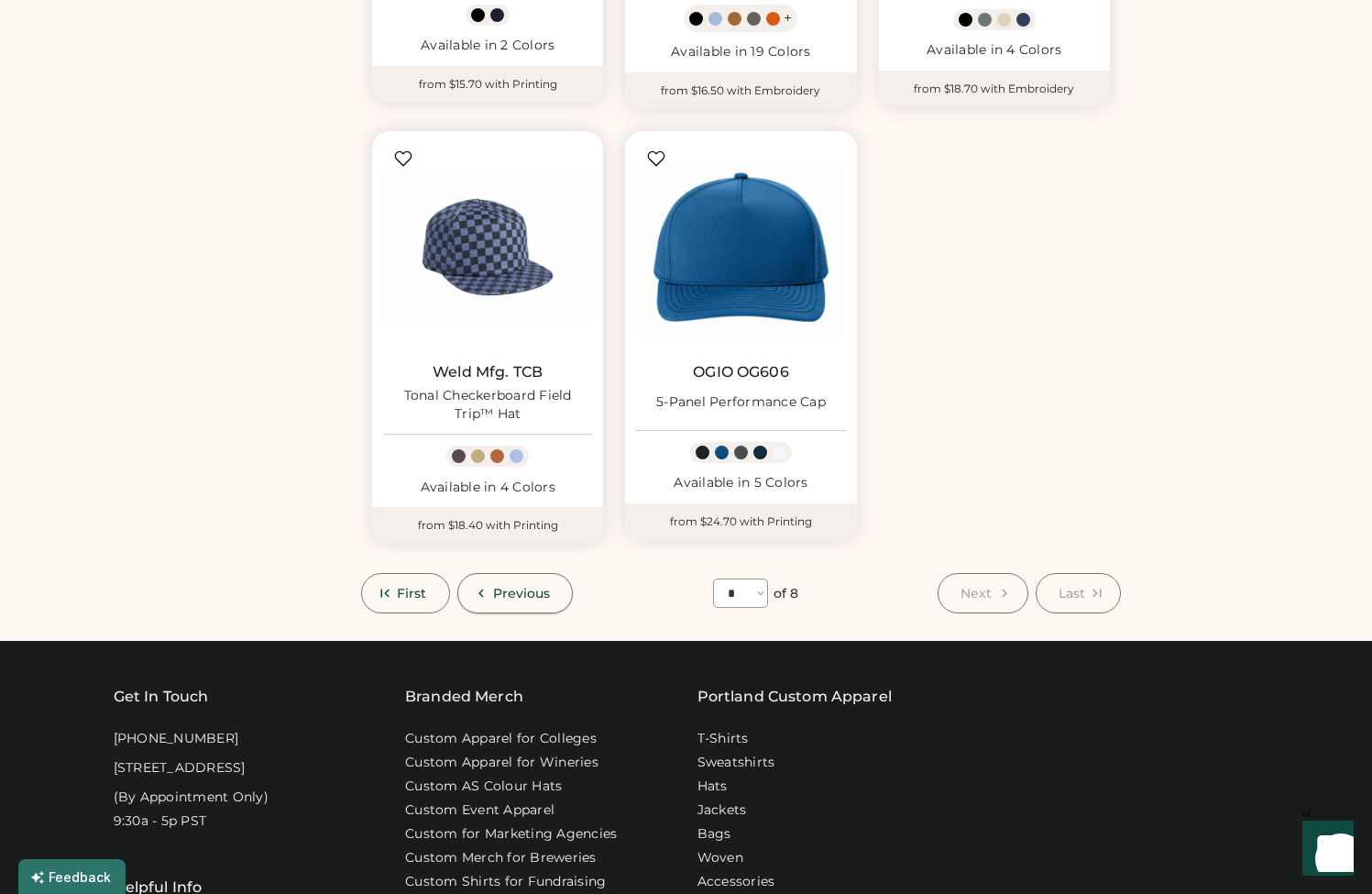
click at [496, 590] on span "Previous" at bounding box center [522, 593] width 58 height 13
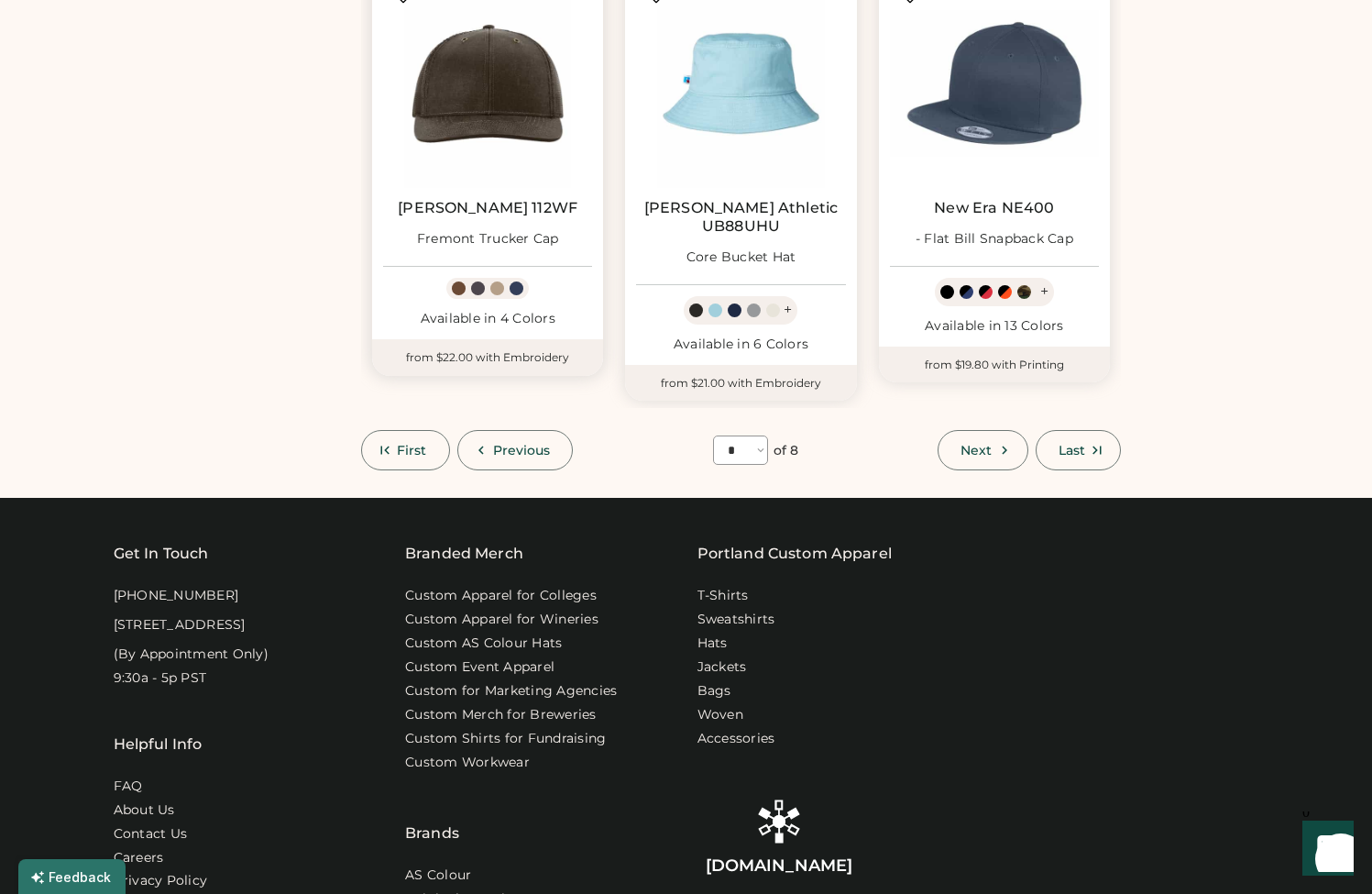
scroll to position [1590, 0]
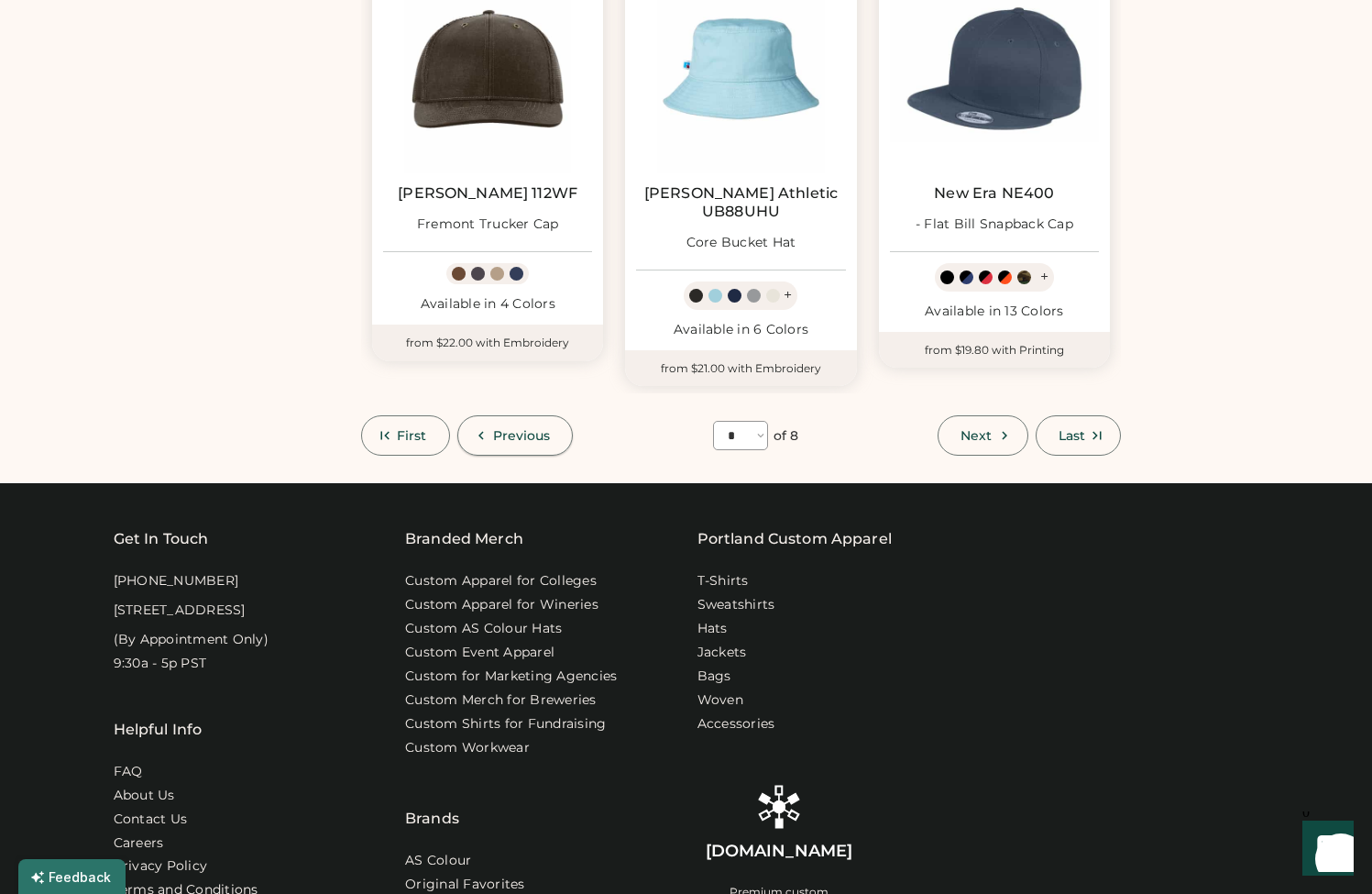
click at [522, 429] on span "Previous" at bounding box center [522, 436] width 58 height 13
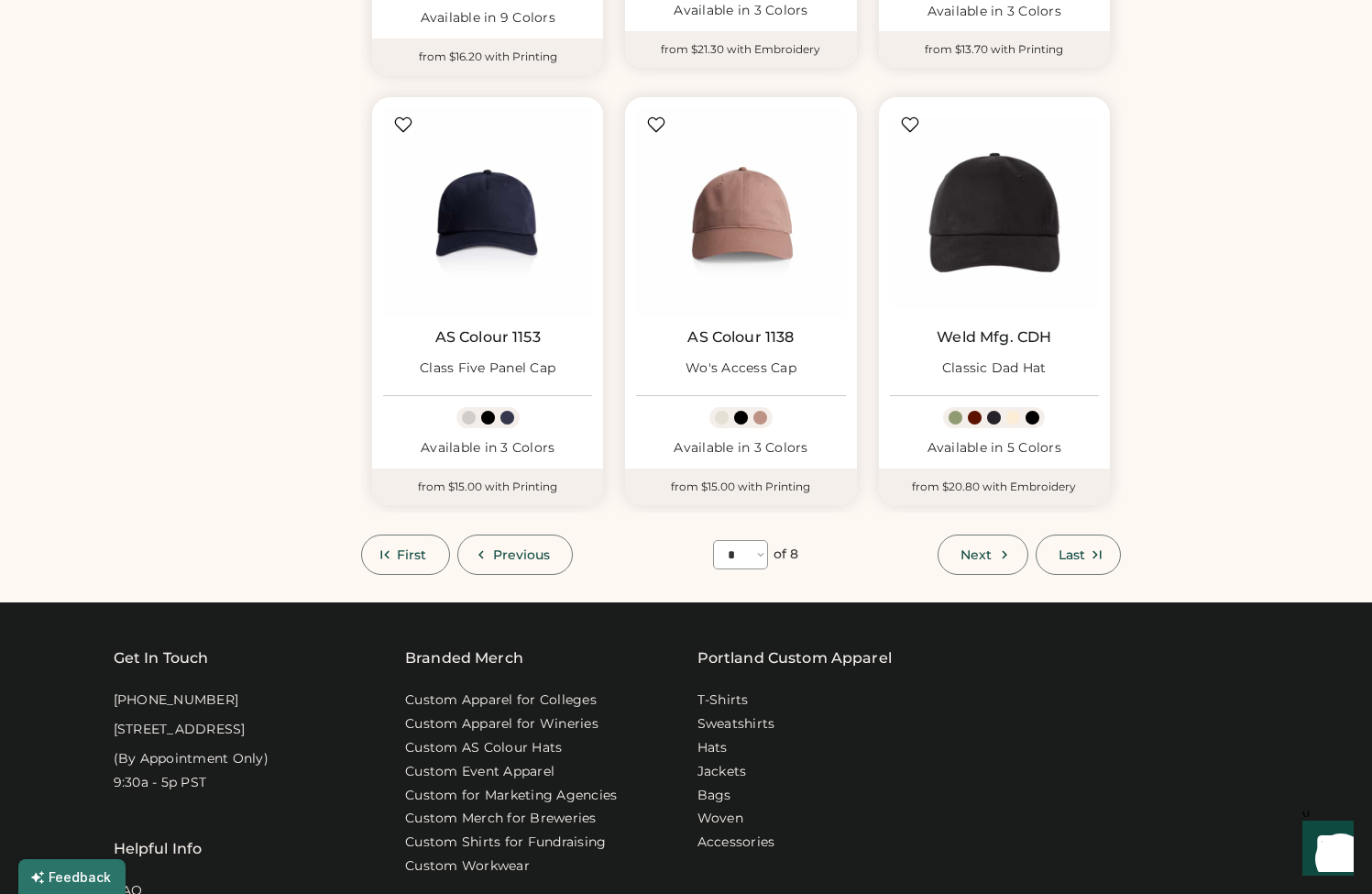
scroll to position [1460, 0]
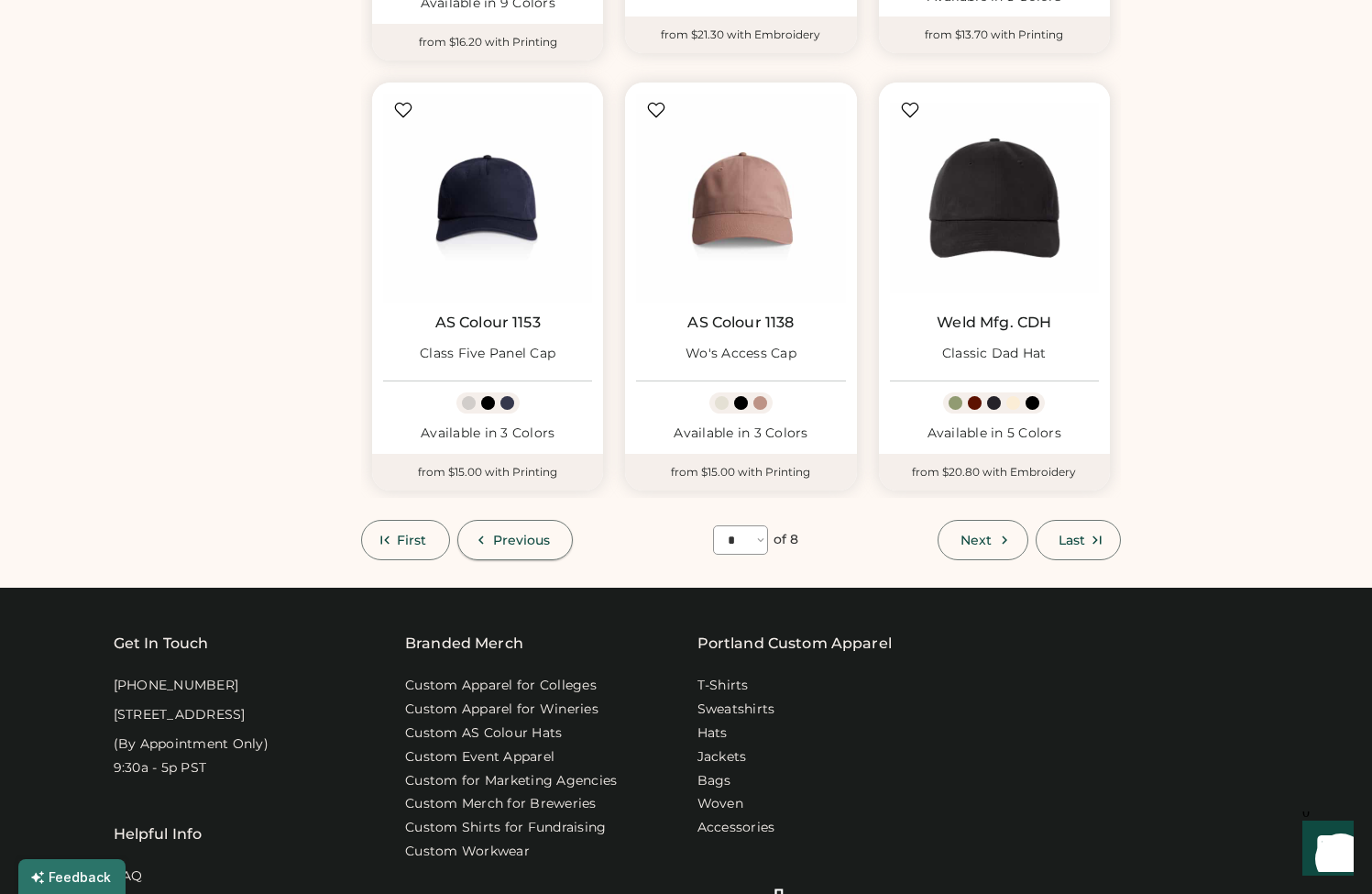
click at [536, 534] on span "Previous" at bounding box center [522, 540] width 58 height 13
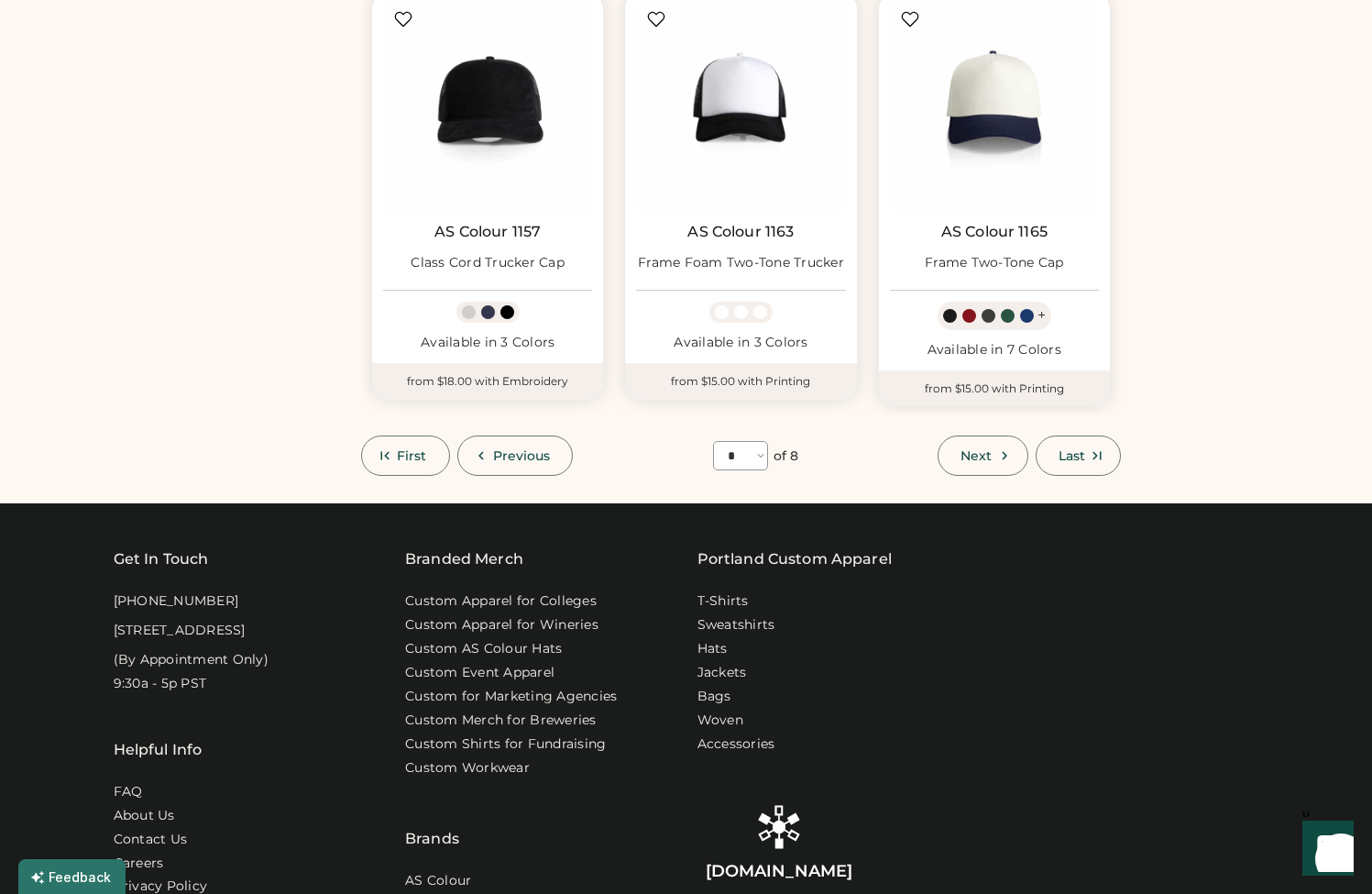
scroll to position [1580, 0]
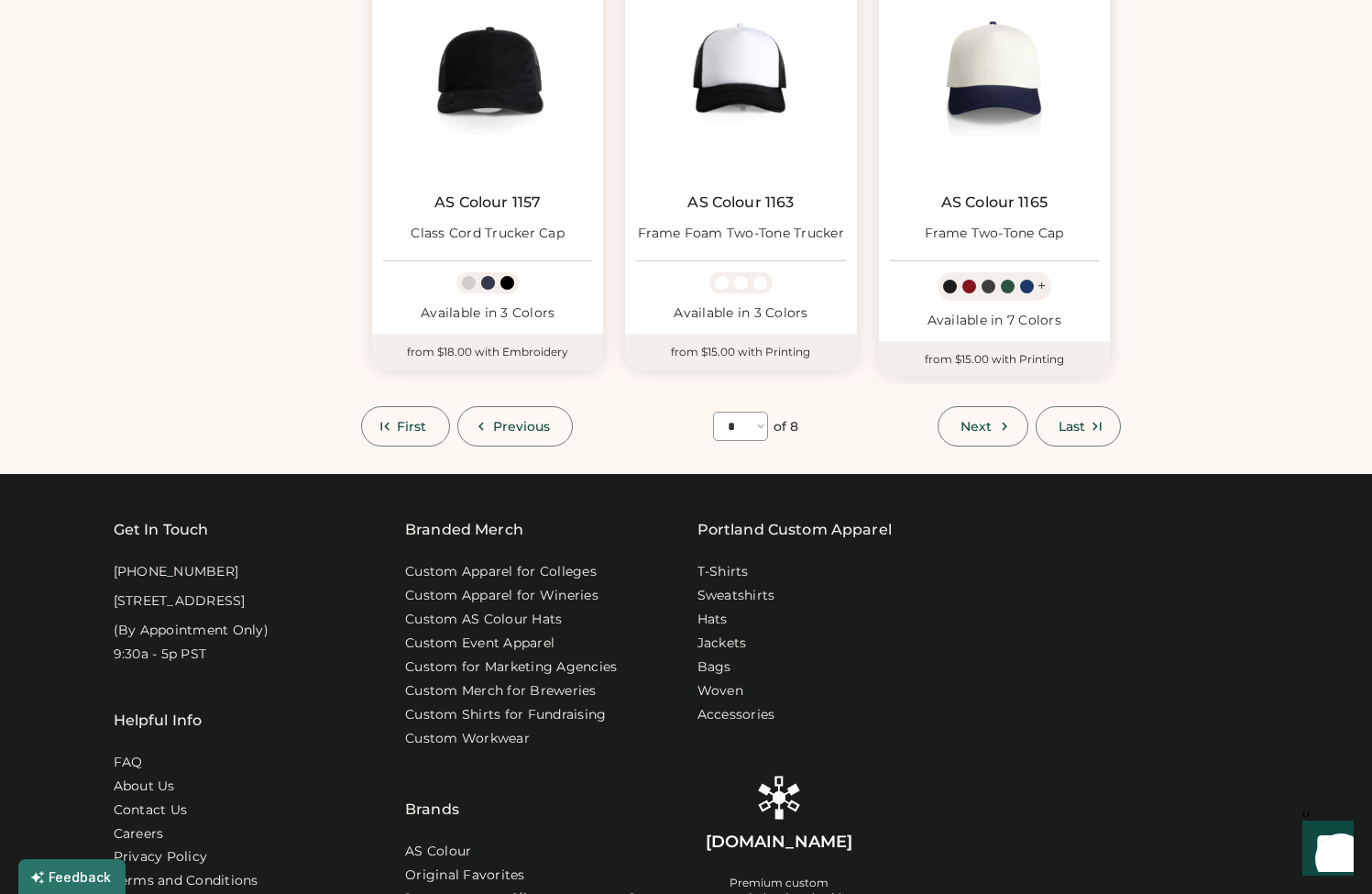
click at [549, 424] on span "Previous" at bounding box center [522, 427] width 58 height 13
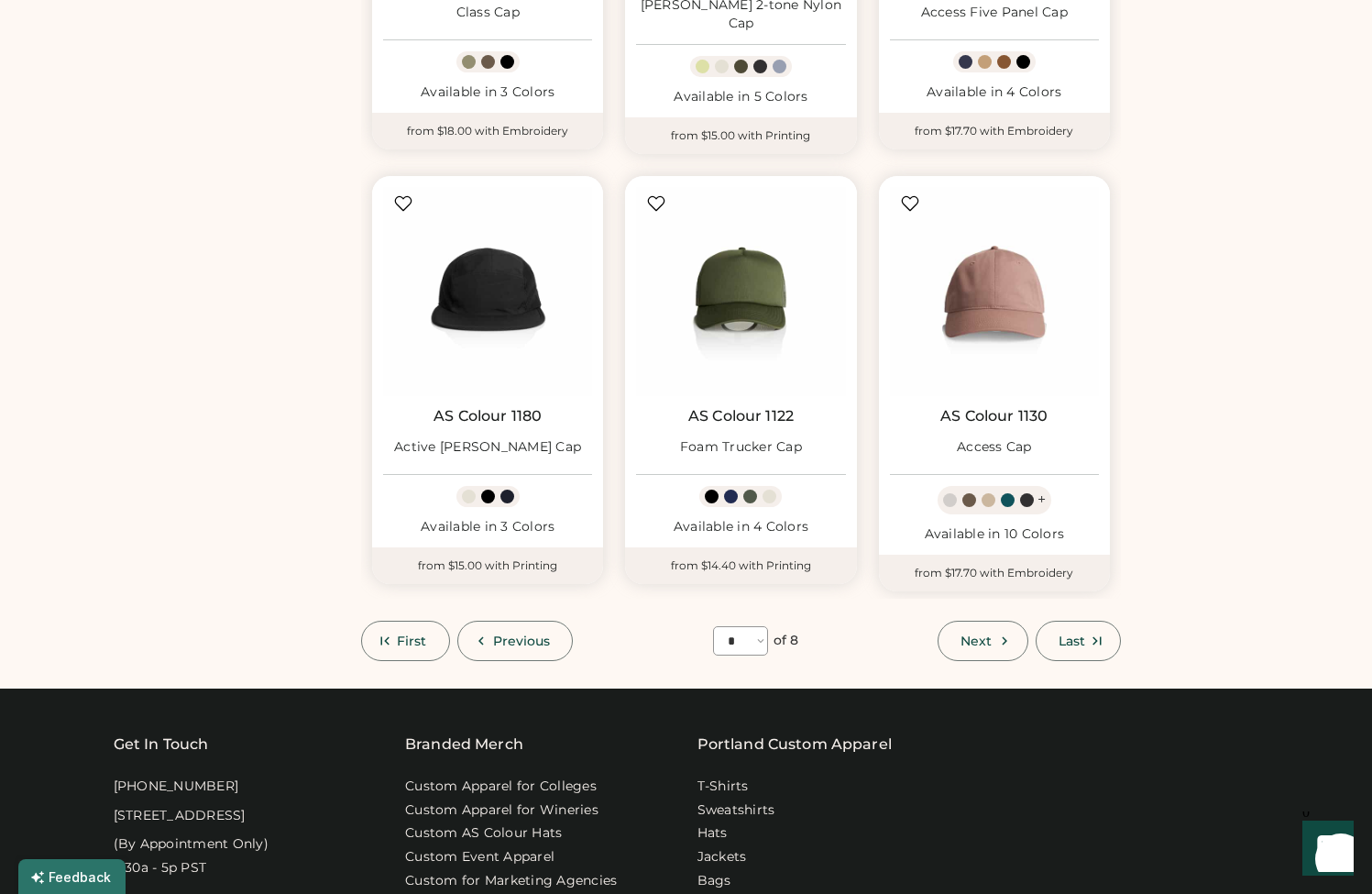
scroll to position [1368, 0]
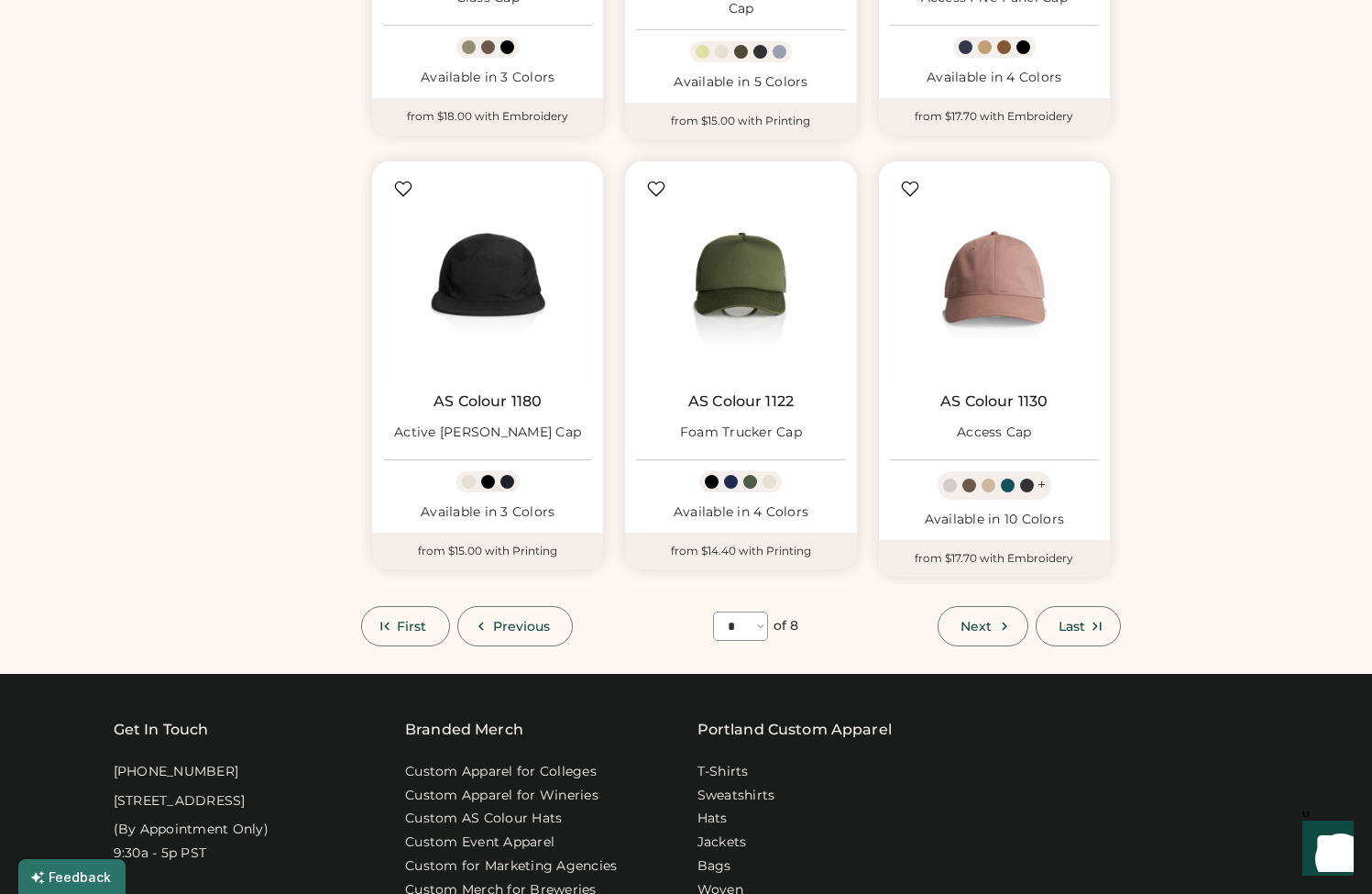
click at [548, 620] on span "Previous" at bounding box center [522, 627] width 58 height 13
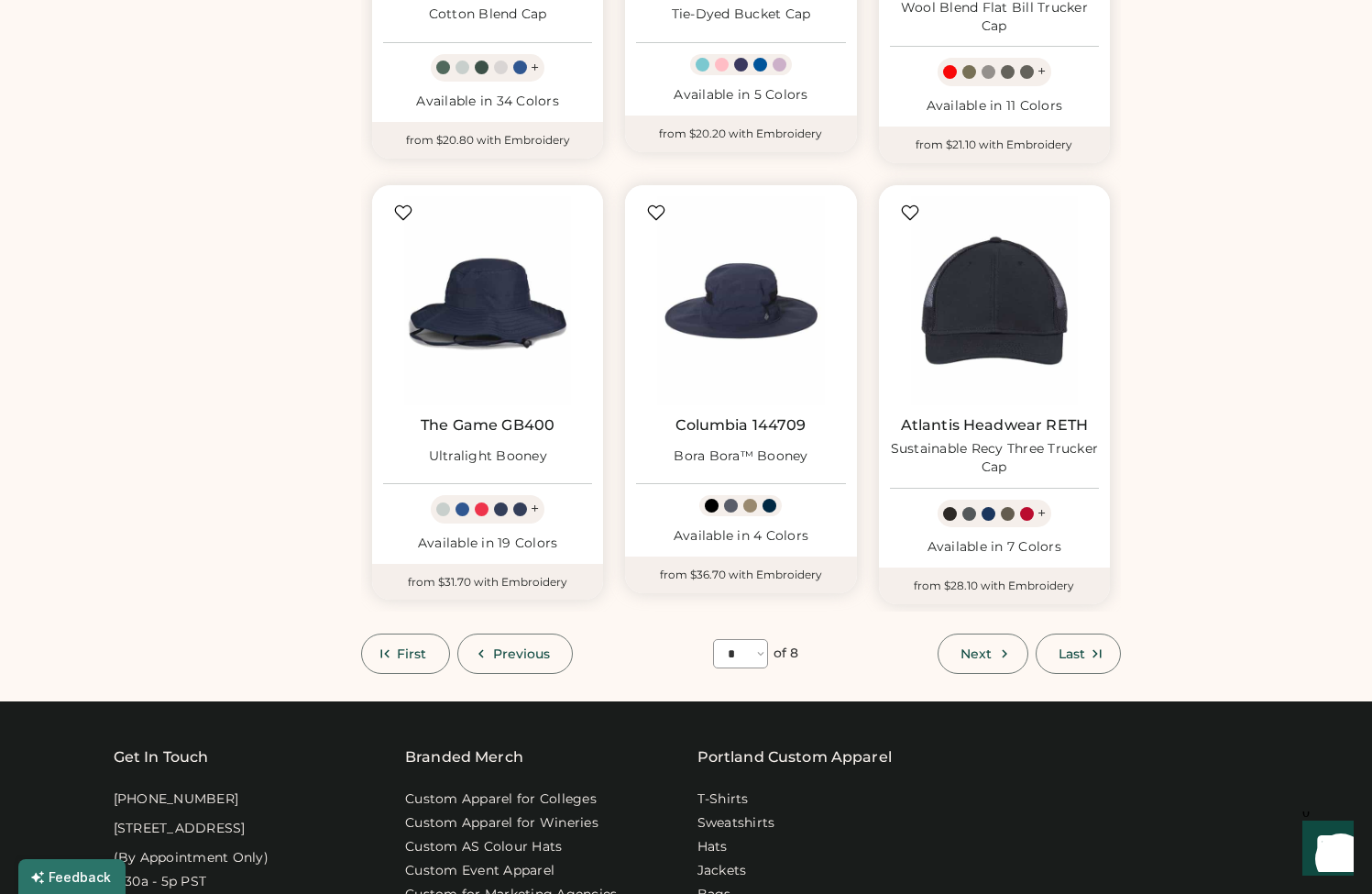
scroll to position [1372, 0]
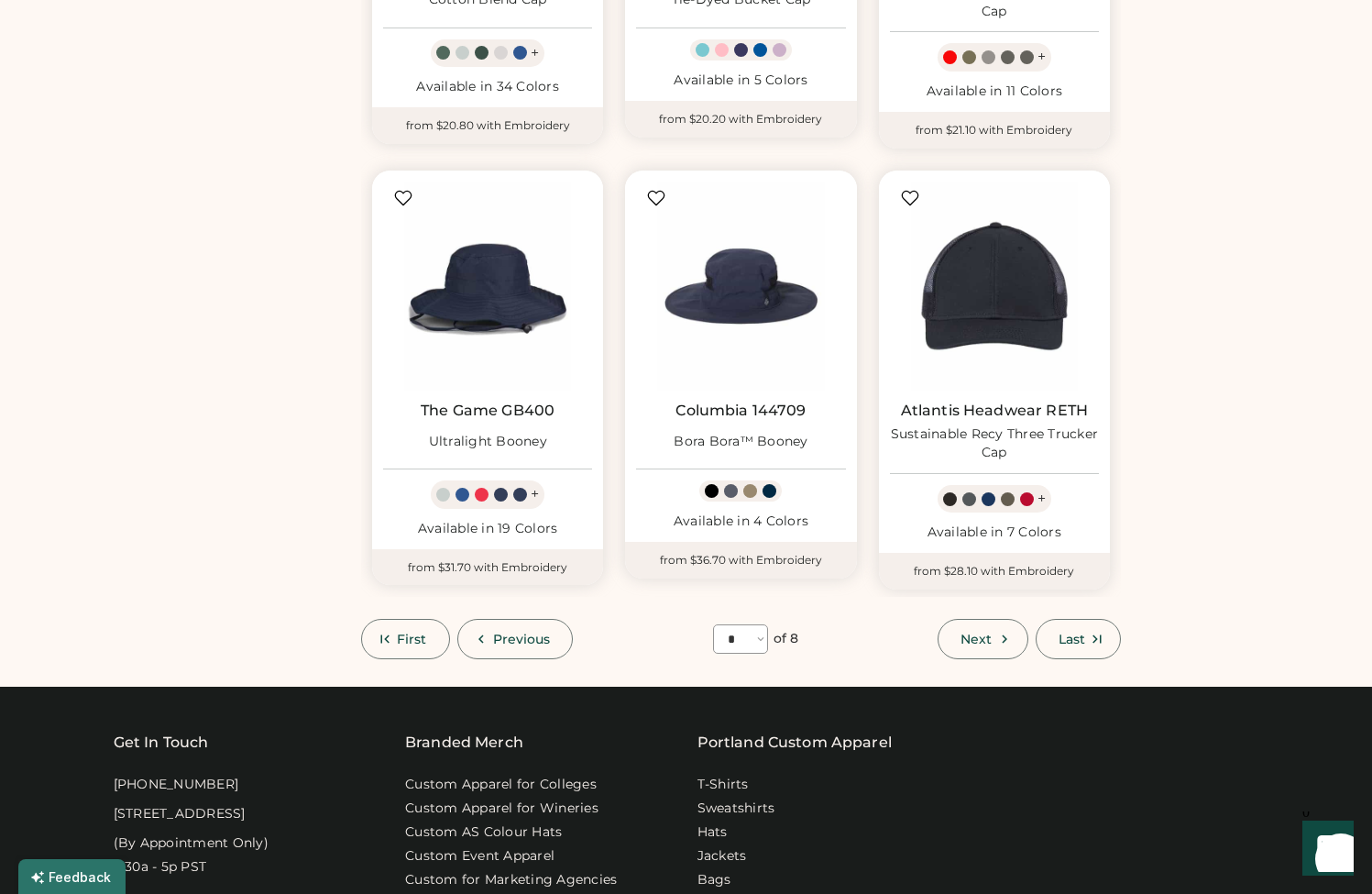
click at [495, 642] on button "Previous" at bounding box center [515, 639] width 117 height 41
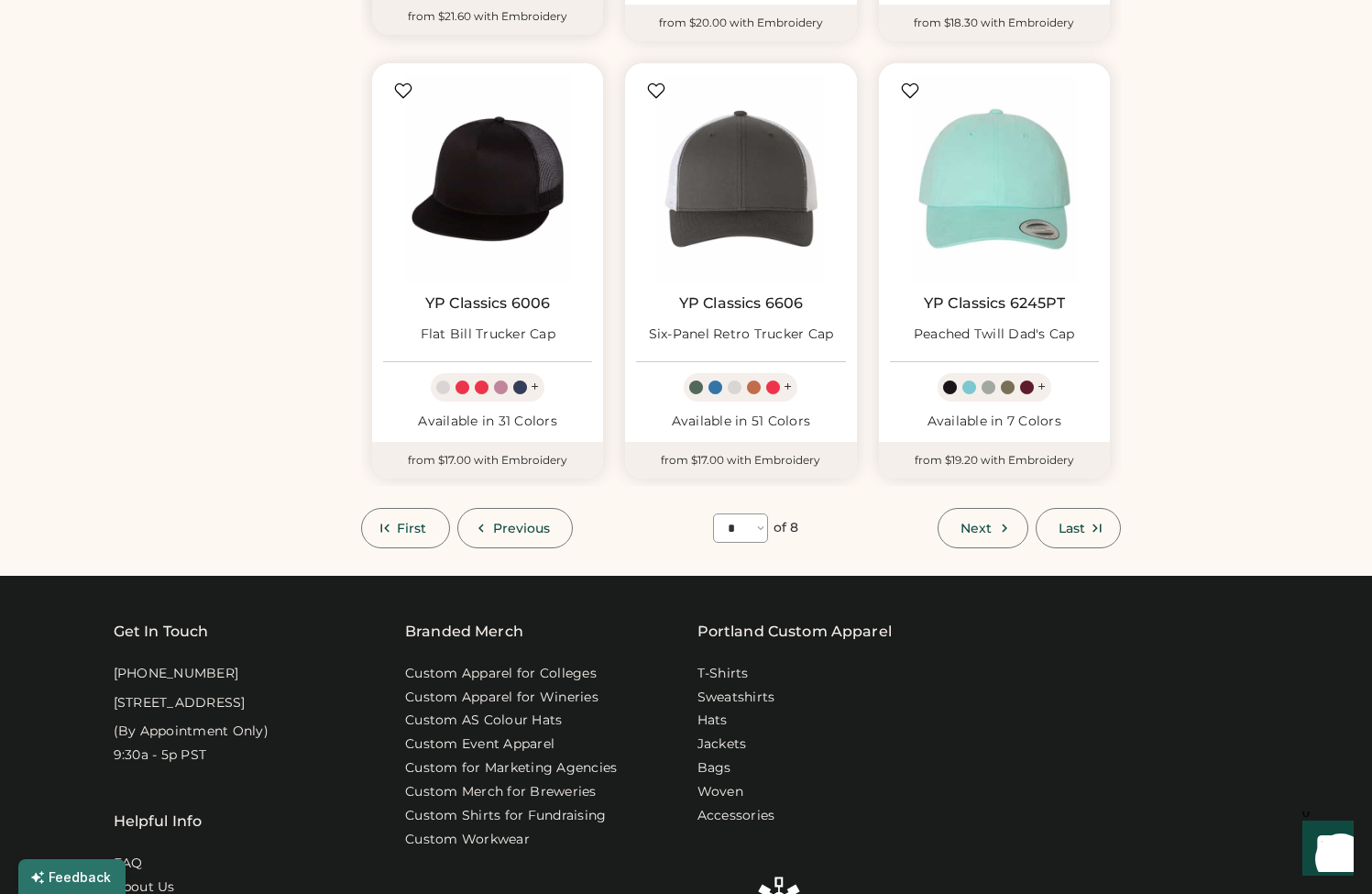
scroll to position [1489, 0]
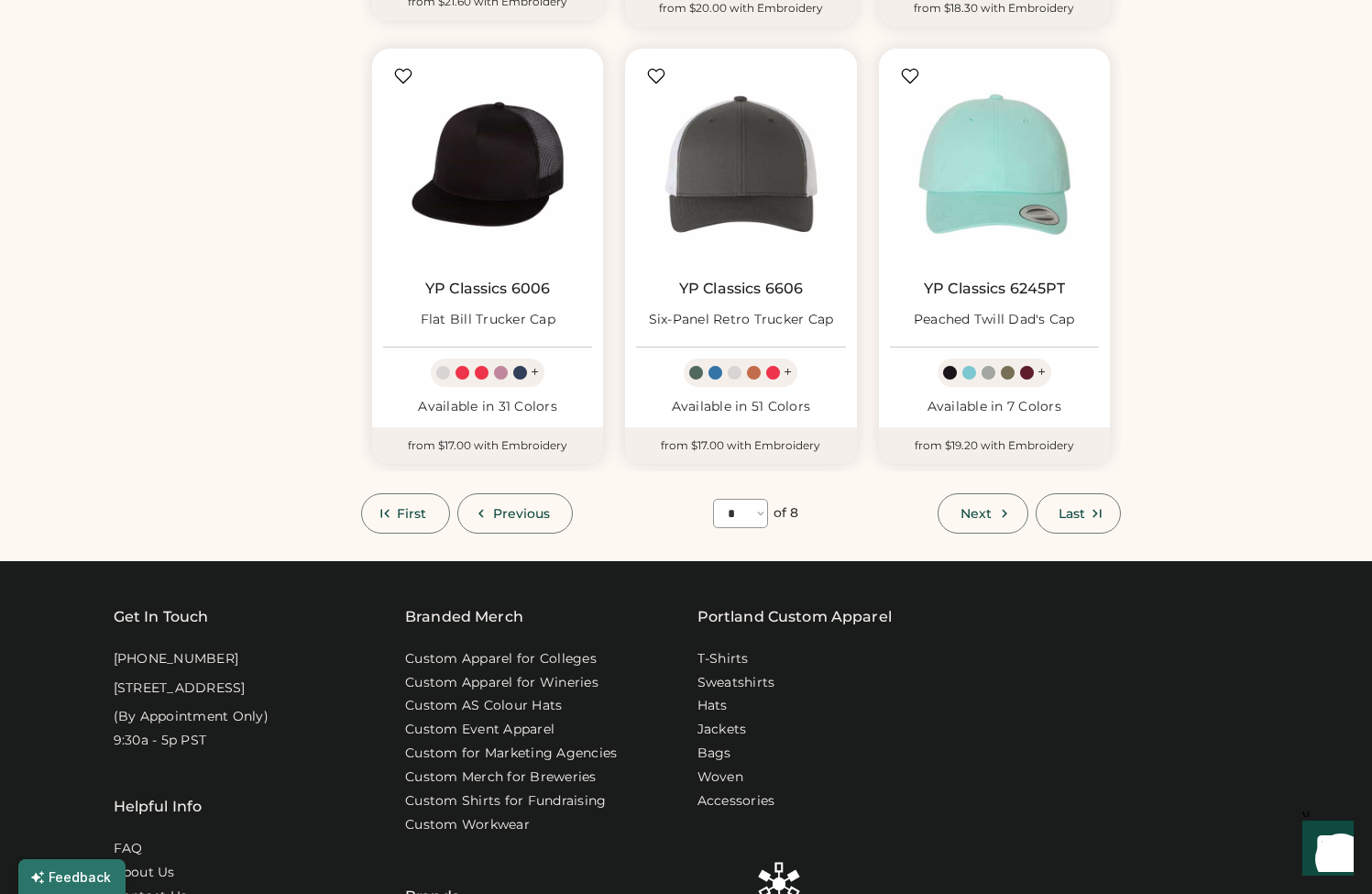
click at [522, 499] on button "Previous" at bounding box center [515, 514] width 117 height 41
select select "*"
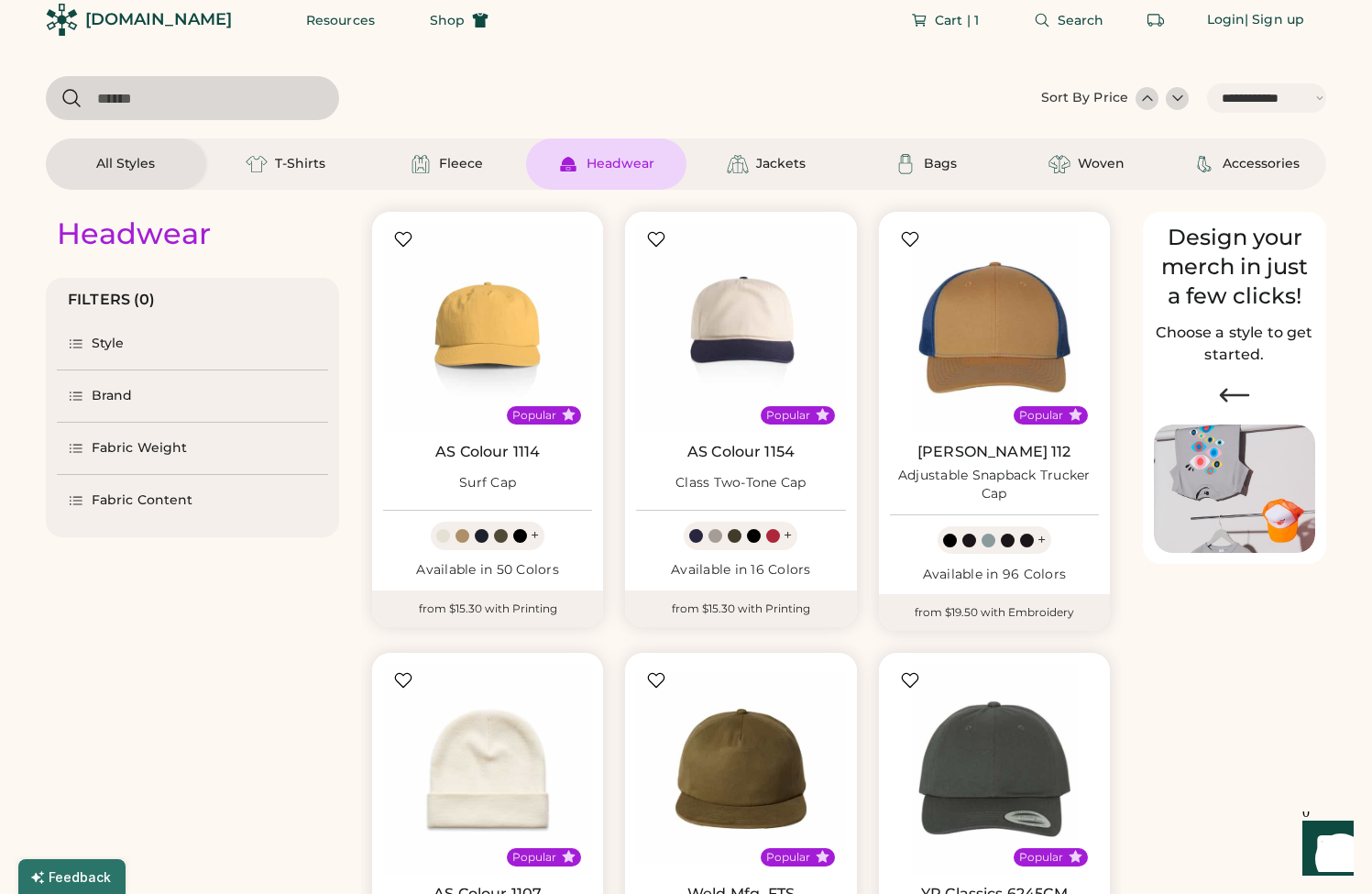
scroll to position [0, 0]
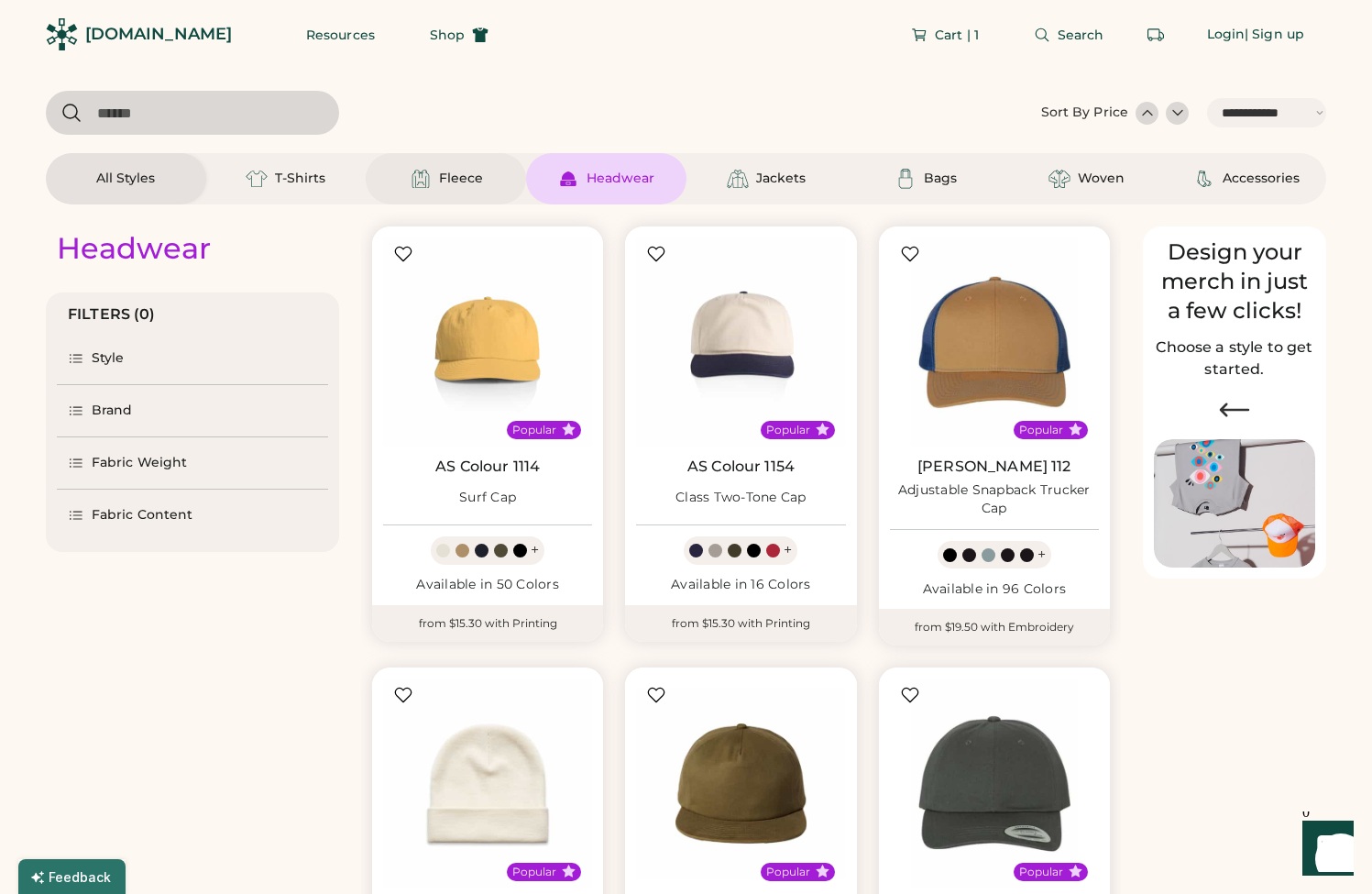
click at [396, 183] on div "Fleece" at bounding box center [445, 179] width 160 height 51
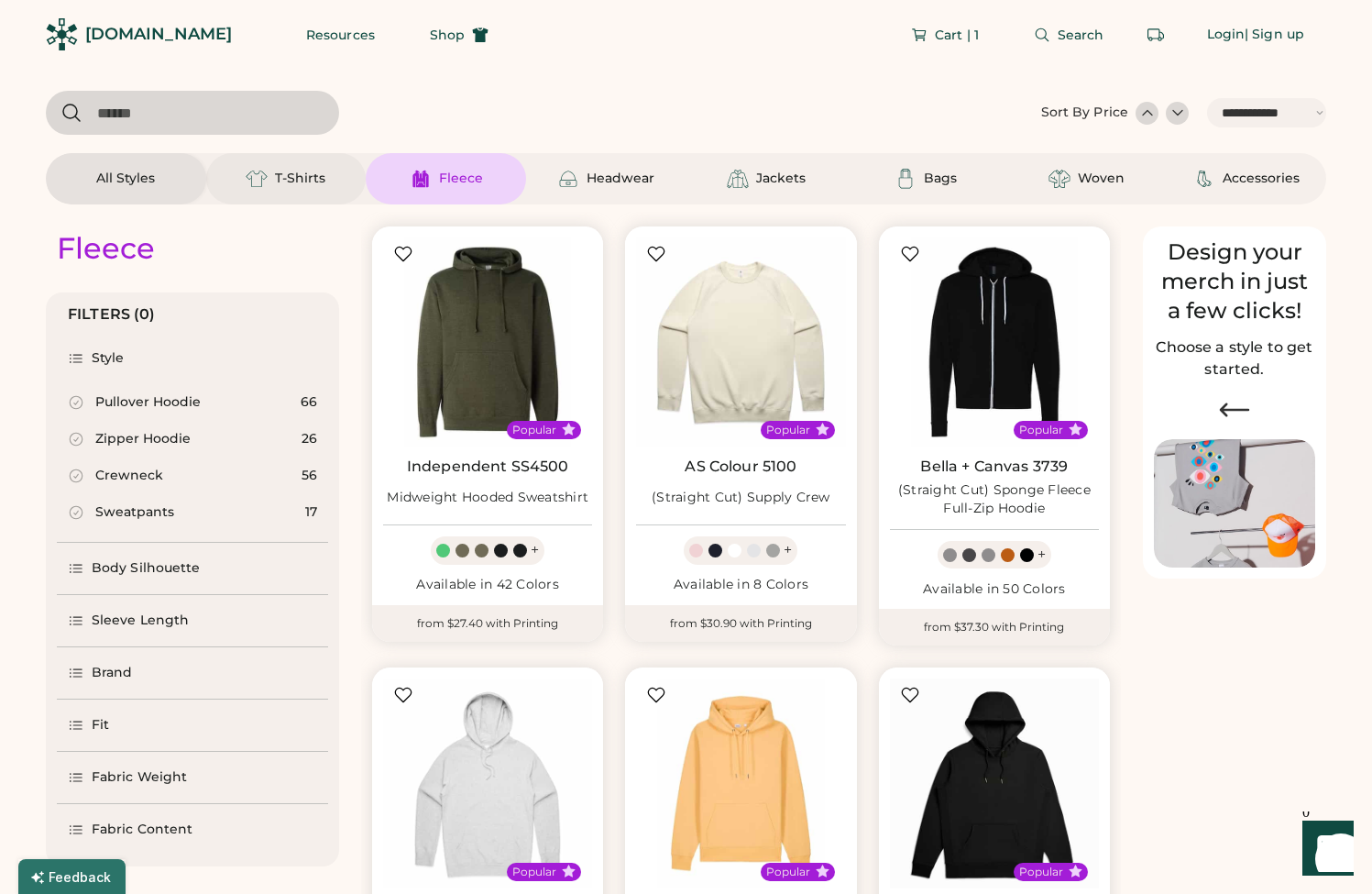
click at [261, 176] on img at bounding box center [256, 178] width 22 height 22
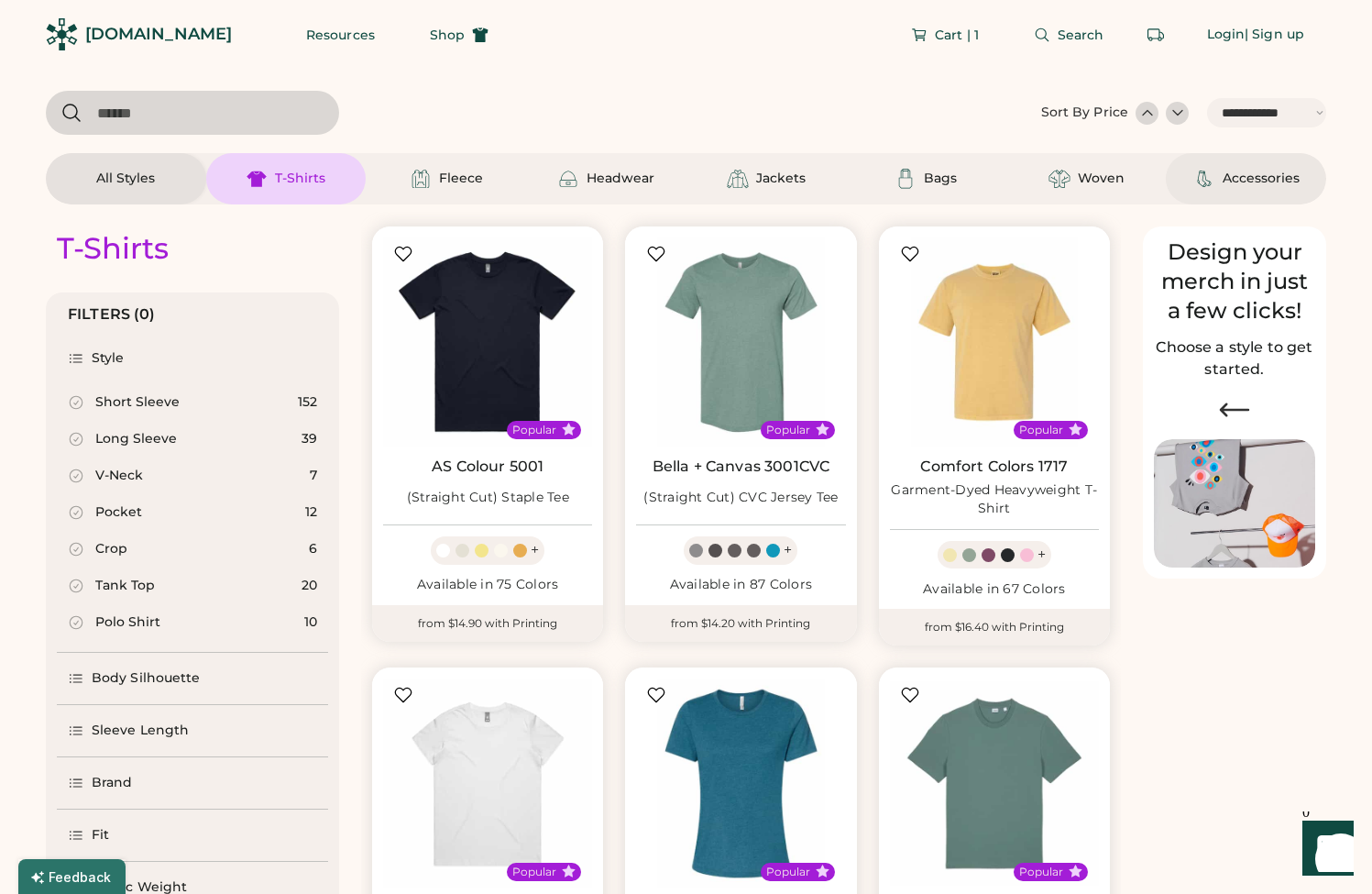
click at [1272, 176] on div "Accessories" at bounding box center [1261, 178] width 77 height 18
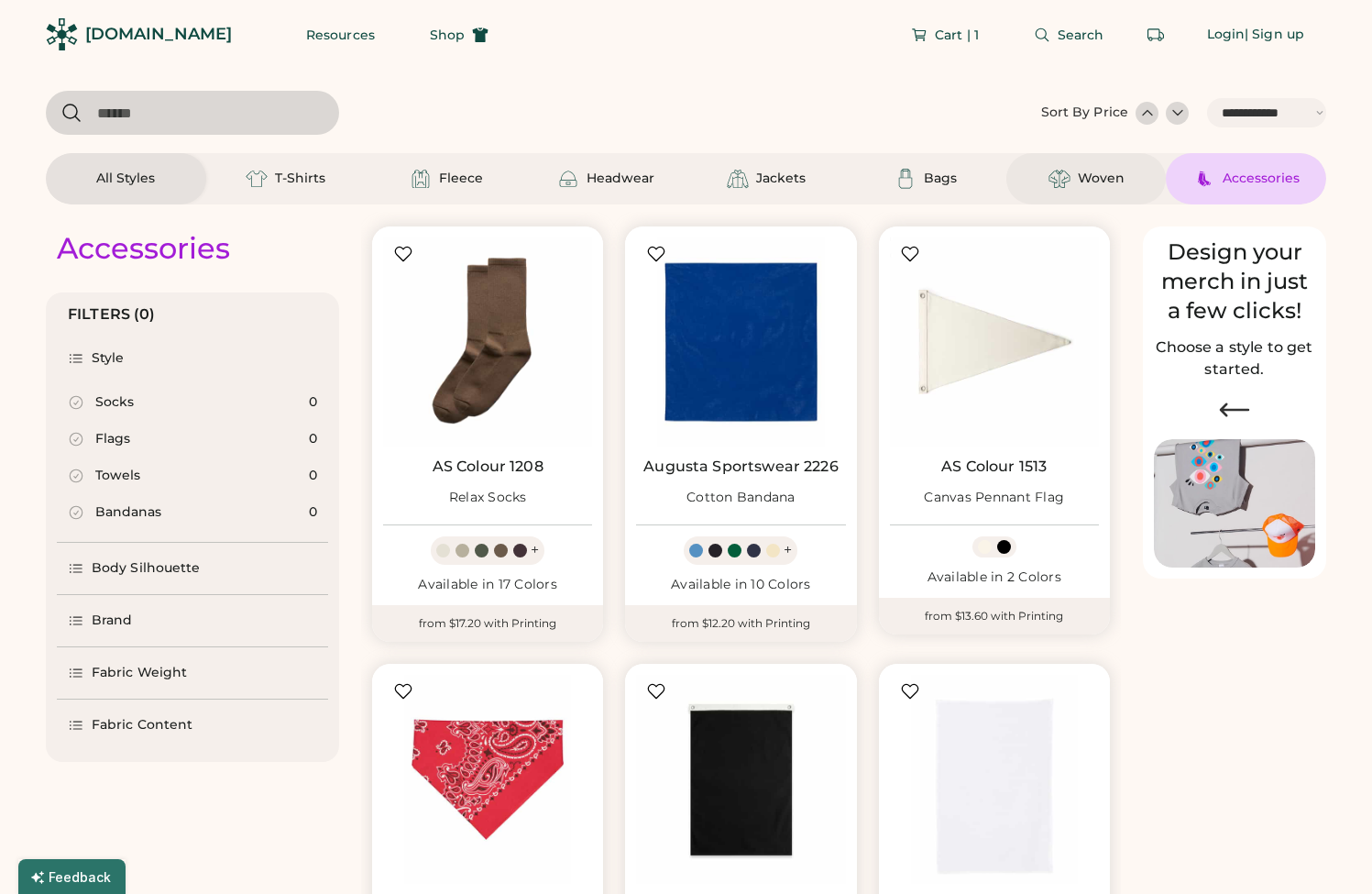
click at [1091, 172] on div "Woven" at bounding box center [1101, 178] width 46 height 18
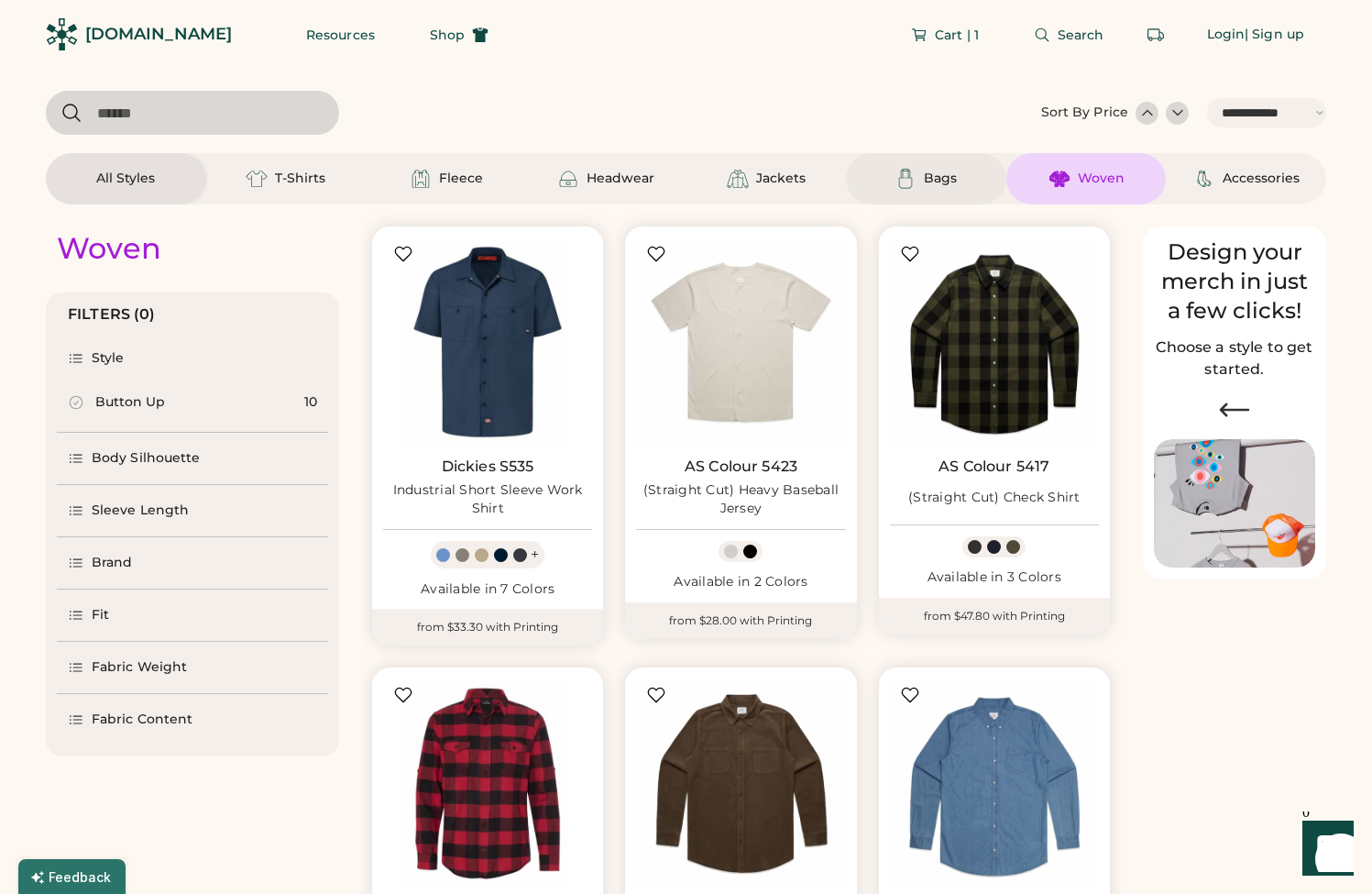
click at [919, 189] on div "Bags" at bounding box center [926, 178] width 82 height 22
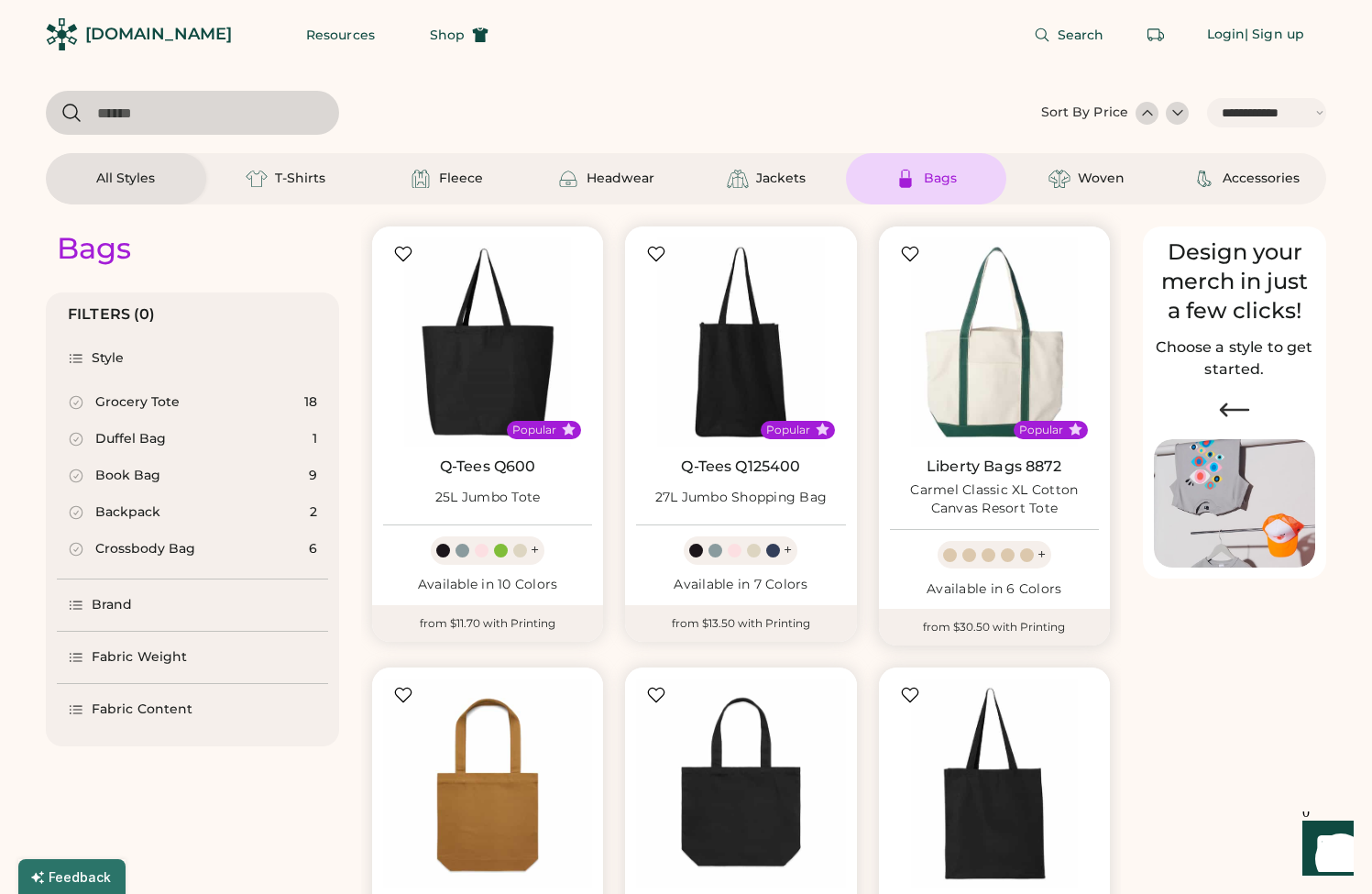
click at [1014, 471] on link "Liberty Bags 8872" at bounding box center [994, 466] width 135 height 18
